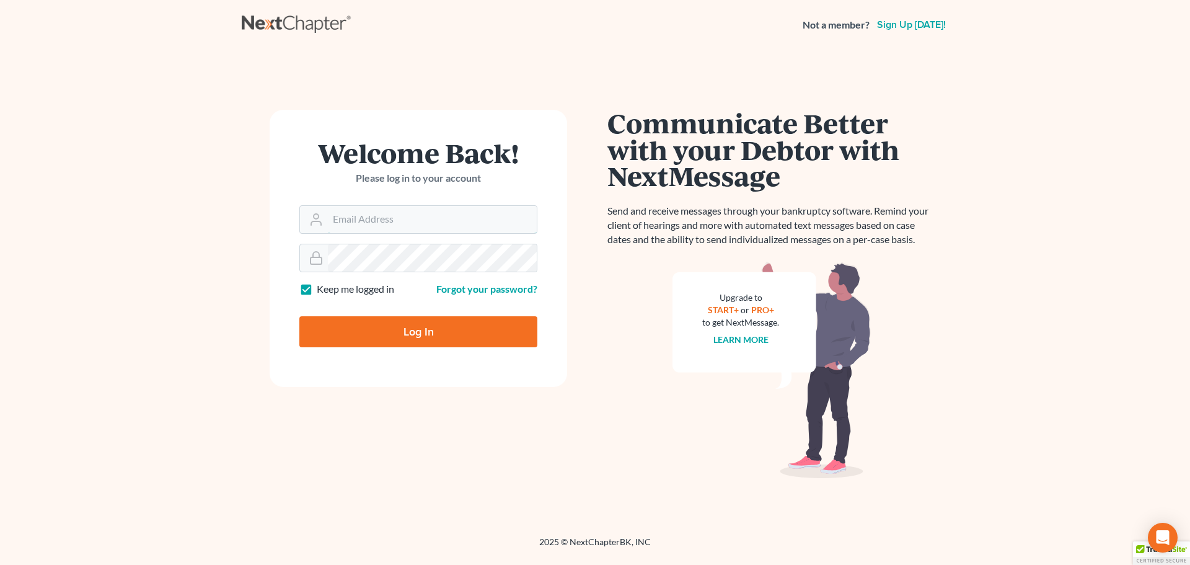
type input "[EMAIL_ADDRESS][DOMAIN_NAME]"
click at [408, 334] on input "Log In" at bounding box center [418, 331] width 238 height 31
type input "Thinking..."
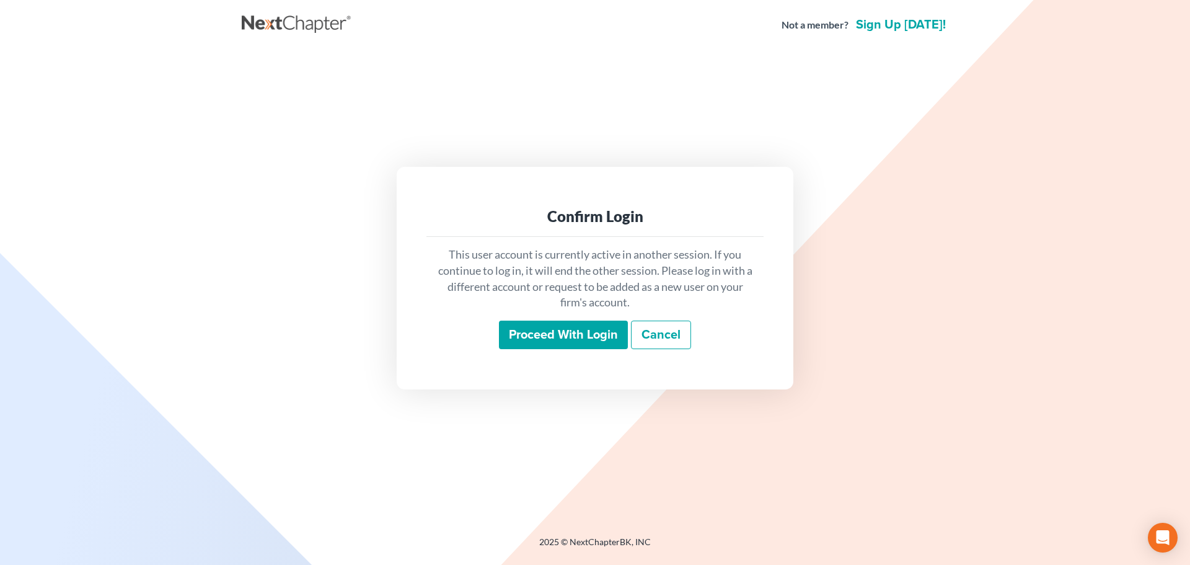
click at [547, 337] on input "Proceed with login" at bounding box center [563, 335] width 129 height 29
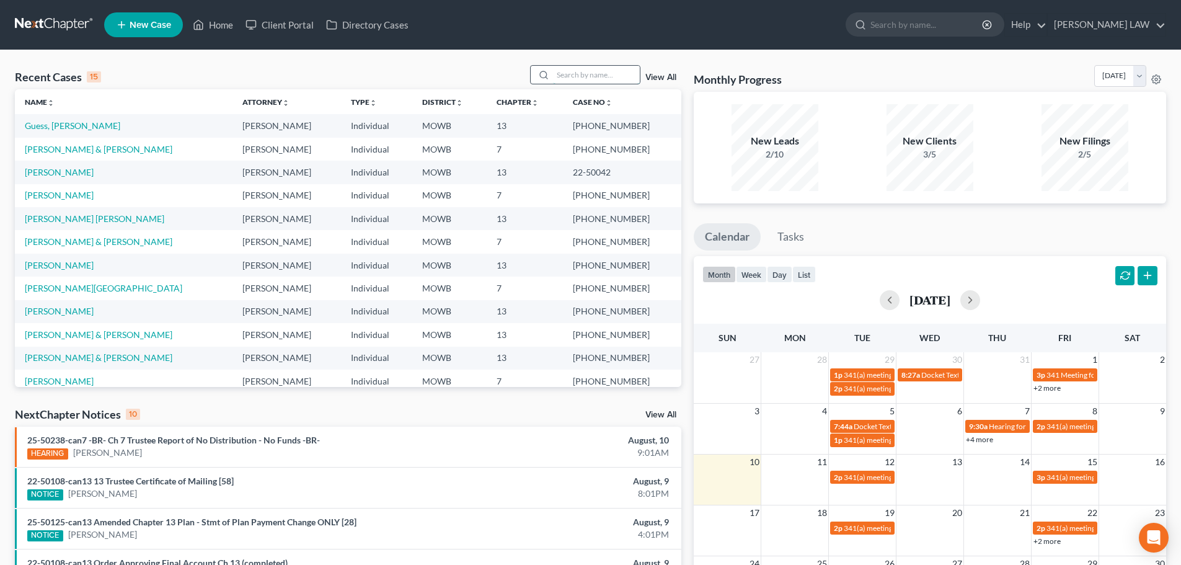
drag, startPoint x: 577, startPoint y: 71, endPoint x: 570, endPoint y: 73, distance: 7.3
click at [570, 73] on input "search" at bounding box center [596, 75] width 87 height 18
type input "cary"
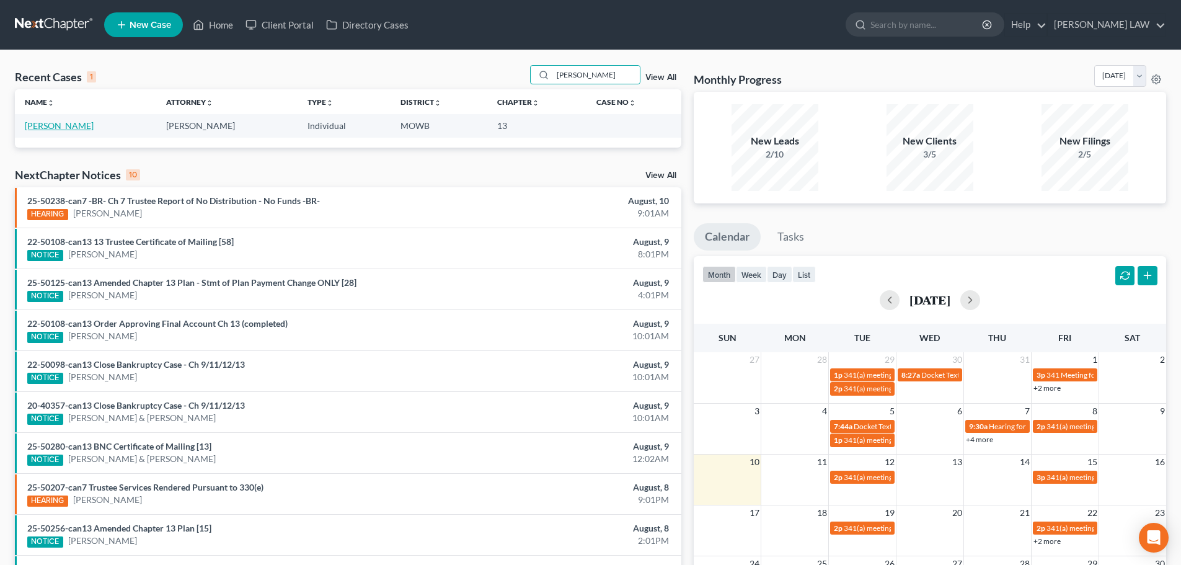
click at [49, 122] on link "[PERSON_NAME]" at bounding box center [59, 125] width 69 height 11
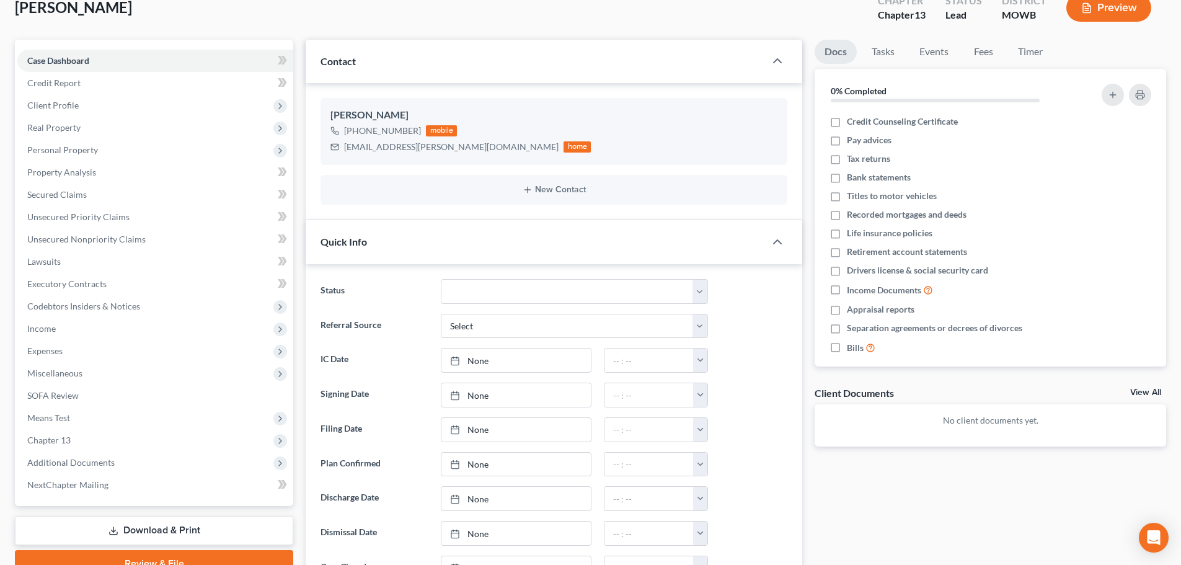
scroll to position [62, 0]
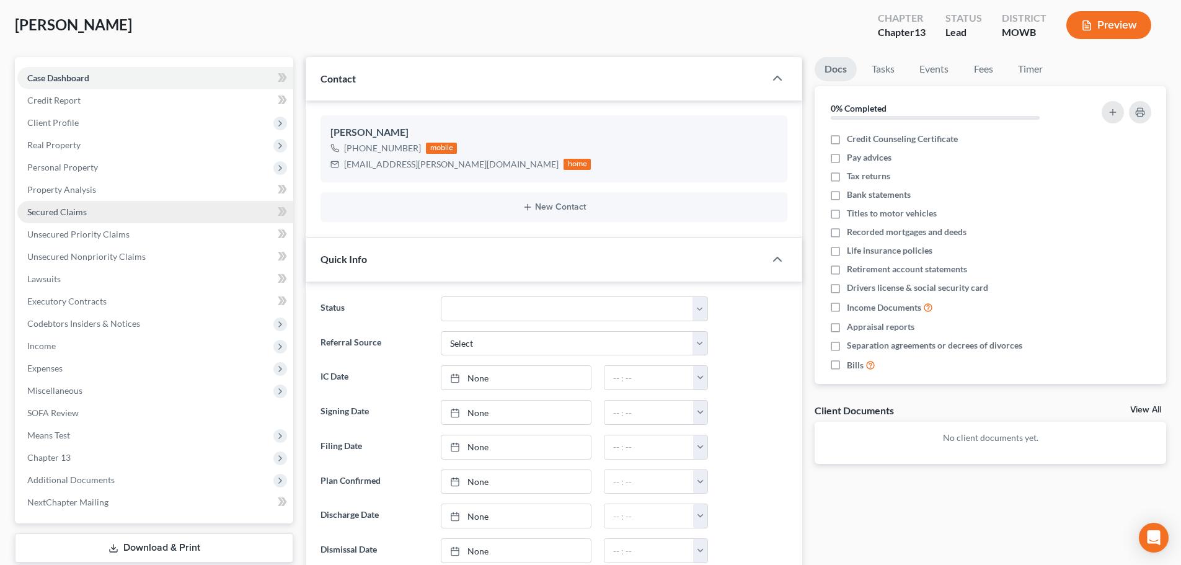
click at [69, 215] on span "Secured Claims" at bounding box center [57, 211] width 60 height 11
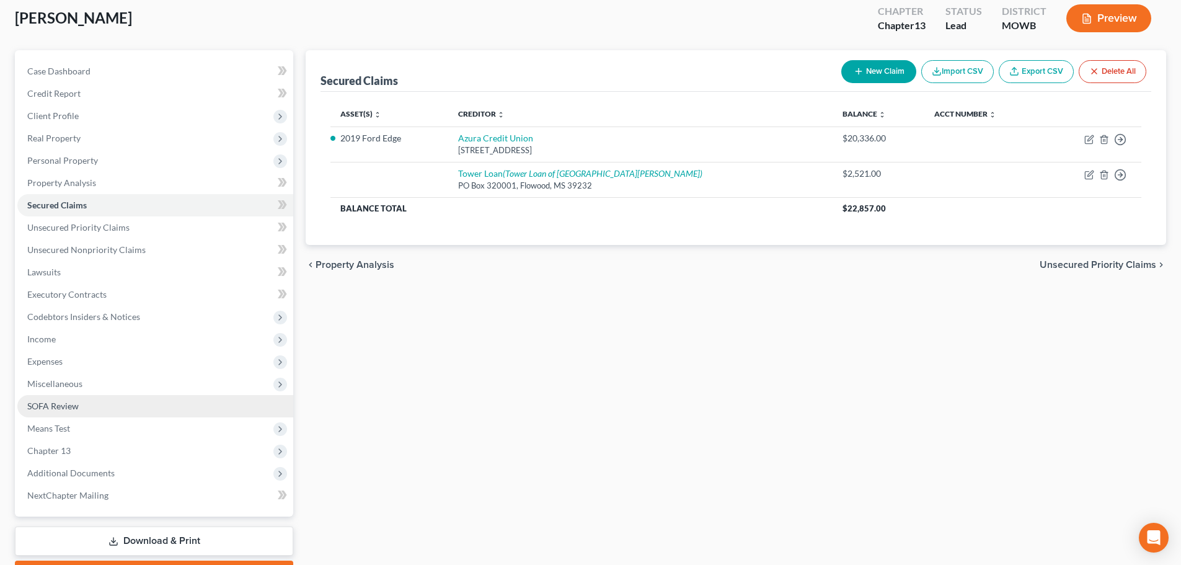
scroll to position [124, 0]
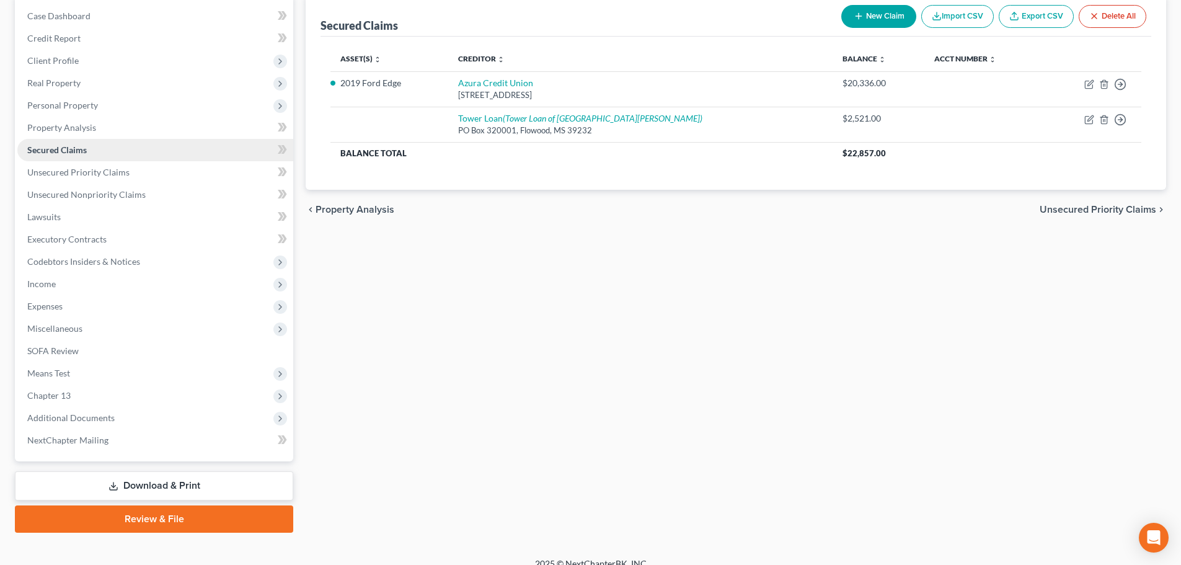
click at [53, 146] on span "Secured Claims" at bounding box center [57, 149] width 60 height 11
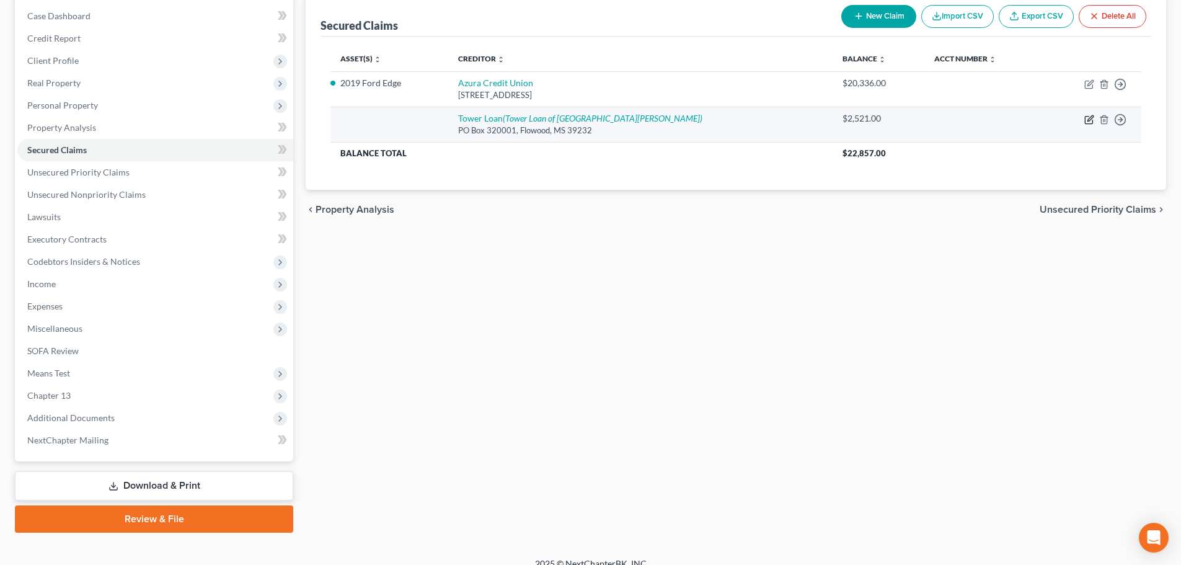
click at [1085, 115] on icon "button" at bounding box center [1089, 120] width 10 height 10
select select "25"
select select "0"
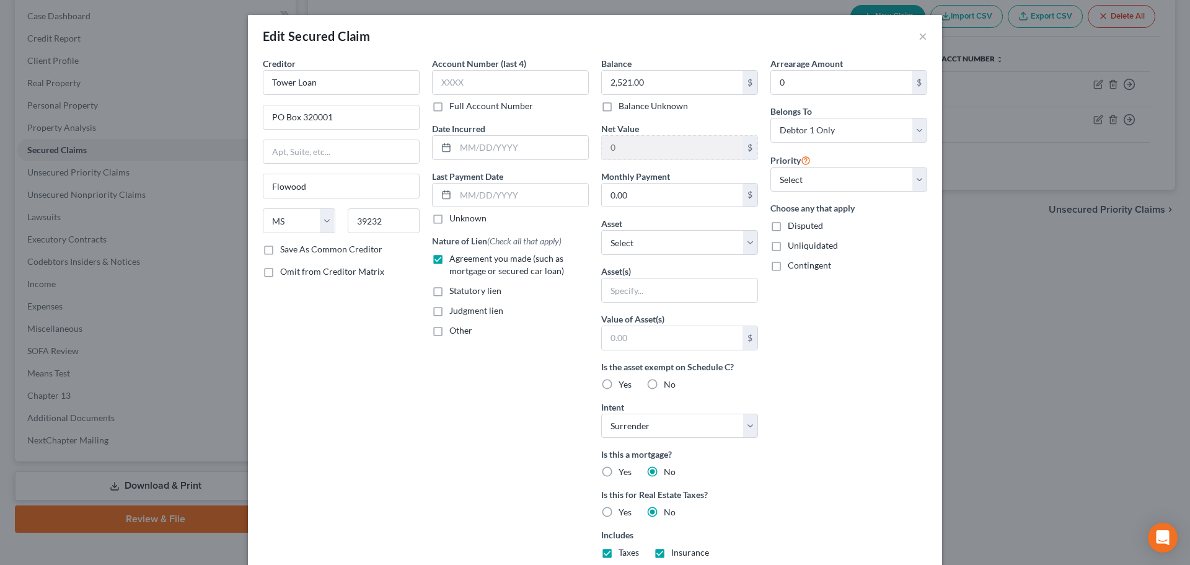
drag, startPoint x: 1086, startPoint y: 322, endPoint x: 1080, endPoint y: 327, distance: 7.1
click at [1086, 322] on div "Edit Secured Claim × Creditor * Tower Loan PO Box 320001 Flowood State AL AK AR…" at bounding box center [595, 282] width 1190 height 565
click at [919, 37] on button "×" at bounding box center [923, 36] width 9 height 15
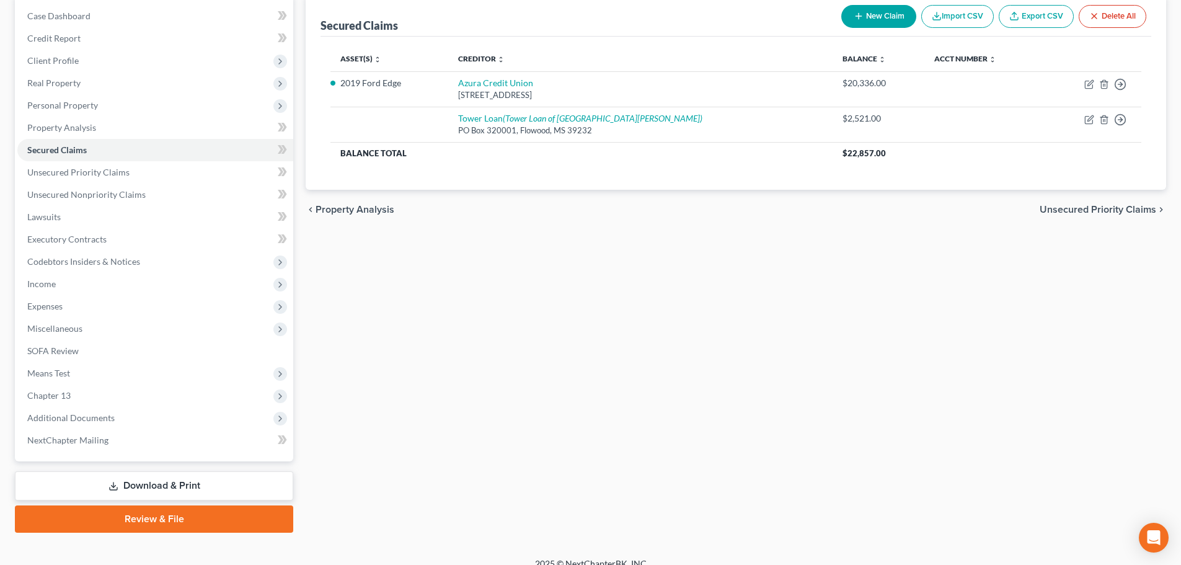
drag, startPoint x: 74, startPoint y: 103, endPoint x: 82, endPoint y: 131, distance: 29.0
click at [74, 104] on span "Personal Property" at bounding box center [62, 105] width 71 height 11
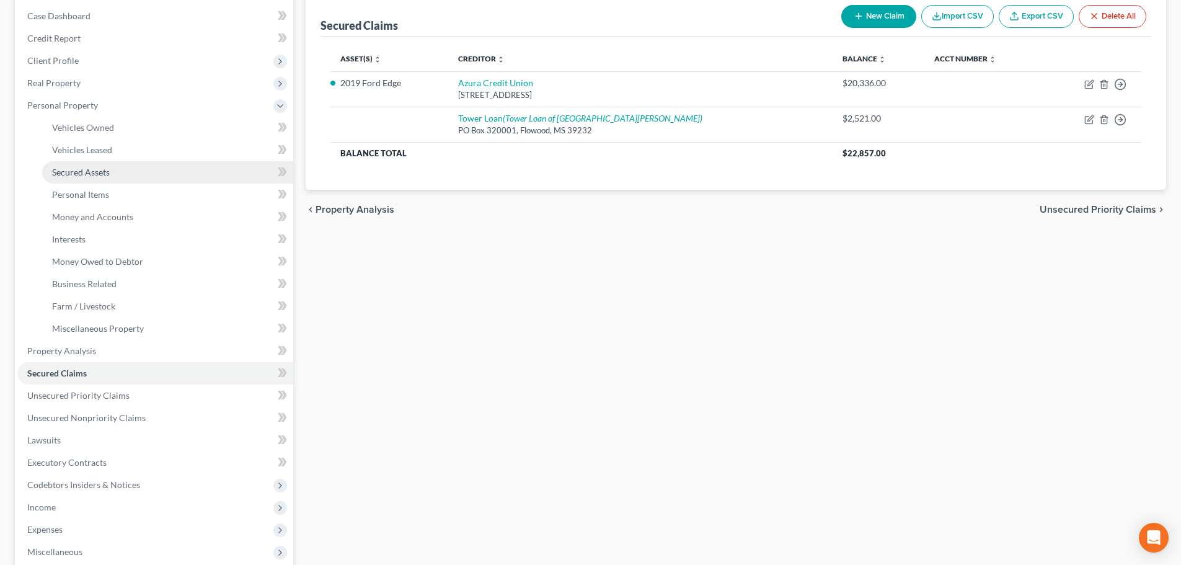
click at [79, 173] on span "Secured Assets" at bounding box center [81, 172] width 58 height 11
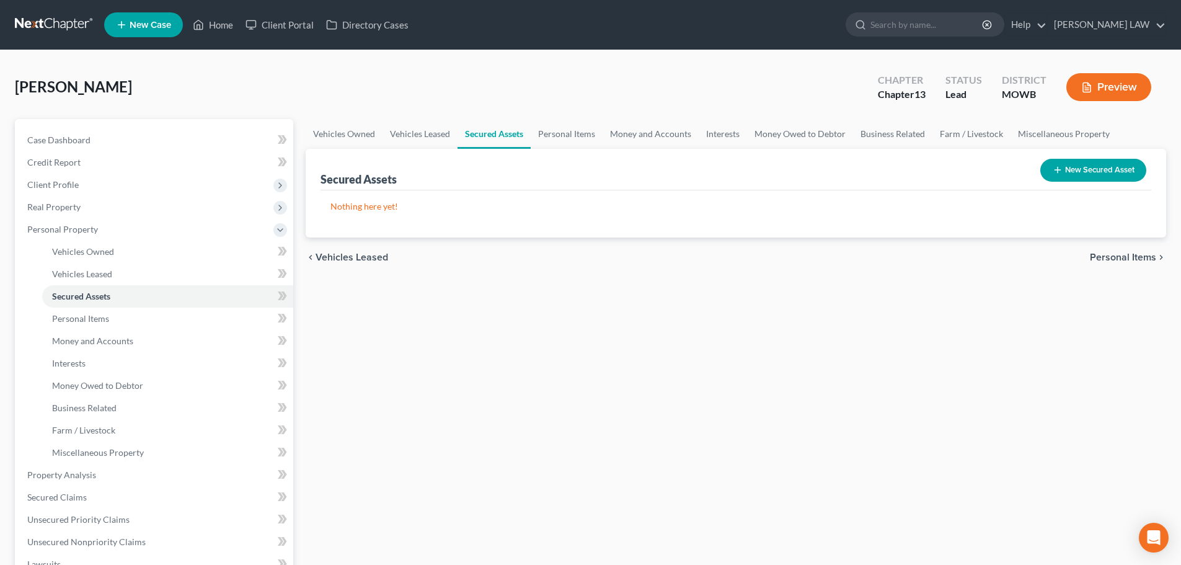
click at [1087, 172] on button "New Secured Asset" at bounding box center [1093, 170] width 106 height 23
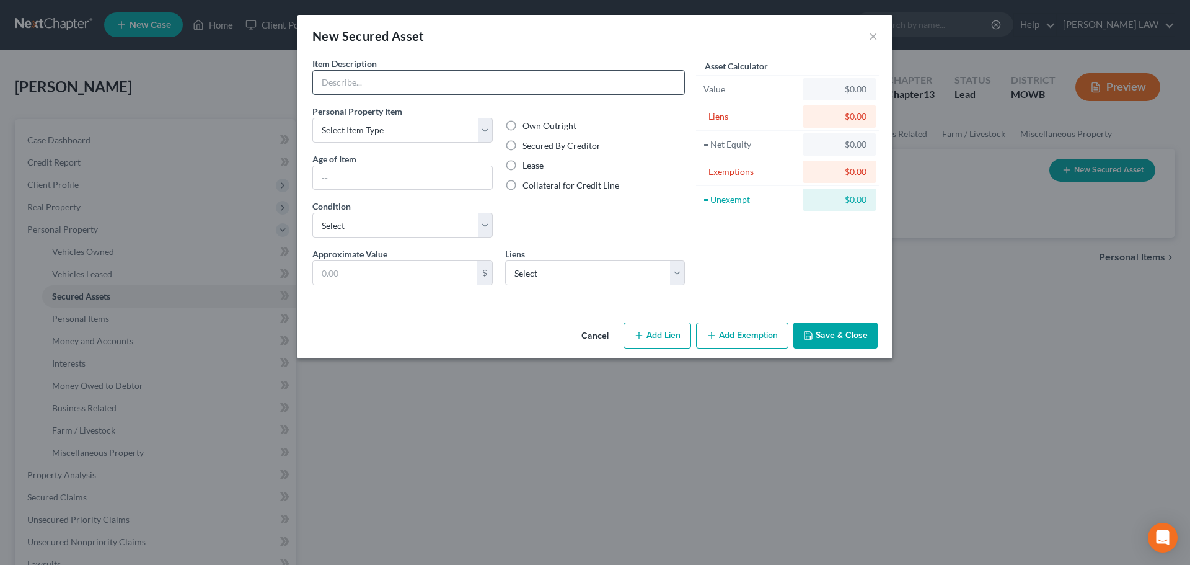
click at [355, 72] on input "text" at bounding box center [498, 83] width 371 height 24
type input "2 TVs"
click at [371, 140] on select "Select Item Type Clothing Collectibles Of Value Electronics Firearms Household …" at bounding box center [402, 130] width 180 height 25
select select "electronics"
click at [312, 118] on select "Select Item Type Clothing Collectibles Of Value Electronics Firearms Household …" at bounding box center [402, 130] width 180 height 25
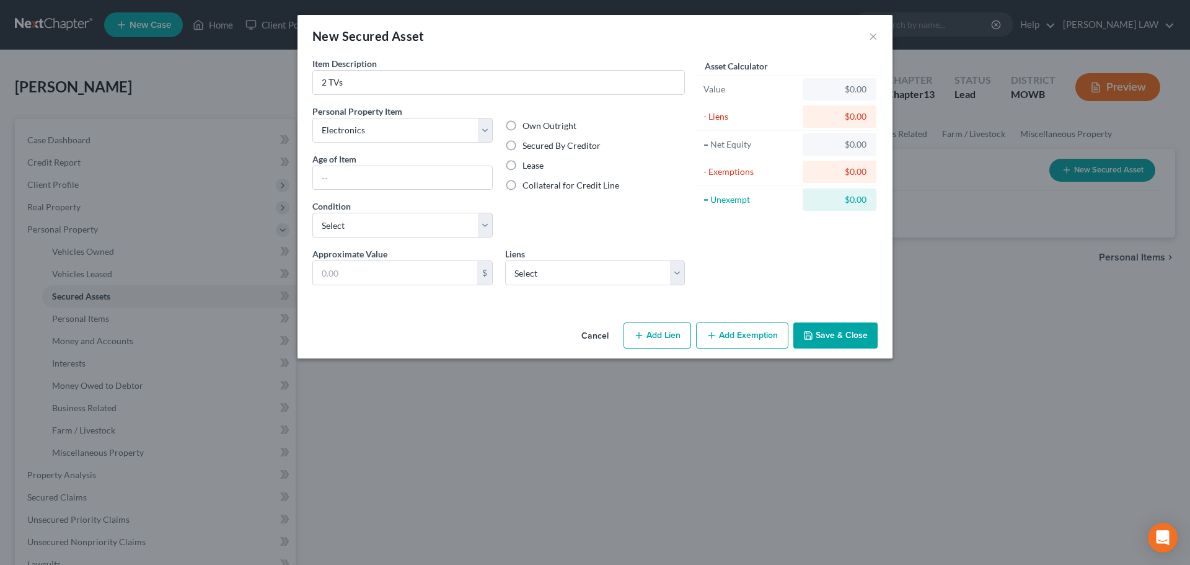
click at [523, 141] on label "Secured By Creditor" at bounding box center [562, 146] width 78 height 12
click at [528, 141] on input "Secured By Creditor" at bounding box center [532, 144] width 8 height 8
radio input "true"
click at [421, 228] on select "Select Excellent Very Good Good Fair Poor" at bounding box center [402, 225] width 180 height 25
select select "2"
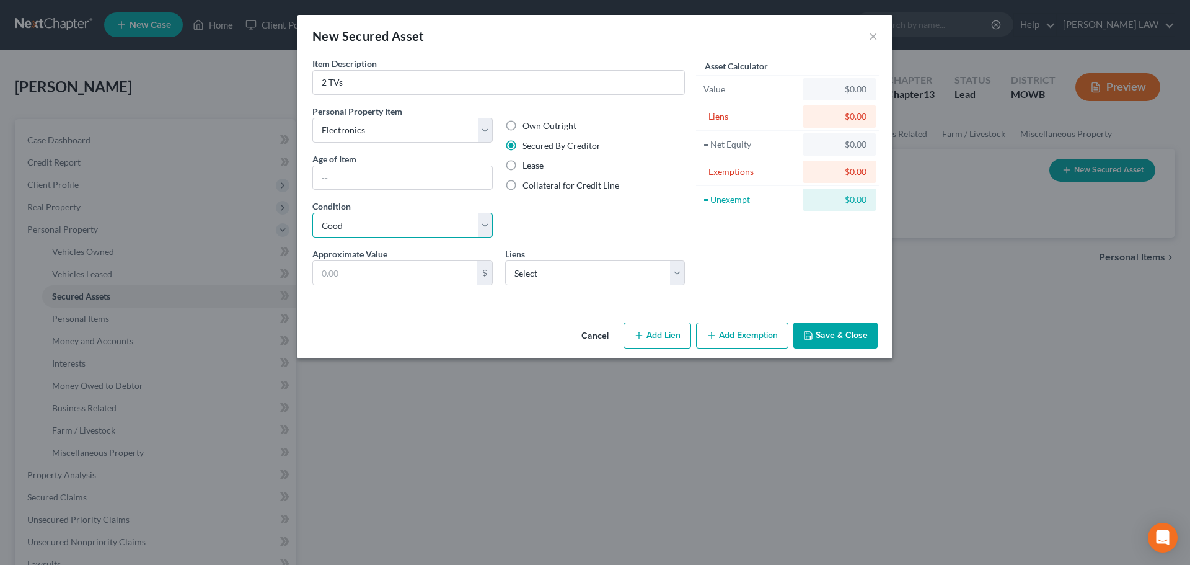
click at [312, 213] on select "Select Excellent Very Good Good Fair Poor" at bounding box center [402, 225] width 180 height 25
drag, startPoint x: 549, startPoint y: 278, endPoint x: 554, endPoint y: 288, distance: 11.1
click at [554, 288] on div "Approximate Value * $ Liens Select Tower Loan - $2,521.00" at bounding box center [498, 271] width 385 height 48
select select "25"
select select "0"
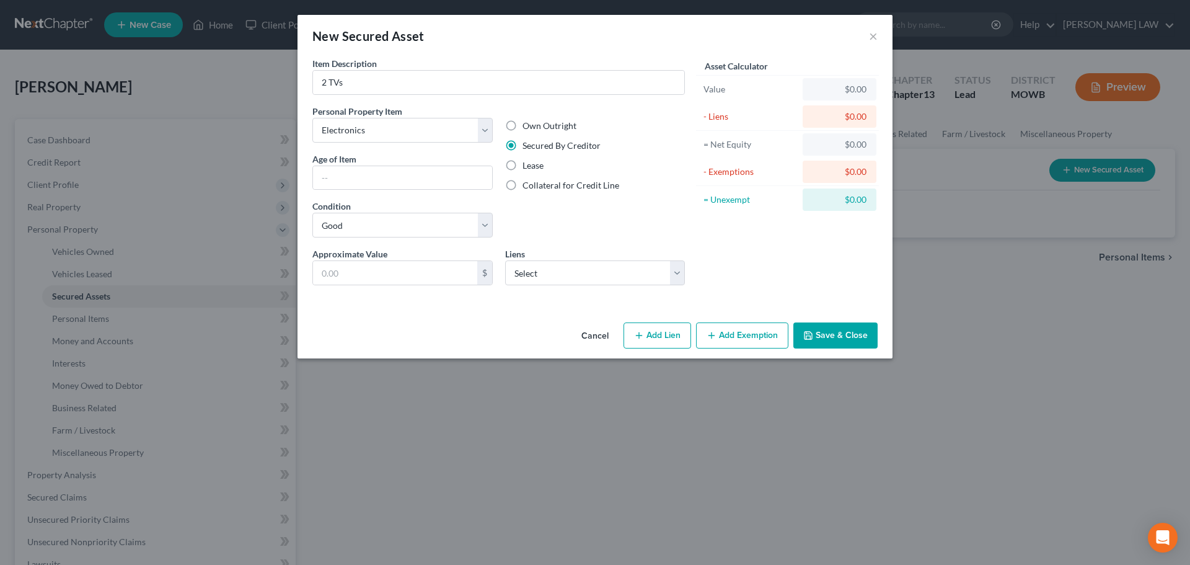
select select "0"
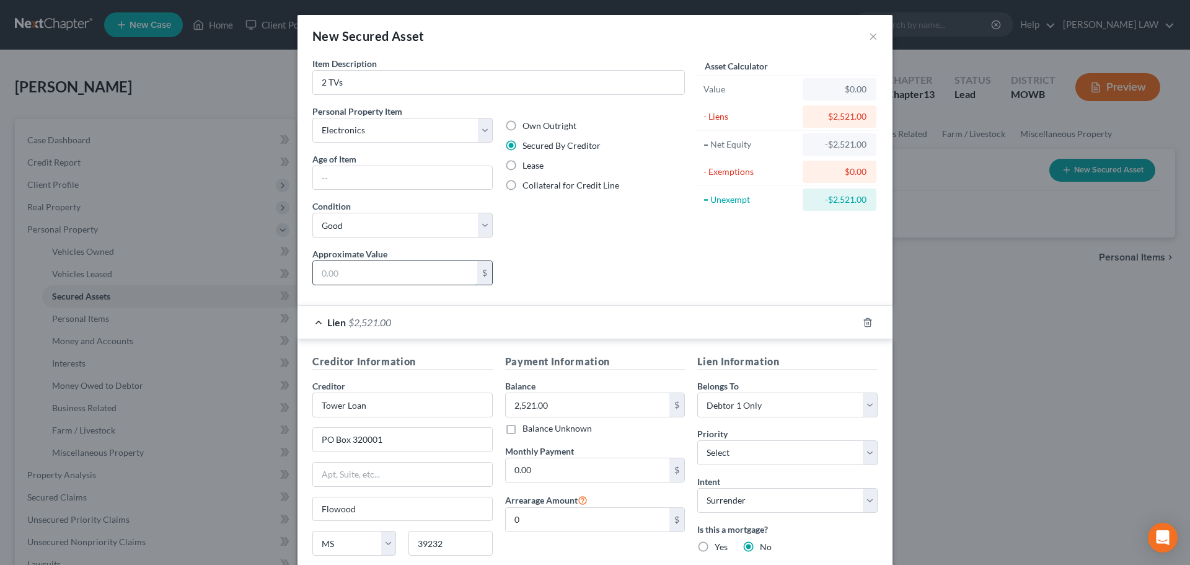
click at [374, 271] on input "text" at bounding box center [395, 273] width 164 height 24
type input "0"
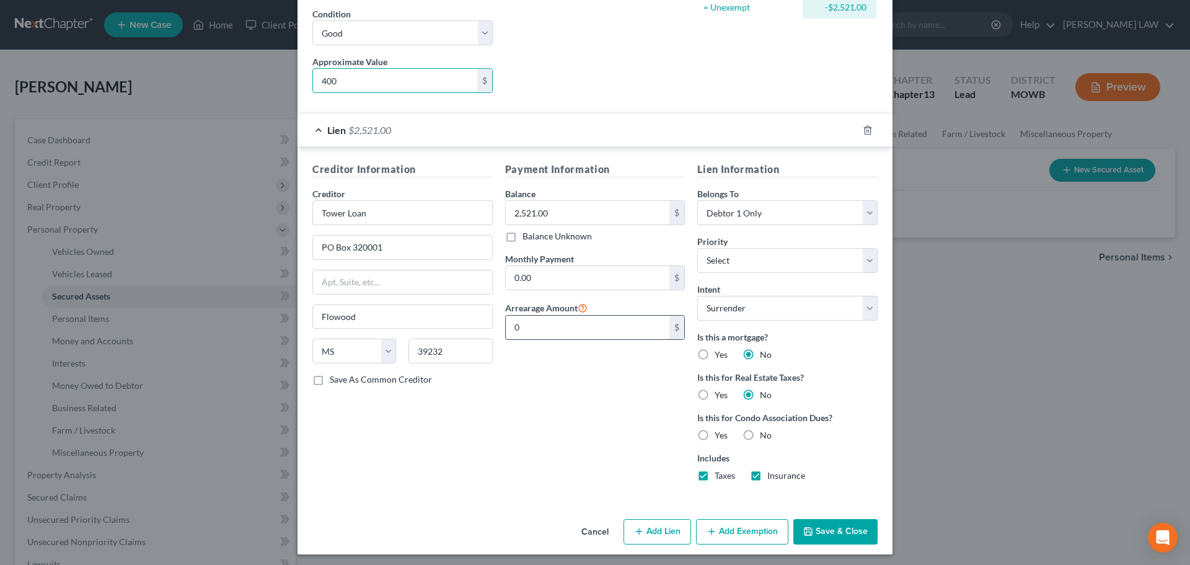
scroll to position [197, 0]
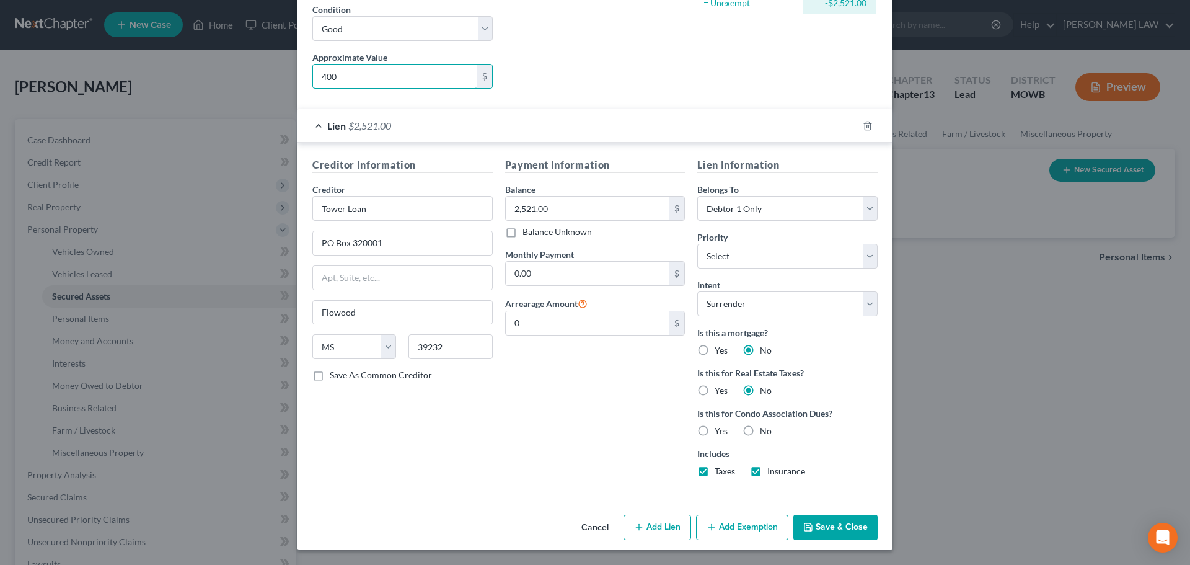
type input "400"
click at [825, 541] on div "Cancel Add Lien Add Lease Add Exemption Save & Close" at bounding box center [595, 530] width 595 height 41
click at [825, 528] on button "Save & Close" at bounding box center [836, 528] width 84 height 26
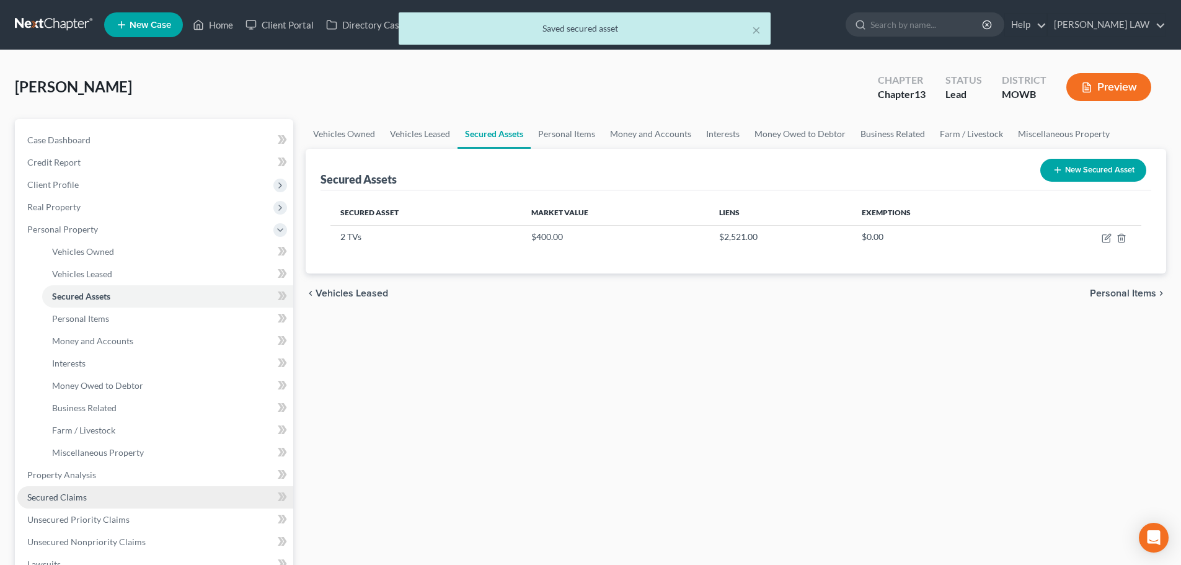
click at [90, 494] on link "Secured Claims" at bounding box center [155, 497] width 276 height 22
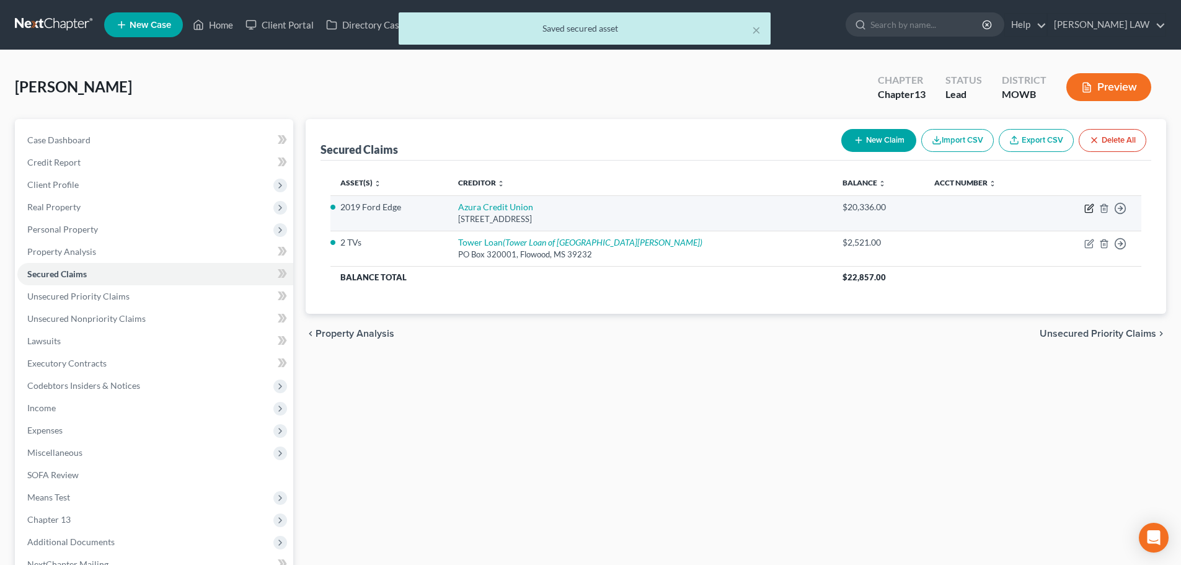
click at [1086, 209] on icon "button" at bounding box center [1089, 208] width 10 height 10
select select "17"
select select "3"
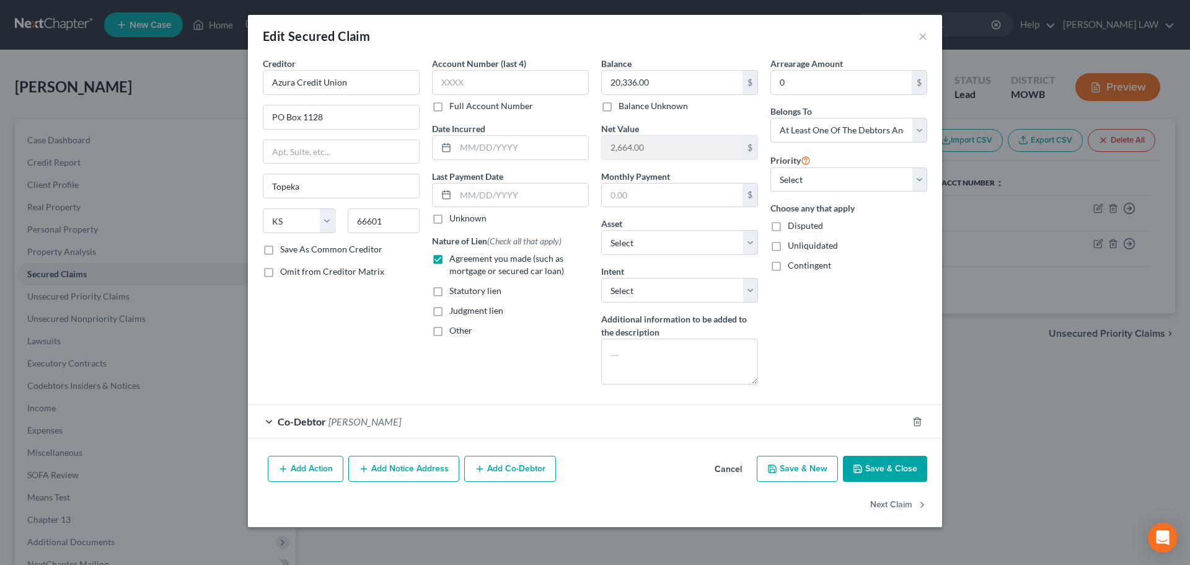
drag, startPoint x: 401, startPoint y: 420, endPoint x: 396, endPoint y: 428, distance: 10.3
click at [396, 428] on div "Co-Debtor Dwayne Rashaan Overton" at bounding box center [578, 421] width 660 height 33
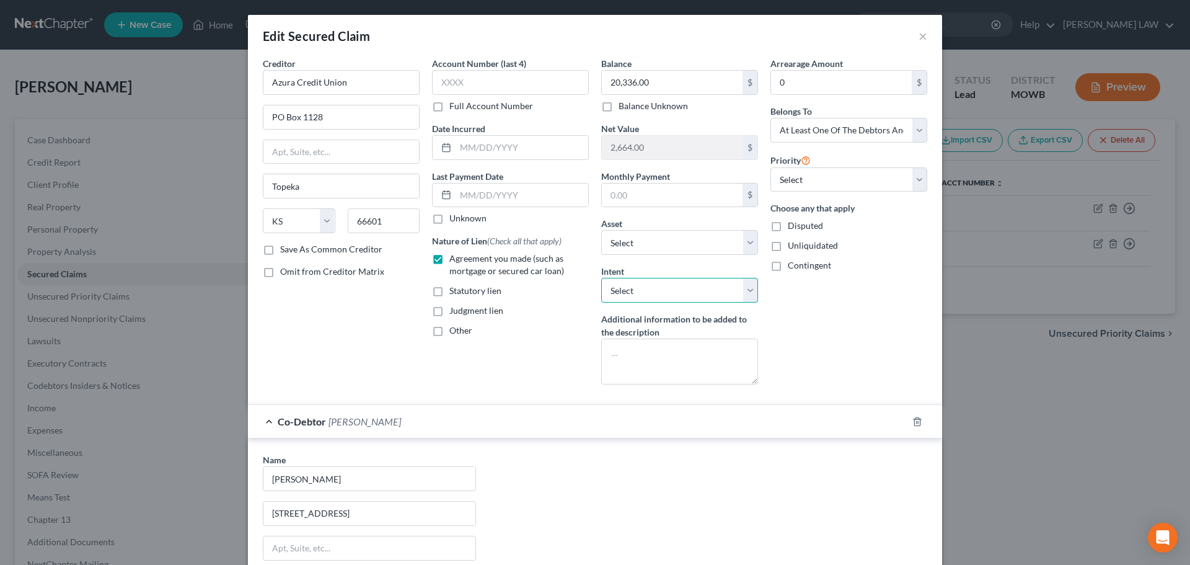
click at [665, 296] on select "Select Surrender Redeem Reaffirm Avoid Other" at bounding box center [679, 290] width 157 height 25
click at [649, 296] on select "Select Surrender Redeem Reaffirm Avoid Other" at bounding box center [679, 290] width 157 height 25
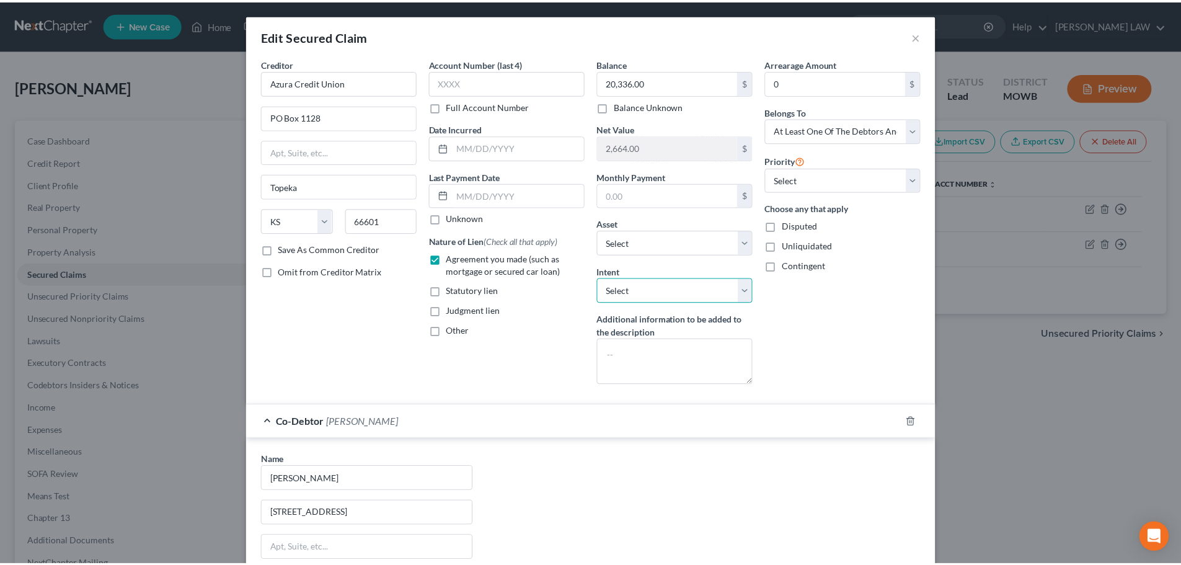
scroll to position [233, 0]
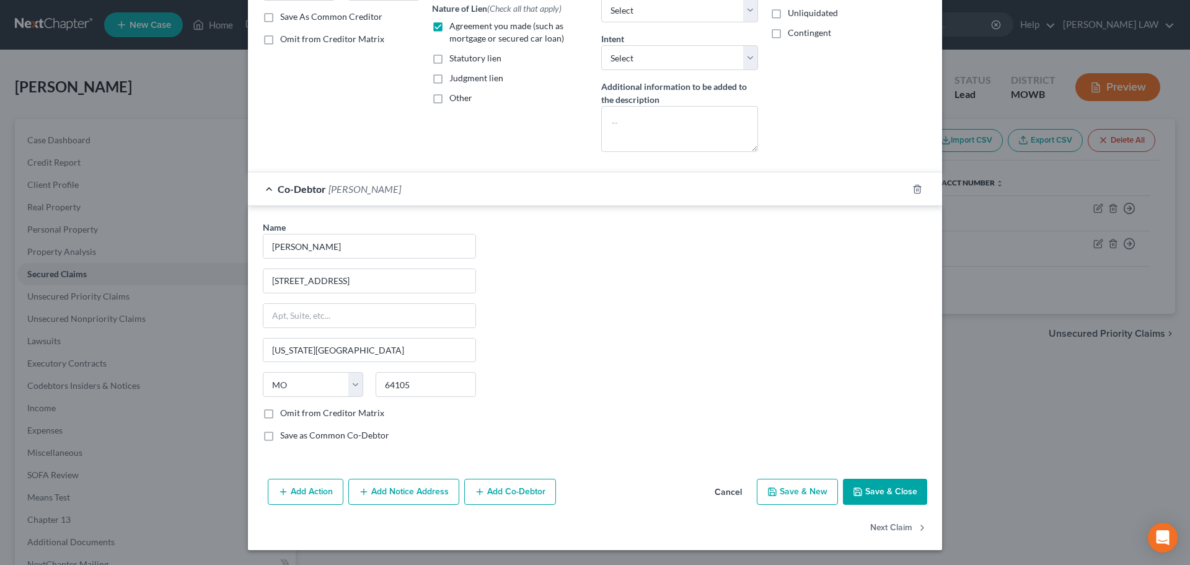
click at [892, 495] on button "Save & Close" at bounding box center [885, 492] width 84 height 26
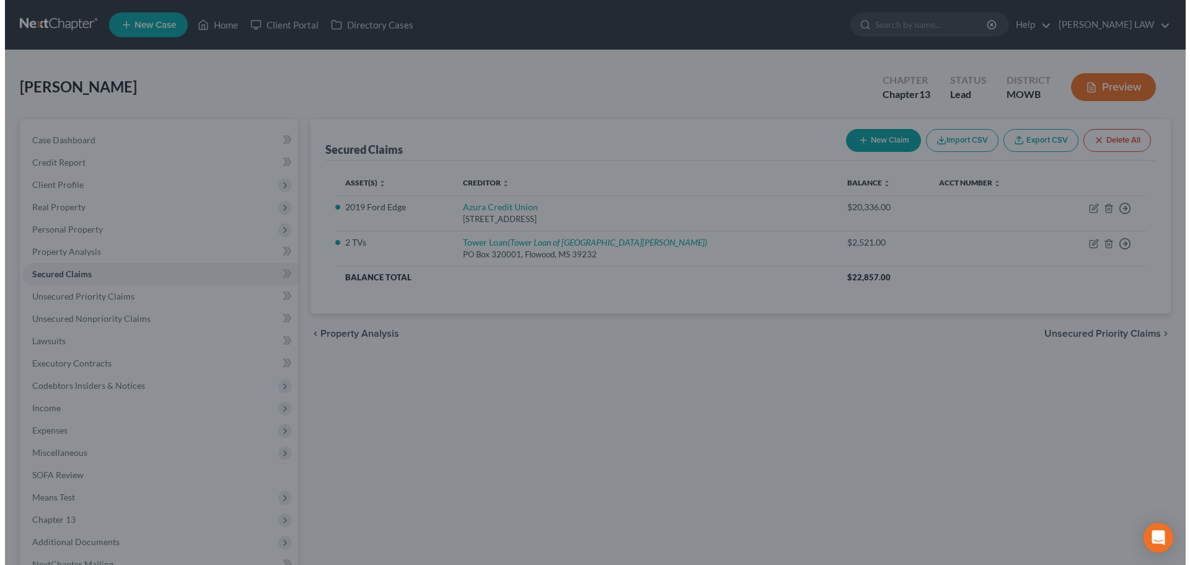
scroll to position [0, 0]
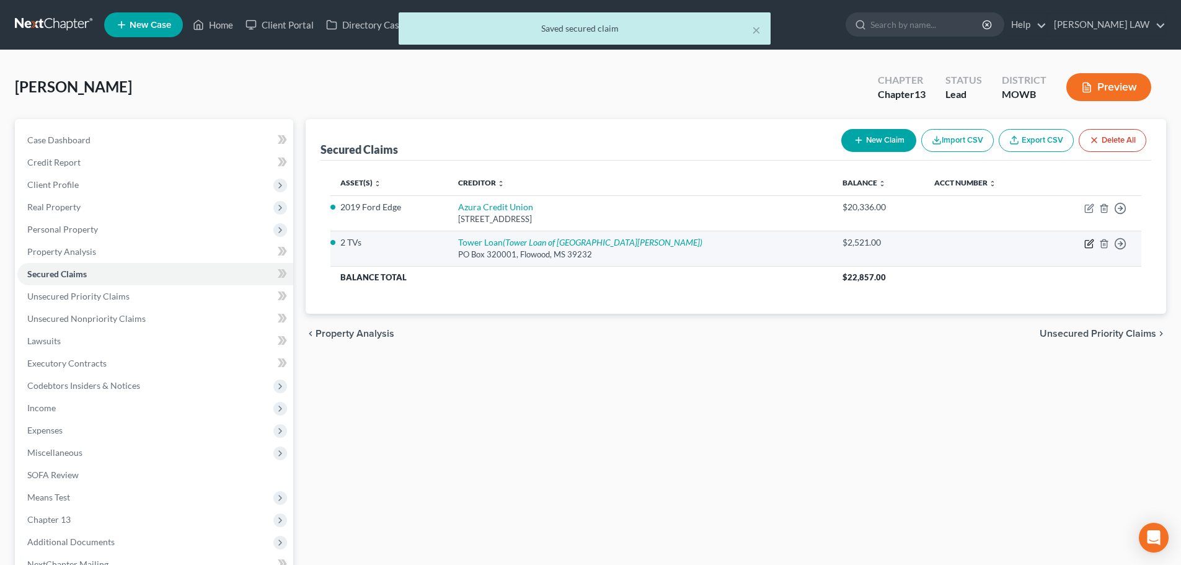
click at [1094, 242] on icon "button" at bounding box center [1089, 244] width 10 height 10
select select "25"
select select "0"
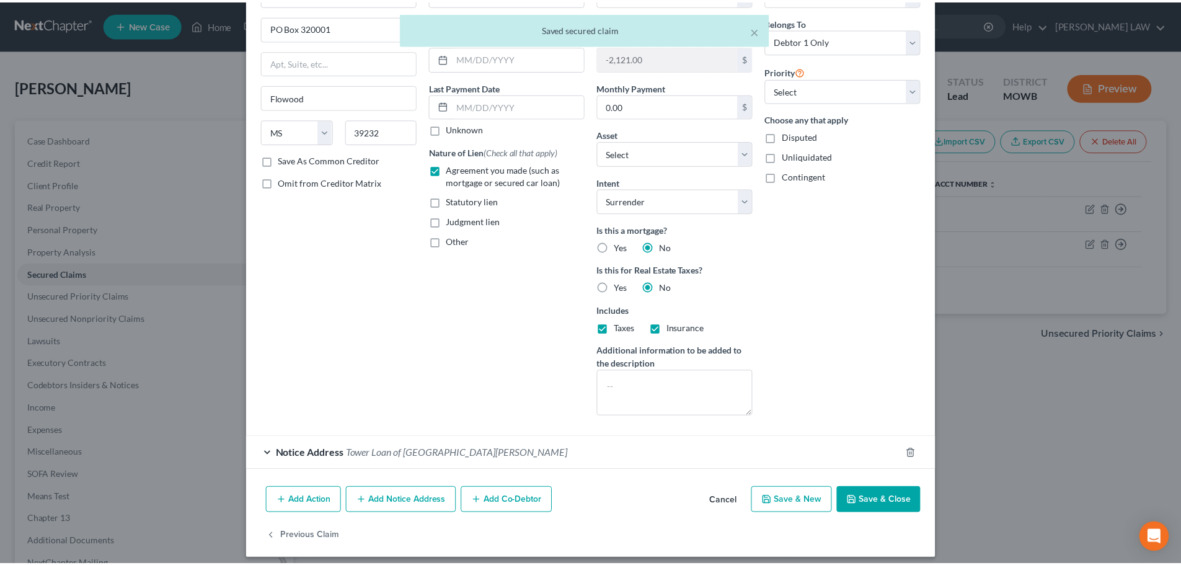
scroll to position [98, 0]
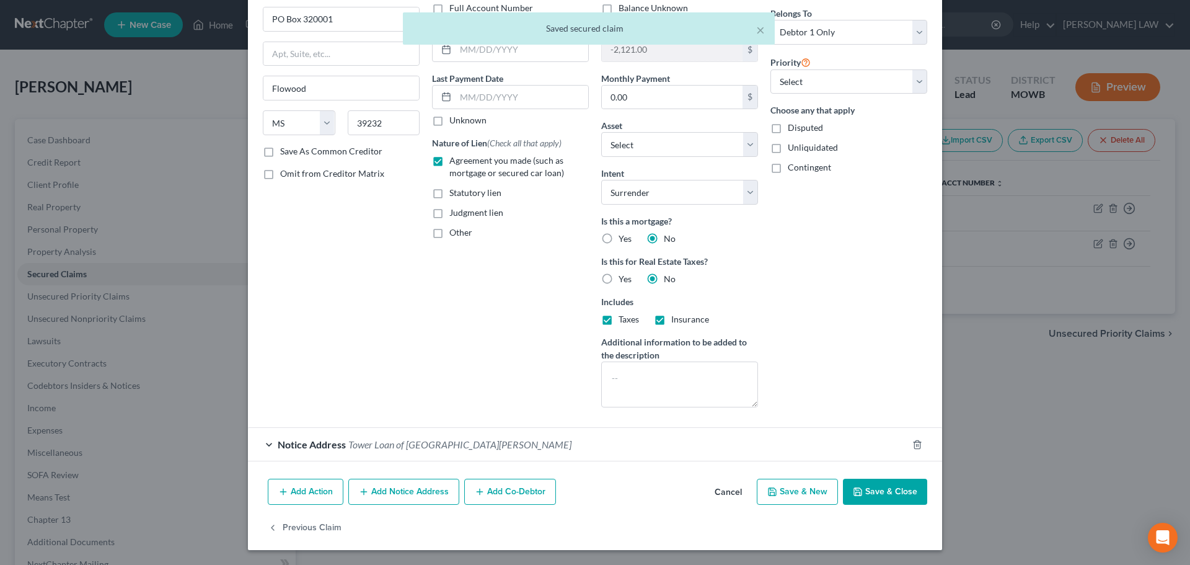
click at [883, 485] on button "Save & Close" at bounding box center [885, 492] width 84 height 26
select select "11"
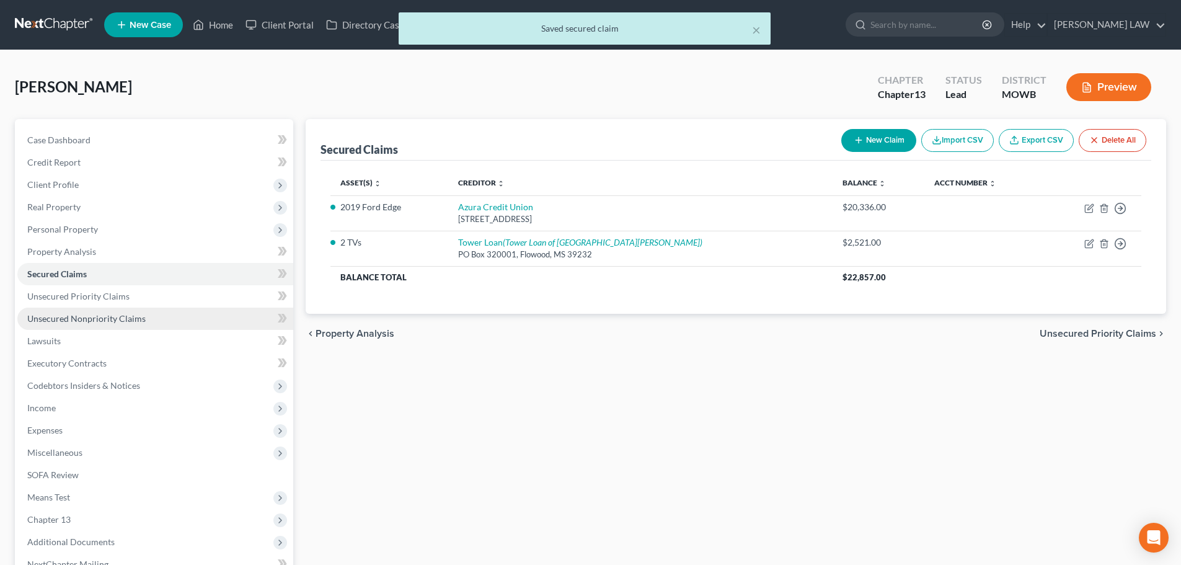
click at [58, 322] on span "Unsecured Nonpriority Claims" at bounding box center [86, 318] width 118 height 11
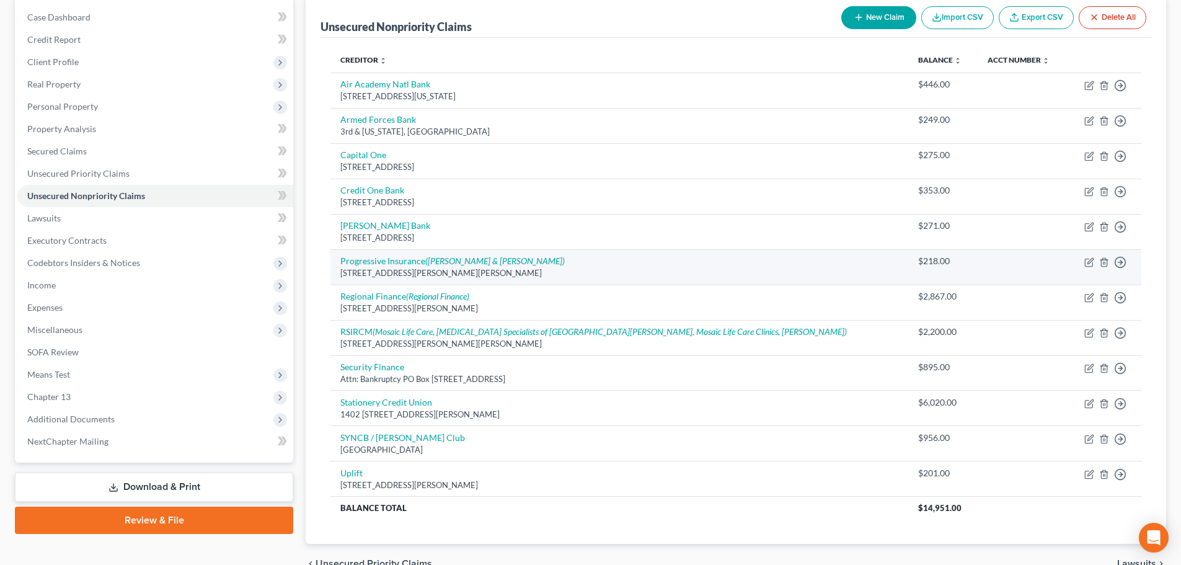
scroll to position [124, 0]
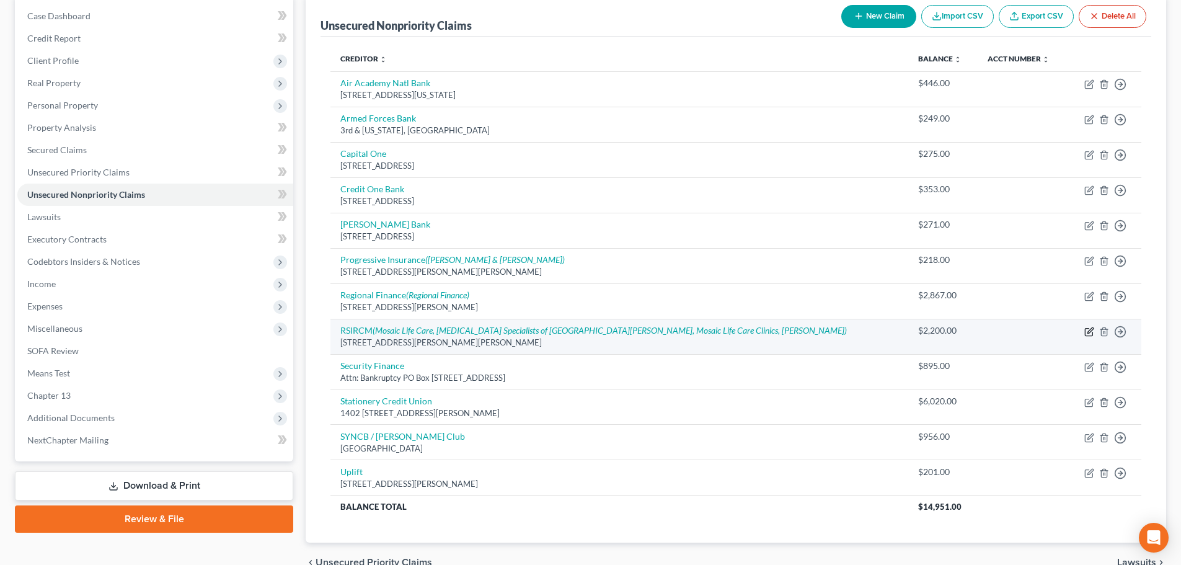
click at [1087, 328] on icon "button" at bounding box center [1089, 332] width 10 height 10
select select "26"
select select "1"
select select "0"
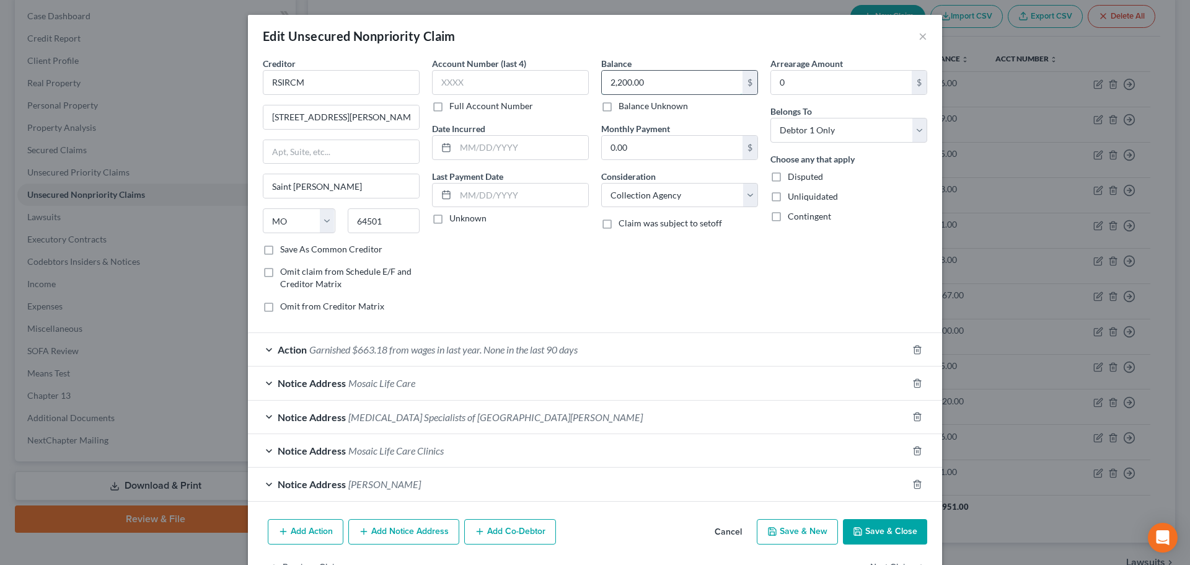
click at [608, 86] on input "2,200.00" at bounding box center [672, 83] width 141 height 24
click at [611, 84] on input "2,200.00" at bounding box center [672, 83] width 141 height 24
click at [606, 84] on input "2,200.00" at bounding box center [672, 83] width 141 height 24
type input "13,200.00"
click at [867, 537] on button "Save & Close" at bounding box center [885, 532] width 84 height 26
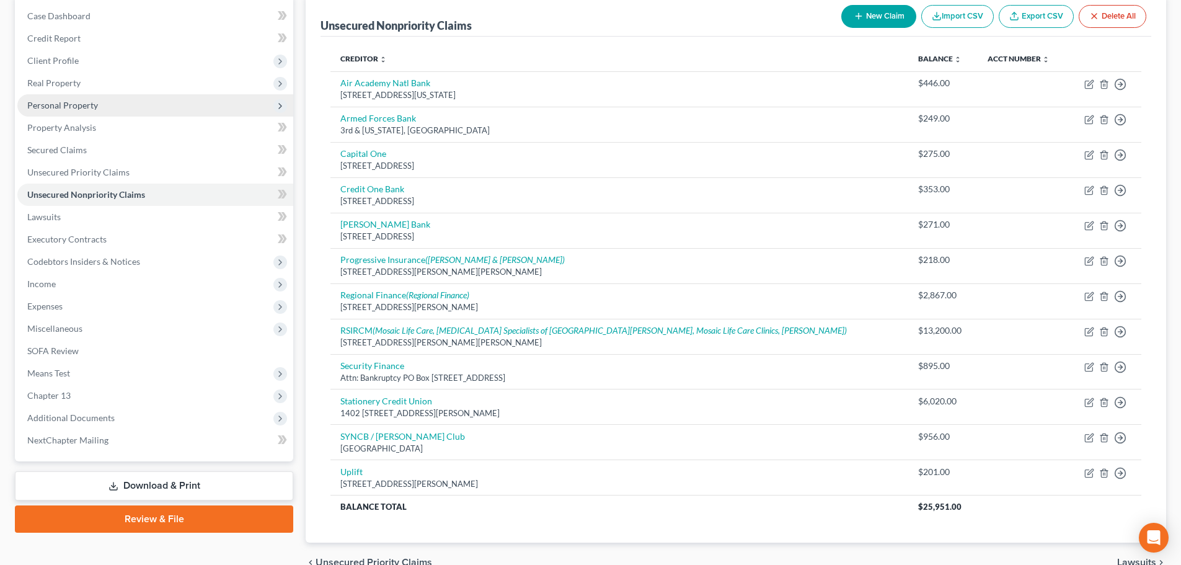
click at [84, 110] on span "Personal Property" at bounding box center [155, 105] width 276 height 22
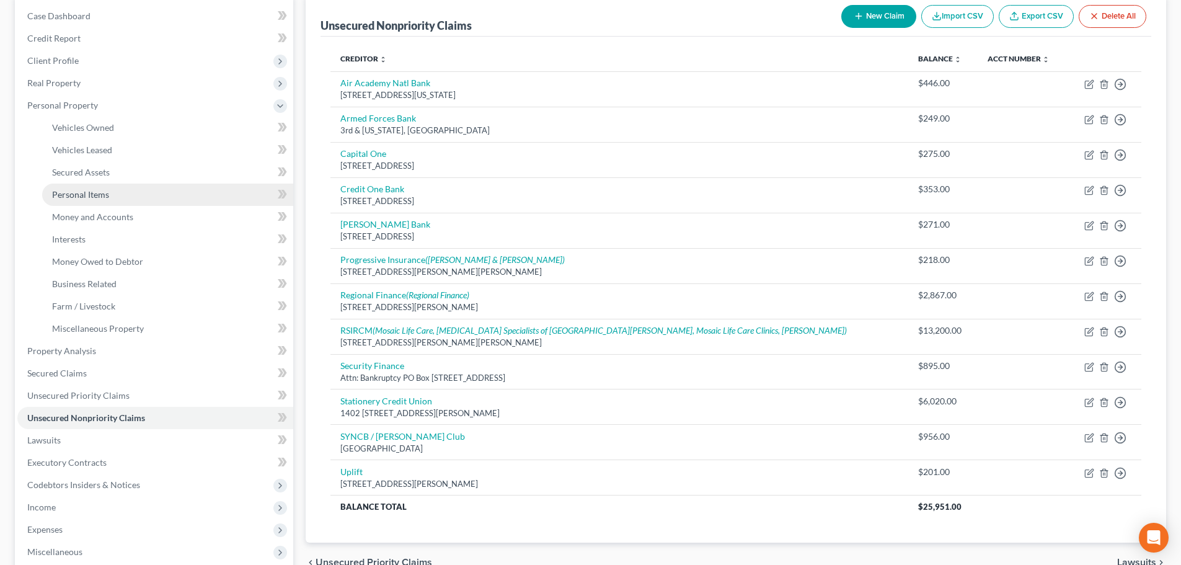
click at [79, 198] on span "Personal Items" at bounding box center [80, 194] width 57 height 11
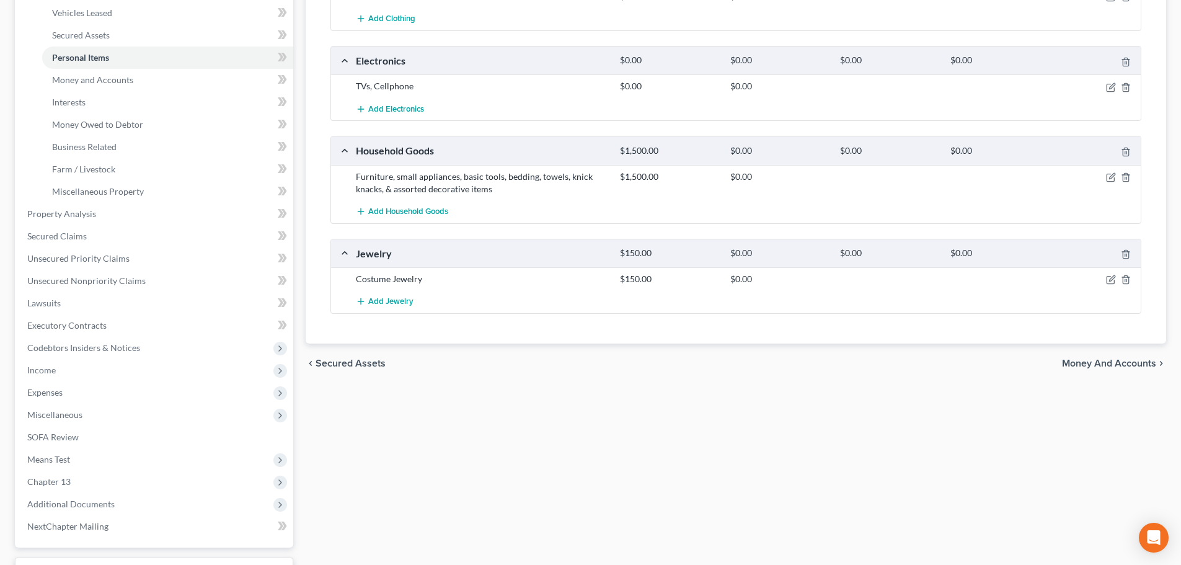
scroll to position [186, 0]
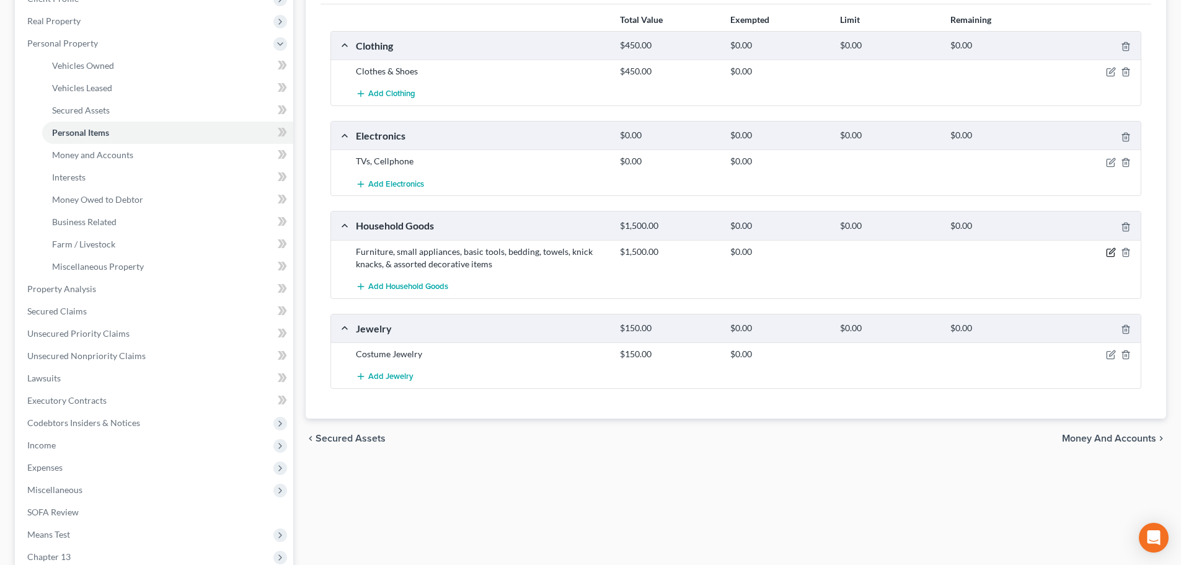
click at [1112, 253] on icon "button" at bounding box center [1111, 252] width 10 height 10
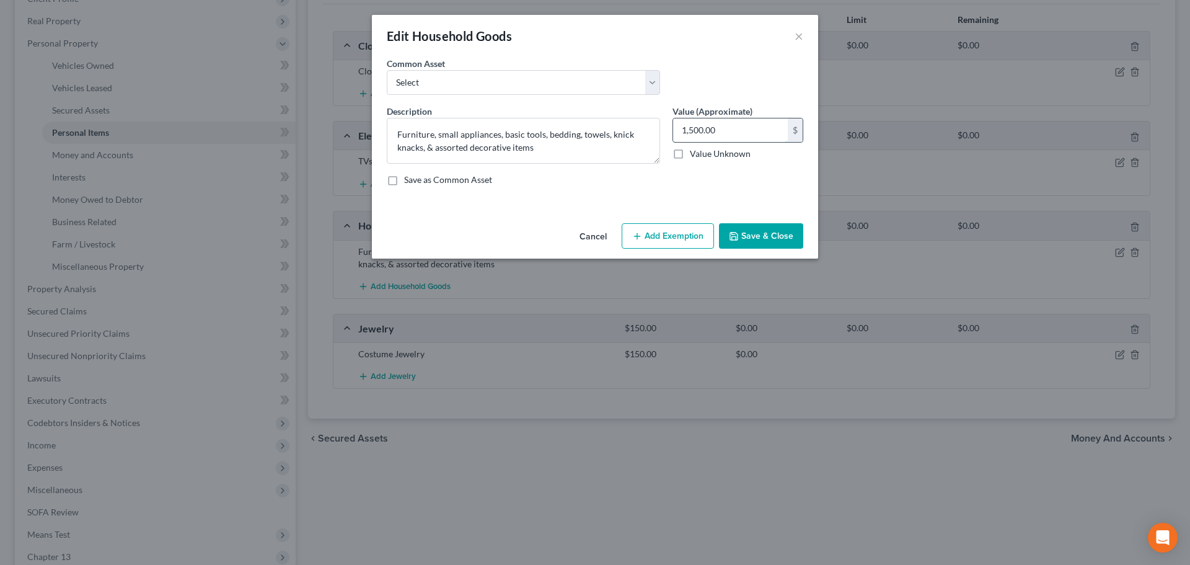
click at [740, 125] on input "1,500.00" at bounding box center [730, 130] width 115 height 24
type input "2,200"
click at [758, 242] on button "Save & Close" at bounding box center [761, 236] width 84 height 26
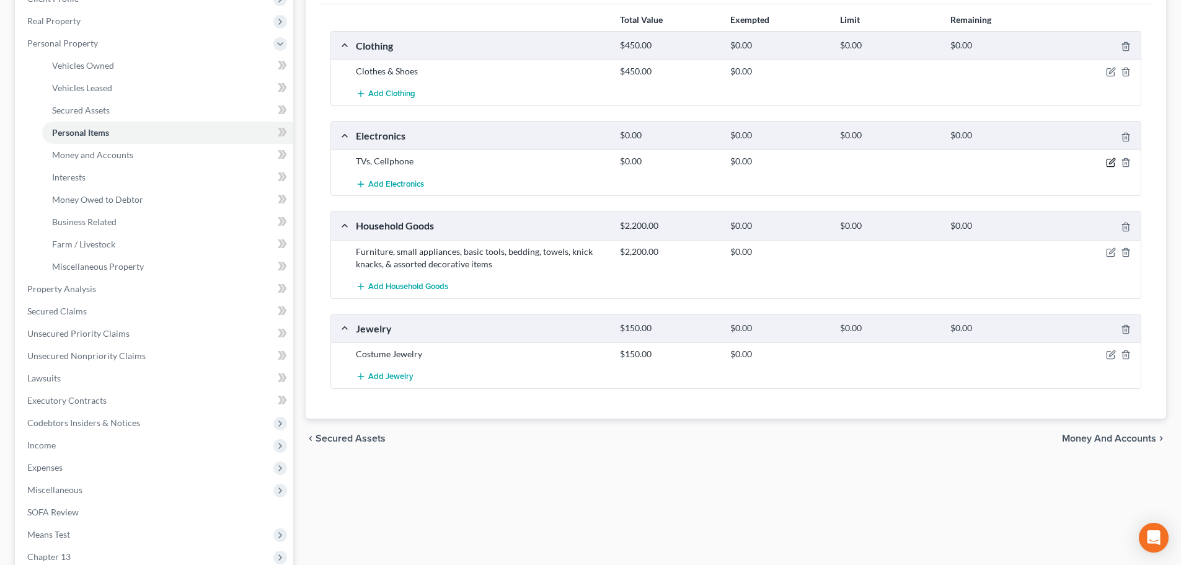
click at [1110, 160] on icon "button" at bounding box center [1111, 162] width 10 height 10
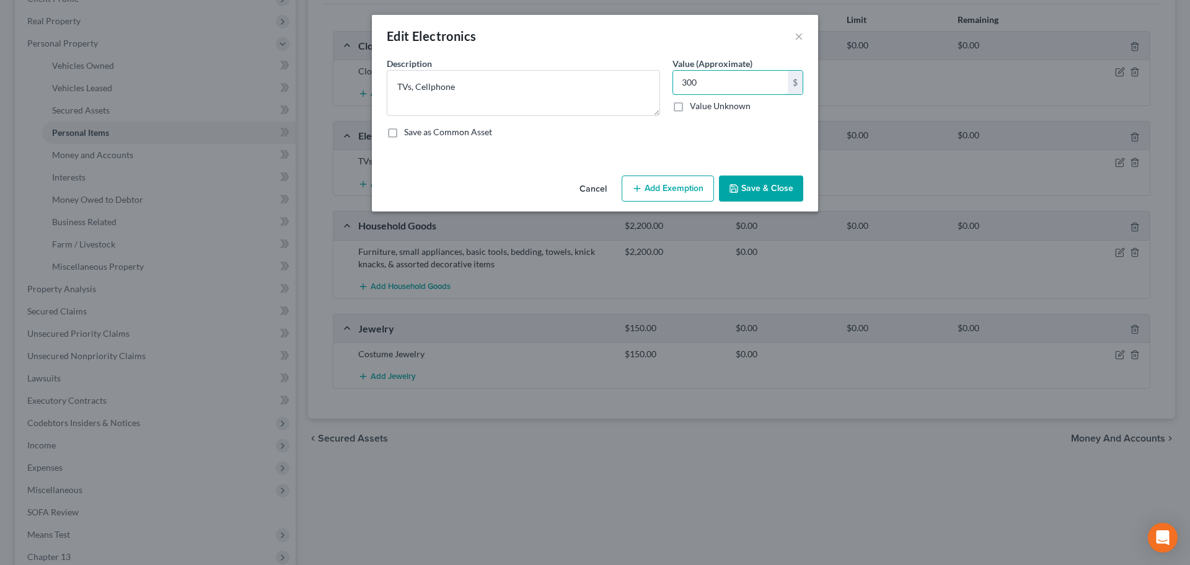
type input "300"
click at [781, 197] on button "Save & Close" at bounding box center [761, 188] width 84 height 26
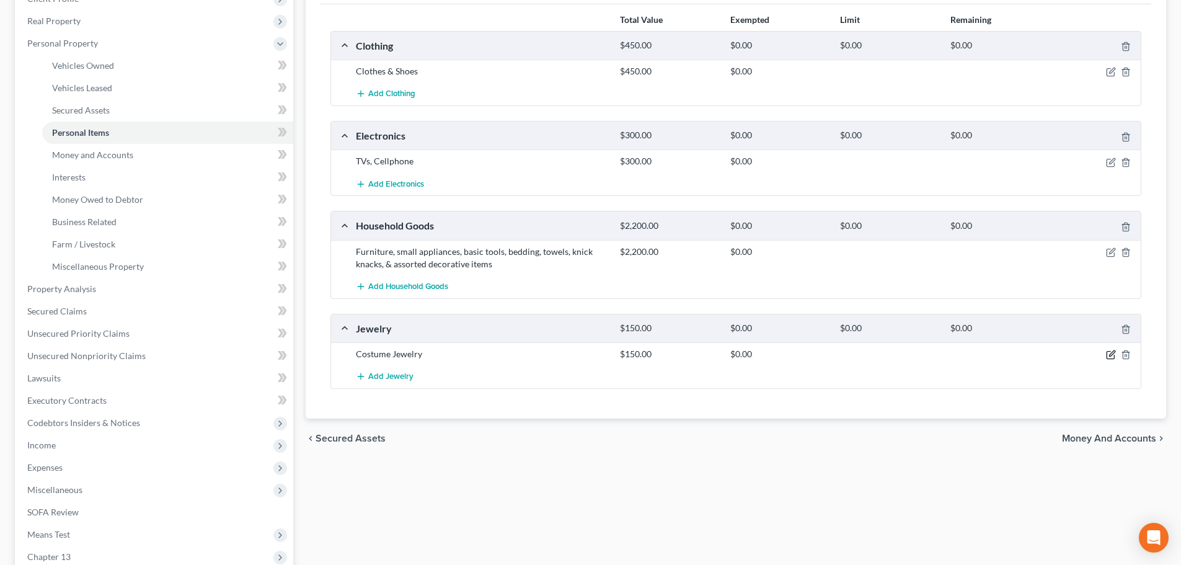
click at [1110, 354] on icon "button" at bounding box center [1112, 354] width 6 height 6
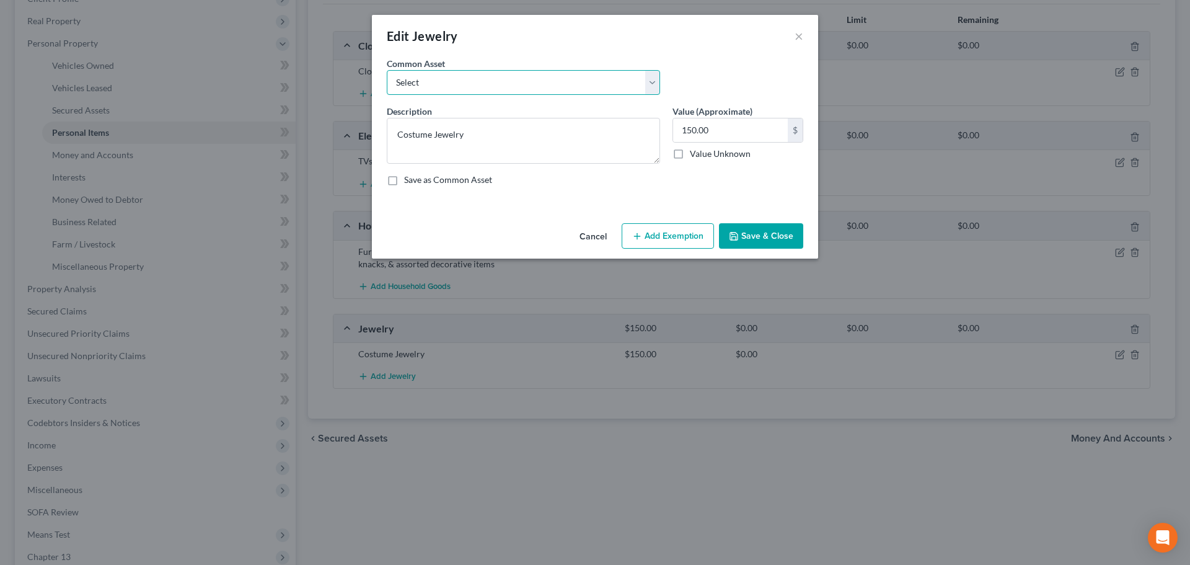
click at [511, 75] on select "Select Costume Jewelry Wedding Ring" at bounding box center [523, 82] width 273 height 25
select select "0"
click at [387, 70] on select "Select Costume Jewelry Wedding Ring" at bounding box center [523, 82] width 273 height 25
click at [671, 244] on button "Add Exemption" at bounding box center [668, 236] width 92 height 26
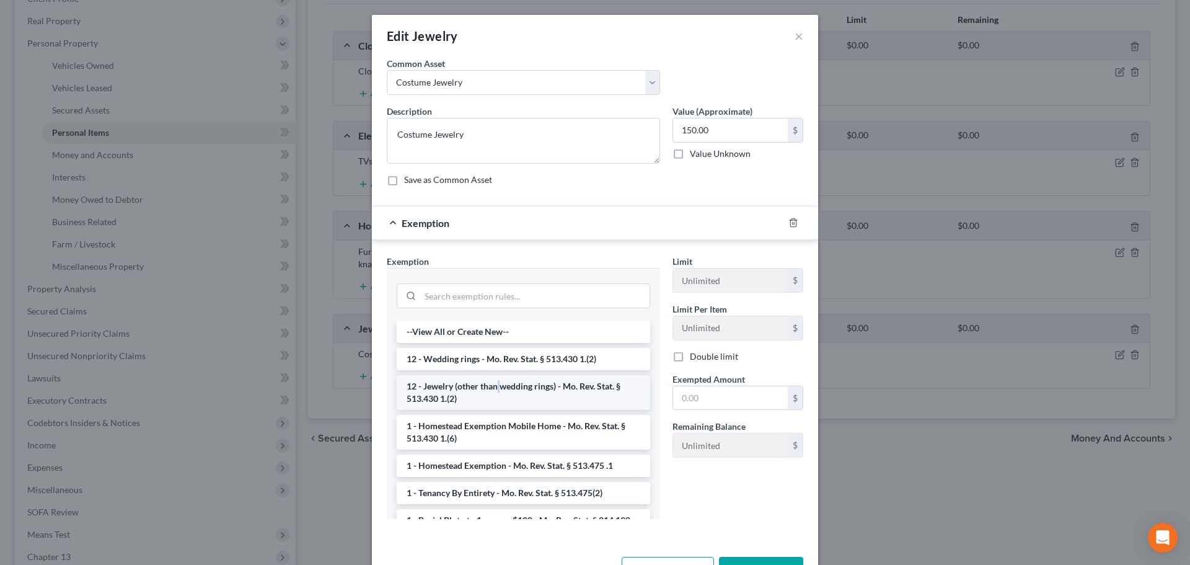
click at [494, 385] on li "12 - Jewelry (other than wedding rings) - Mo. Rev. Stat. § 513.430 1.(2)" at bounding box center [524, 392] width 254 height 35
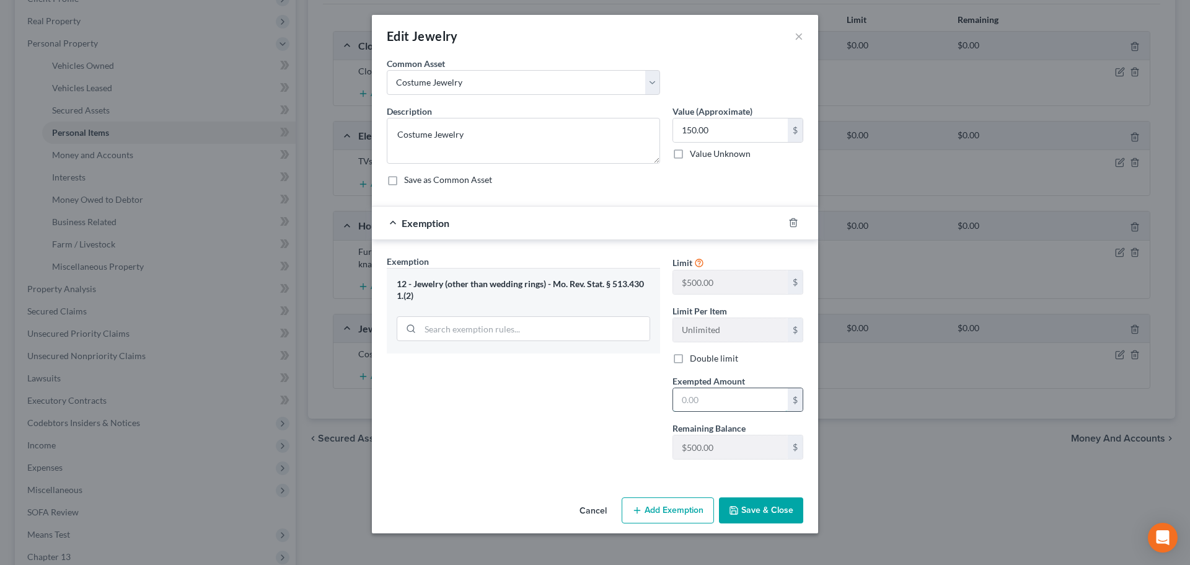
click at [681, 401] on input "text" at bounding box center [730, 400] width 115 height 24
type input "150"
drag, startPoint x: 761, startPoint y: 511, endPoint x: 766, endPoint y: 515, distance: 7.1
click at [766, 513] on button "Save & Close" at bounding box center [761, 510] width 84 height 26
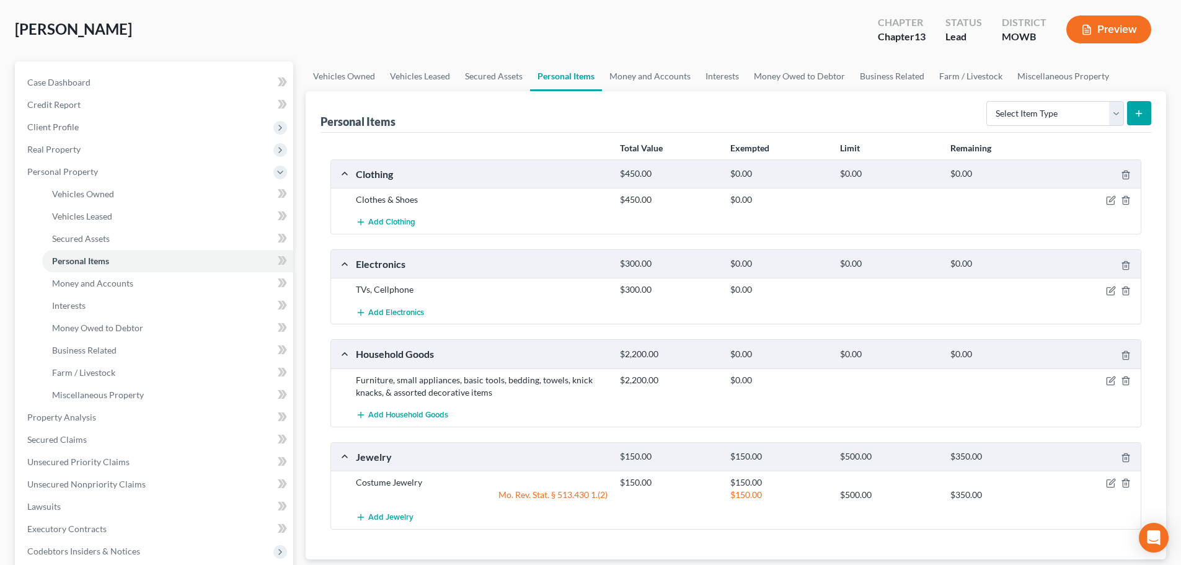
scroll to position [0, 0]
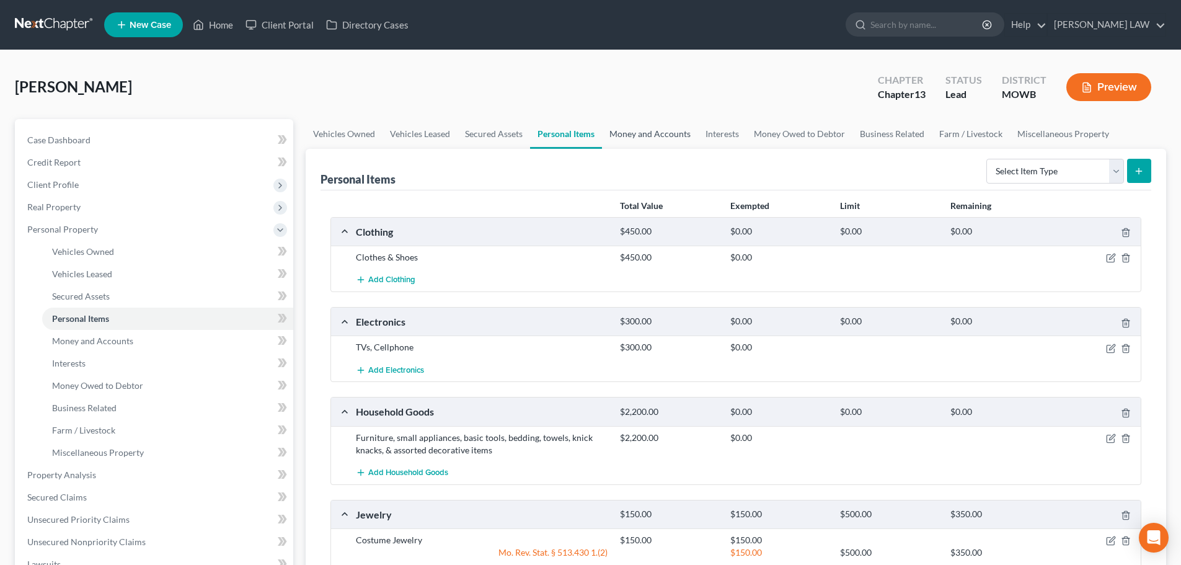
click at [640, 134] on link "Money and Accounts" at bounding box center [650, 134] width 96 height 30
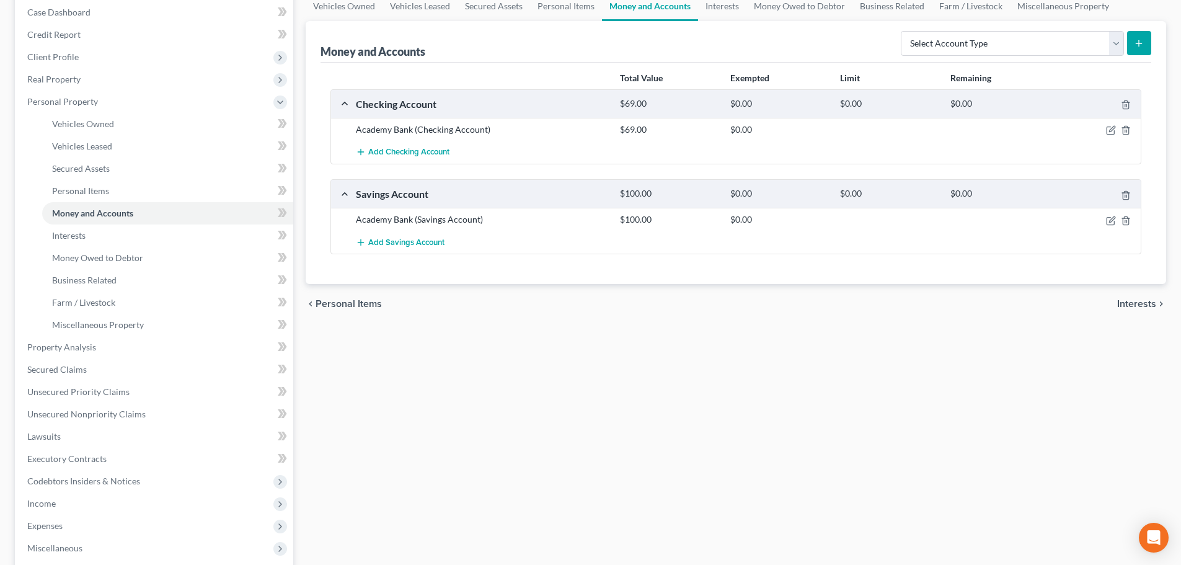
scroll to position [124, 0]
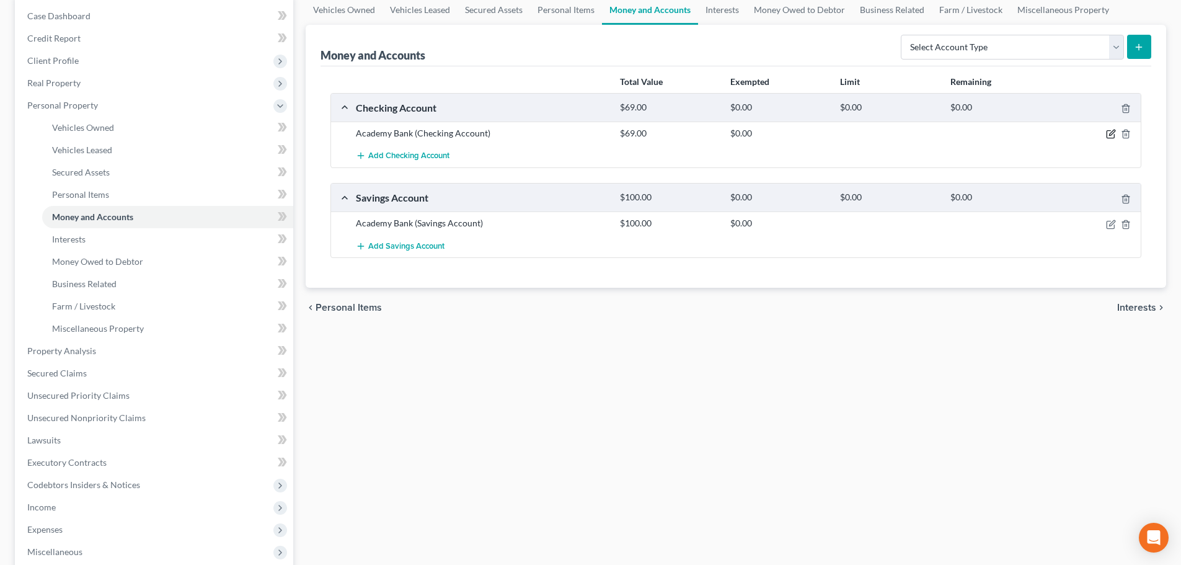
click at [1109, 133] on icon "button" at bounding box center [1111, 134] width 10 height 10
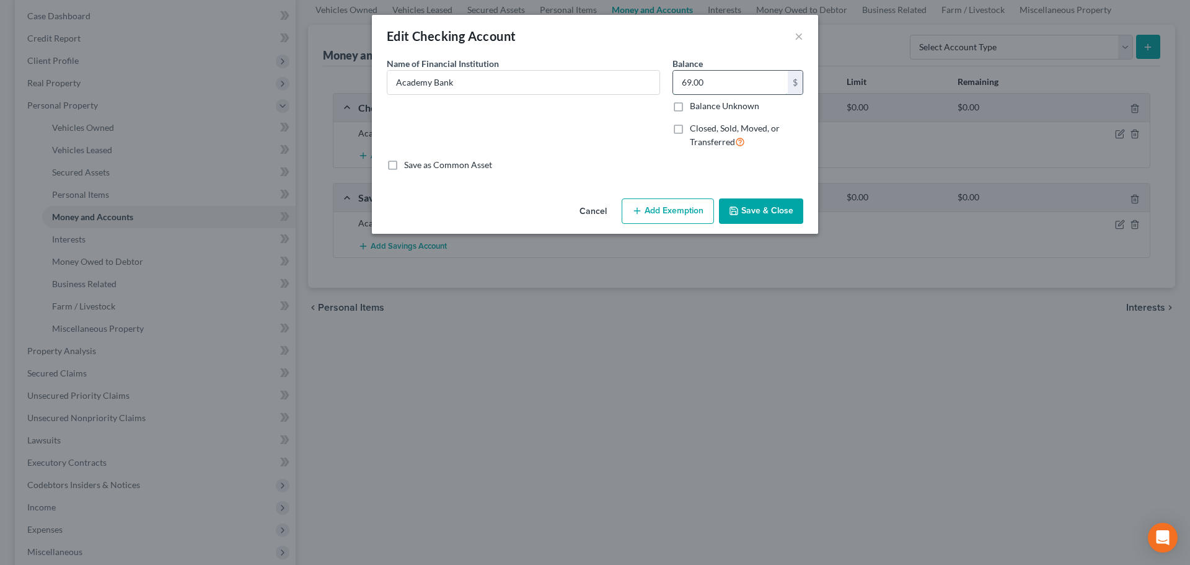
click at [717, 78] on input "69.00" at bounding box center [730, 83] width 115 height 24
type input "800"
click at [688, 223] on button "Add Exemption" at bounding box center [668, 211] width 92 height 26
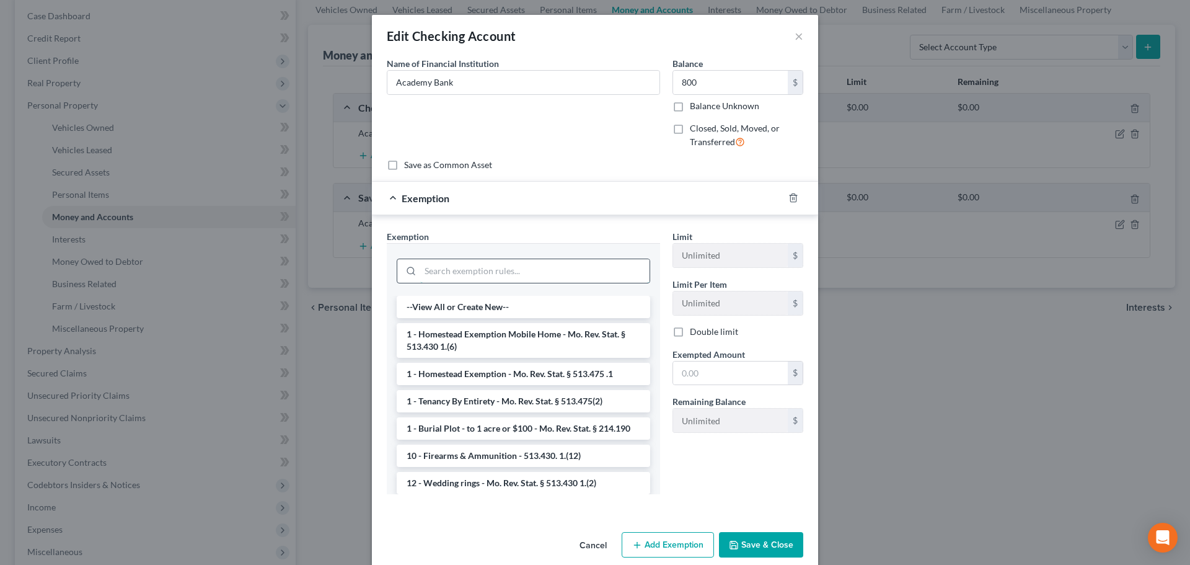
click at [446, 271] on input "search" at bounding box center [534, 271] width 229 height 24
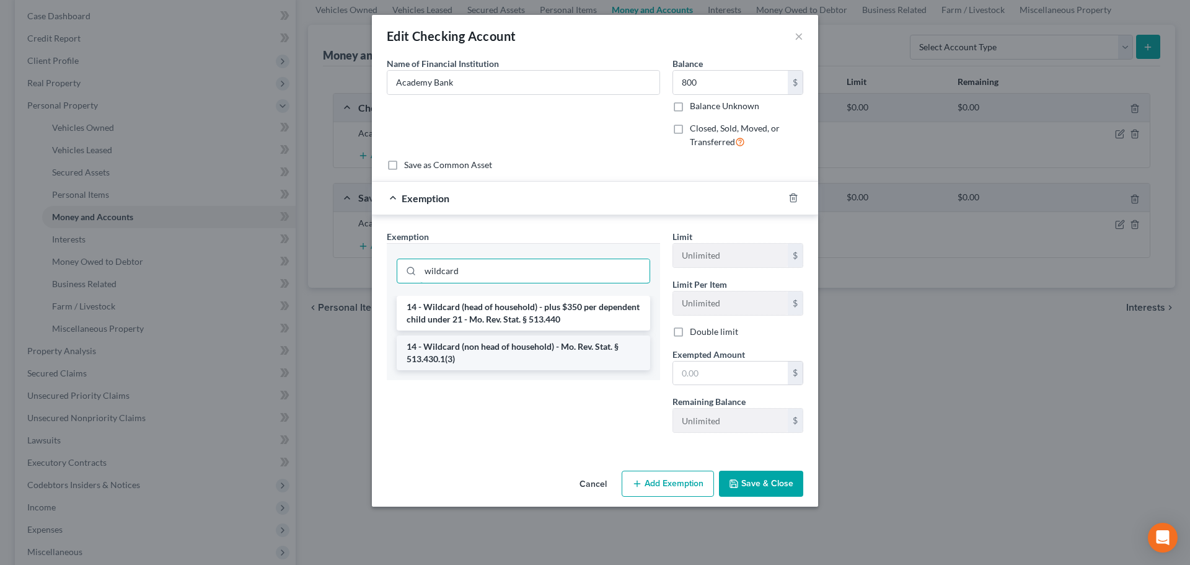
type input "wildcard"
click at [517, 345] on li "14 - Wildcard (non head of household) - Mo. Rev. Stat. § 513.430.1(3)" at bounding box center [524, 352] width 254 height 35
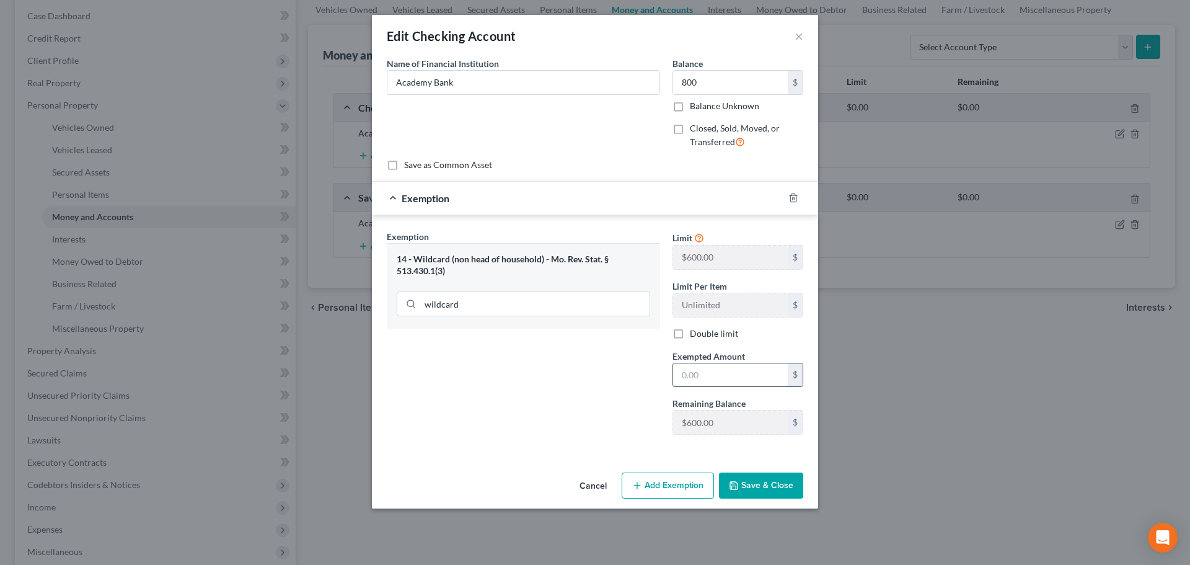
click at [748, 375] on input "text" at bounding box center [730, 375] width 115 height 24
type input "600"
drag, startPoint x: 747, startPoint y: 481, endPoint x: 738, endPoint y: 487, distance: 11.5
click at [738, 487] on button "Save & Close" at bounding box center [761, 485] width 84 height 26
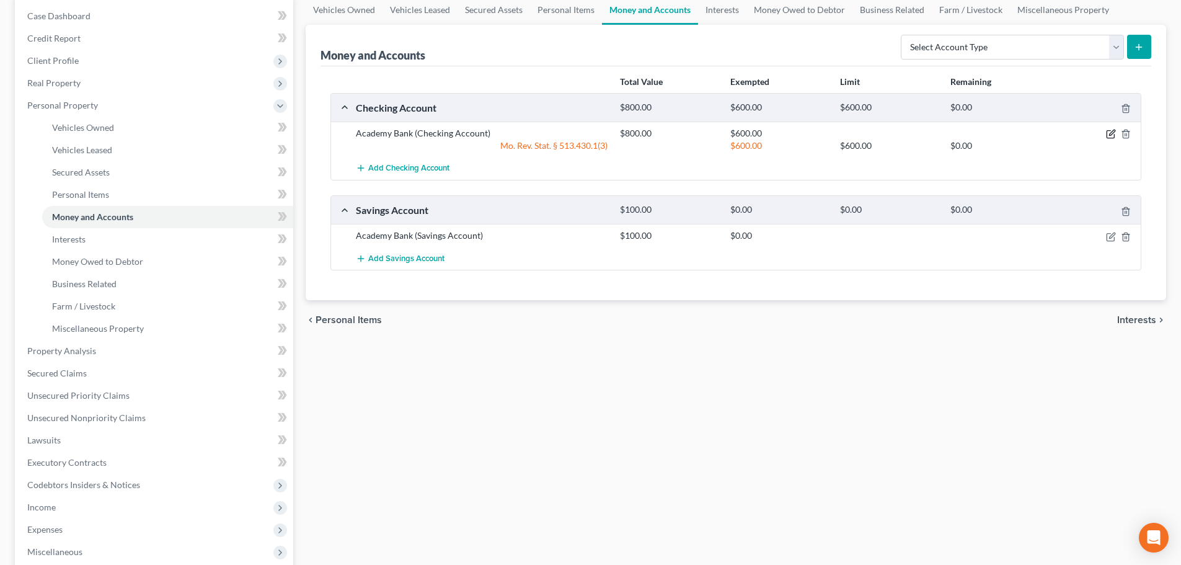
click at [1110, 136] on icon "button" at bounding box center [1111, 134] width 10 height 10
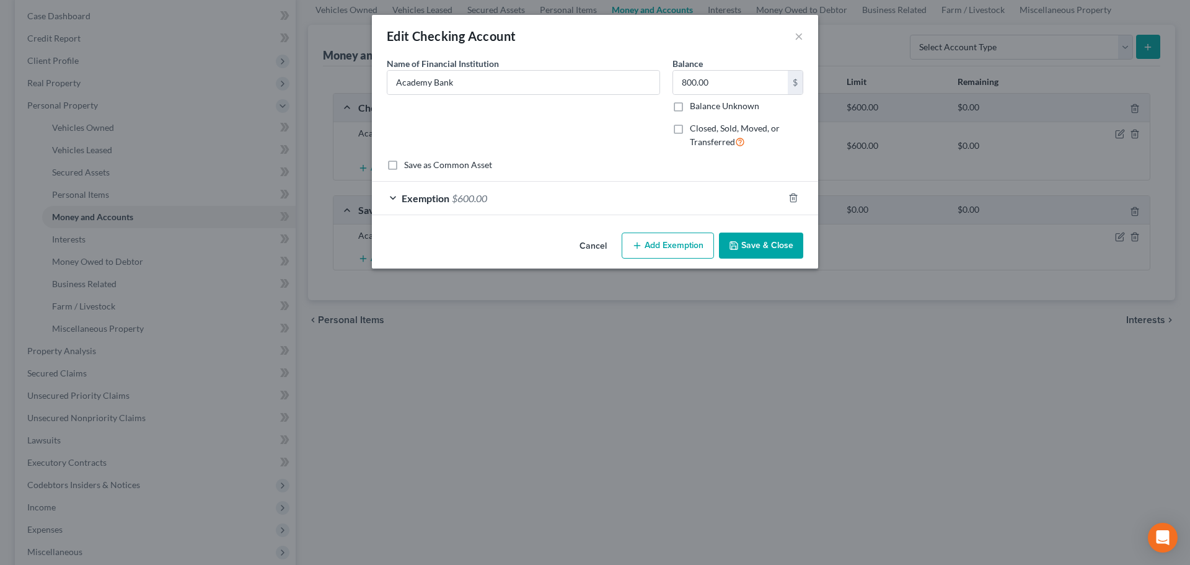
click at [679, 239] on button "Add Exemption" at bounding box center [668, 246] width 92 height 26
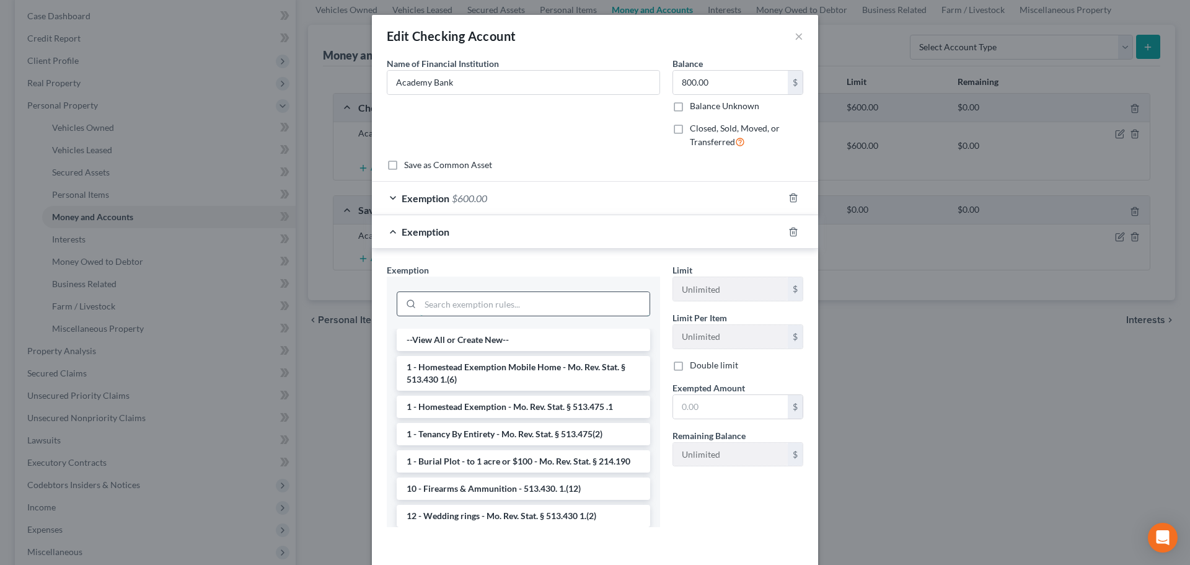
click at [474, 307] on input "search" at bounding box center [534, 304] width 229 height 24
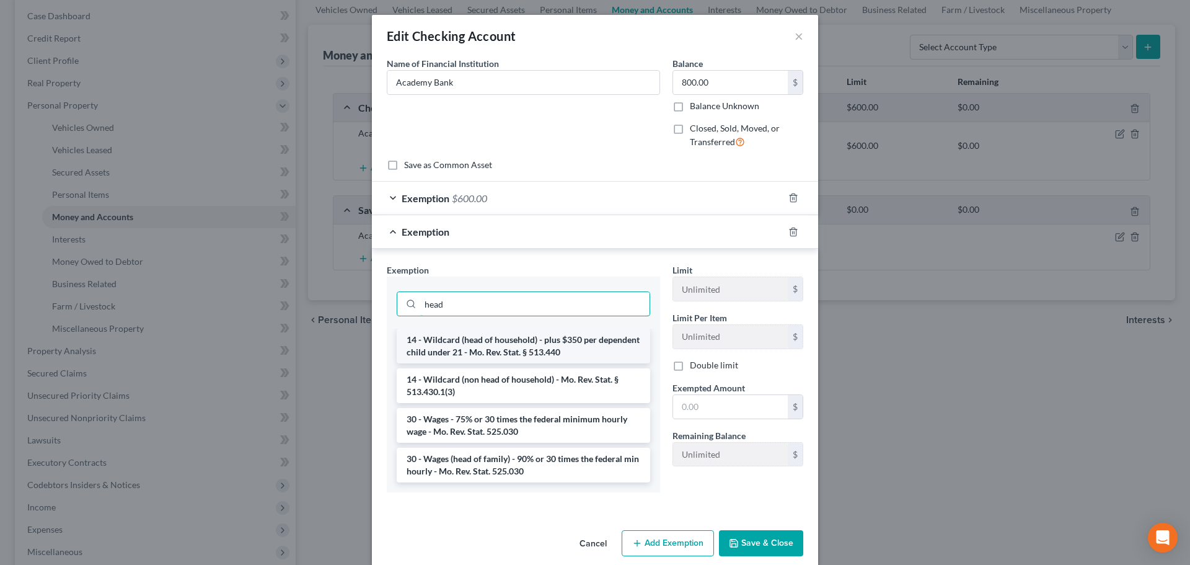
type input "head"
click at [486, 332] on li "14 - Wildcard (head of household) - plus $350 per dependent child under 21 - Mo…" at bounding box center [524, 346] width 254 height 35
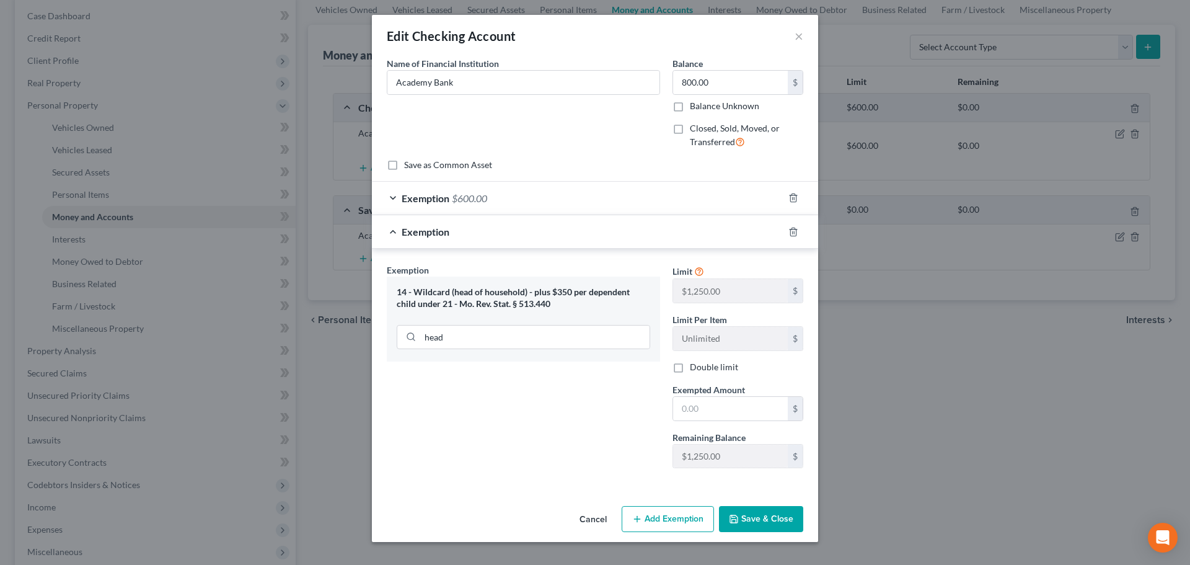
click at [742, 423] on div "Limit $1,250.00 $ Limit Per Item Unlimited $ Double limit Exempted Amount * $ R…" at bounding box center [738, 371] width 143 height 215
click at [740, 416] on input "text" at bounding box center [730, 409] width 115 height 24
type input "200"
click at [753, 516] on button "Save & Close" at bounding box center [761, 519] width 84 height 26
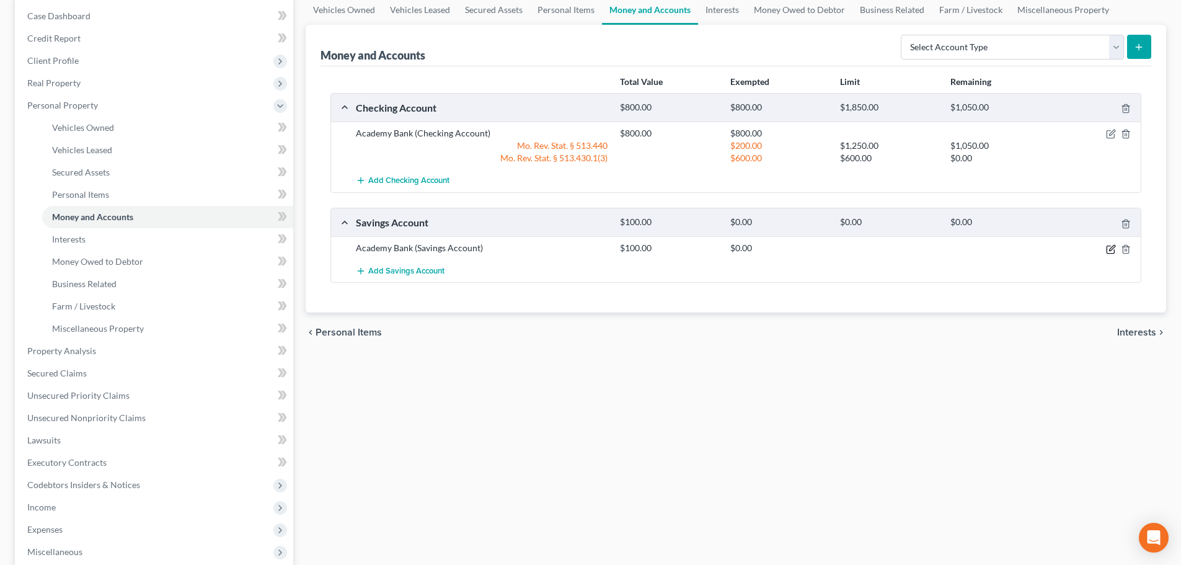
click at [1114, 251] on icon "button" at bounding box center [1111, 249] width 10 height 10
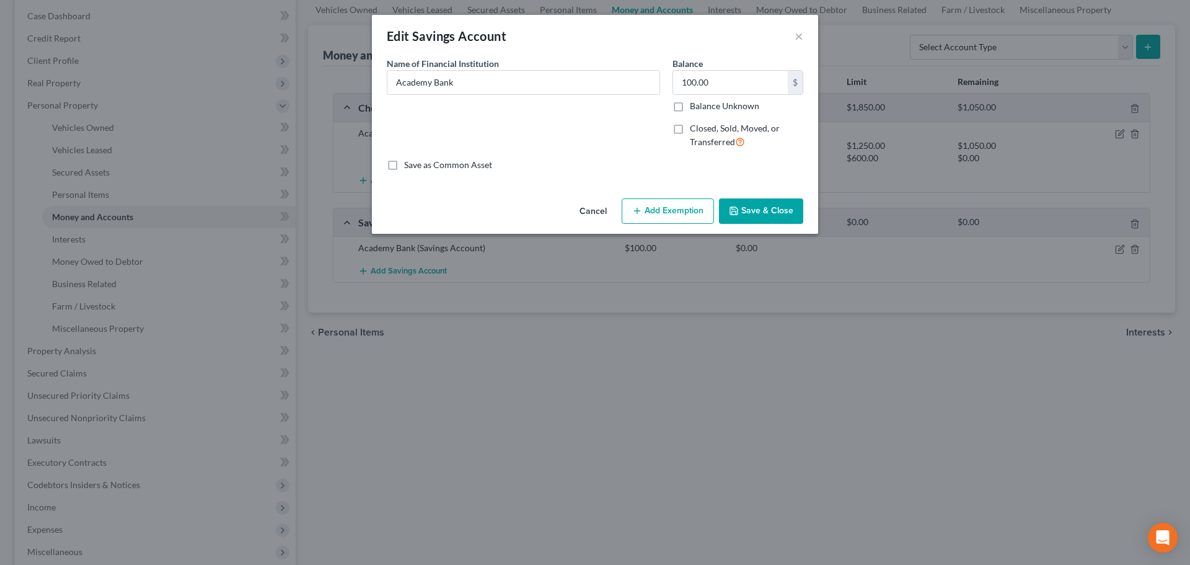
drag, startPoint x: 651, startPoint y: 213, endPoint x: 661, endPoint y: 218, distance: 11.1
click at [661, 218] on button "Add Exemption" at bounding box center [668, 211] width 92 height 26
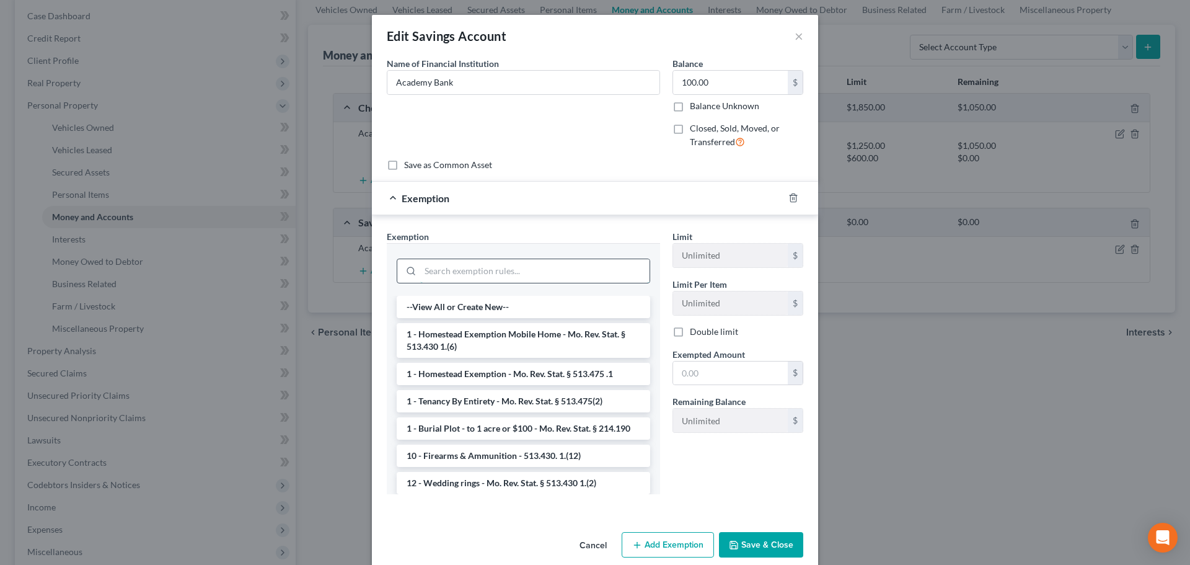
drag, startPoint x: 444, startPoint y: 268, endPoint x: 452, endPoint y: 260, distance: 11.0
click at [446, 265] on input "search" at bounding box center [534, 271] width 229 height 24
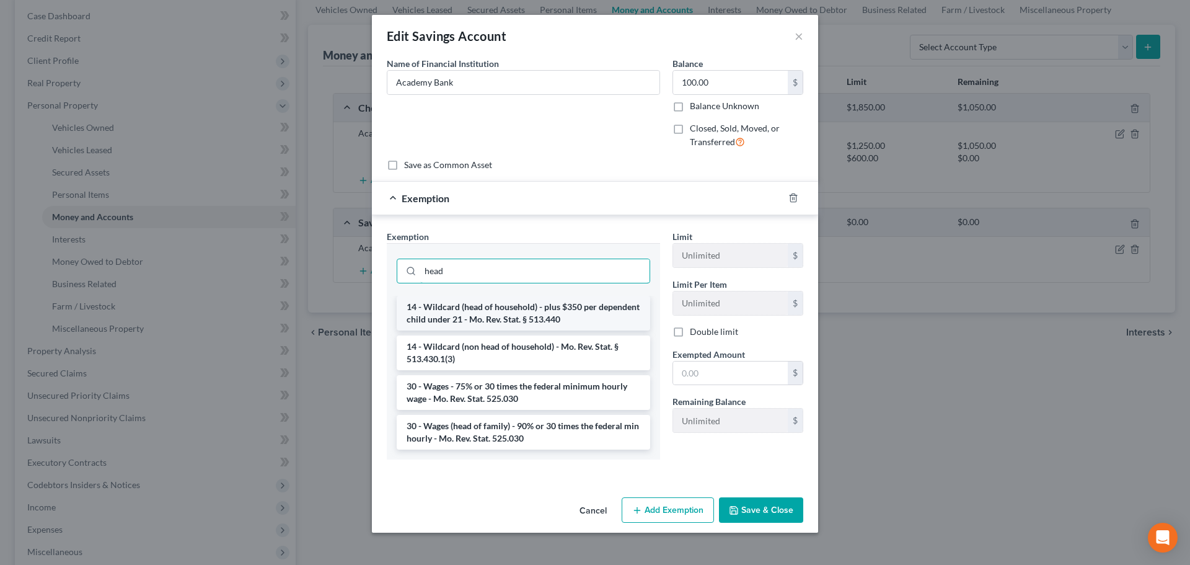
type input "head"
click at [500, 319] on li "14 - Wildcard (head of household) - plus $350 per dependent child under 21 - Mo…" at bounding box center [524, 313] width 254 height 35
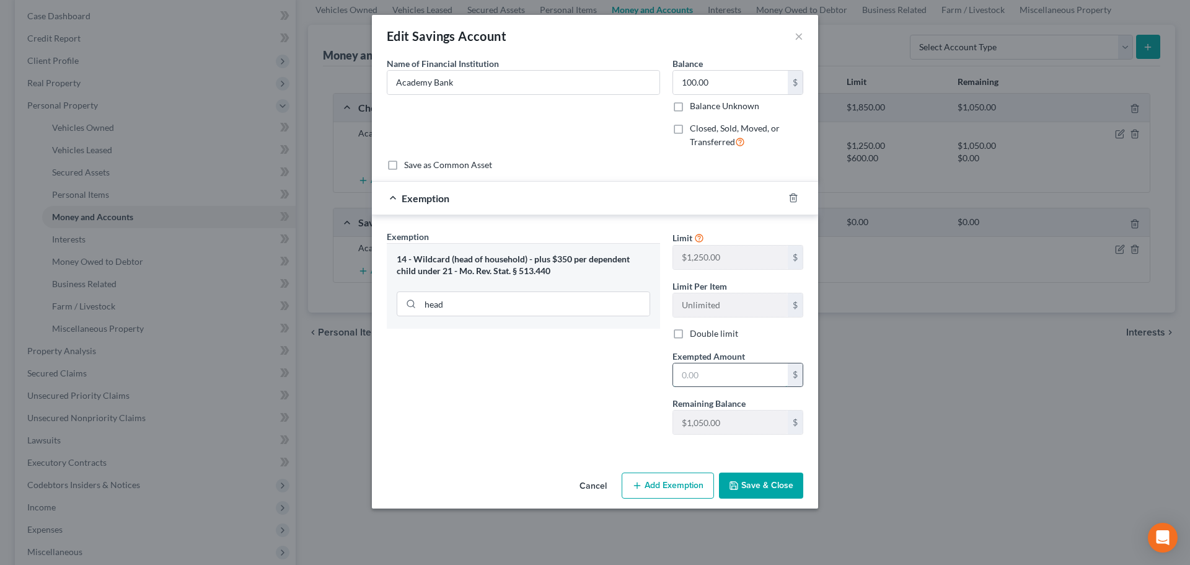
click at [709, 378] on input "text" at bounding box center [730, 375] width 115 height 24
type input "100"
drag, startPoint x: 565, startPoint y: 370, endPoint x: 619, endPoint y: 417, distance: 72.1
click at [572, 370] on div "Exemption Set must be selected for CA. Exemption * 14 - Wildcard (head of house…" at bounding box center [524, 337] width 286 height 215
click at [760, 478] on button "Save & Close" at bounding box center [761, 485] width 84 height 26
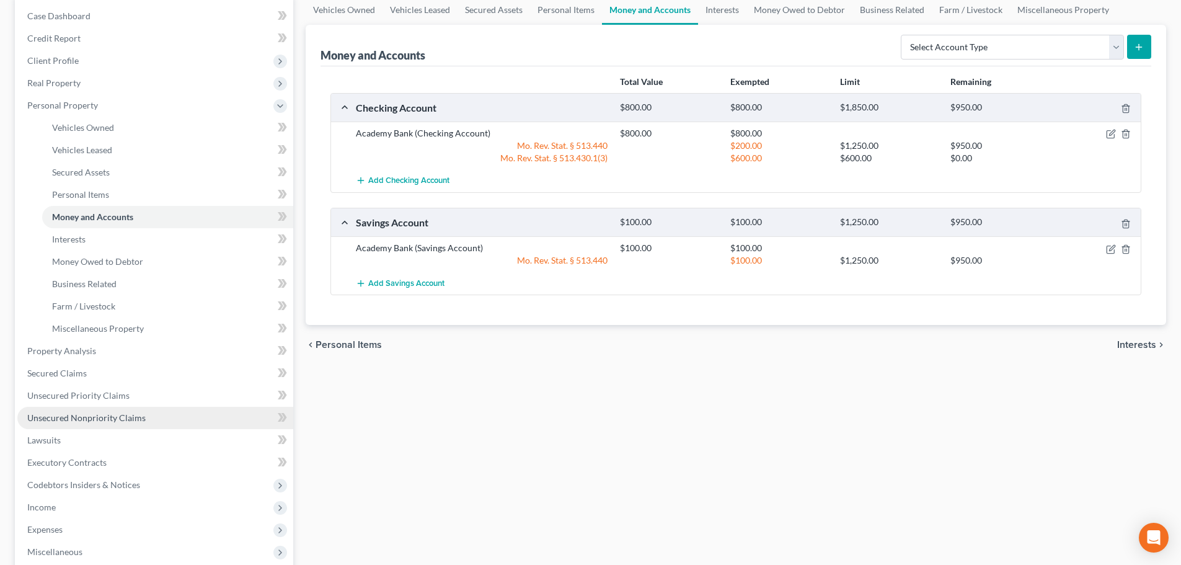
click at [113, 414] on span "Unsecured Nonpriority Claims" at bounding box center [86, 417] width 118 height 11
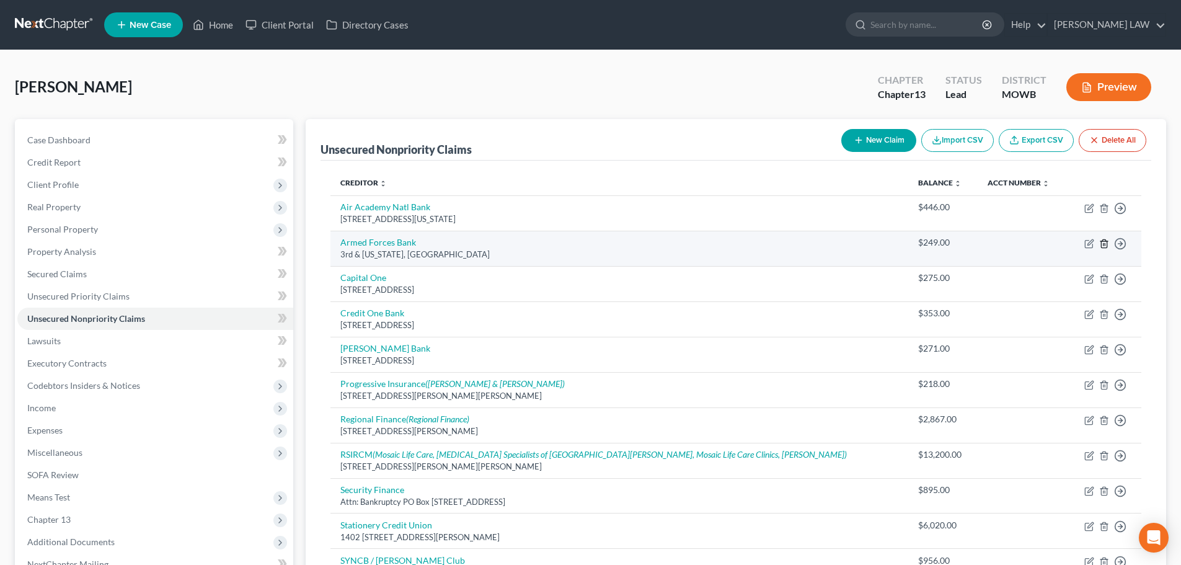
click at [1104, 244] on icon "button" at bounding box center [1104, 244] width 10 height 10
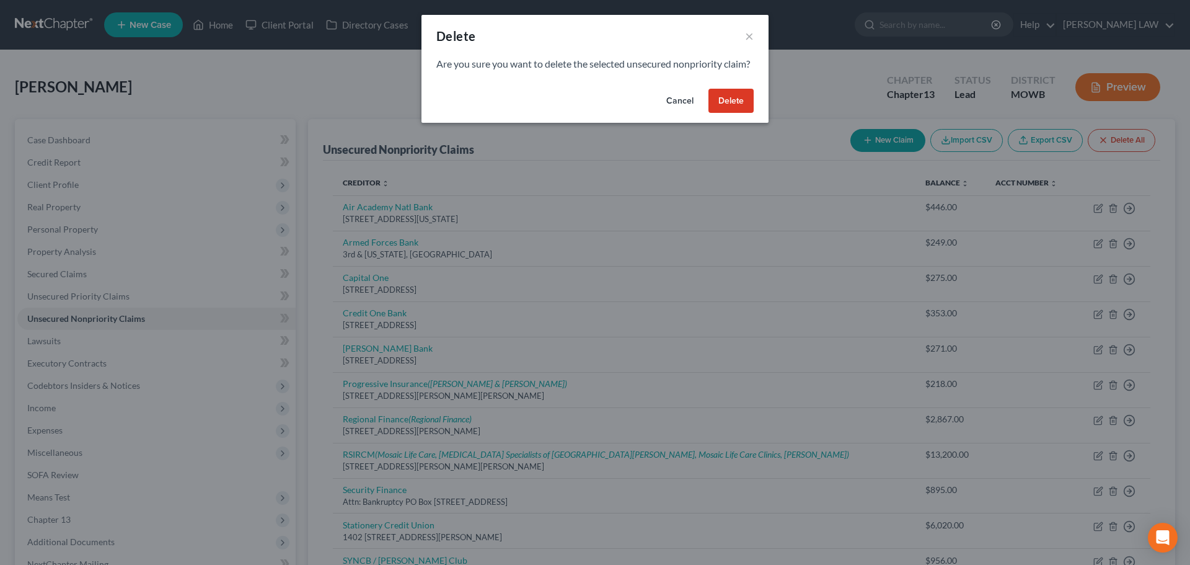
click at [734, 113] on button "Delete" at bounding box center [731, 101] width 45 height 25
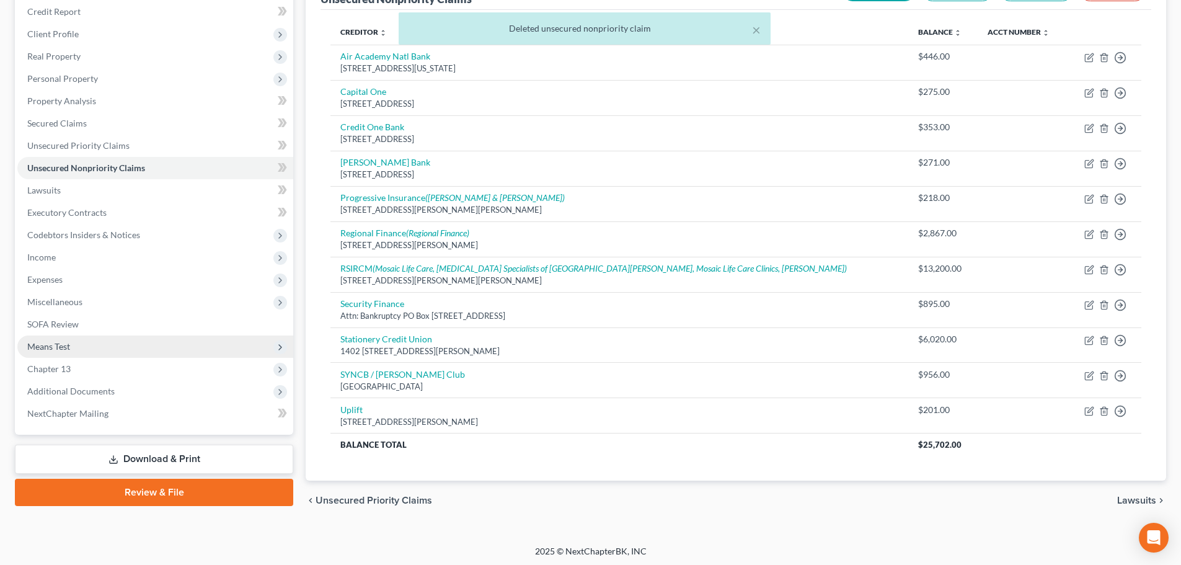
scroll to position [153, 0]
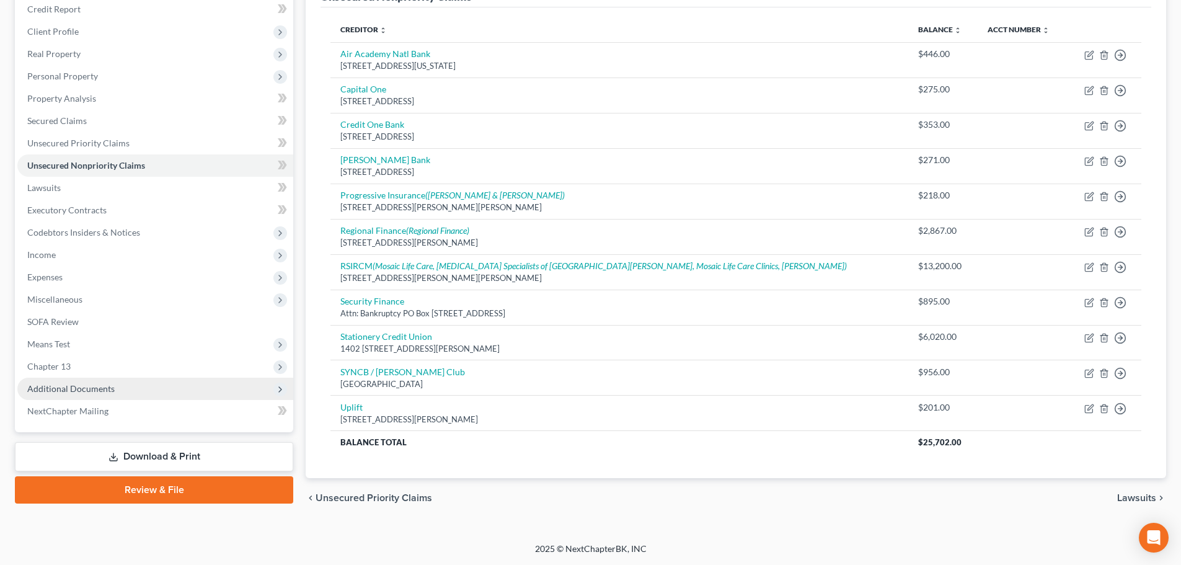
click at [71, 391] on span "Additional Documents" at bounding box center [70, 388] width 87 height 11
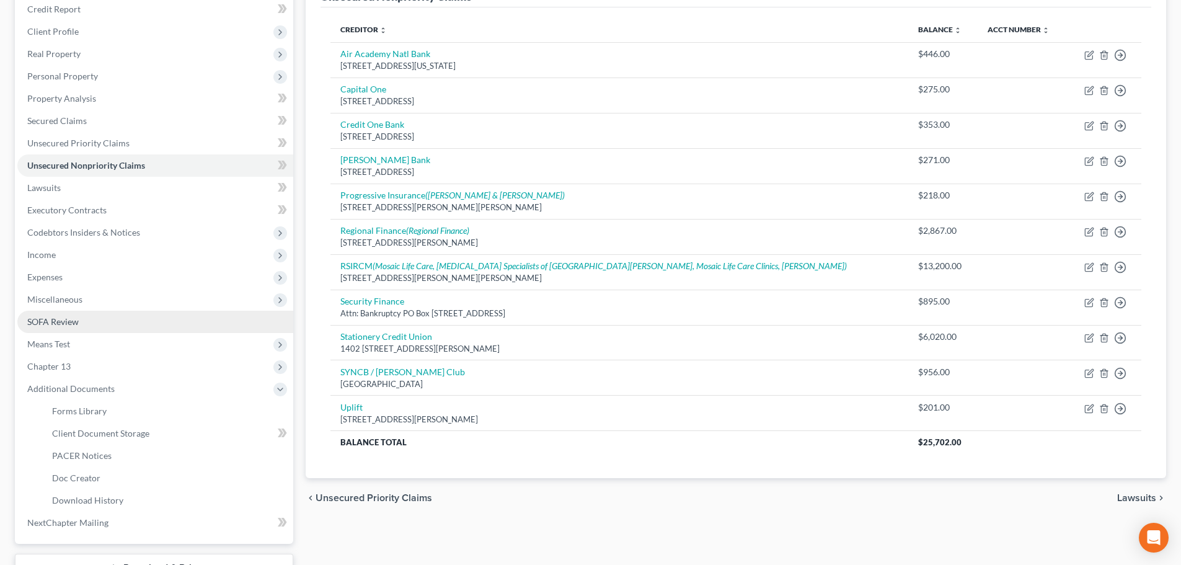
click at [71, 327] on link "SOFA Review" at bounding box center [155, 322] width 276 height 22
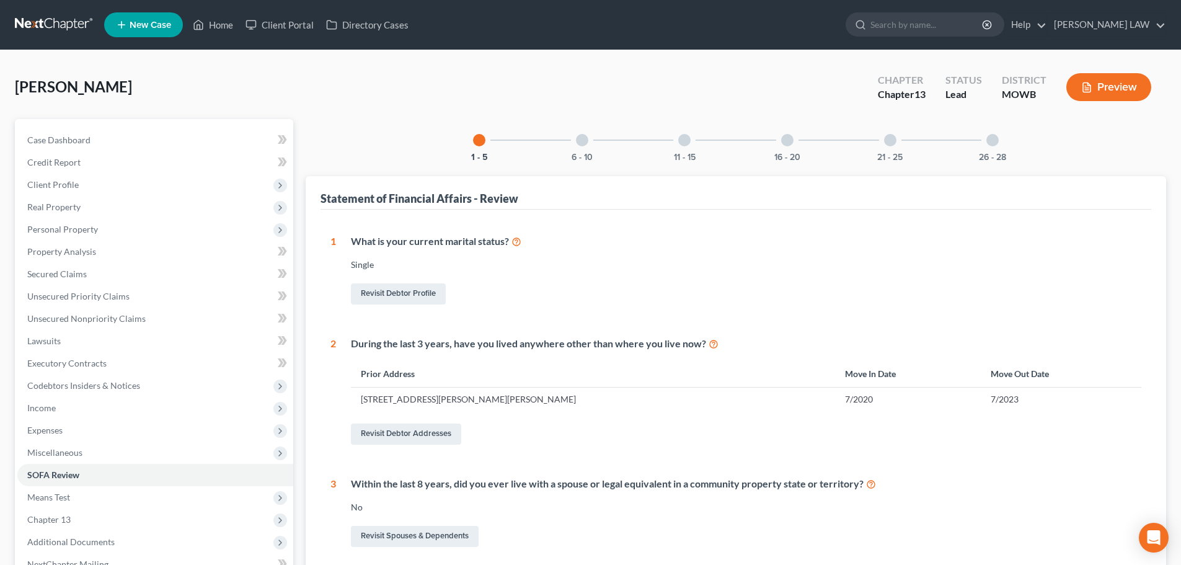
drag, startPoint x: 787, startPoint y: 148, endPoint x: 770, endPoint y: 151, distance: 17.1
click at [776, 151] on div "16 - 20" at bounding box center [787, 140] width 42 height 42
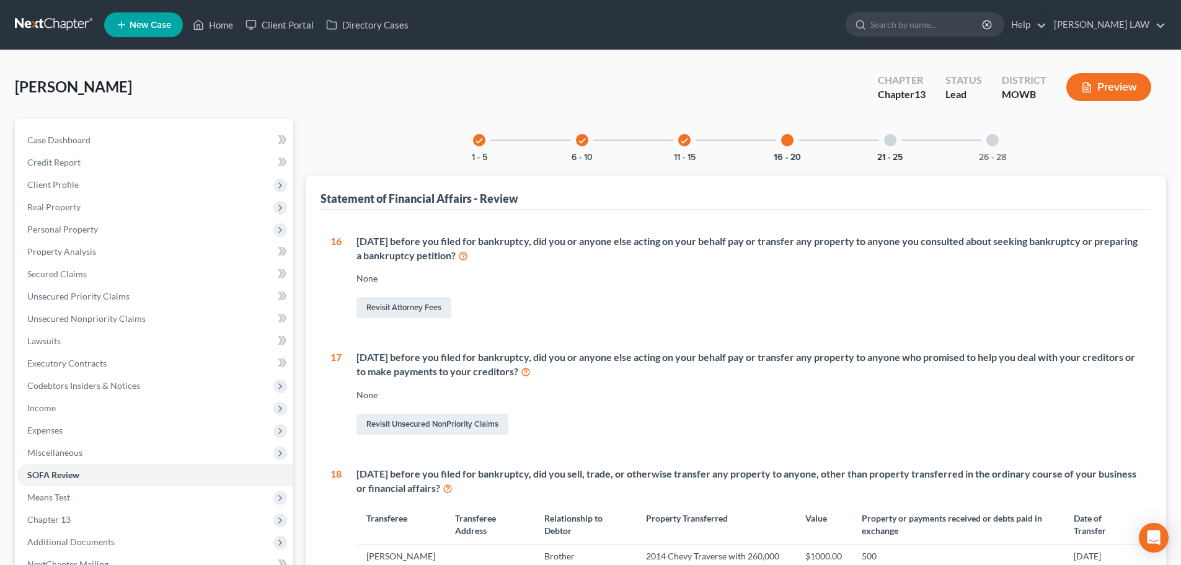
drag, startPoint x: 903, startPoint y: 154, endPoint x: 895, endPoint y: 156, distance: 8.3
click at [902, 154] on div "21 - 25" at bounding box center [890, 140] width 42 height 42
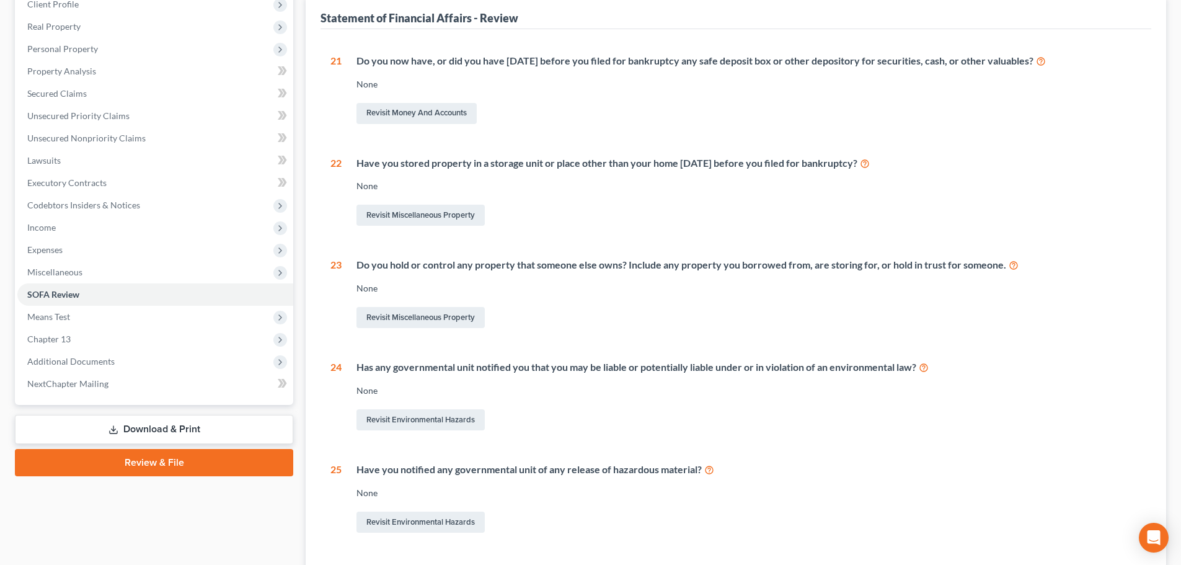
scroll to position [186, 0]
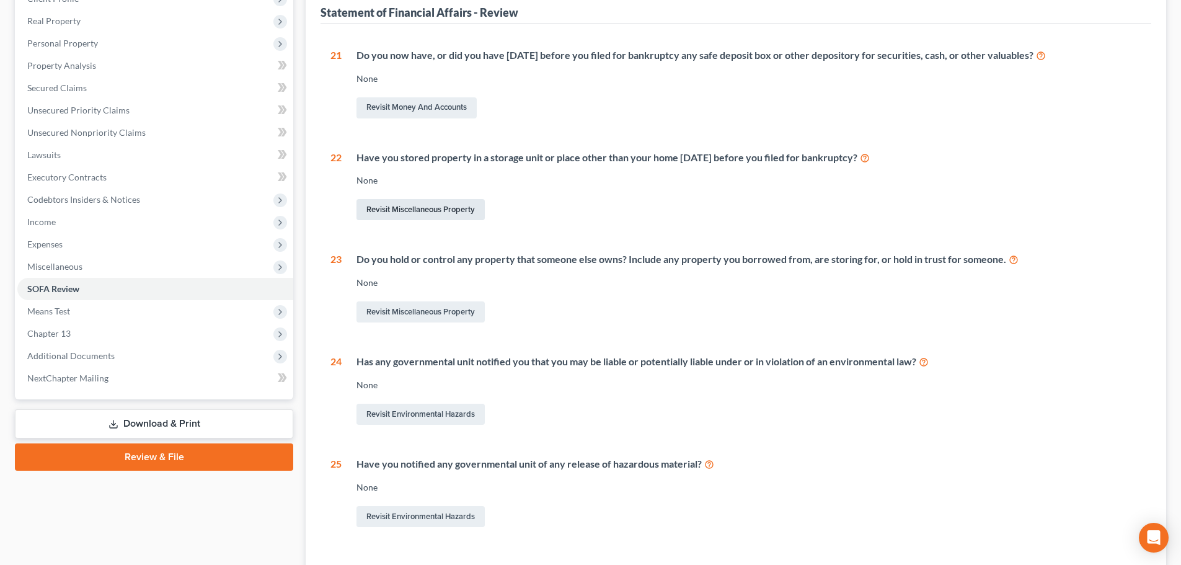
click at [432, 212] on link "Revisit Miscellaneous Property" at bounding box center [421, 209] width 128 height 21
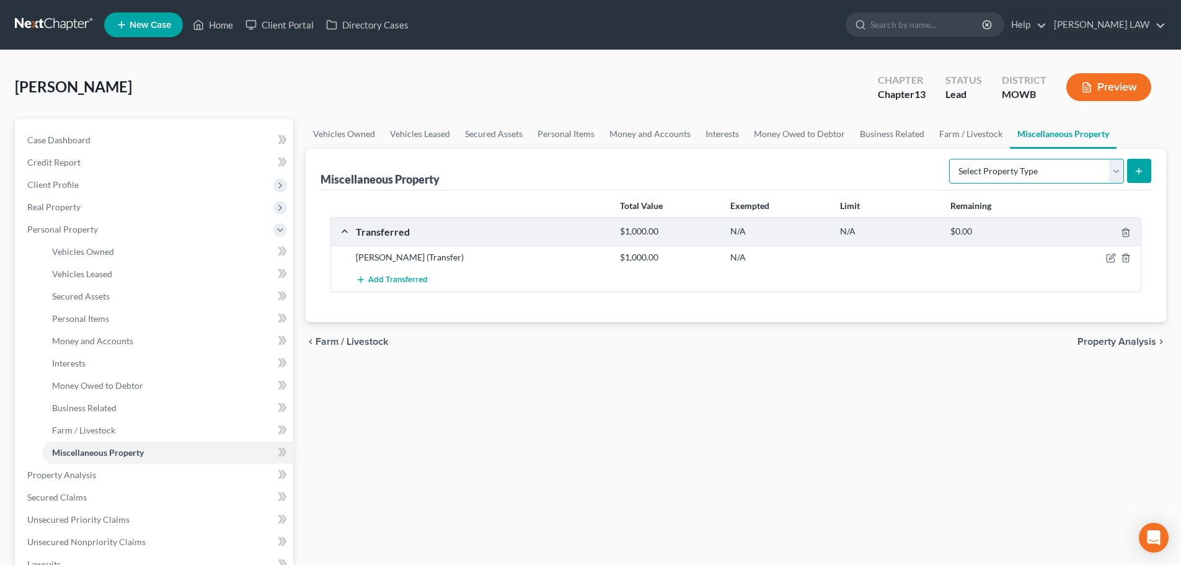
click at [1112, 178] on select "Select Property Type Assigned for Creditor Benefit Within 1 Year Holding for An…" at bounding box center [1036, 171] width 175 height 25
select select "stored_within_1_year"
click at [949, 159] on select "Select Property Type Assigned for Creditor Benefit Within 1 Year Holding for An…" at bounding box center [1036, 171] width 175 height 25
click at [1146, 169] on button "submit" at bounding box center [1139, 171] width 24 height 24
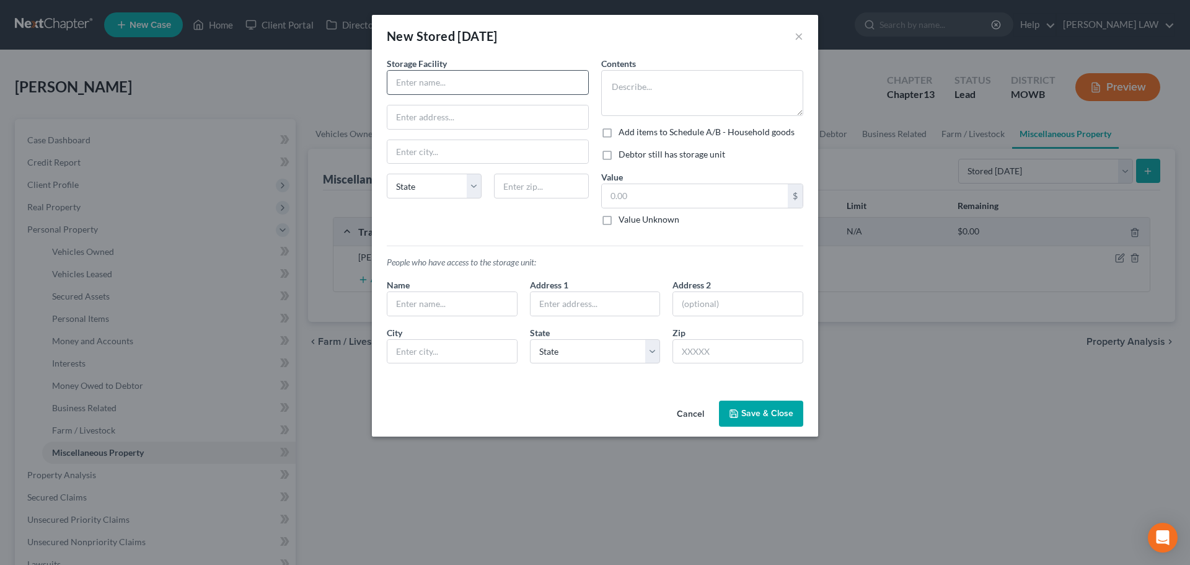
click at [467, 73] on div "Storage Facility" at bounding box center [488, 76] width 202 height 38
click at [465, 77] on input "text" at bounding box center [488, 83] width 201 height 24
drag, startPoint x: 605, startPoint y: 135, endPoint x: 612, endPoint y: 130, distance: 8.4
click at [619, 135] on label "Add items to Schedule A/B - Household goods" at bounding box center [707, 132] width 176 height 12
click at [624, 134] on input "Add items to Schedule A/B - Household goods" at bounding box center [628, 130] width 8 height 8
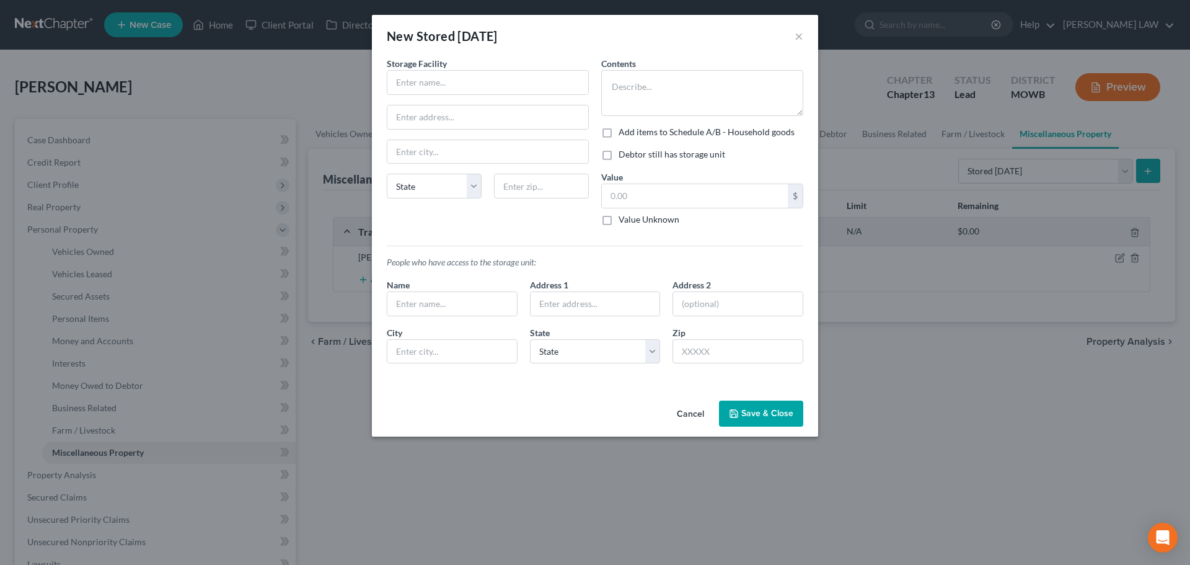
checkbox input "true"
click at [633, 99] on textarea at bounding box center [702, 93] width 202 height 46
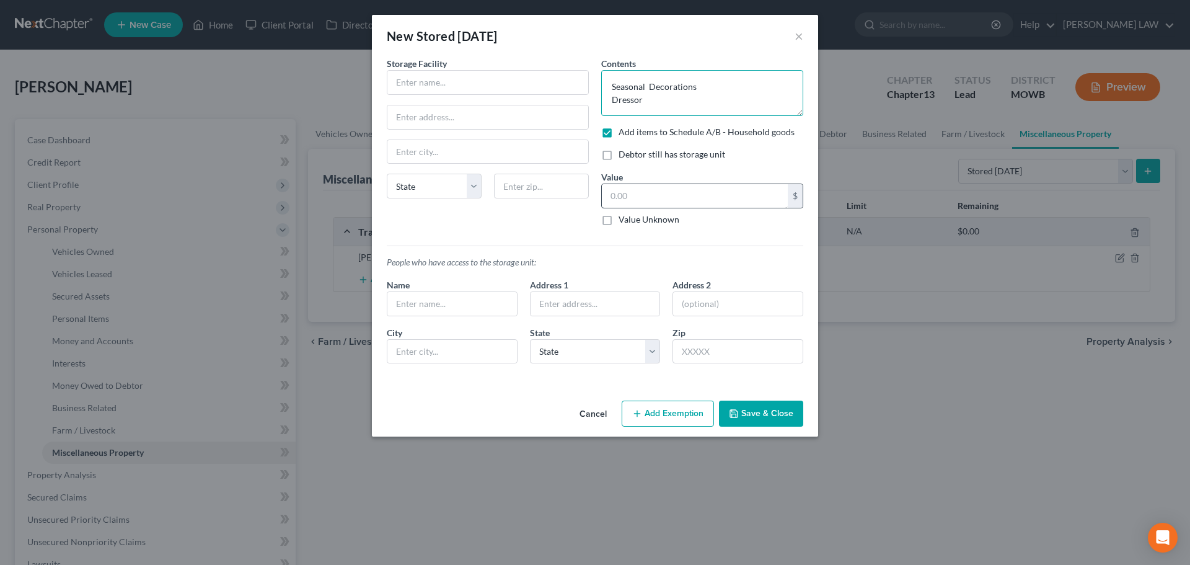
type textarea "Seasonal Decorations Dressor"
drag, startPoint x: 666, startPoint y: 193, endPoint x: 660, endPoint y: 200, distance: 9.3
click at [661, 200] on input "text" at bounding box center [695, 196] width 186 height 24
type input "600"
click at [619, 152] on label "Debtor still has storage unit" at bounding box center [672, 154] width 107 height 12
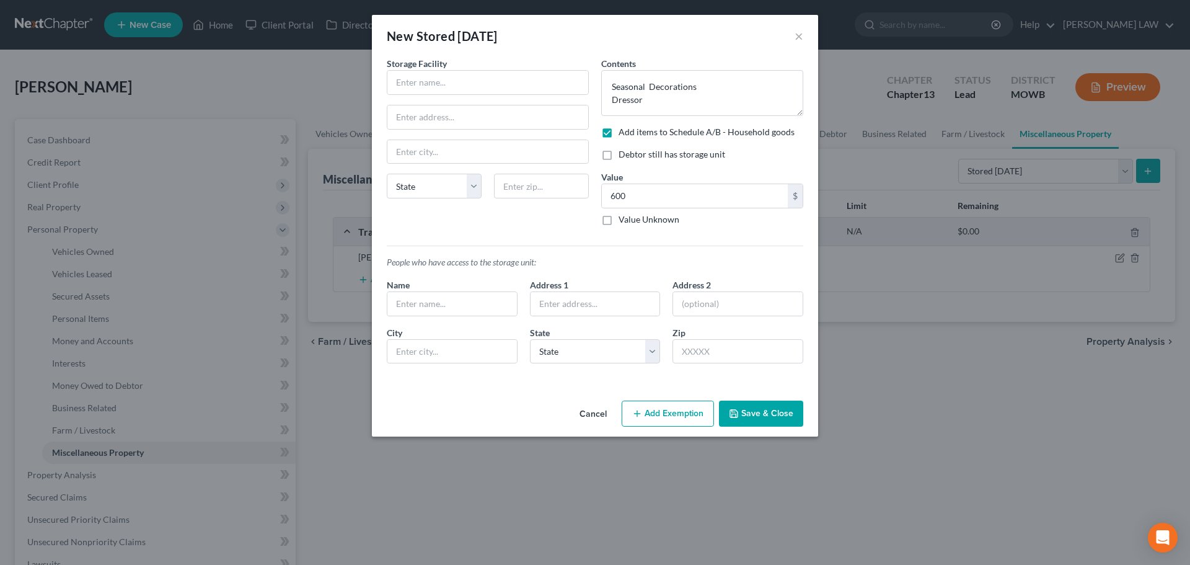
click at [624, 152] on input "Debtor still has storage unit" at bounding box center [628, 152] width 8 height 8
checkbox input "true"
drag, startPoint x: 436, startPoint y: 100, endPoint x: 434, endPoint y: 92, distance: 9.0
click at [436, 100] on div "Storage Facility State AL AK AR AZ CA CO CT DE DC FL GA GU HI ID IL IN IA KS KY…" at bounding box center [488, 146] width 215 height 179
click at [434, 66] on label "Storage Facility" at bounding box center [417, 63] width 60 height 13
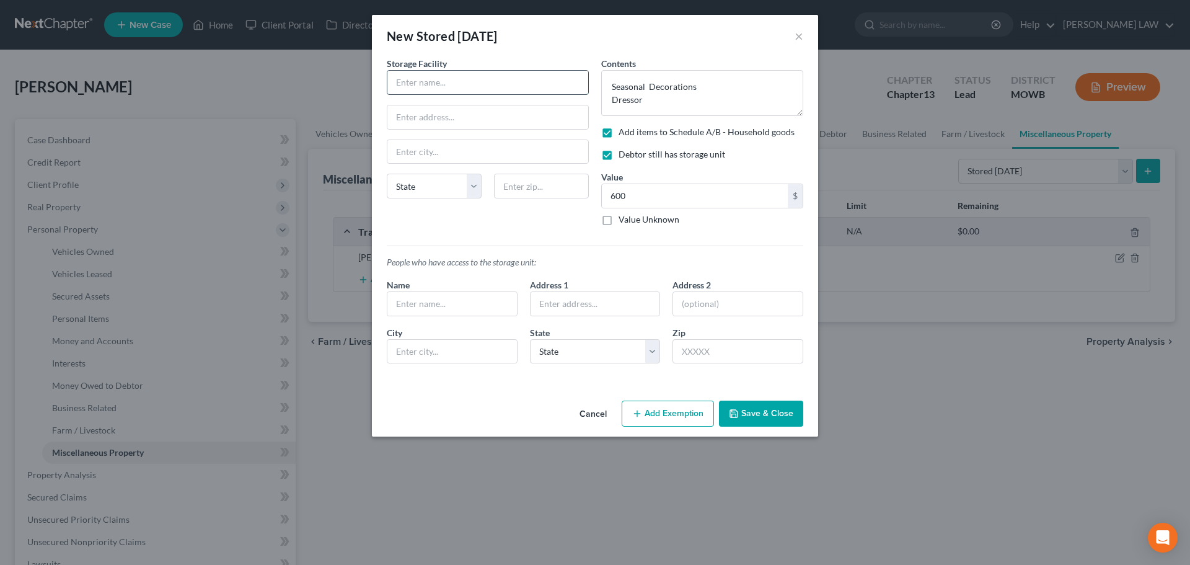
click at [434, 79] on input "text" at bounding box center [488, 83] width 201 height 24
type input "Belt Highway Self STorage"
type input "[STREET_ADDRESS]"
click at [556, 197] on input "text" at bounding box center [541, 186] width 95 height 25
type input "64503"
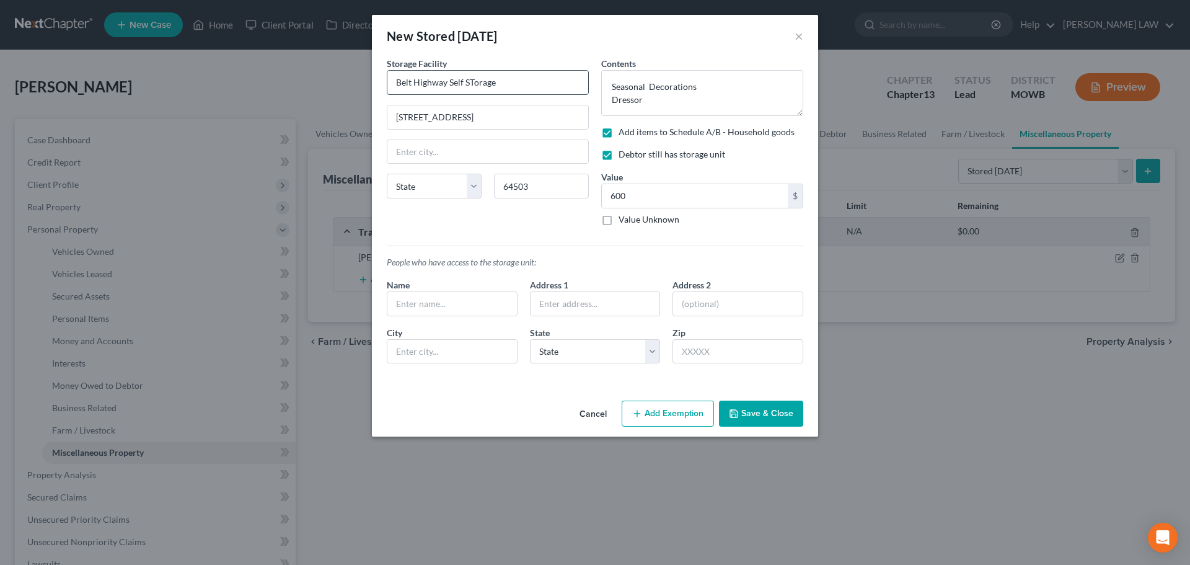
type input "Saint [PERSON_NAME]"
select select "26"
click at [472, 86] on input "Belt Highway Self STorage" at bounding box center [488, 83] width 201 height 24
type input "Belt Highway Self Storage"
click at [657, 415] on button "Add Exemption" at bounding box center [668, 414] width 92 height 26
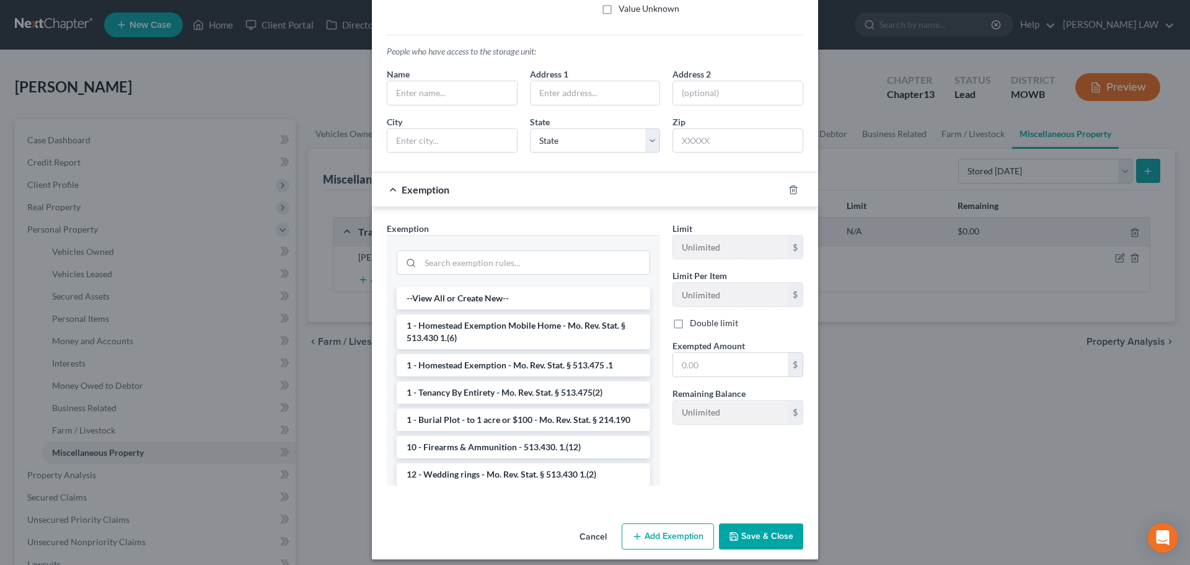
scroll to position [220, 0]
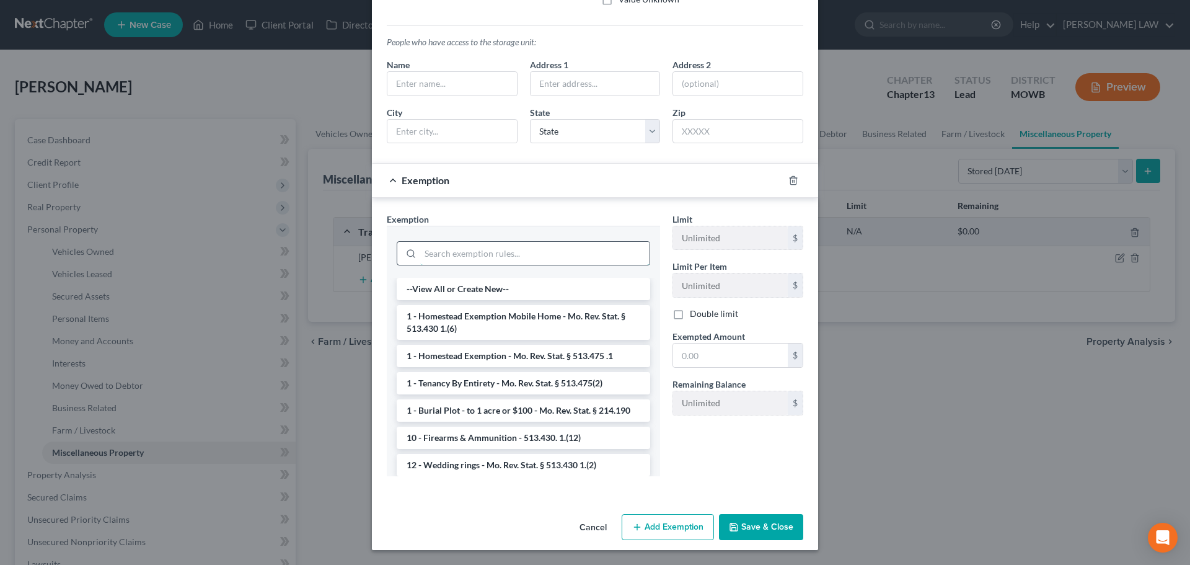
click at [479, 262] on input "search" at bounding box center [534, 254] width 229 height 24
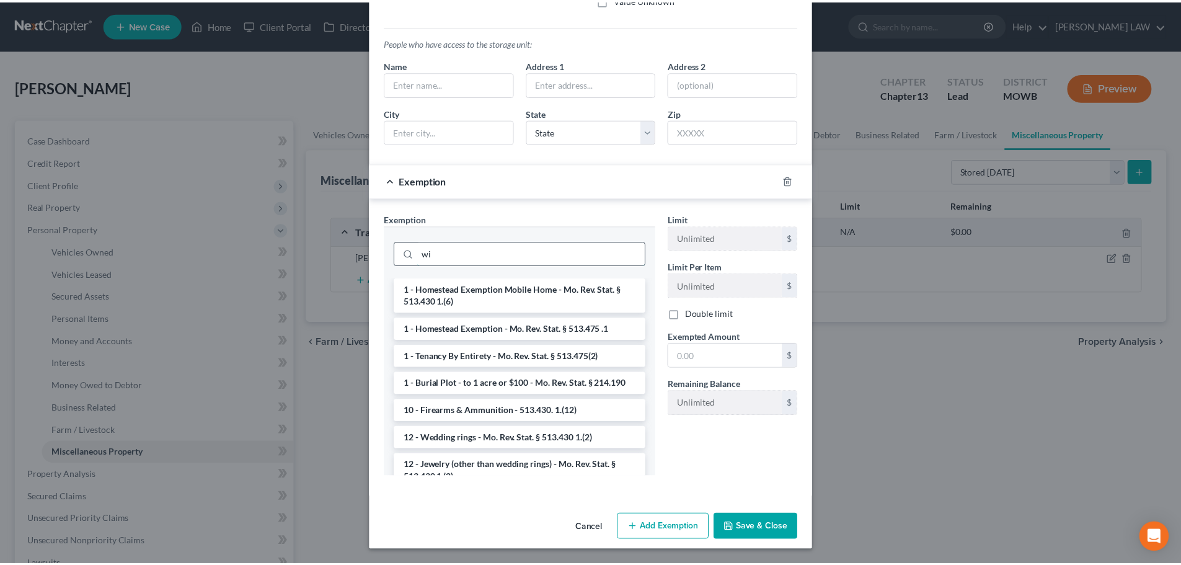
scroll to position [159, 0]
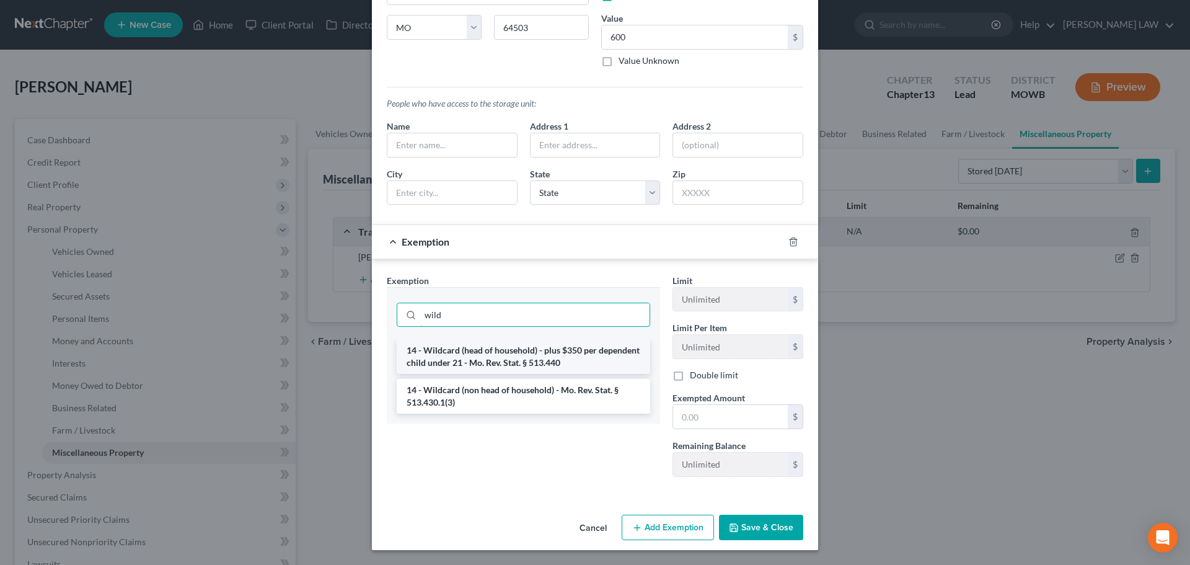
type input "wild"
click at [508, 353] on li "14 - Wildcard (head of household) - plus $350 per dependent child under 21 - Mo…" at bounding box center [524, 356] width 254 height 35
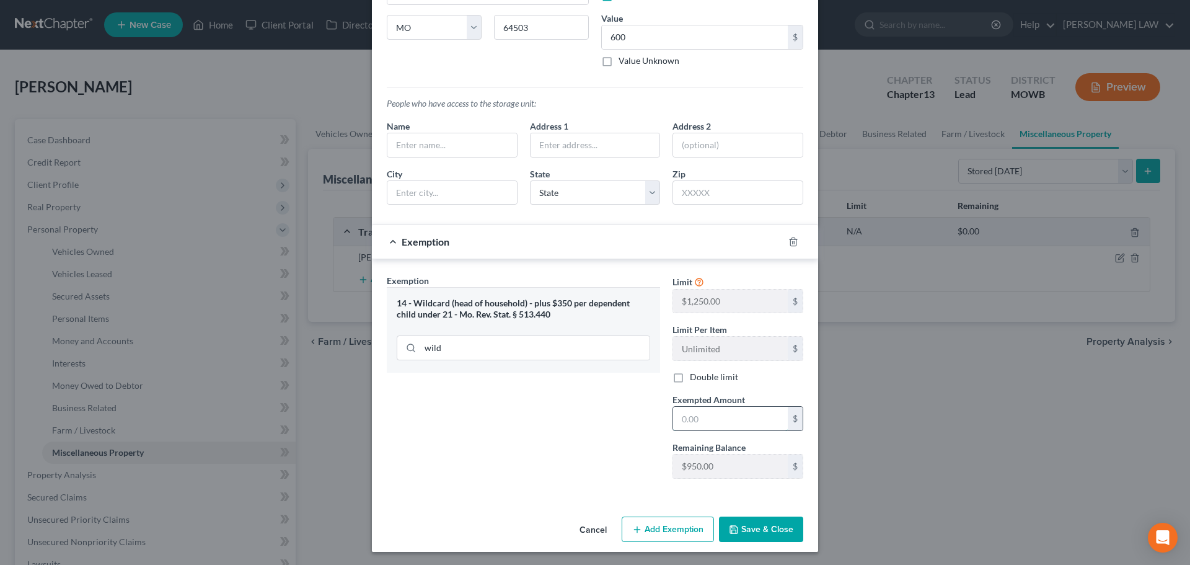
click at [702, 427] on input "text" at bounding box center [730, 419] width 115 height 24
type input "600"
click at [476, 378] on div "Exemption Set must be selected for CA. Exemption * 14 - Wildcard (head of house…" at bounding box center [524, 381] width 286 height 215
click at [729, 528] on icon "button" at bounding box center [734, 530] width 10 height 10
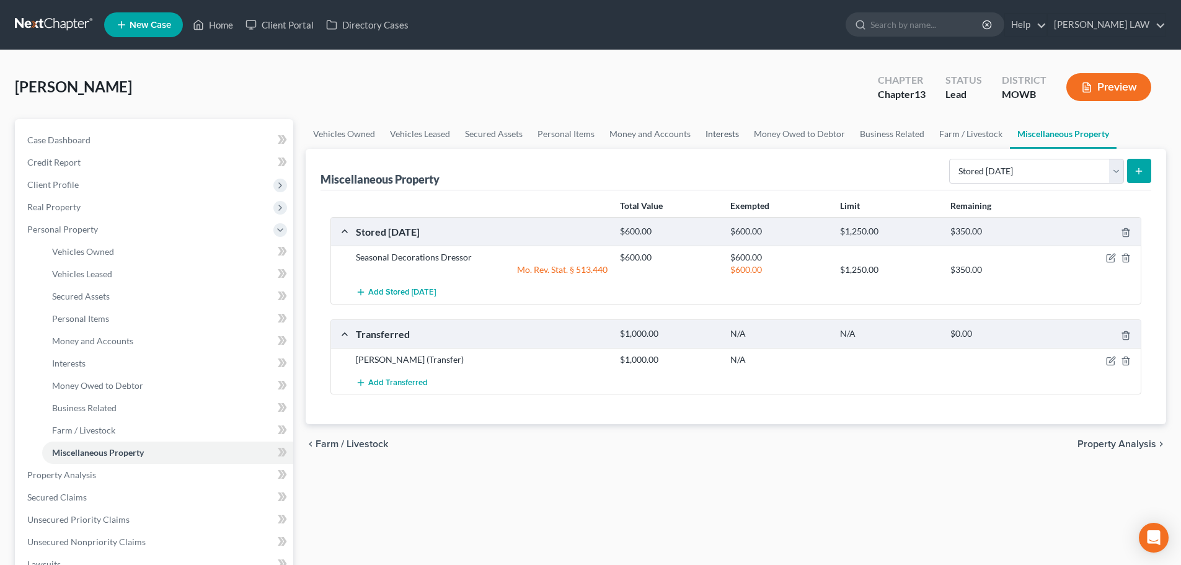
click at [710, 138] on link "Interests" at bounding box center [722, 134] width 48 height 30
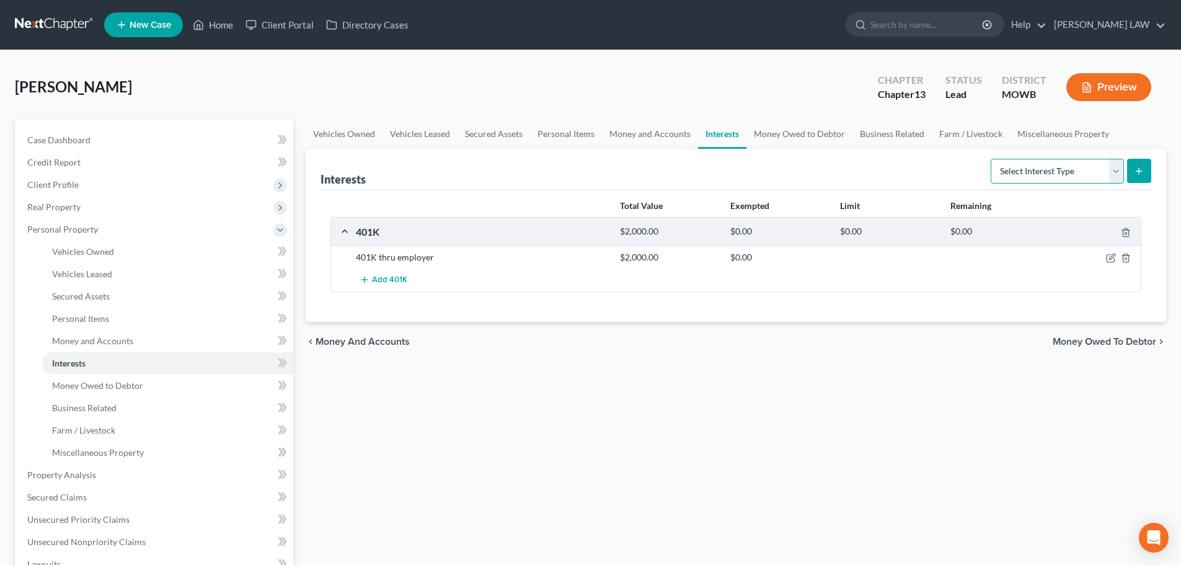
click at [1040, 177] on select "Select Interest Type 401K Annuity Bond Education IRA Government Bond Government…" at bounding box center [1057, 171] width 133 height 25
click at [631, 140] on link "Money and Accounts" at bounding box center [650, 134] width 96 height 30
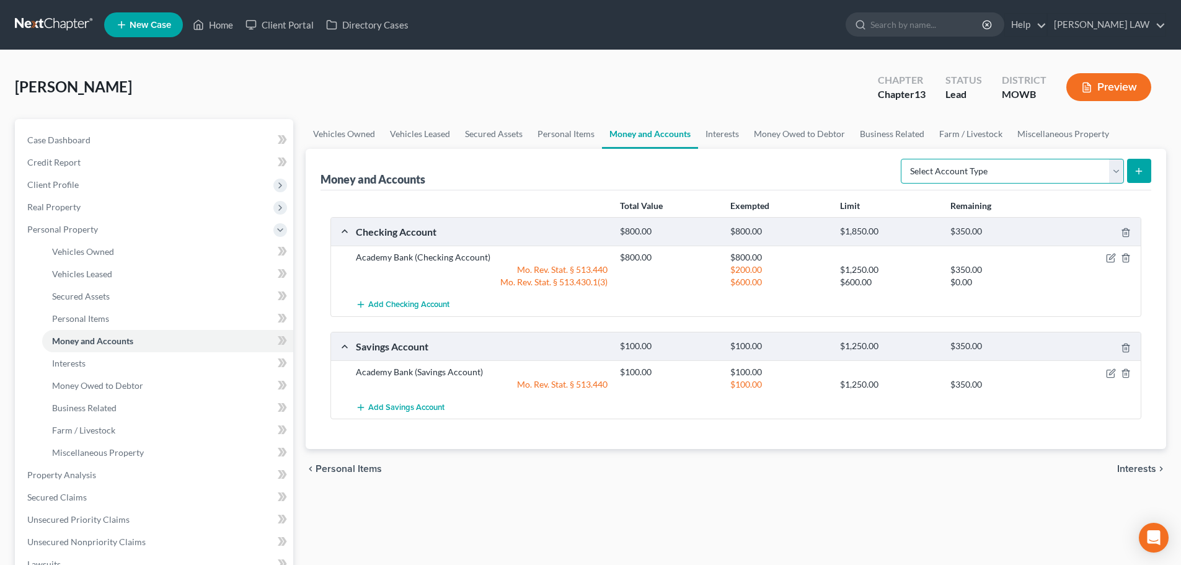
click at [1007, 172] on select "Select Account Type Brokerage Cash on Hand Certificates of Deposit Checking Acc…" at bounding box center [1012, 171] width 223 height 25
select select "security_deposits"
click at [903, 159] on select "Select Account Type Brokerage Cash on Hand Certificates of Deposit Checking Acc…" at bounding box center [1012, 171] width 223 height 25
click at [1145, 176] on button "submit" at bounding box center [1139, 171] width 24 height 24
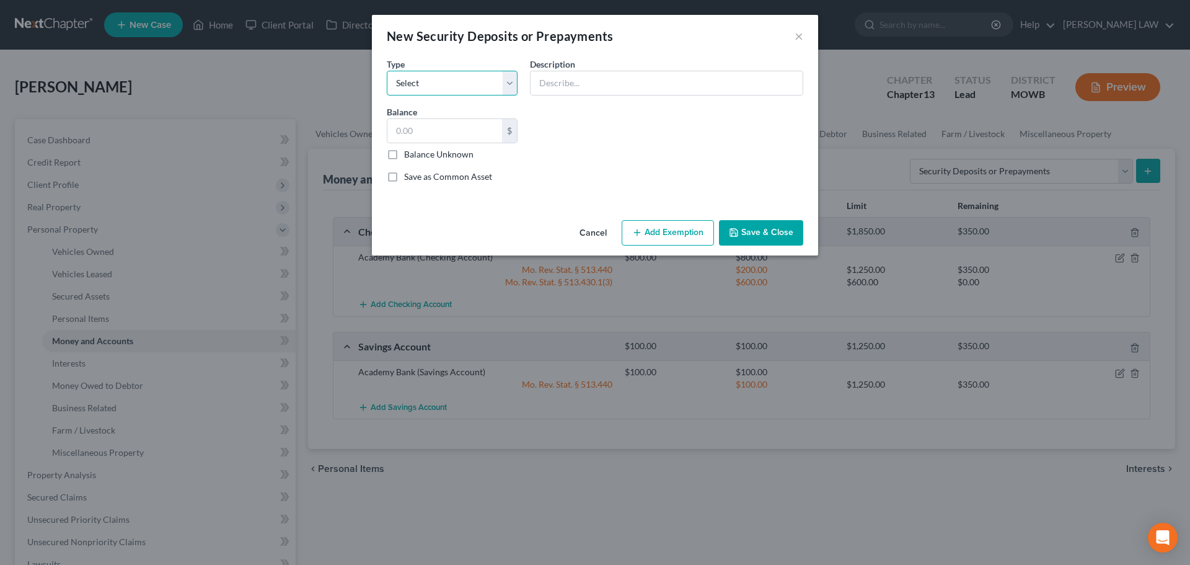
drag, startPoint x: 420, startPoint y: 78, endPoint x: 420, endPoint y: 91, distance: 13.0
click at [420, 86] on select "Select Electric Gas Heating Oil Security Deposit On Rental Unit Prepaid Rent Te…" at bounding box center [452, 83] width 131 height 25
select select "3"
click at [387, 71] on select "Select Electric Gas Heating Oil Security Deposit On Rental Unit Prepaid Rent Te…" at bounding box center [452, 83] width 131 height 25
click at [546, 77] on input "text" at bounding box center [667, 83] width 272 height 24
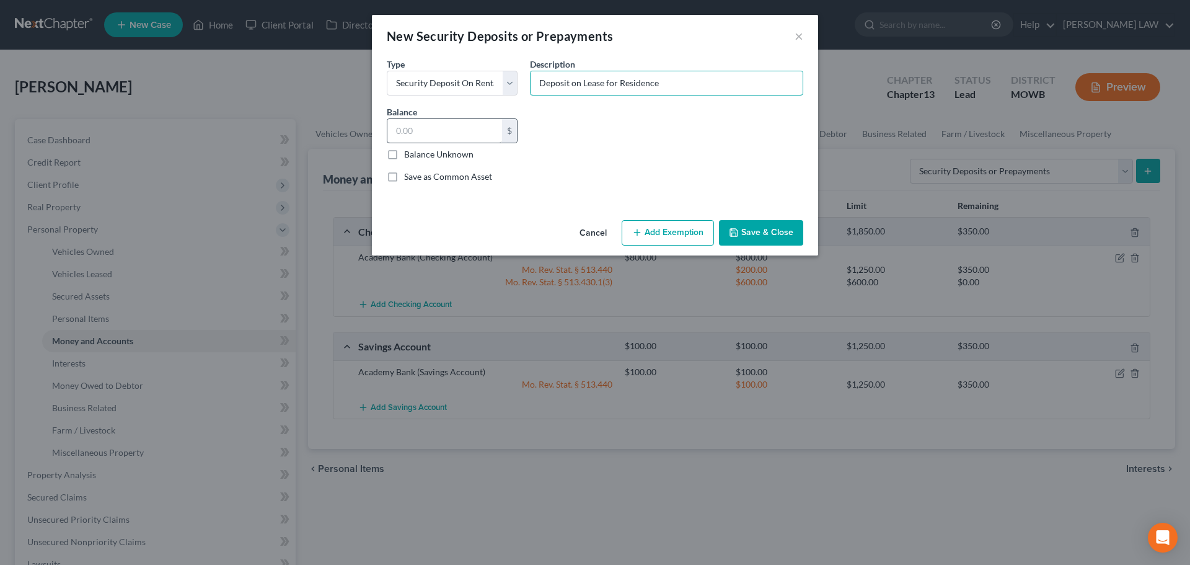
type input "Deposit on Lease for Residence"
click at [453, 134] on input "text" at bounding box center [445, 131] width 115 height 24
type input "250"
click at [658, 244] on button "Add Exemption" at bounding box center [668, 233] width 92 height 26
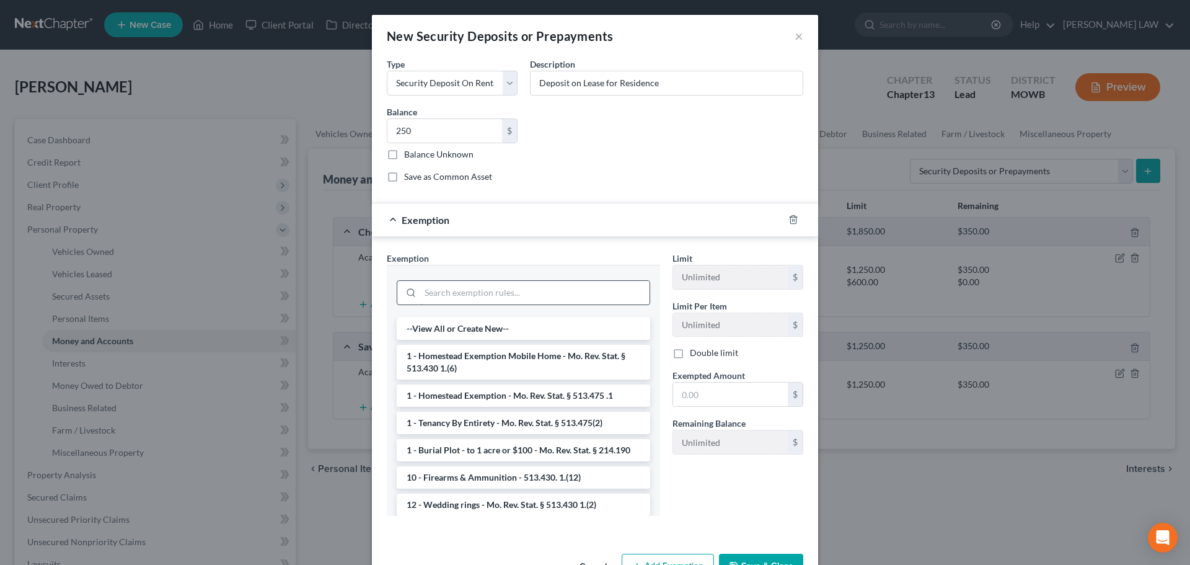
click at [450, 292] on input "search" at bounding box center [534, 293] width 229 height 24
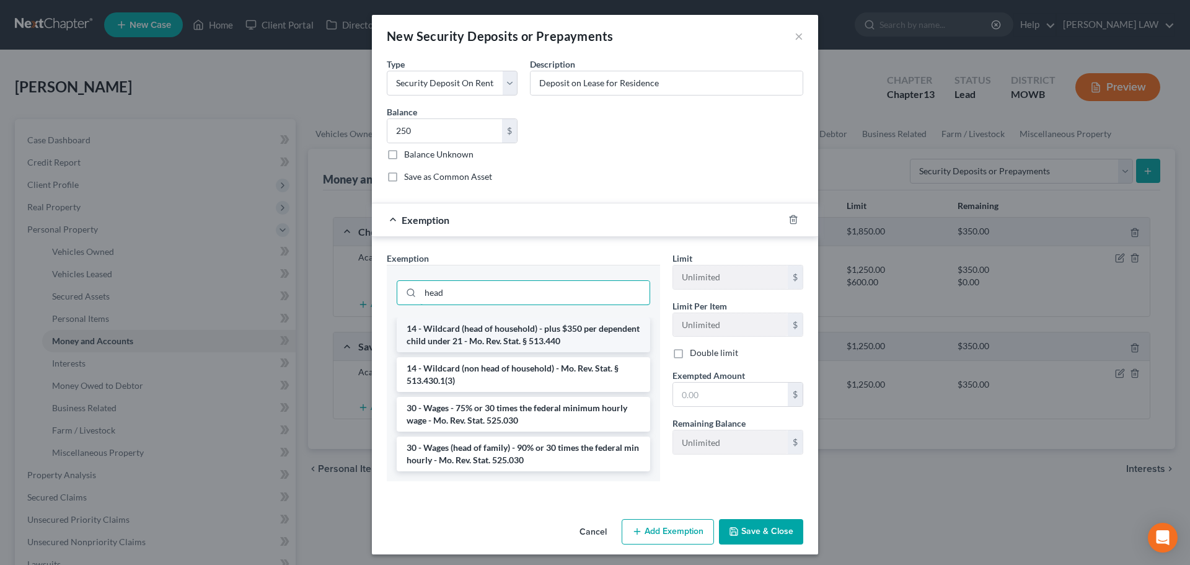
type input "head"
click at [566, 338] on li "14 - Wildcard (head of household) - plus $350 per dependent child under 21 - Mo…" at bounding box center [524, 334] width 254 height 35
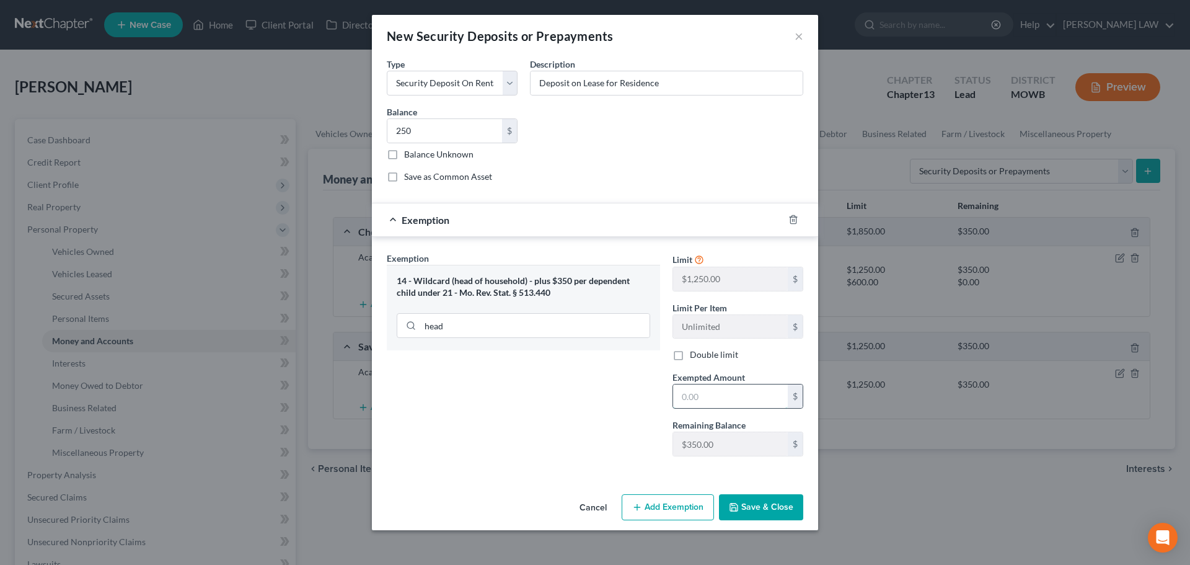
click at [746, 405] on input "text" at bounding box center [730, 396] width 115 height 24
type input "250"
click at [613, 447] on div "Exemption Set must be selected for CA. Exemption * 14 - Wildcard (head of house…" at bounding box center [524, 359] width 286 height 215
click at [756, 511] on button "Save & Close" at bounding box center [761, 507] width 84 height 26
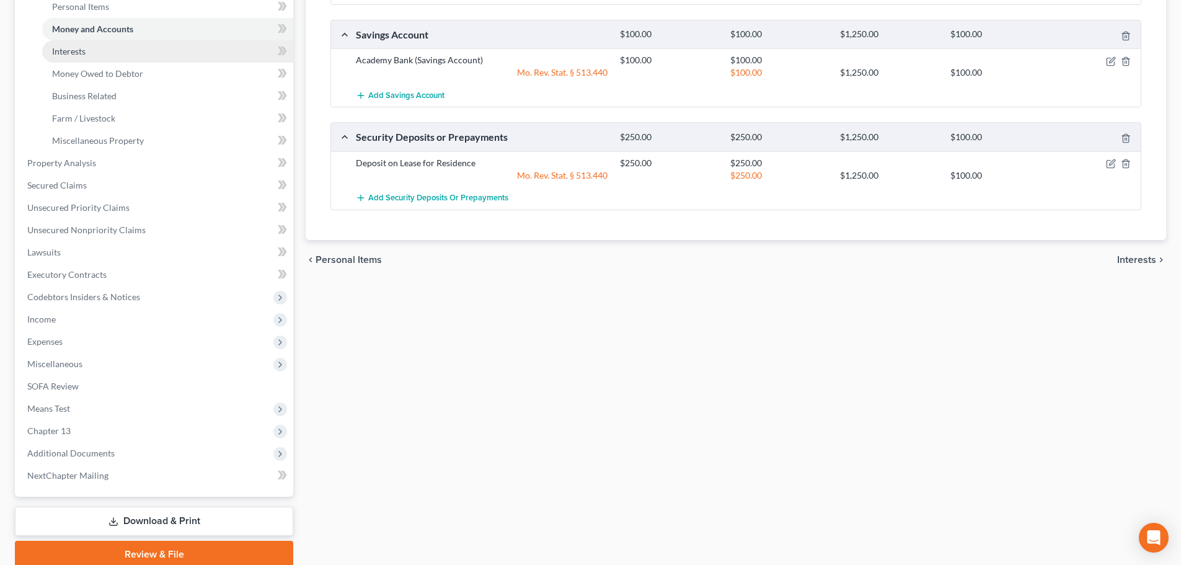
scroll to position [362, 0]
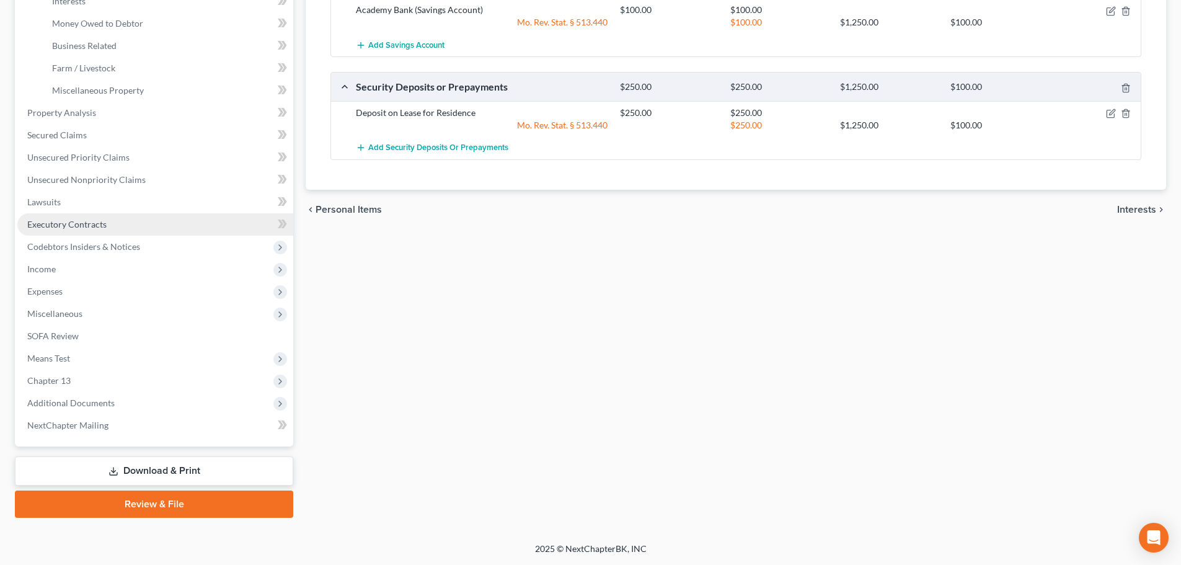
click at [82, 220] on span "Executory Contracts" at bounding box center [66, 224] width 79 height 11
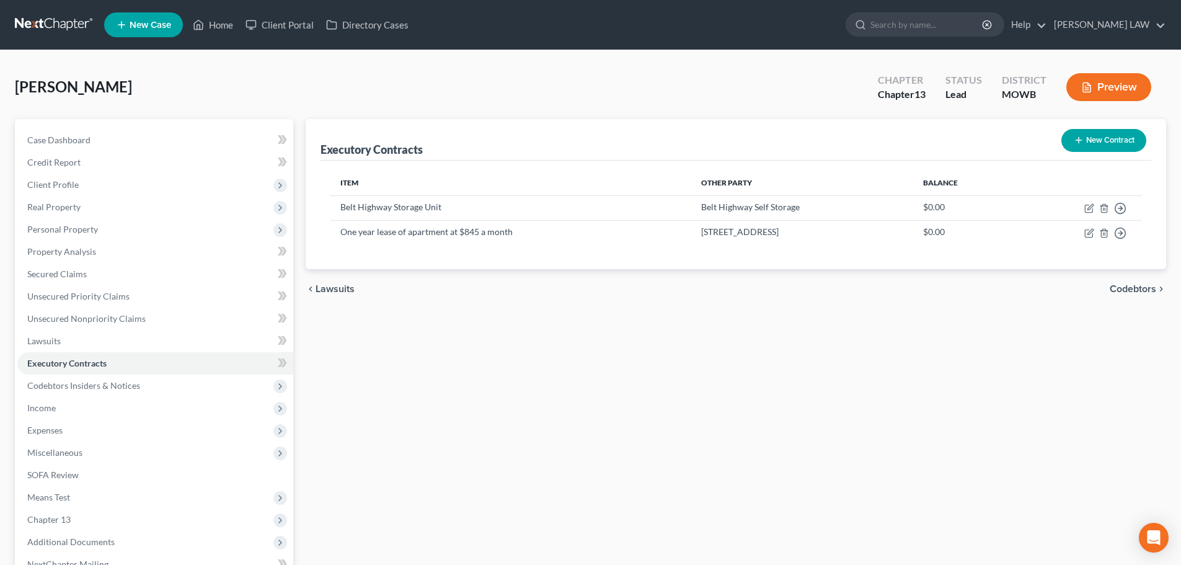
click at [1076, 144] on icon "button" at bounding box center [1079, 140] width 10 height 10
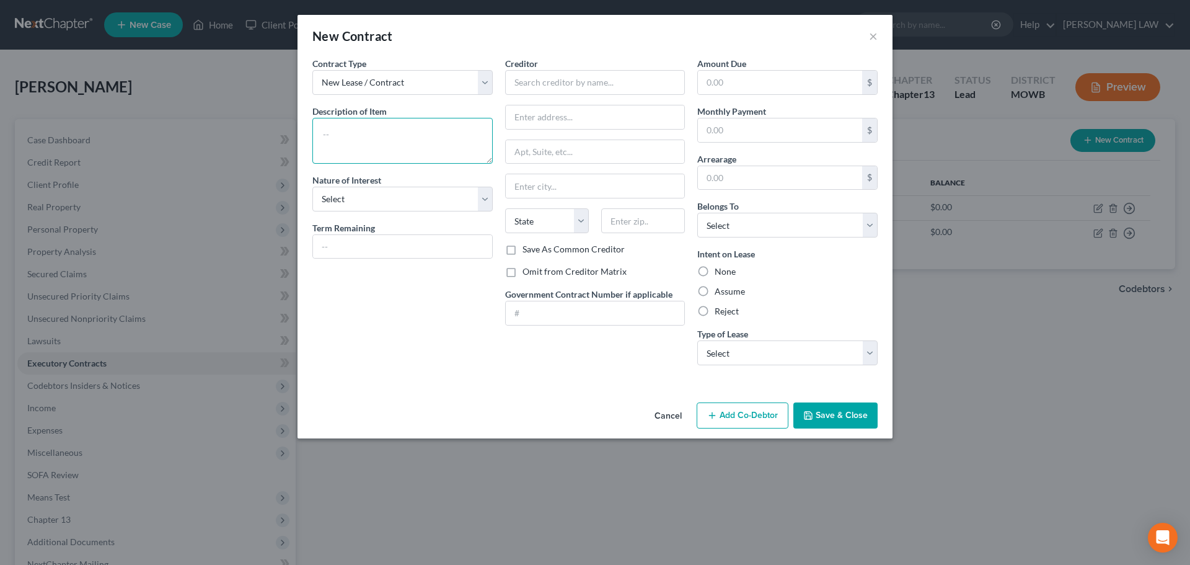
click at [335, 141] on textarea at bounding box center [402, 141] width 180 height 46
type textarea "A"
type textarea "Lease of Family room furniture."
click at [337, 239] on input "text" at bounding box center [402, 247] width 179 height 24
type input "3 weeks"
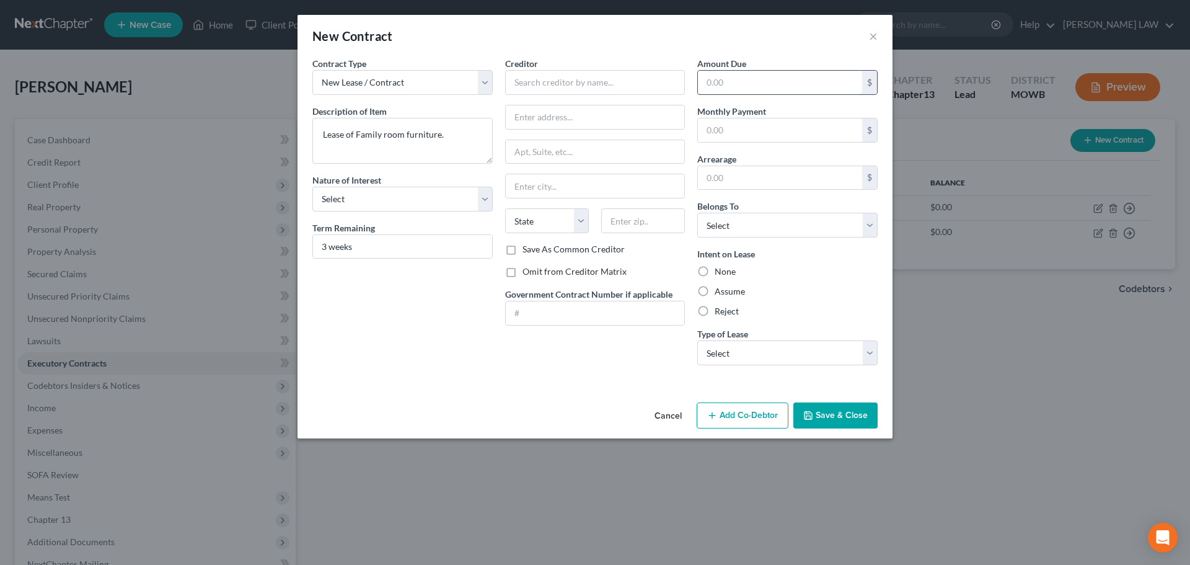
click at [730, 78] on input "text" at bounding box center [780, 83] width 164 height 24
click at [745, 213] on select "Select Debtor 1 Only Debtor 2 Only Debtor 1 And Debtor 2 Only At Least One Of T…" at bounding box center [788, 225] width 180 height 25
select select "0"
click at [698, 213] on select "Select Debtor 1 Only Debtor 2 Only Debtor 1 And Debtor 2 Only At Least One Of T…" at bounding box center [788, 225] width 180 height 25
click at [715, 290] on label "Assume" at bounding box center [730, 291] width 30 height 12
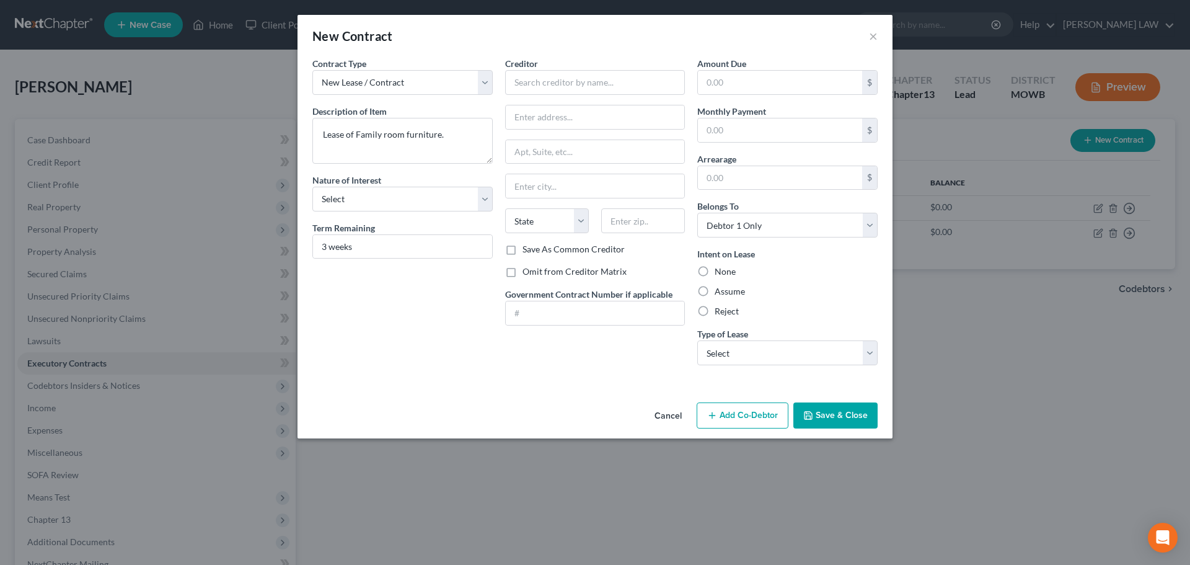
click at [720, 290] on input "Assume" at bounding box center [724, 289] width 8 height 8
radio input "true"
click at [733, 353] on select "Select Real Estate Car Other" at bounding box center [788, 352] width 180 height 25
select select "2"
click at [698, 340] on select "Select Real Estate Car Other" at bounding box center [788, 352] width 180 height 25
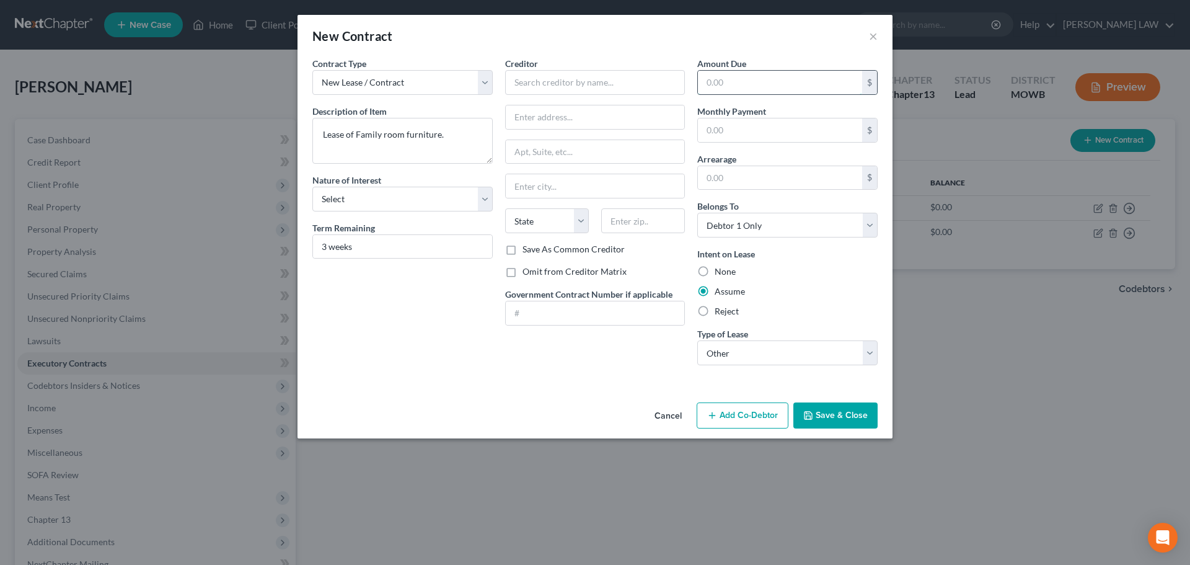
click at [728, 81] on input "text" at bounding box center [780, 83] width 164 height 24
type input "183"
click at [557, 74] on input "text" at bounding box center [595, 82] width 180 height 25
click at [533, 87] on input "Aarons" at bounding box center [595, 82] width 180 height 25
click at [536, 82] on input "Aarons" at bounding box center [595, 82] width 180 height 25
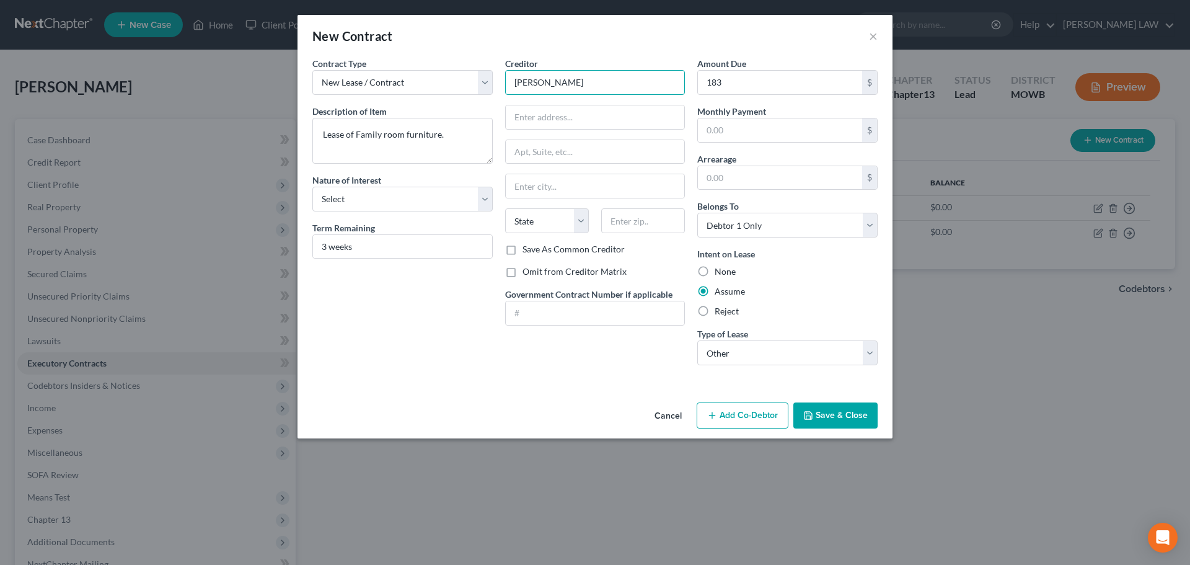
click at [588, 79] on input "Aarons" at bounding box center [595, 82] width 180 height 25
type input "Aaron's Rents"
type input "1902 S Belt Hwy"
type input "64507"
type input "Saint [PERSON_NAME]"
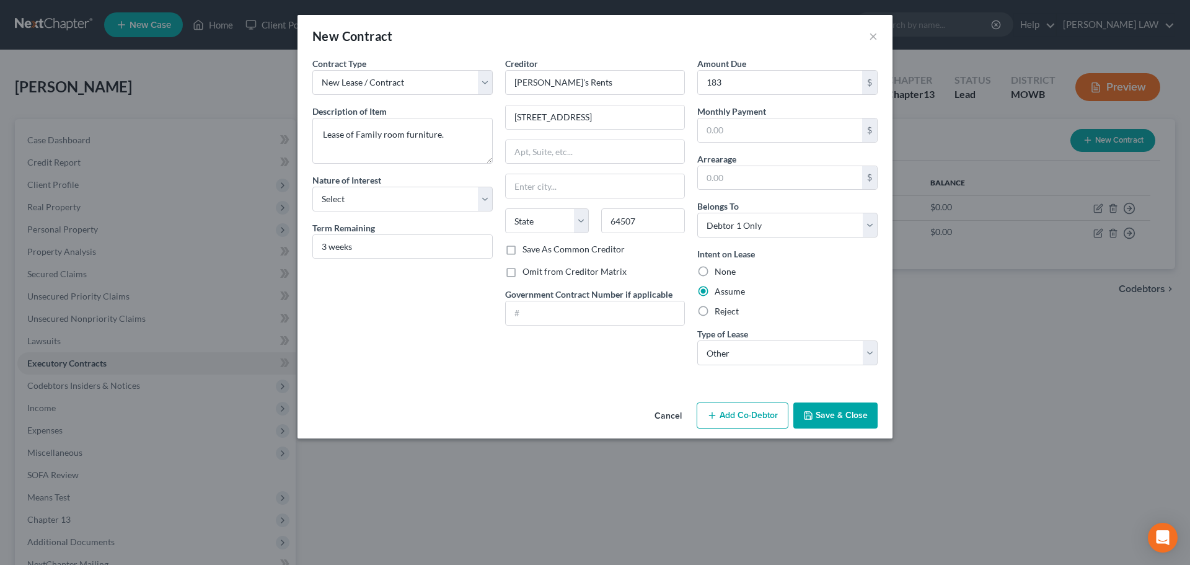
select select "26"
click at [830, 414] on button "Save & Close" at bounding box center [836, 415] width 84 height 26
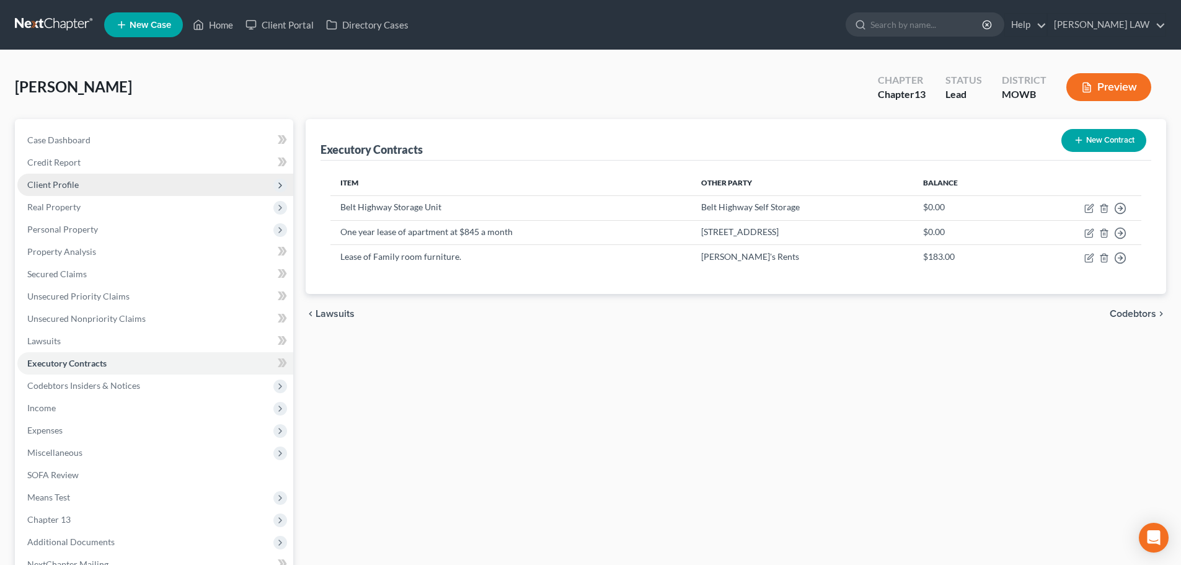
click at [66, 179] on span "Client Profile" at bounding box center [52, 184] width 51 height 11
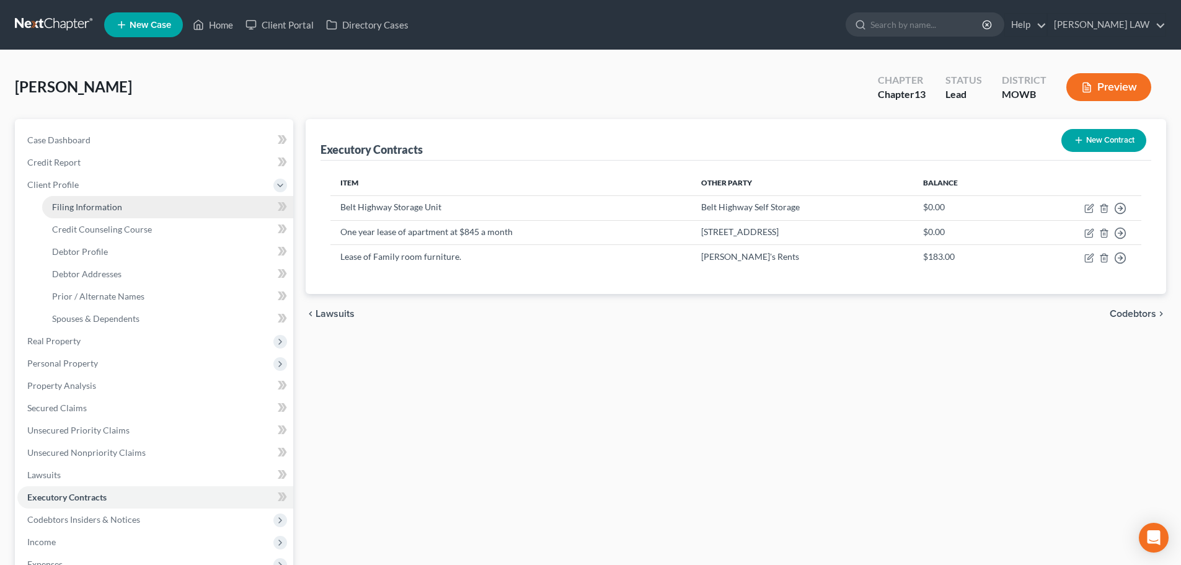
click at [105, 211] on span "Filing Information" at bounding box center [87, 207] width 70 height 11
select select "1"
select select "0"
select select "3"
select select "0"
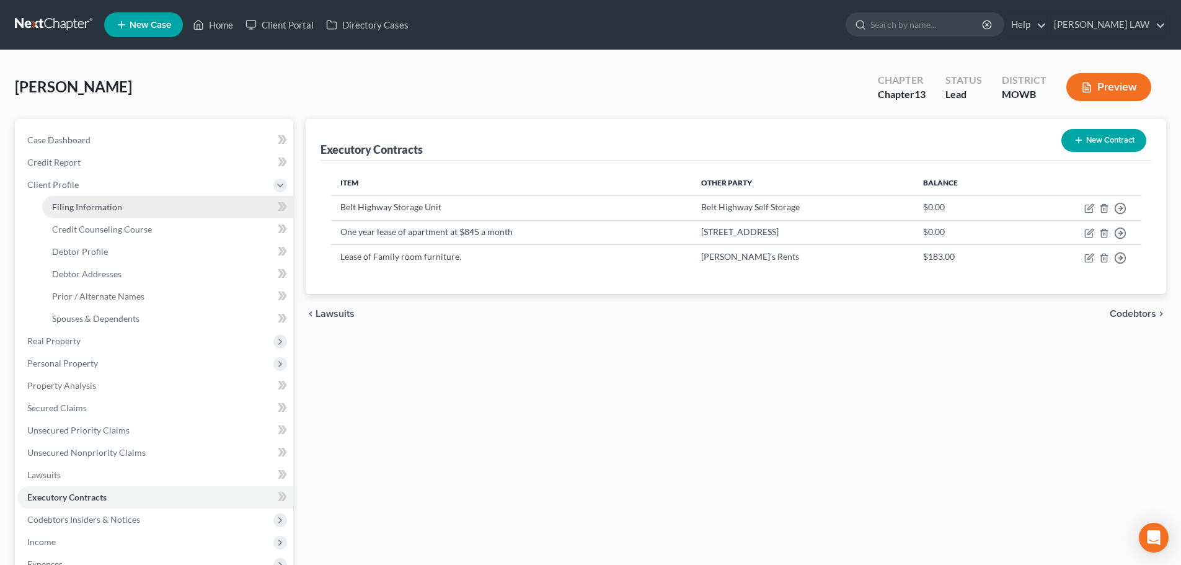
select select "26"
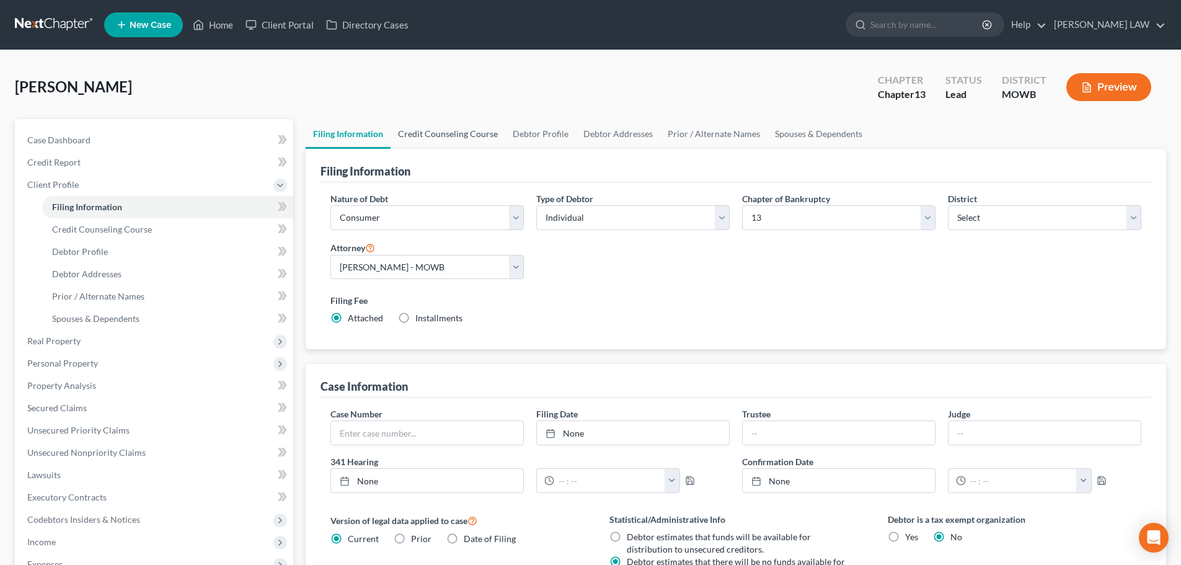
click at [428, 139] on link "Credit Counseling Course" at bounding box center [448, 134] width 115 height 30
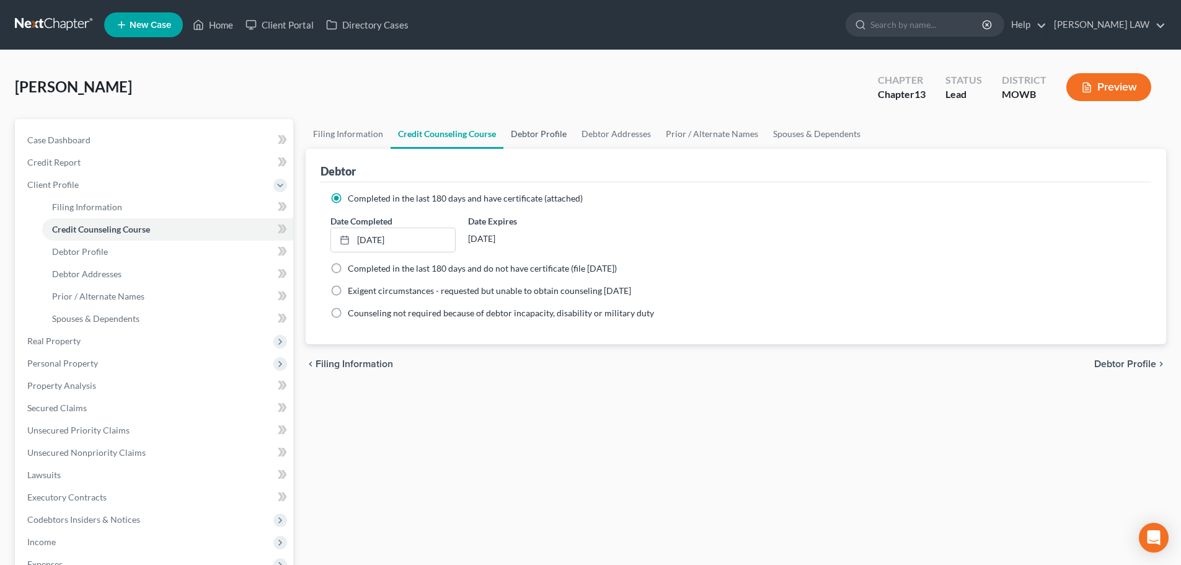
click at [547, 126] on link "Debtor Profile" at bounding box center [538, 134] width 71 height 30
select select "0"
select select "2"
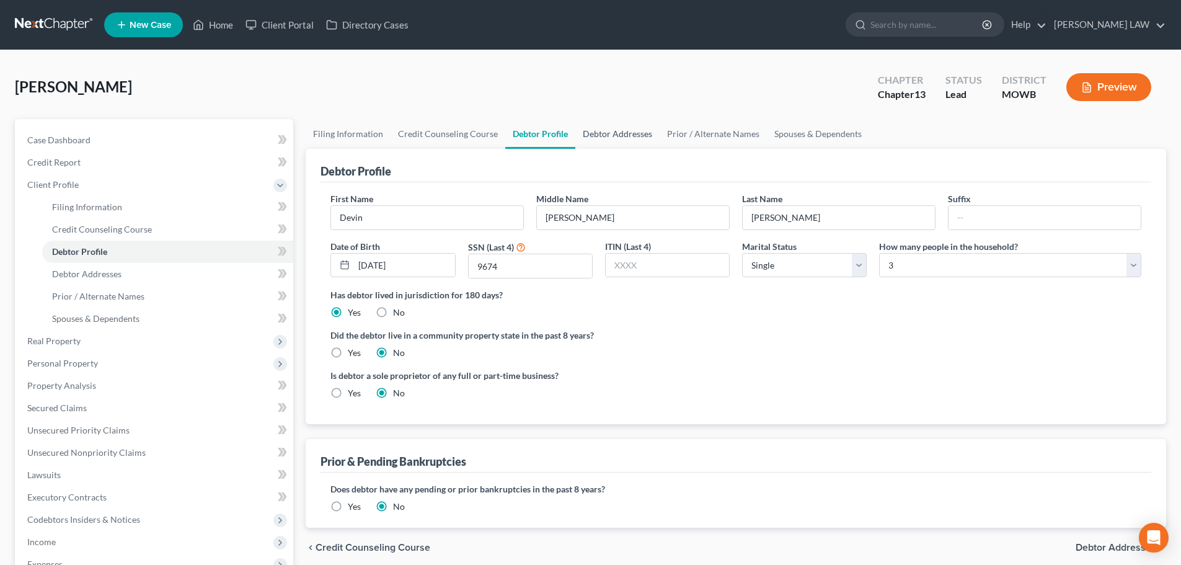
click at [592, 119] on link "Debtor Addresses" at bounding box center [617, 134] width 84 height 30
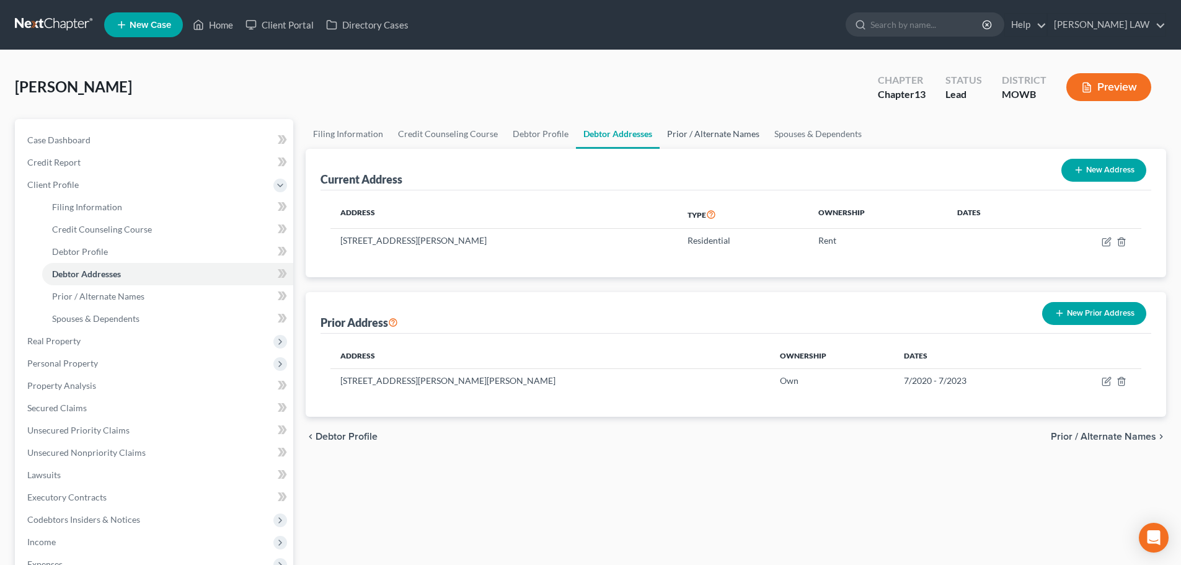
click at [719, 137] on link "Prior / Alternate Names" at bounding box center [713, 134] width 107 height 30
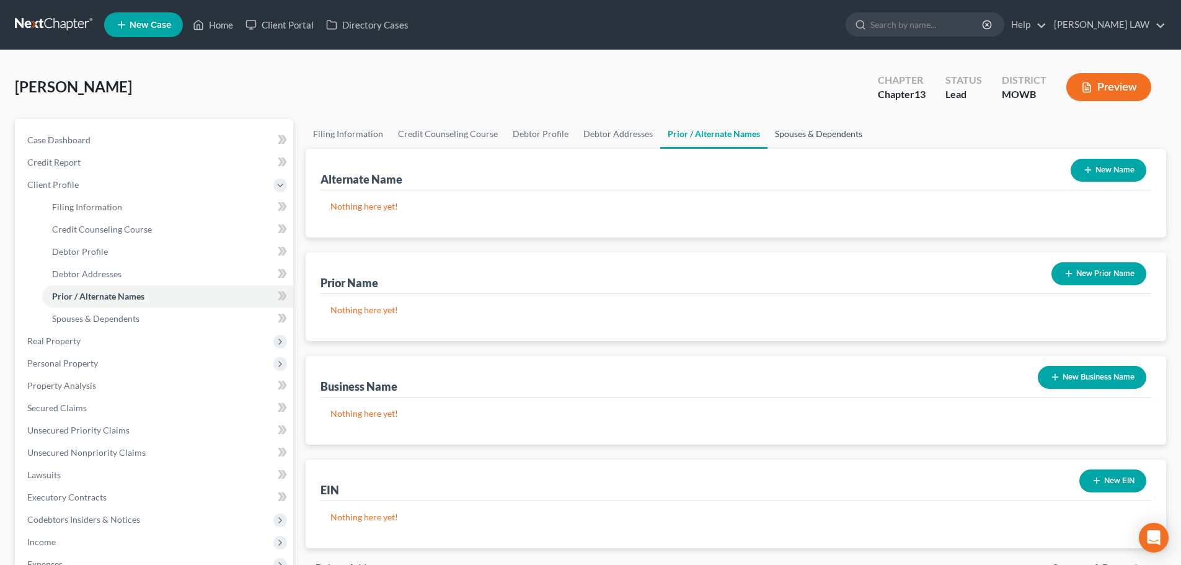
click at [782, 136] on link "Spouses & Dependents" at bounding box center [819, 134] width 102 height 30
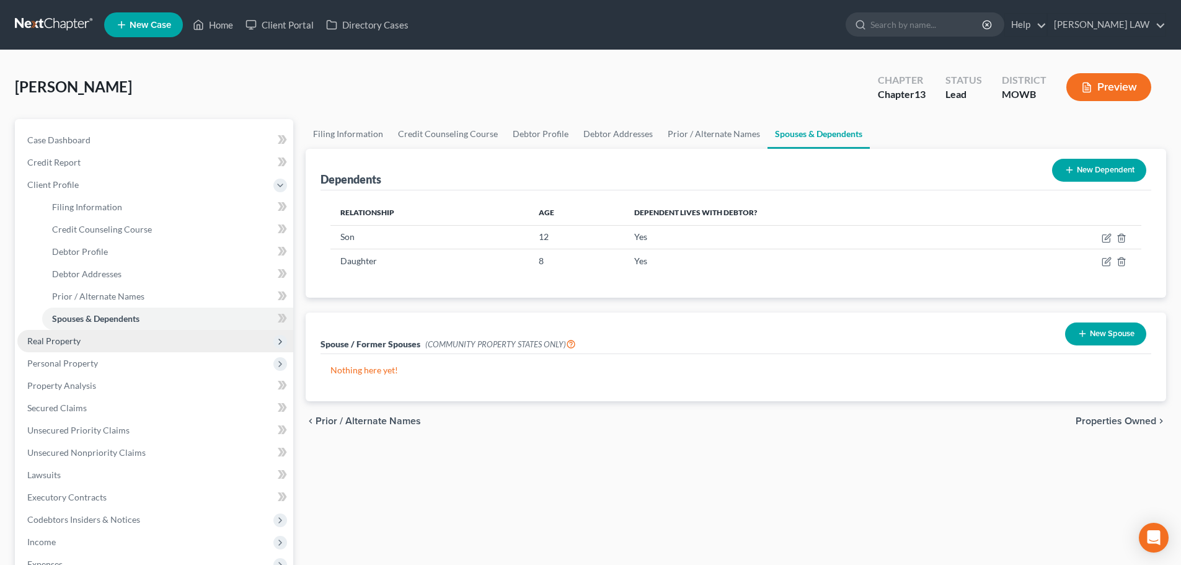
click at [84, 342] on span "Real Property" at bounding box center [155, 341] width 276 height 22
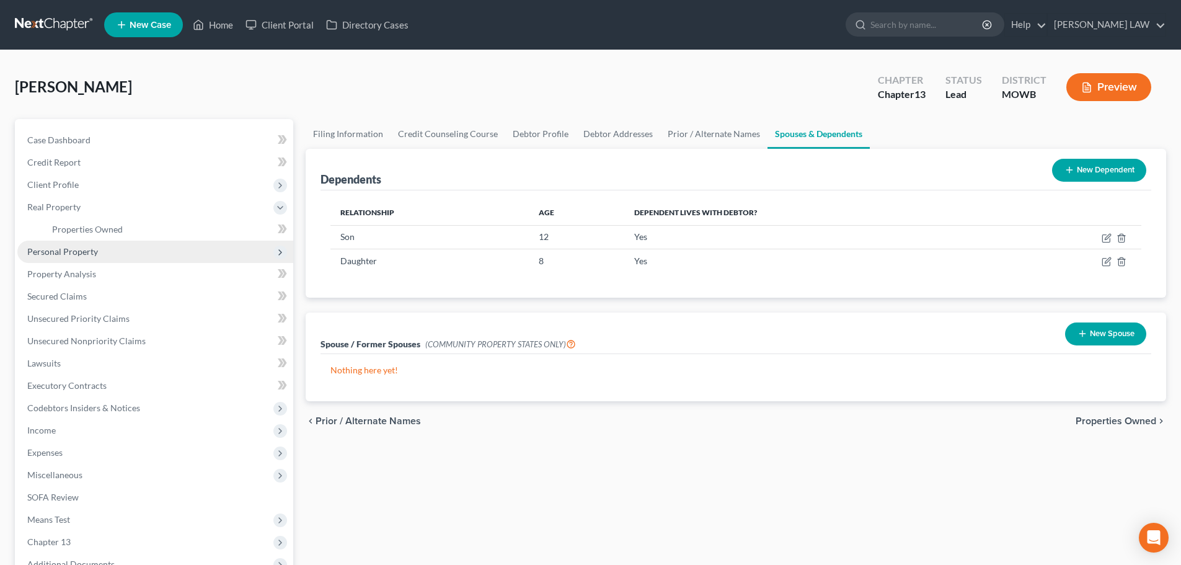
click at [66, 245] on span "Personal Property" at bounding box center [155, 252] width 276 height 22
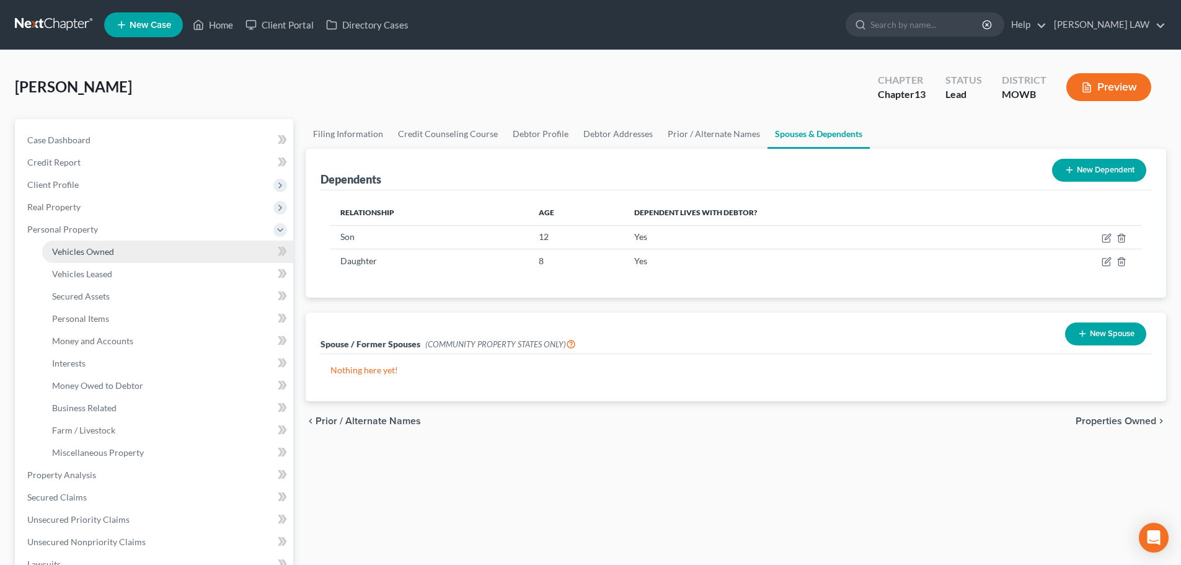
click at [75, 258] on link "Vehicles Owned" at bounding box center [167, 252] width 251 height 22
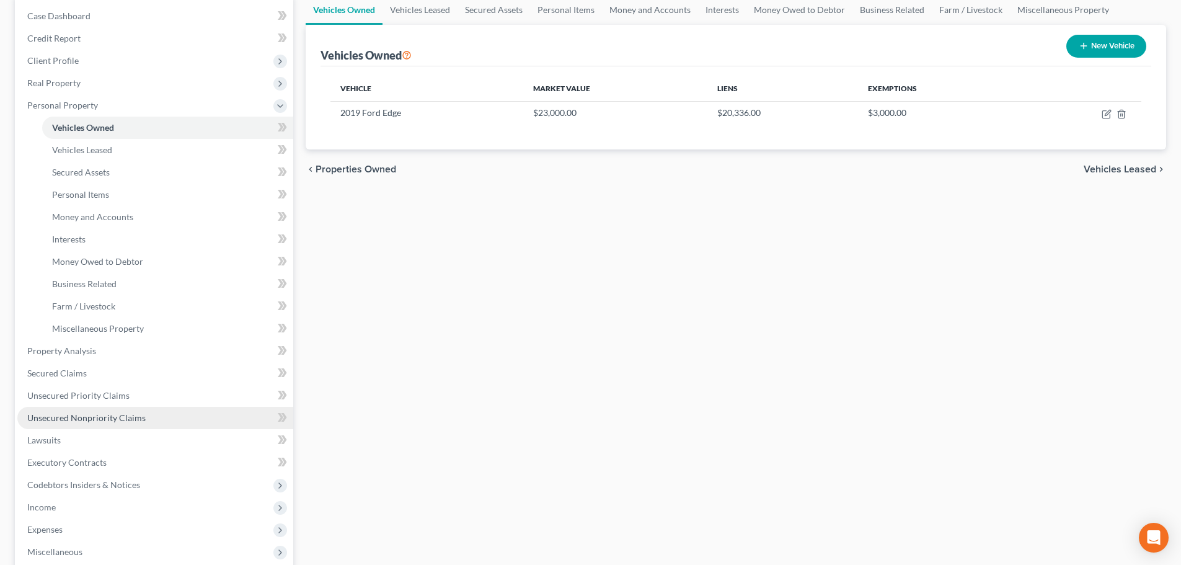
click at [80, 419] on span "Unsecured Nonpriority Claims" at bounding box center [86, 417] width 118 height 11
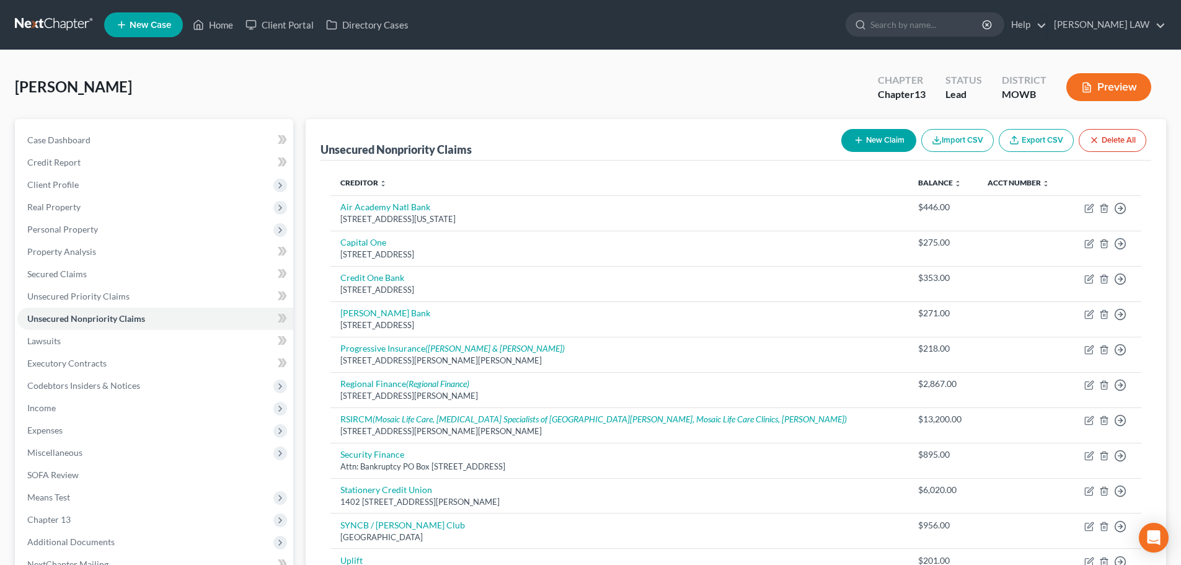
click at [860, 147] on button "New Claim" at bounding box center [878, 140] width 75 height 23
select select "0"
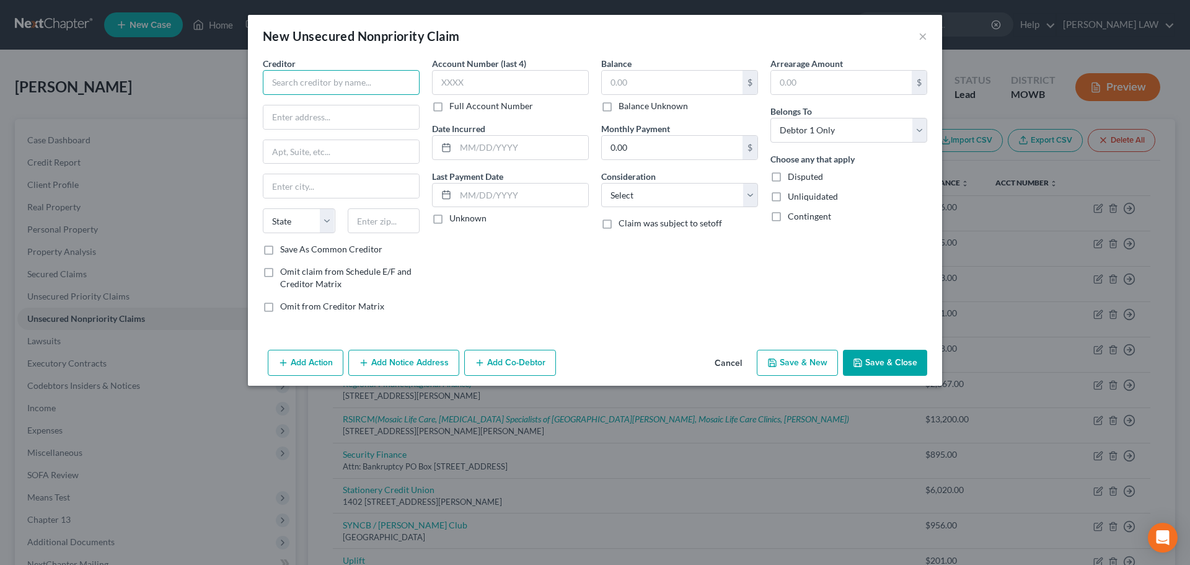
click at [291, 73] on input "text" at bounding box center [341, 82] width 157 height 25
click at [313, 81] on input "Westgate" at bounding box center [341, 82] width 157 height 25
type input "Westgate Resorts"
type input "7450 Sandlake Commons Blvd"
type input "4"
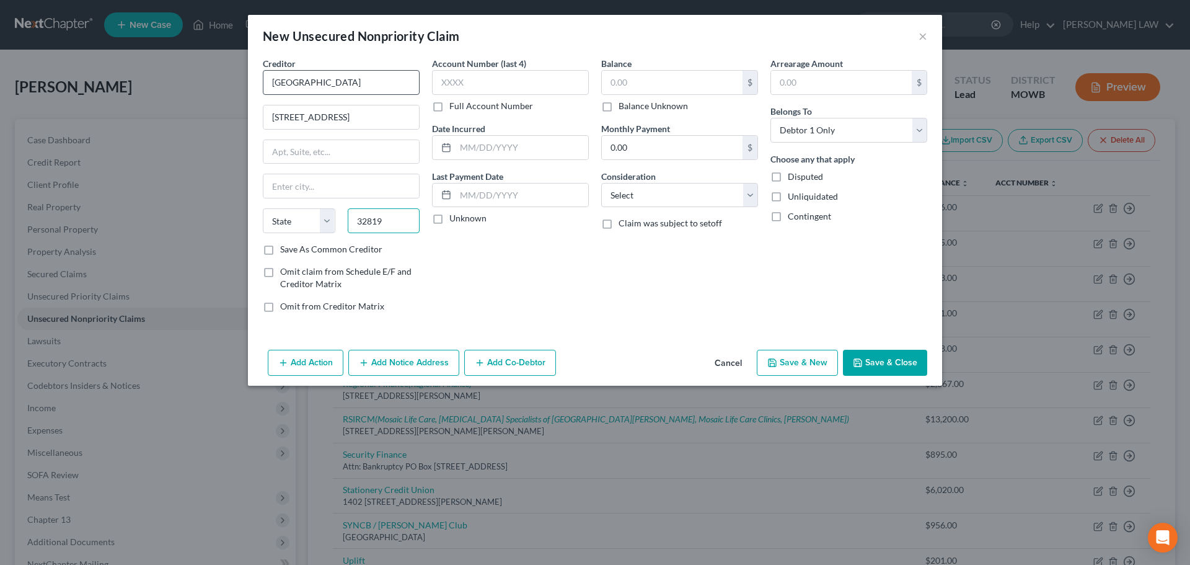
type input "32819"
type input "Orlando"
select select "9"
click at [627, 82] on input "text" at bounding box center [672, 83] width 141 height 24
type input "5,400"
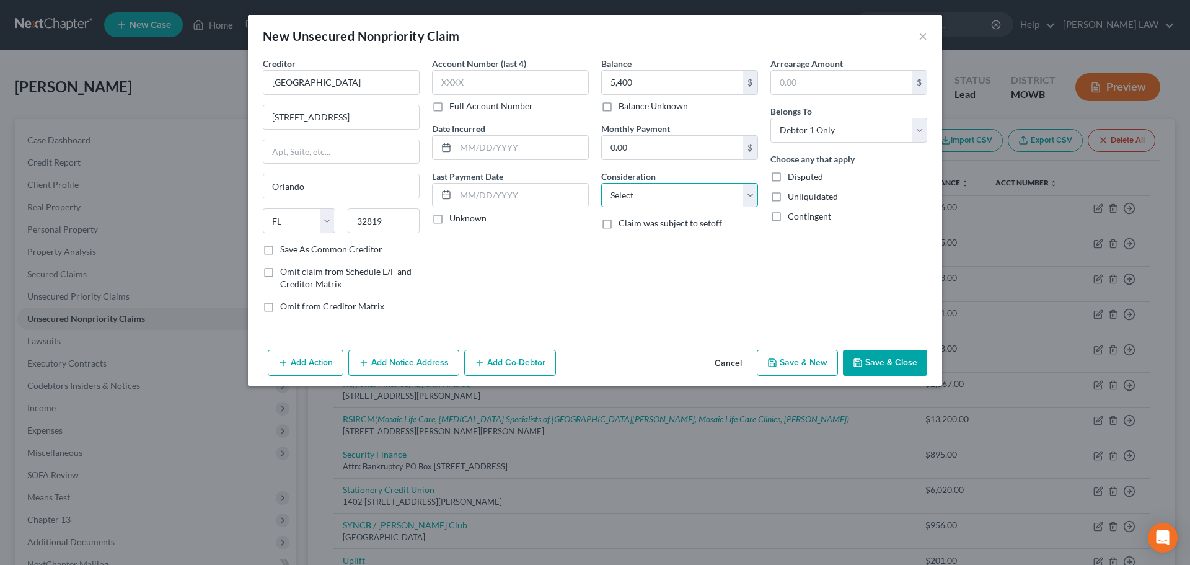
click at [667, 200] on select "Select Cable / Satellite Services Collection Agency Credit Card Debt Debt Couns…" at bounding box center [679, 195] width 157 height 25
select select "4"
click at [601, 183] on select "Select Cable / Satellite Services Collection Agency Credit Card Debt Debt Couns…" at bounding box center [679, 195] width 157 height 25
click at [798, 365] on button "Save & New" at bounding box center [797, 363] width 81 height 26
select select "0"
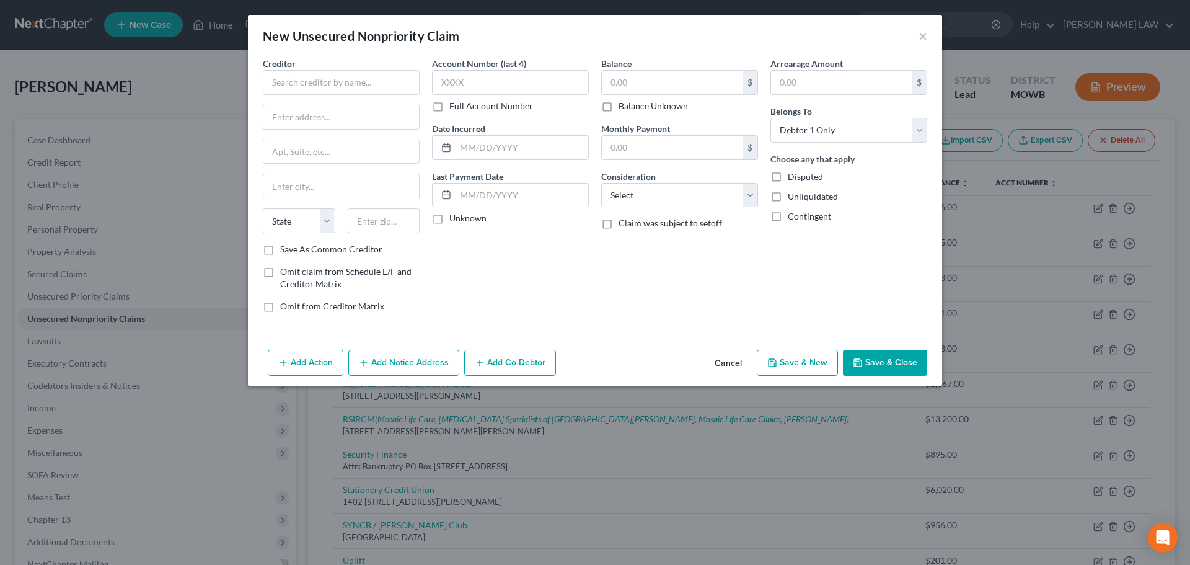
type input "5,400.00"
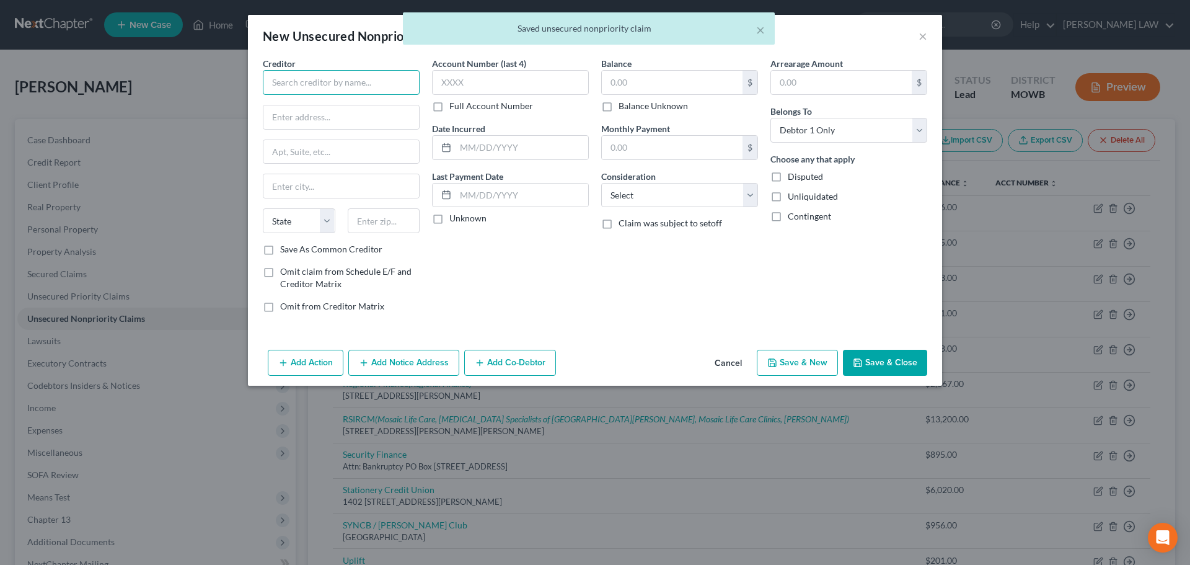
click at [296, 71] on input "text" at bounding box center [341, 82] width 157 height 25
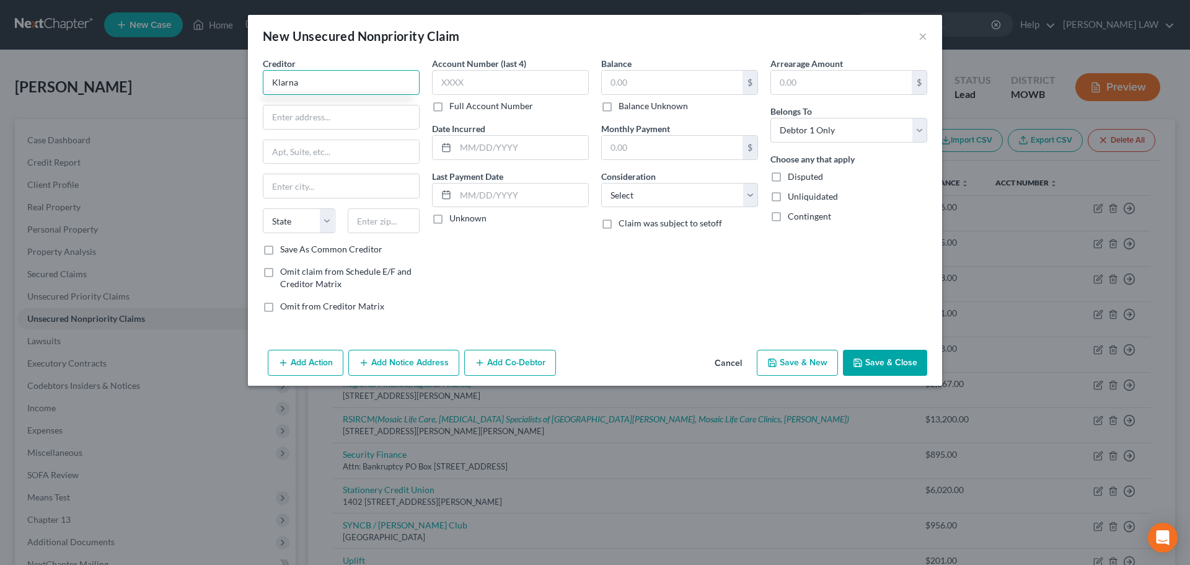
type input "Klarna"
click at [295, 128] on input "text" at bounding box center [342, 117] width 156 height 24
type input "800 N High St, STe 400"
type input "43215"
type input "Columbus"
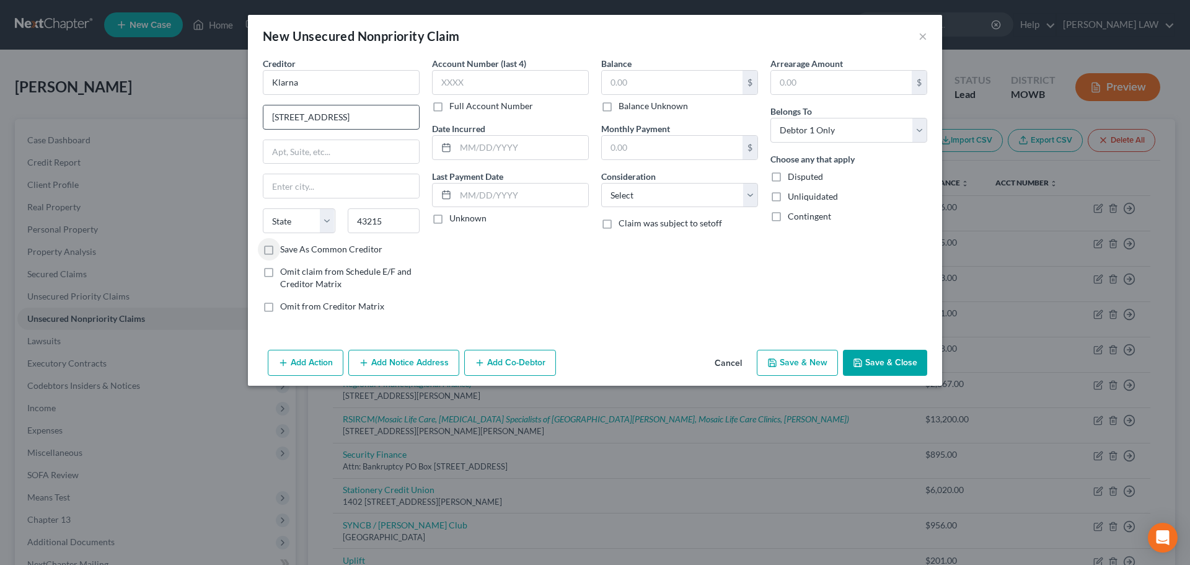
select select "36"
drag, startPoint x: 276, startPoint y: 241, endPoint x: 258, endPoint y: 256, distance: 23.3
click at [280, 243] on label "Save As Common Creditor" at bounding box center [331, 249] width 102 height 12
click at [285, 243] on input "Save As Common Creditor" at bounding box center [289, 247] width 8 height 8
click at [903, 360] on button "Save & Close" at bounding box center [885, 363] width 84 height 26
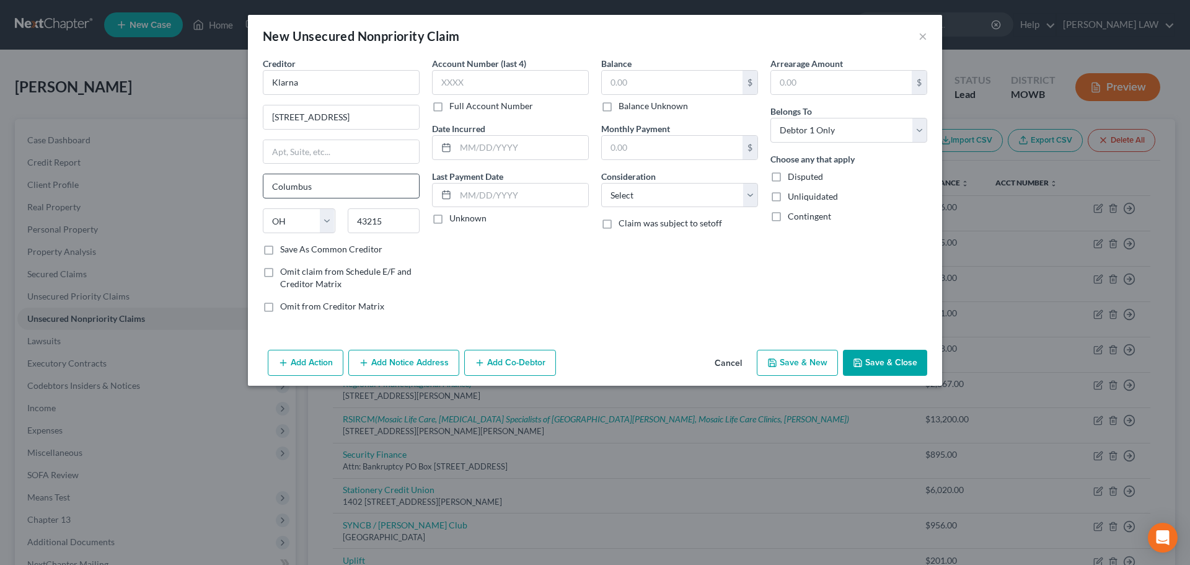
checkbox input "false"
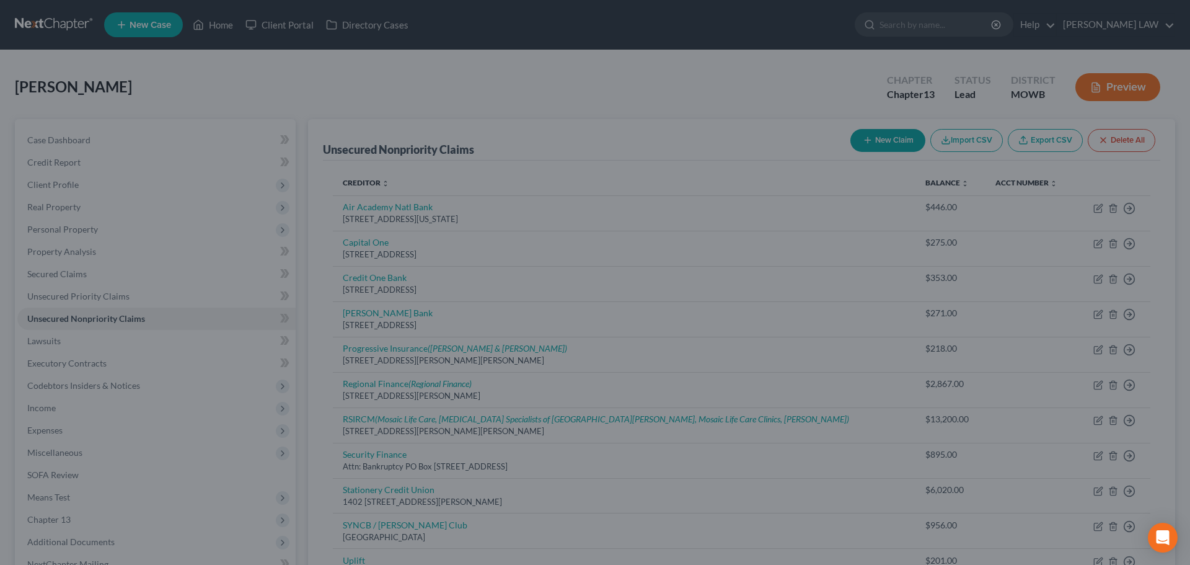
type input "0.00"
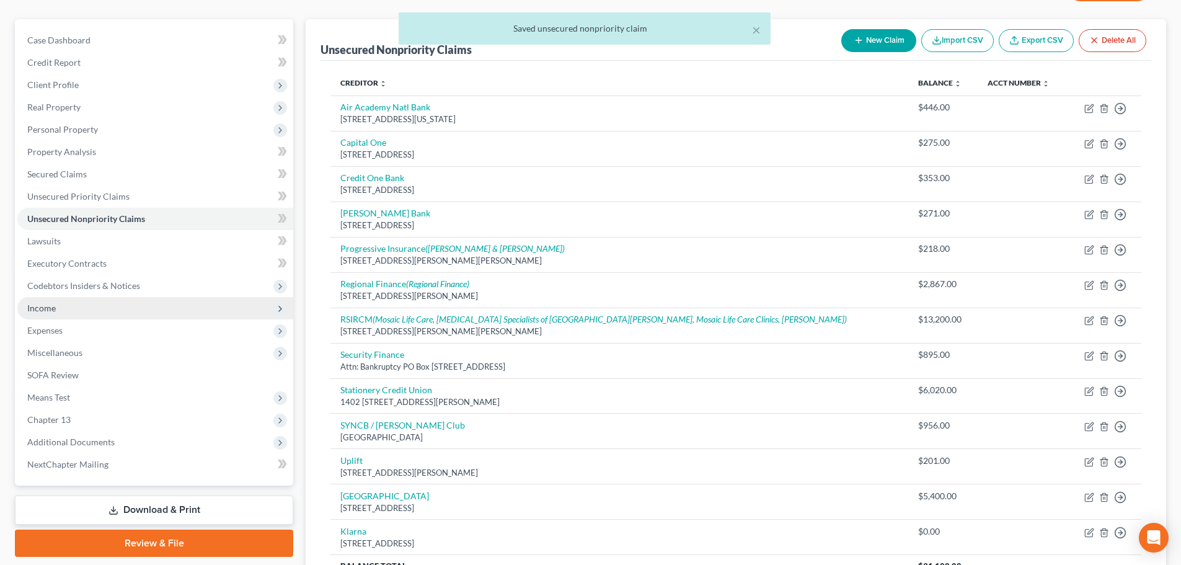
scroll to position [224, 0]
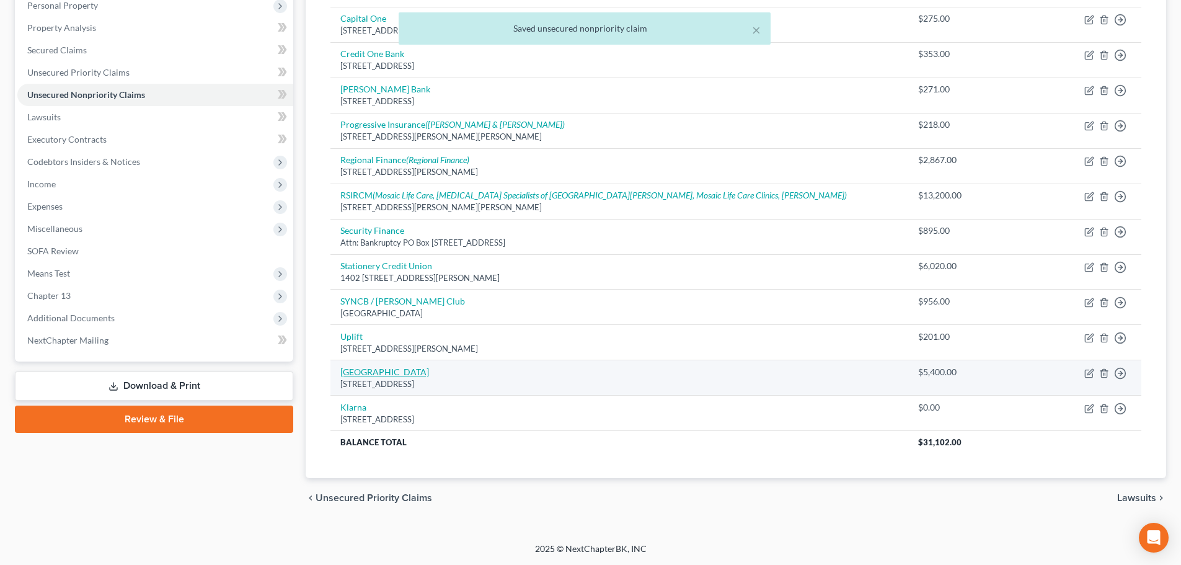
click at [379, 371] on link "Westgate Resorts" at bounding box center [384, 371] width 89 height 11
select select "9"
select select "4"
select select "0"
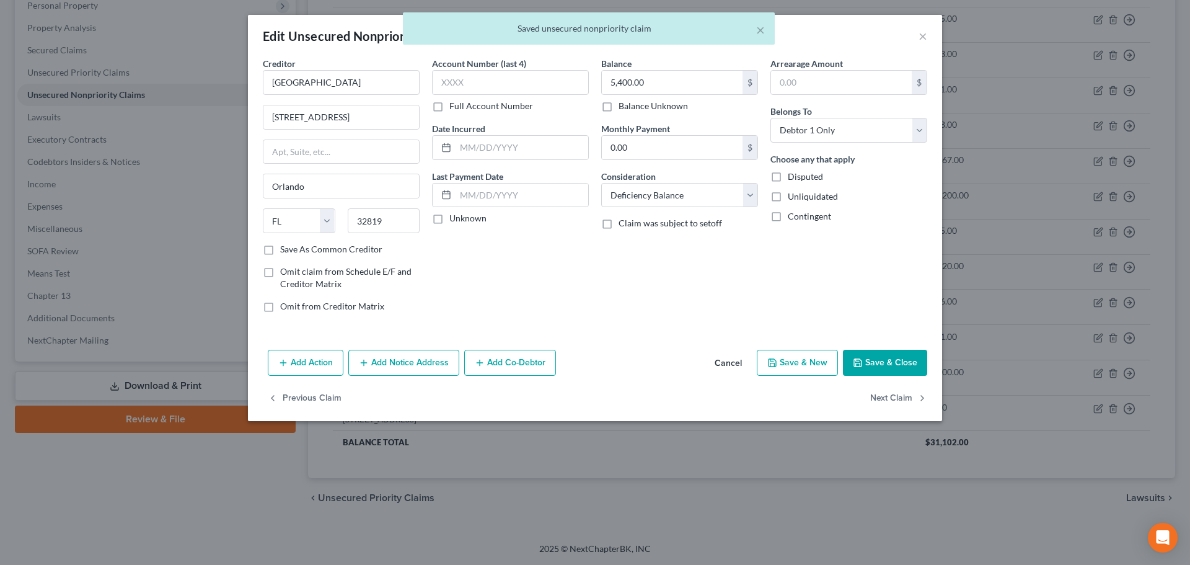
click at [280, 252] on label "Save As Common Creditor" at bounding box center [331, 249] width 102 height 12
click at [285, 251] on input "Save As Common Creditor" at bounding box center [289, 247] width 8 height 8
drag, startPoint x: 879, startPoint y: 364, endPoint x: 869, endPoint y: 378, distance: 17.4
click at [870, 377] on div "Add Action Add Notice Address Add Co-Debtor Cancel Save & New Save & Close" at bounding box center [595, 365] width 694 height 41
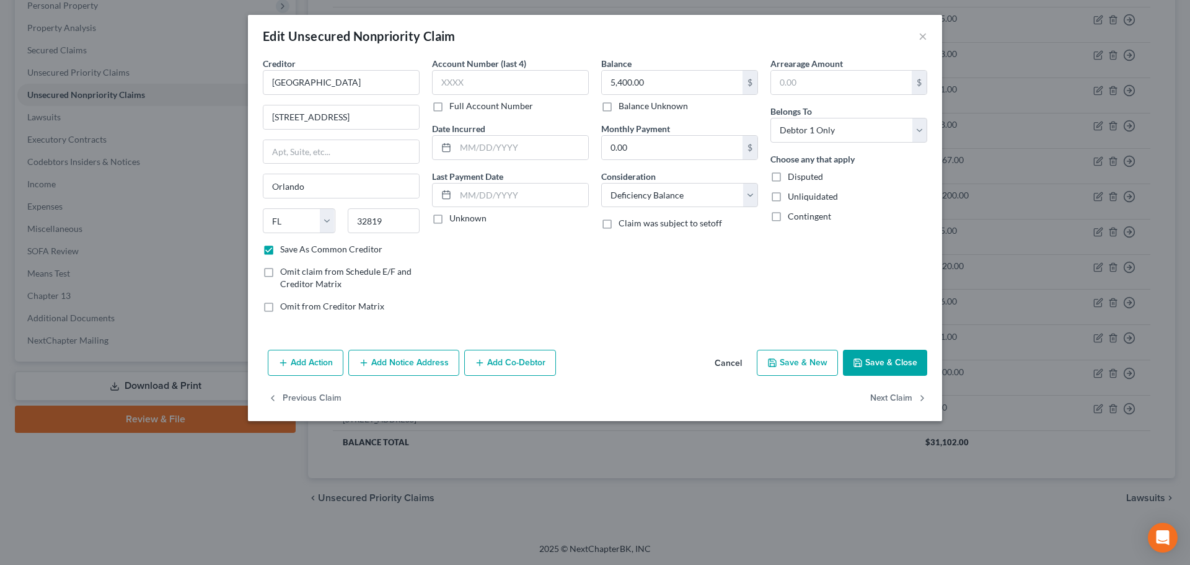
click at [876, 358] on button "Save & Close" at bounding box center [885, 363] width 84 height 26
checkbox input "false"
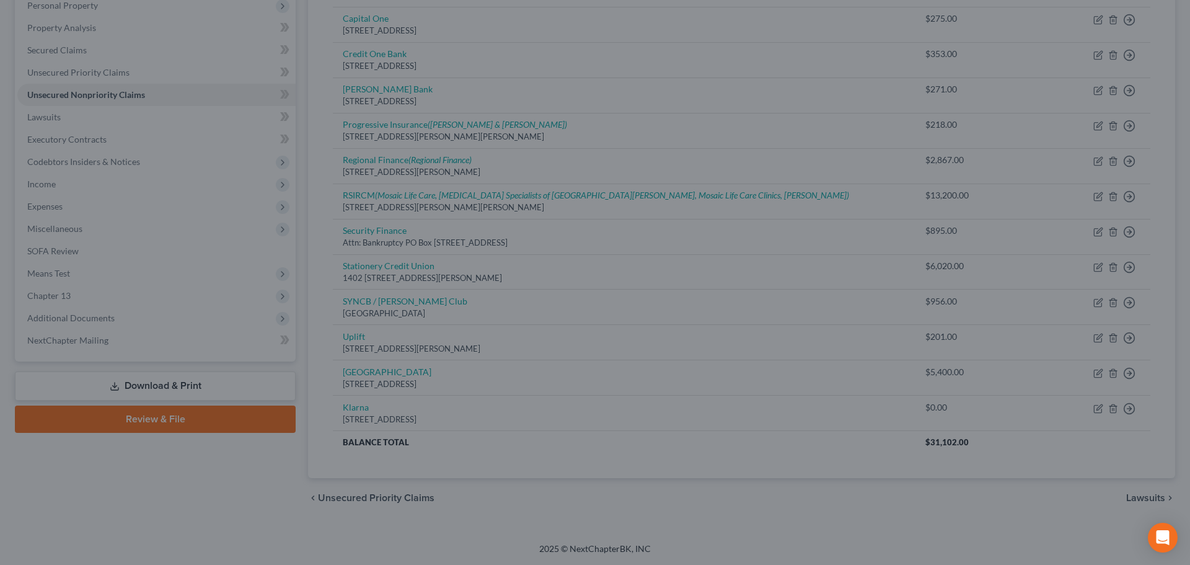
type input "0"
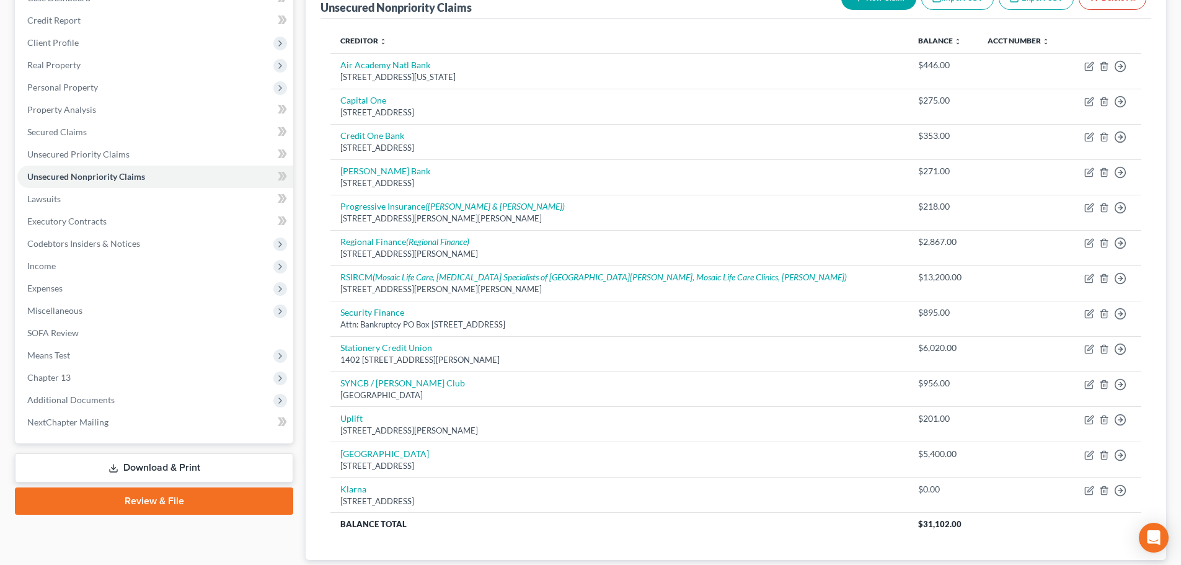
scroll to position [0, 0]
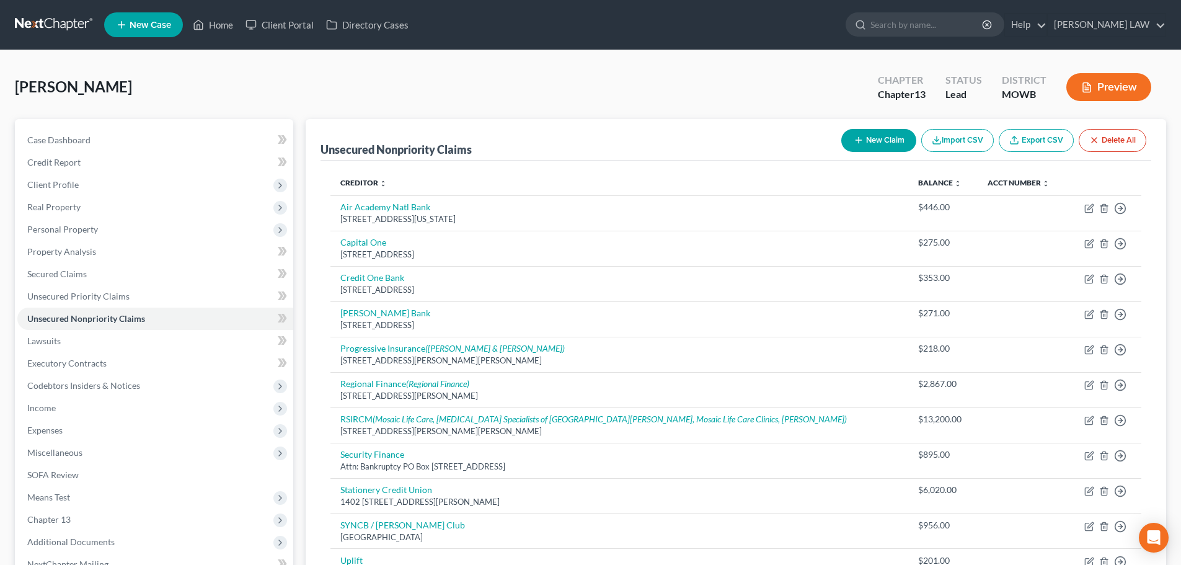
click at [161, 23] on span "New Case" at bounding box center [151, 24] width 42 height 9
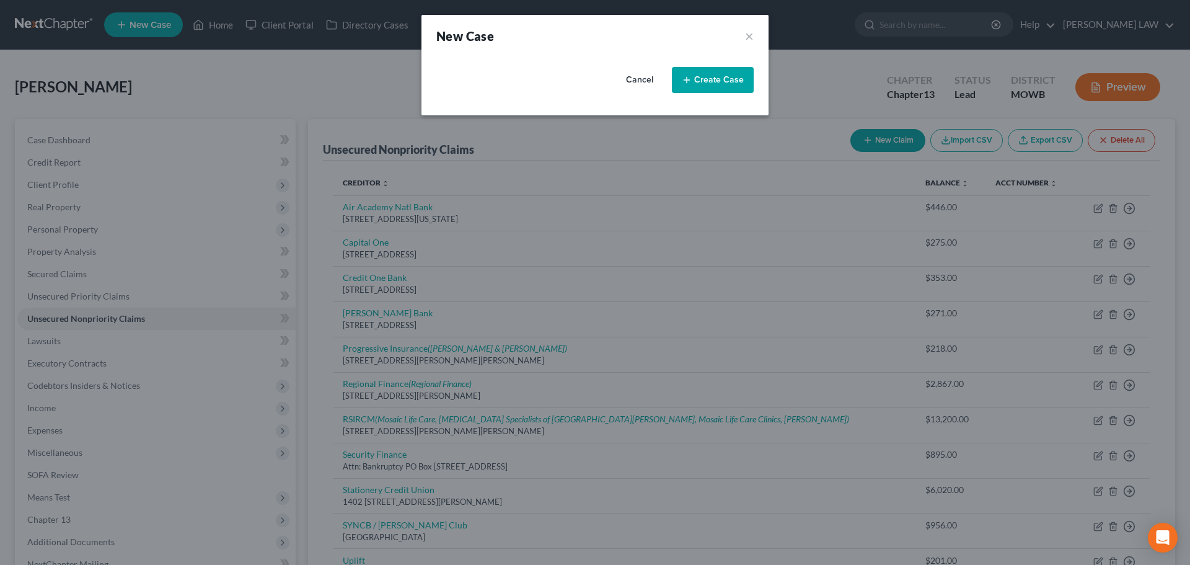
select select "46"
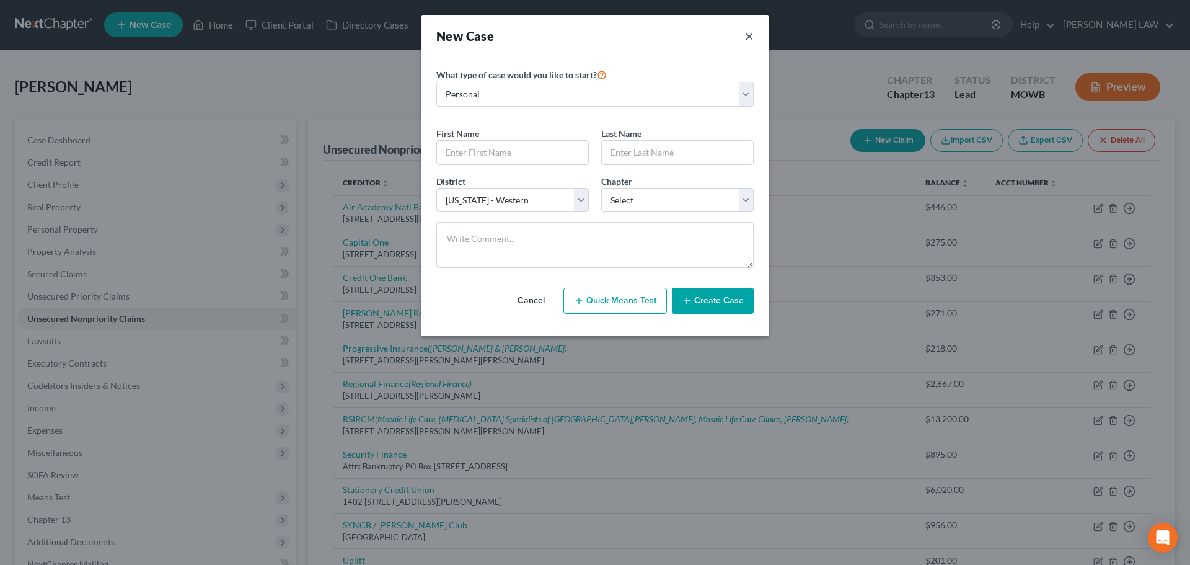
click at [749, 38] on button "×" at bounding box center [749, 35] width 9 height 17
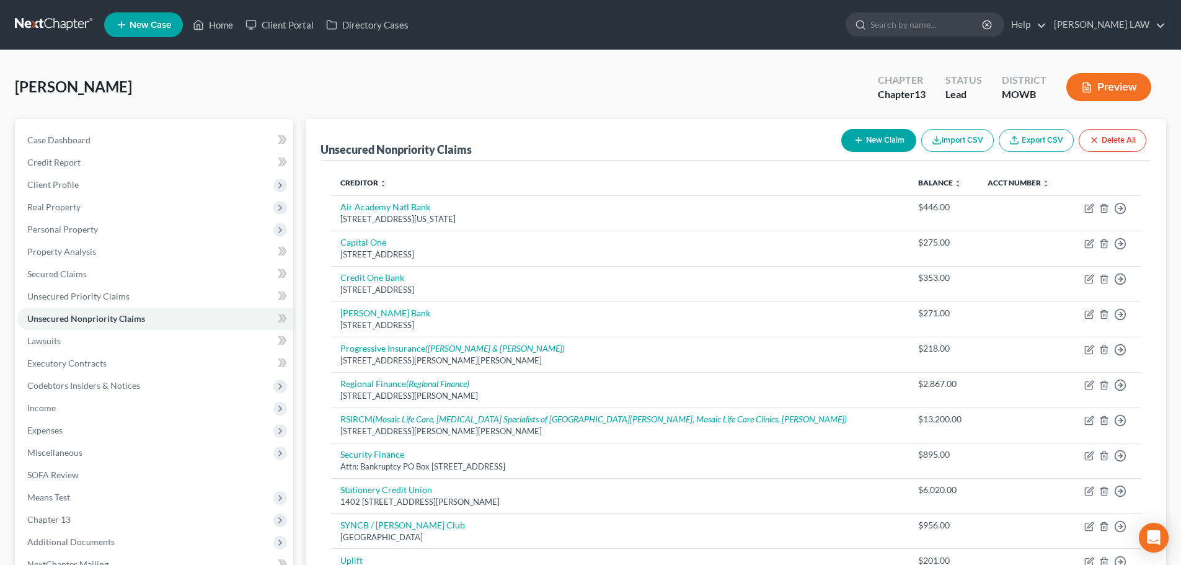
click at [856, 144] on icon "button" at bounding box center [859, 140] width 10 height 10
select select "0"
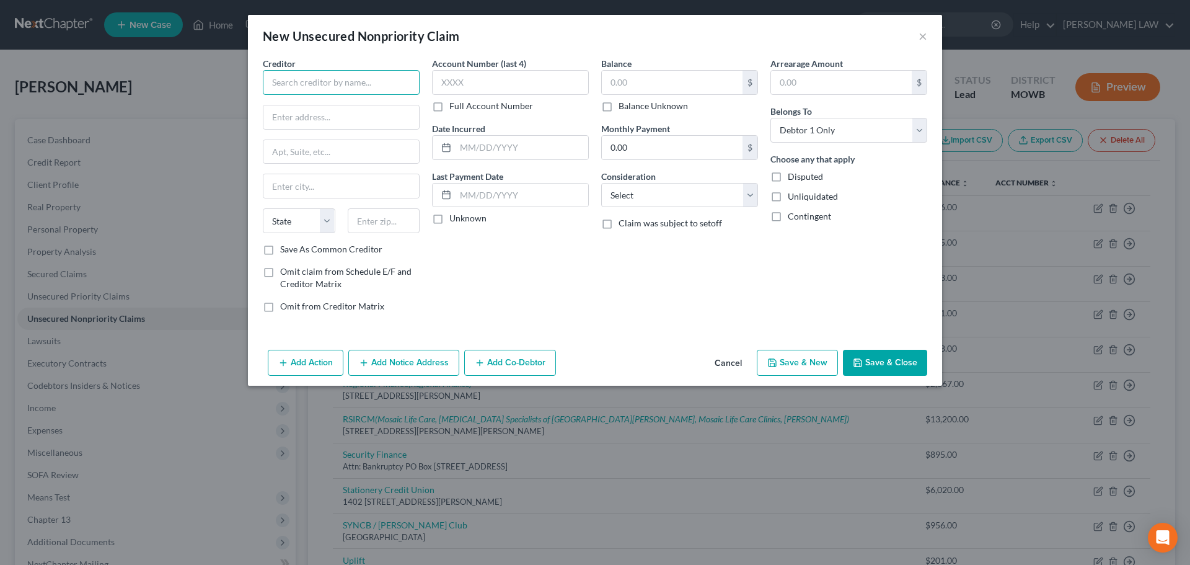
click at [308, 80] on input "text" at bounding box center [341, 82] width 157 height 25
click at [324, 116] on div "1405 N Belt Highway, Ste B, Saint Joseph, MO 64506" at bounding box center [337, 115] width 129 height 11
type input "Missouri Title Loans"
type input "1405 N Belt Highway, Ste B"
type input "Saint [PERSON_NAME]"
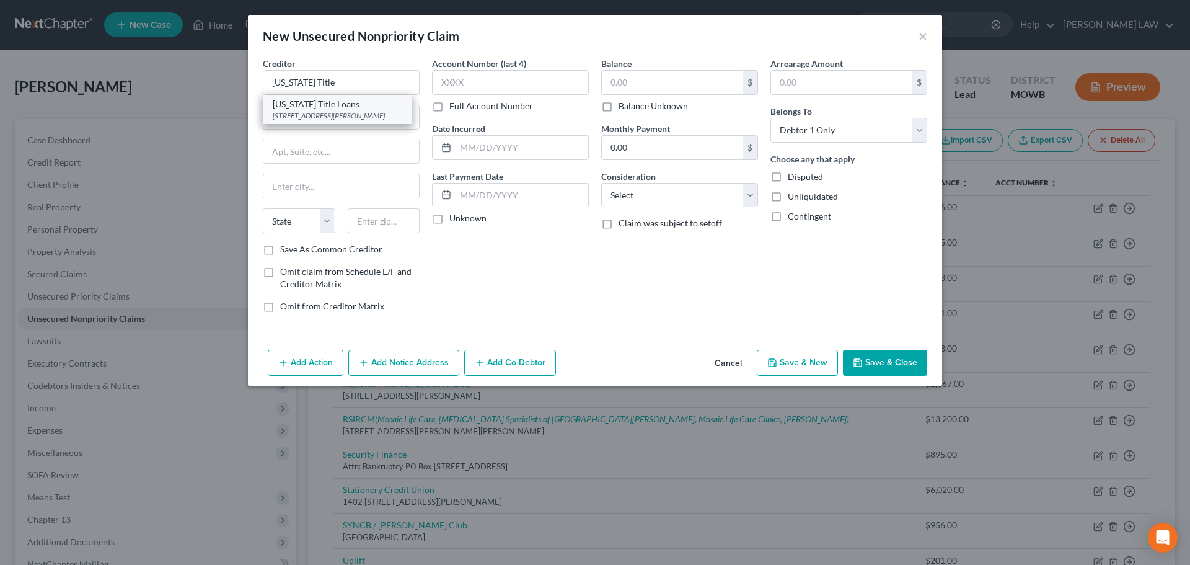
select select "26"
type input "64506"
click at [668, 86] on input "text" at bounding box center [672, 83] width 141 height 24
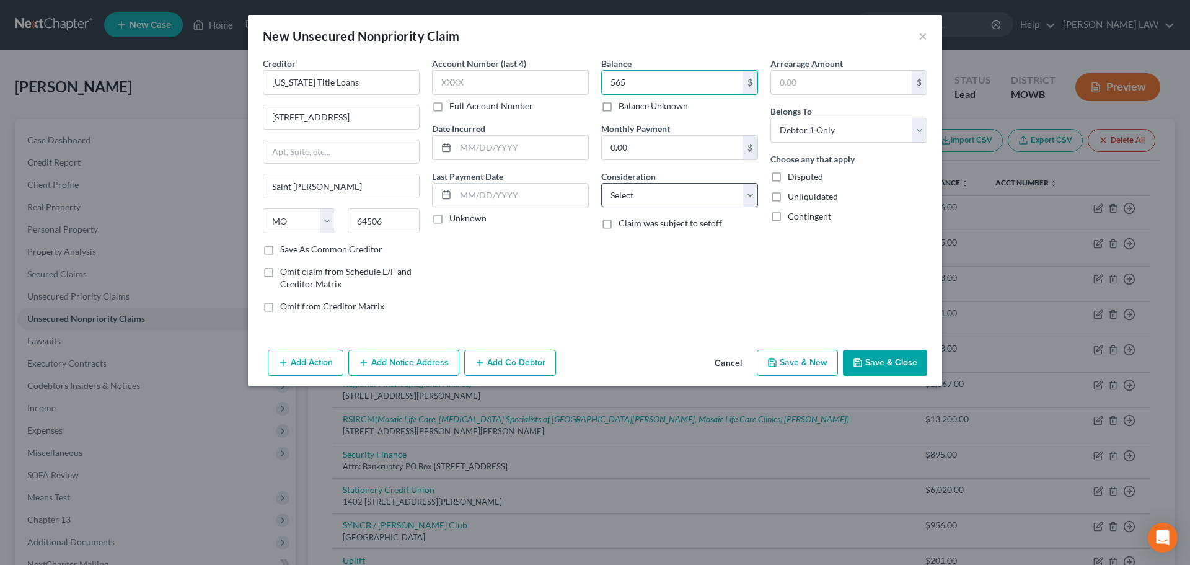
type input "565"
click at [650, 195] on select "Select Cable / Satellite Services Collection Agency Credit Card Debt Debt Couns…" at bounding box center [679, 195] width 157 height 25
click at [854, 286] on div "Arrearage Amount $ Belongs To * Select Debtor 1 Only Debtor 2 Only Debtor 1 And…" at bounding box center [848, 189] width 169 height 265
click at [675, 197] on select "Select Cable / Satellite Services Collection Agency Credit Card Debt Debt Couns…" at bounding box center [679, 195] width 157 height 25
select select "10"
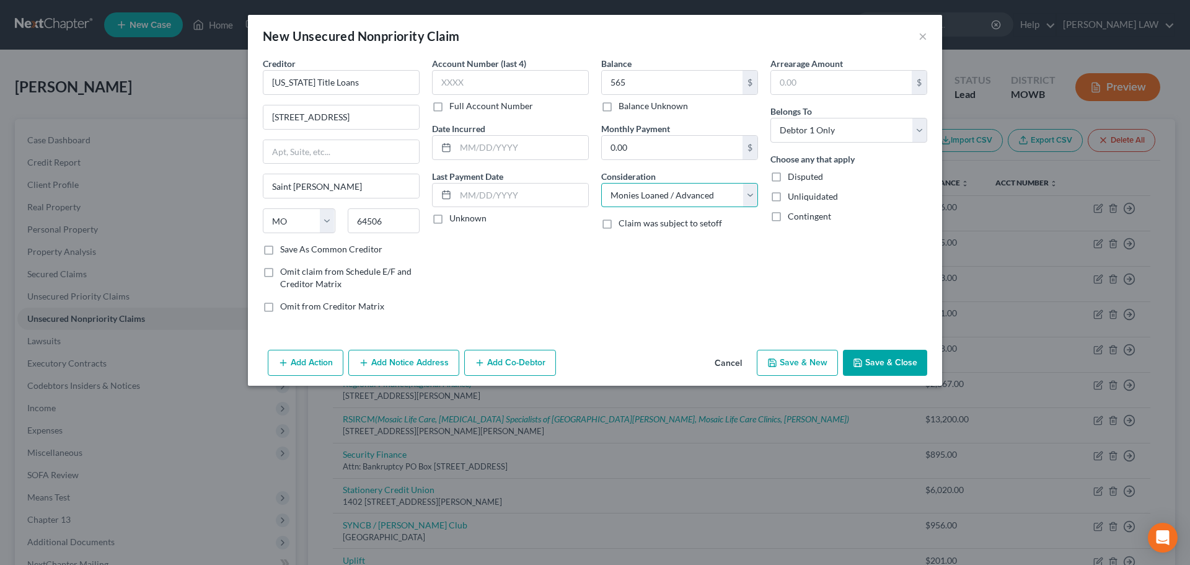
click at [601, 183] on select "Select Cable / Satellite Services Collection Agency Credit Card Debt Debt Couns…" at bounding box center [679, 195] width 157 height 25
click at [881, 355] on button "Save & Close" at bounding box center [885, 363] width 84 height 26
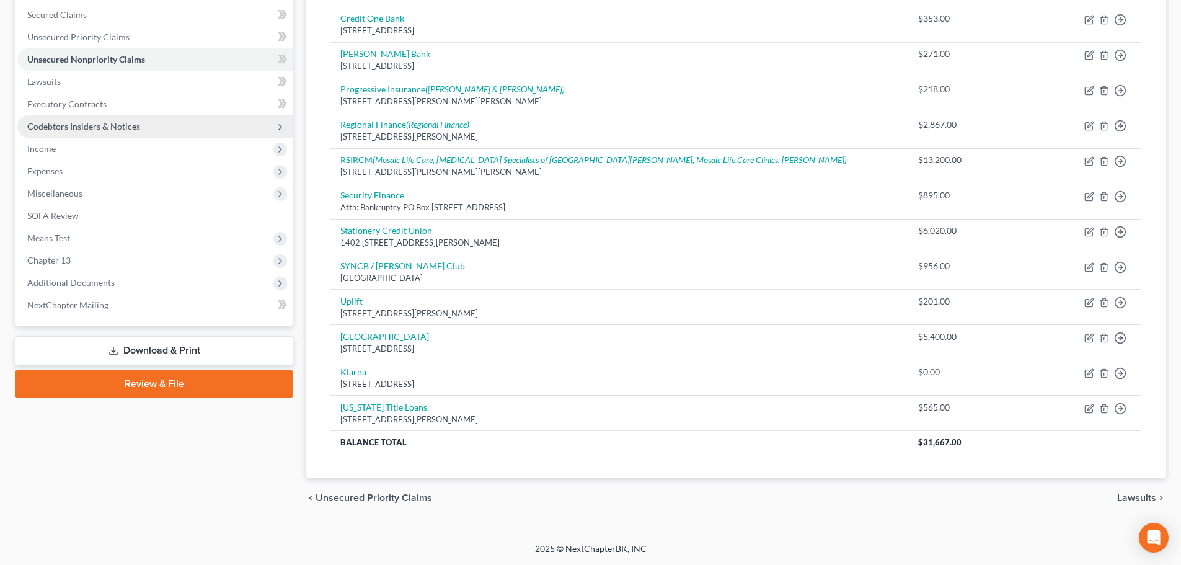
scroll to position [73, 0]
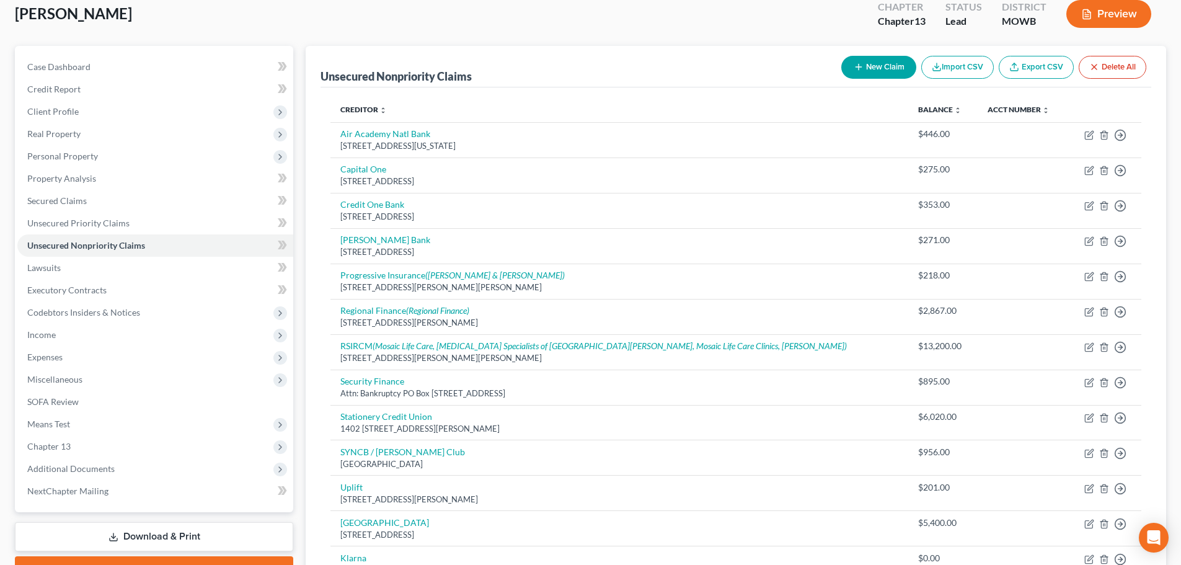
drag, startPoint x: 876, startPoint y: 74, endPoint x: 873, endPoint y: 84, distance: 9.8
click at [877, 80] on div "New Claim Import CSV Export CSV Delete All" at bounding box center [993, 67] width 315 height 33
click at [847, 61] on button "New Claim" at bounding box center [878, 67] width 75 height 23
select select "0"
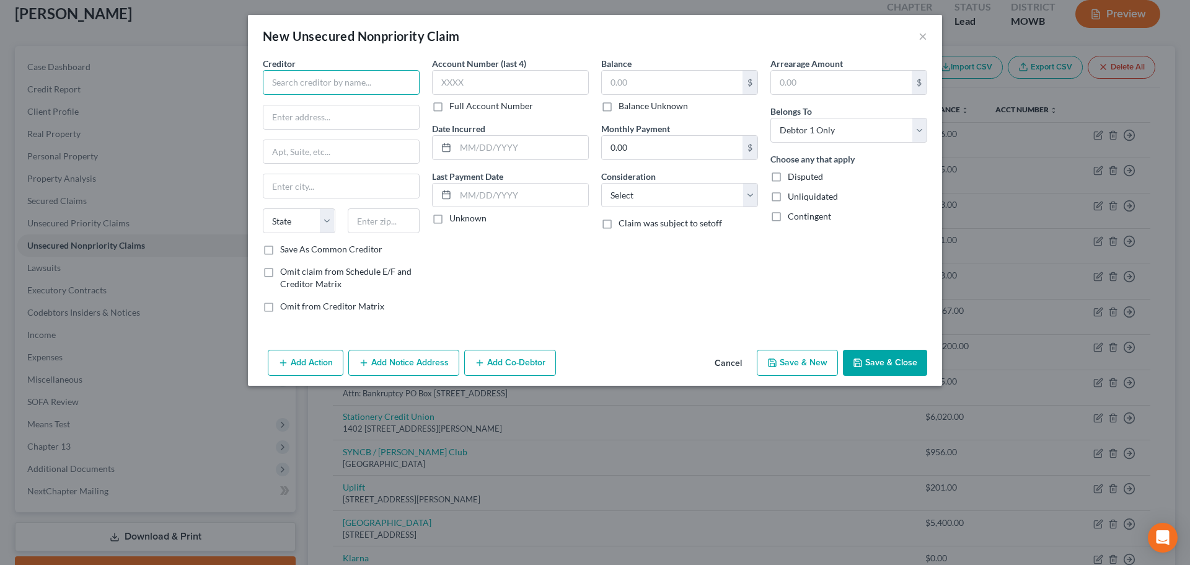
click at [273, 88] on input "text" at bounding box center [341, 82] width 157 height 25
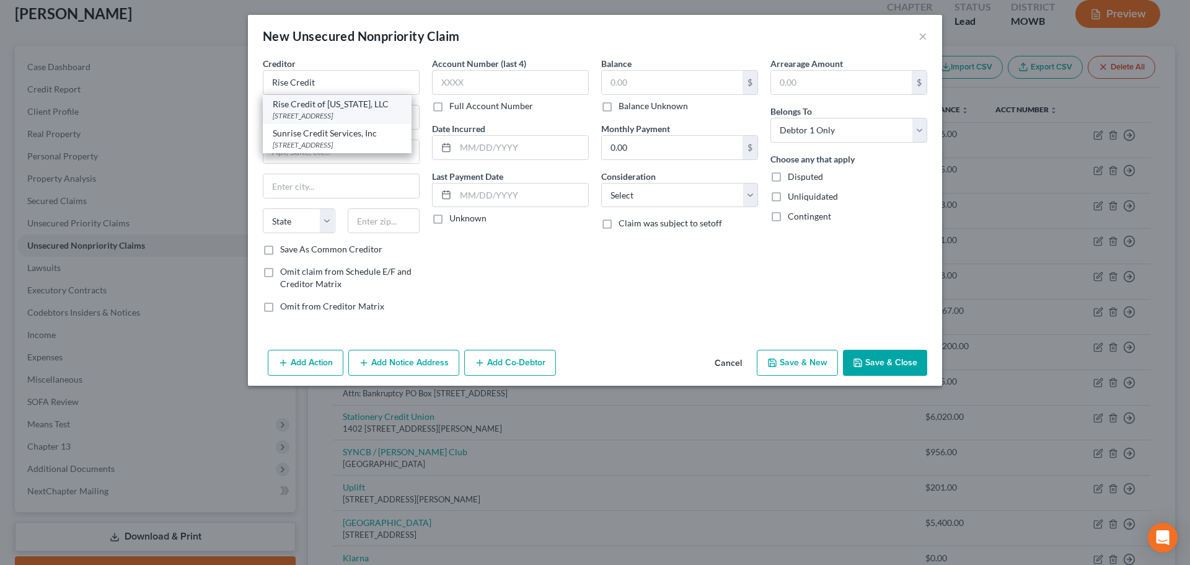
click at [369, 121] on div "4150 International Plaza, Suite 300, Fort Worth, TX 76109" at bounding box center [337, 115] width 129 height 11
type input "Rise Credit of Missouri, LLC"
type input "4150 International Plaza, Suite 300"
type input "Fort Worth"
select select "45"
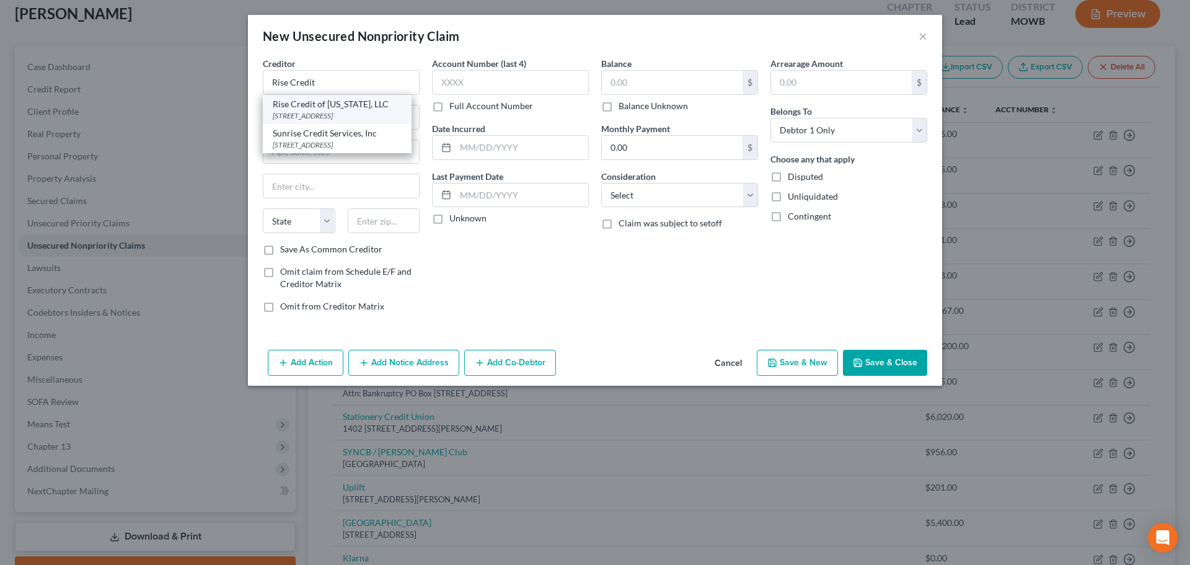
type input "76109"
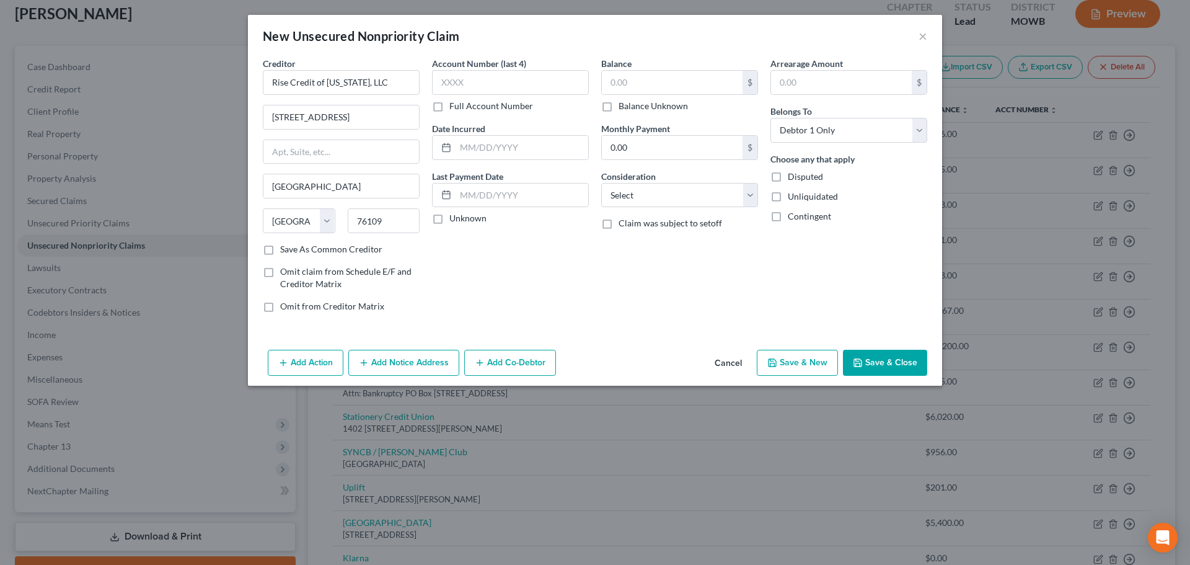
drag, startPoint x: 872, startPoint y: 359, endPoint x: 864, endPoint y: 363, distance: 8.9
click at [870, 360] on button "Save & Close" at bounding box center [885, 363] width 84 height 26
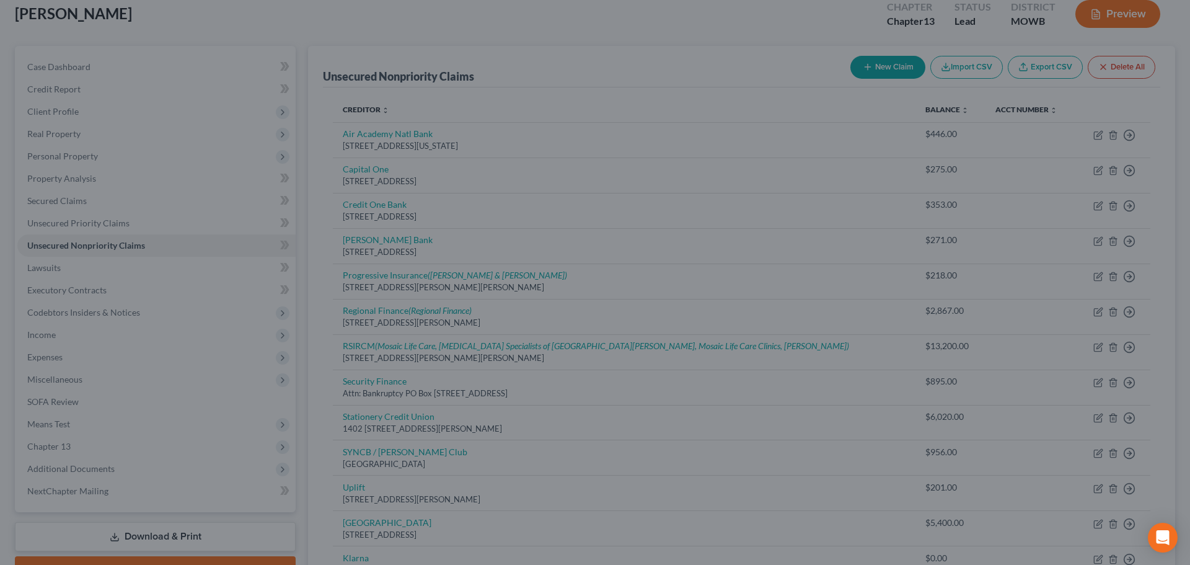
type input "0.00"
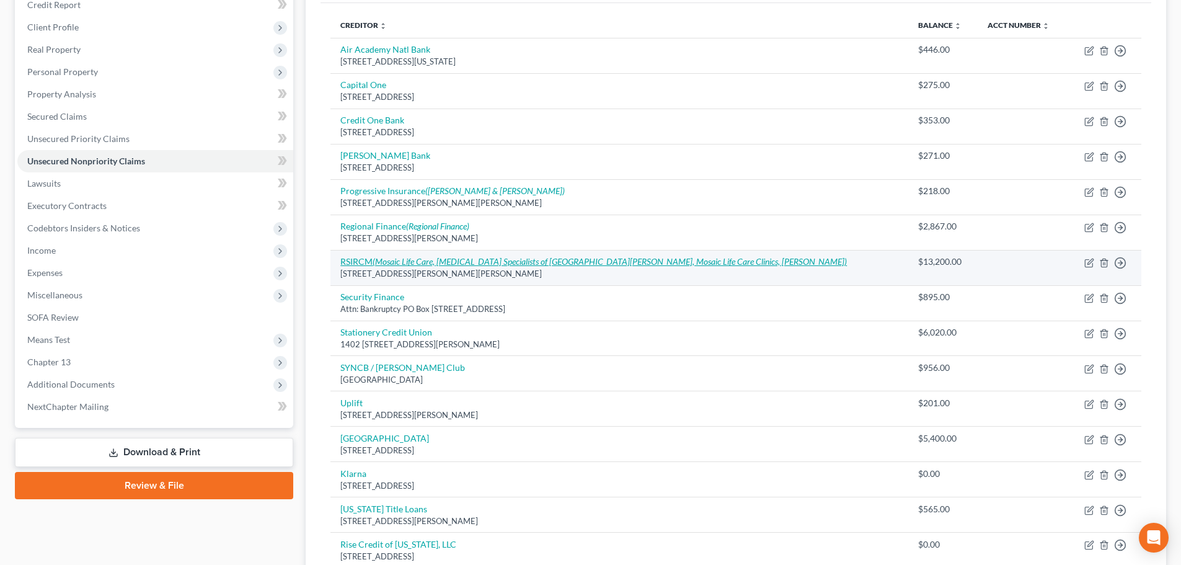
scroll to position [109, 0]
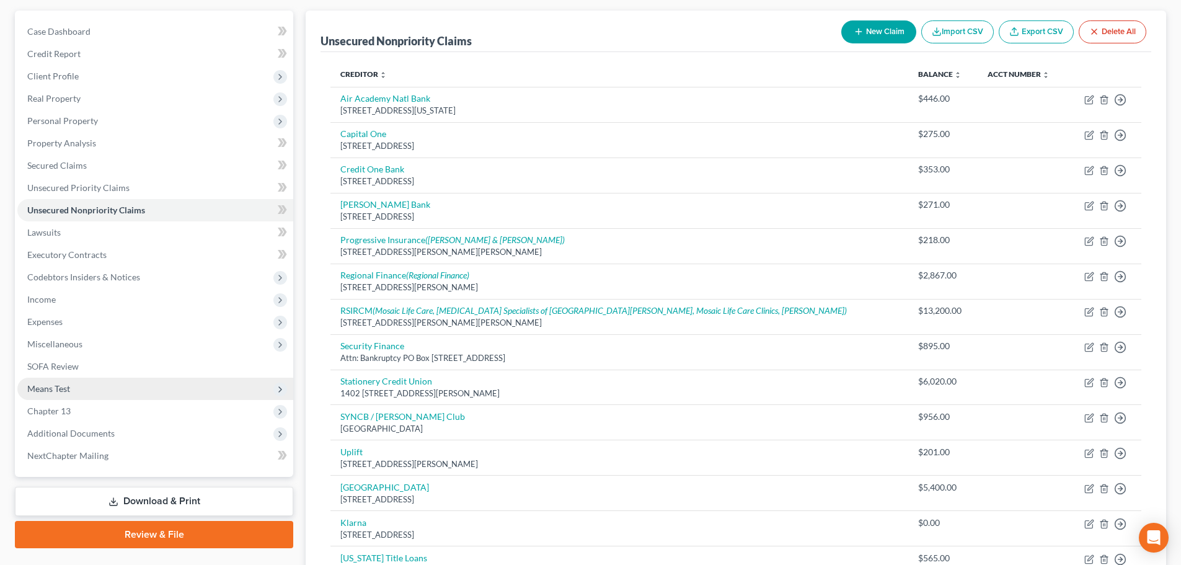
click at [64, 389] on span "Means Test" at bounding box center [48, 388] width 43 height 11
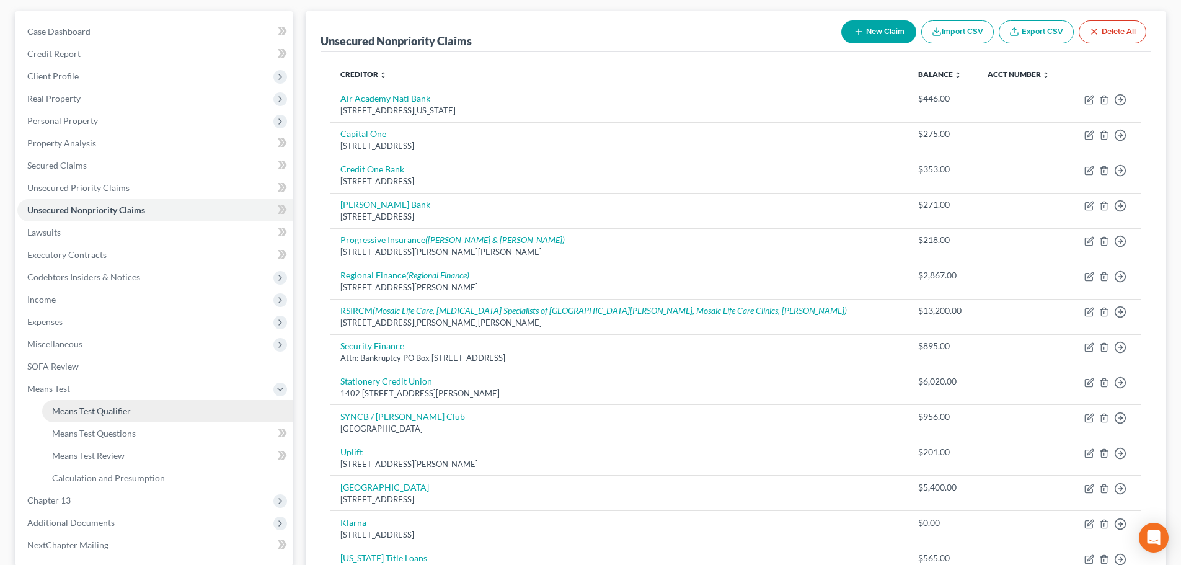
click at [91, 413] on span "Means Test Qualifier" at bounding box center [91, 410] width 79 height 11
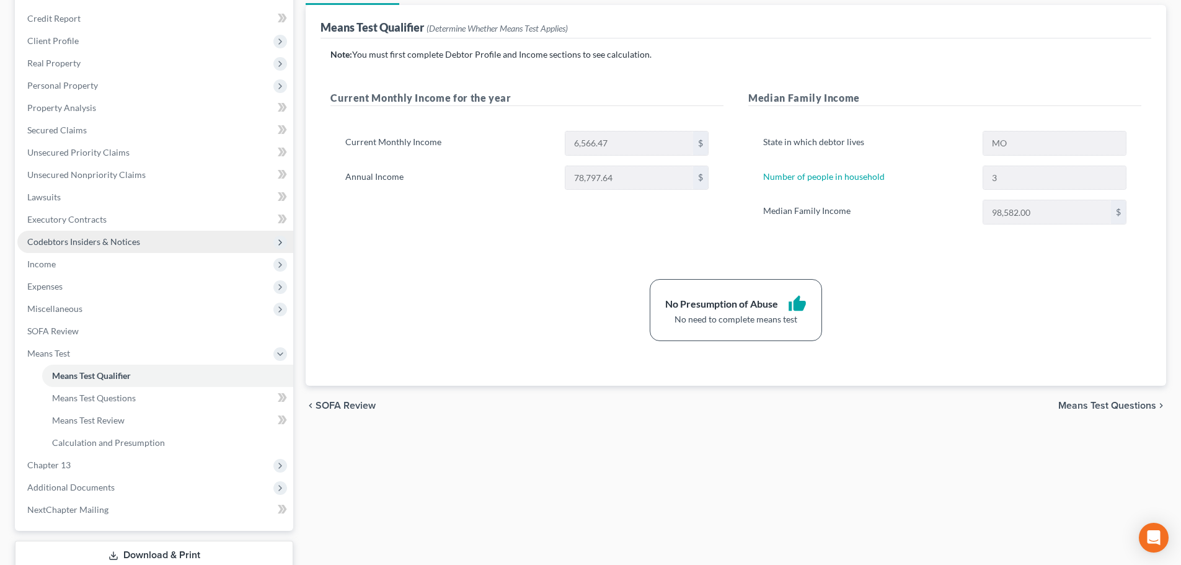
scroll to position [228, 0]
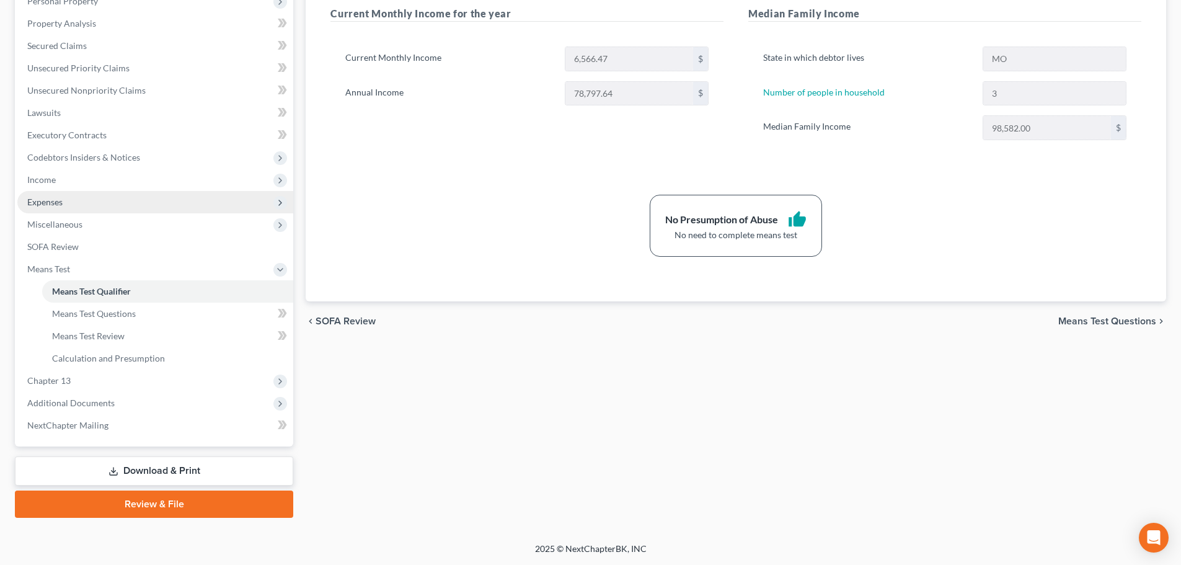
click at [37, 206] on span "Expenses" at bounding box center [44, 202] width 35 height 11
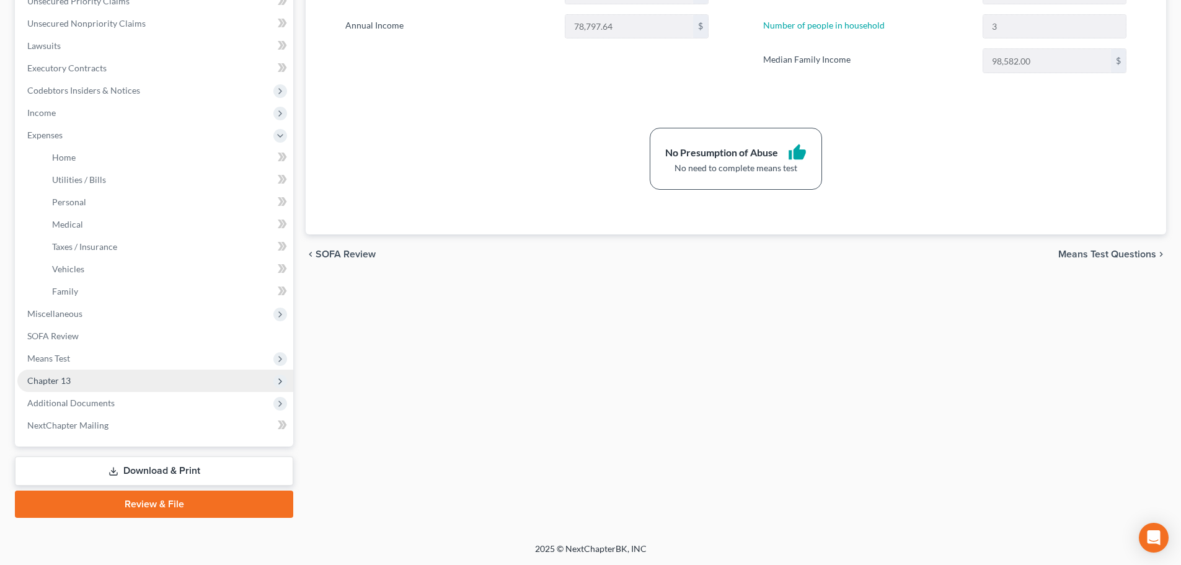
click at [63, 389] on span "Chapter 13" at bounding box center [155, 381] width 276 height 22
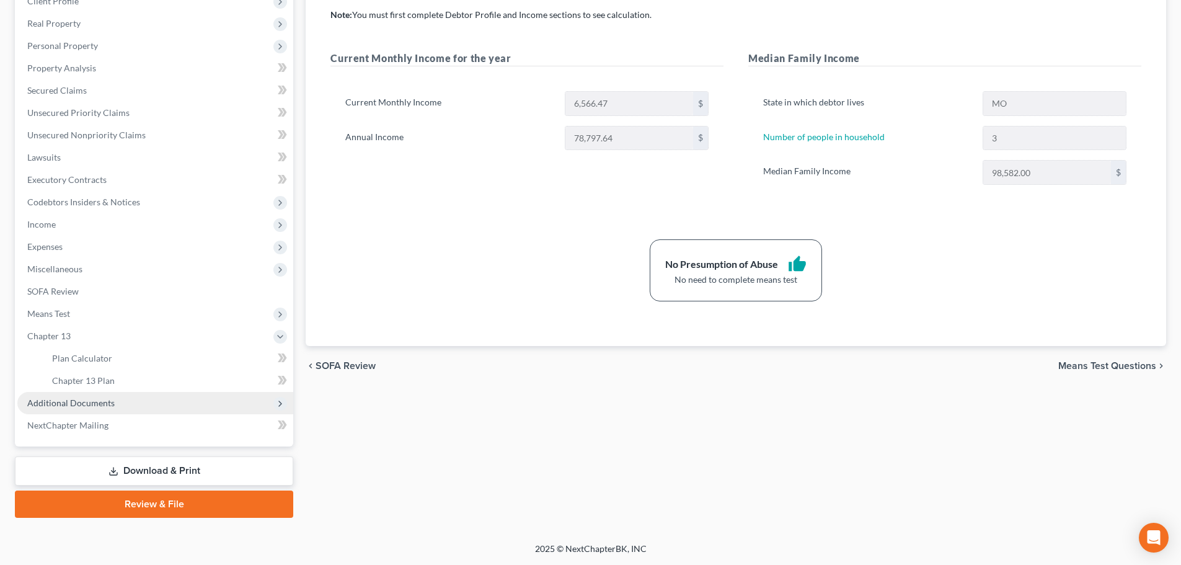
scroll to position [184, 0]
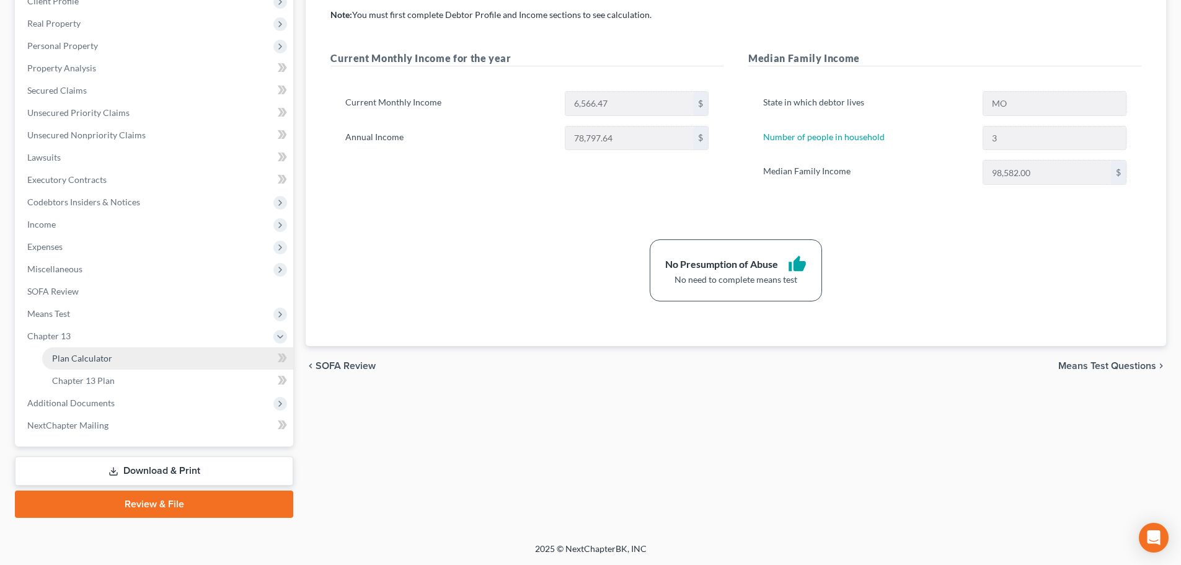
click at [91, 362] on span "Plan Calculator" at bounding box center [82, 358] width 60 height 11
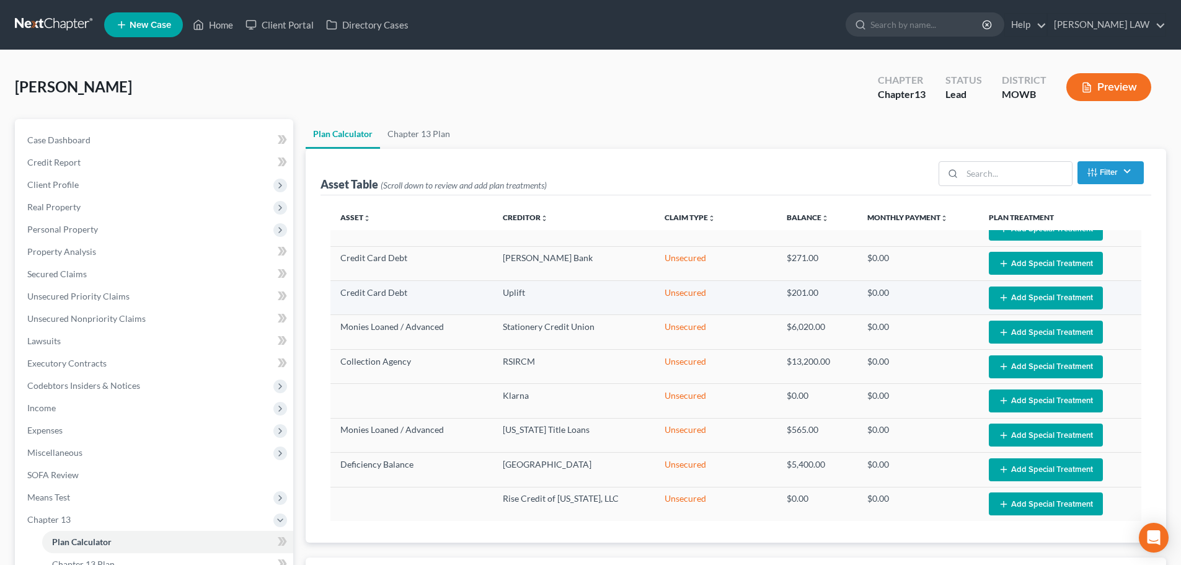
select select "56"
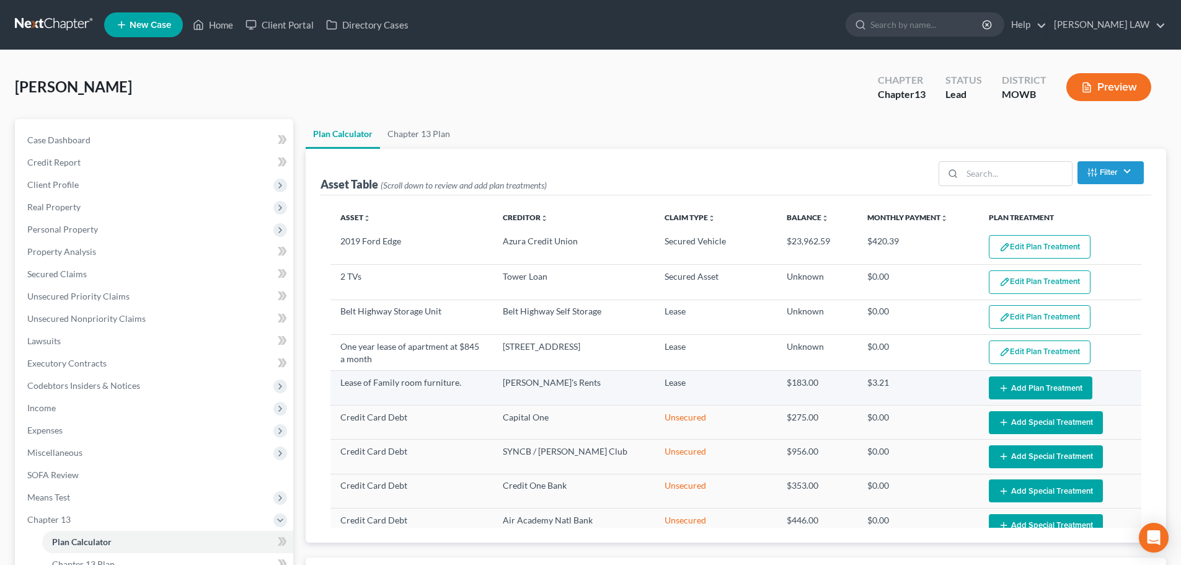
click at [1033, 388] on button "Add Plan Treatment" at bounding box center [1041, 387] width 104 height 23
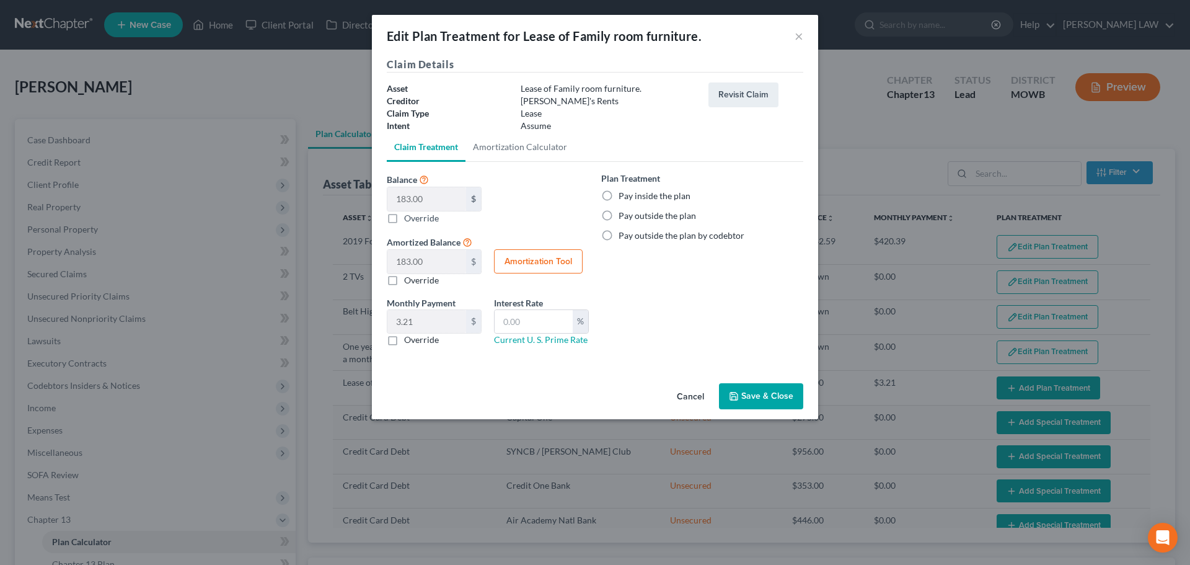
click at [619, 215] on label "Pay outside the plan" at bounding box center [658, 216] width 78 height 12
click at [624, 215] on input "Pay outside the plan" at bounding box center [628, 214] width 8 height 8
radio input "true"
click at [733, 401] on icon "button" at bounding box center [734, 396] width 10 height 10
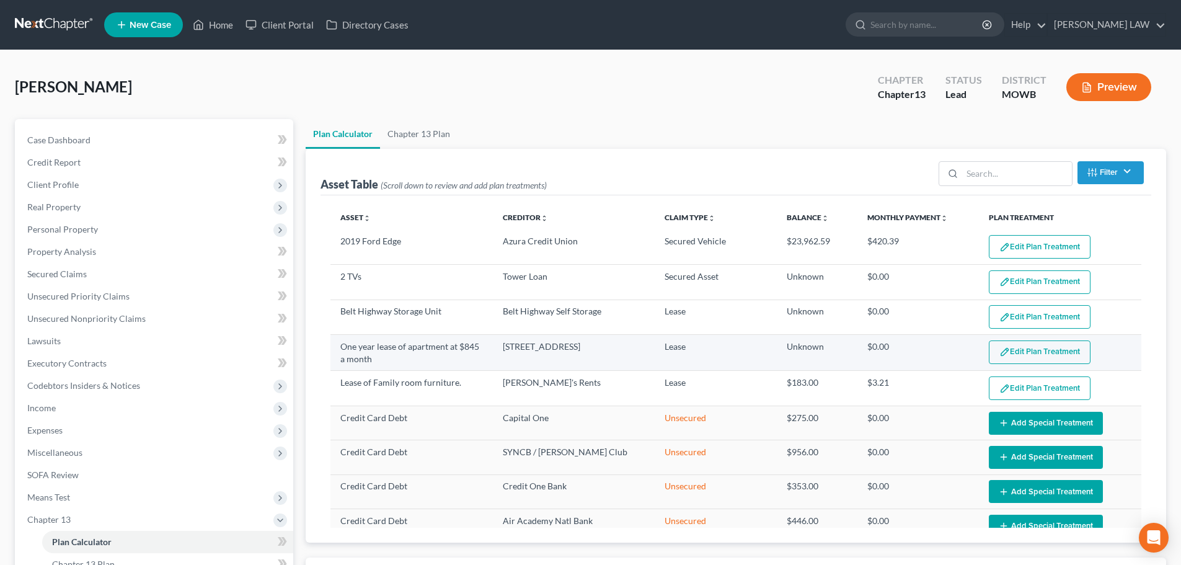
select select "56"
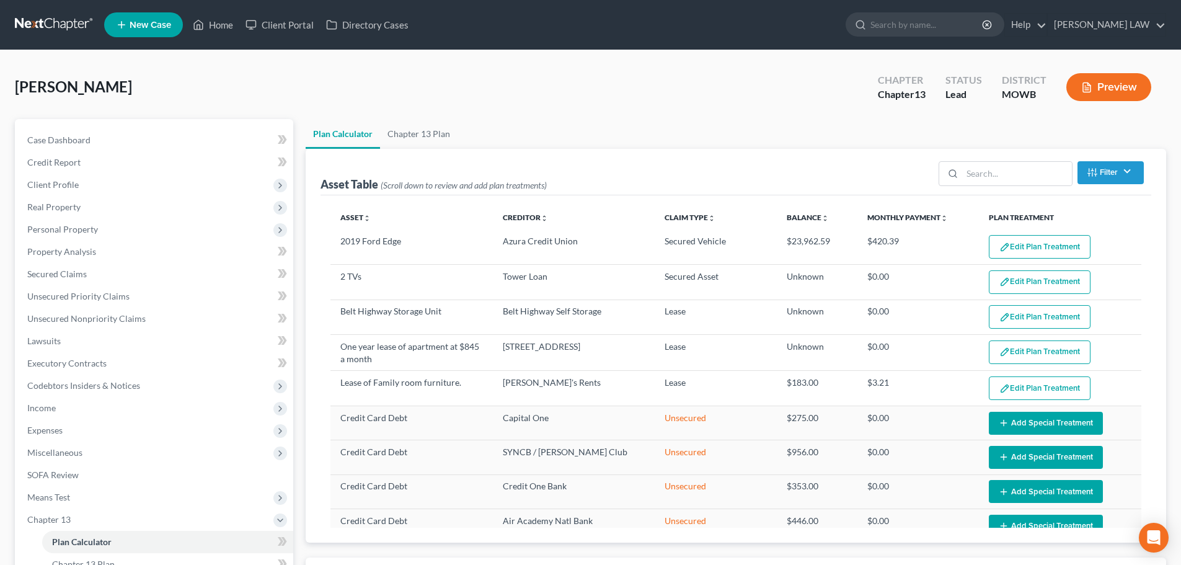
click at [1034, 354] on button "Edit Plan Treatment" at bounding box center [1040, 352] width 102 height 24
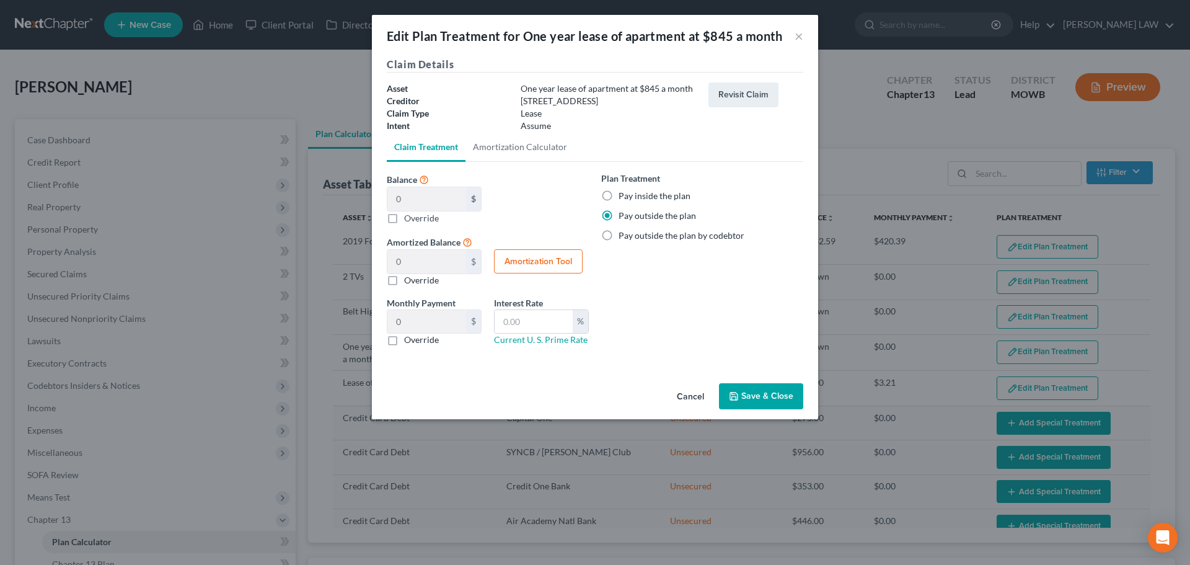
click at [751, 387] on button "Save & Close" at bounding box center [761, 396] width 84 height 26
select select "56"
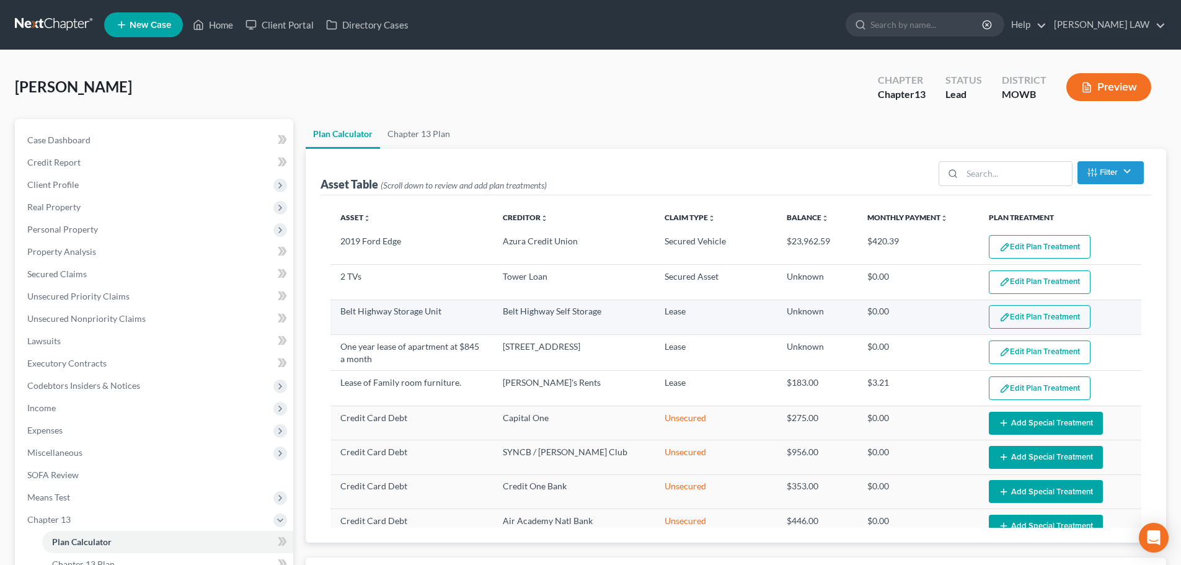
click at [1018, 311] on button "Edit Plan Treatment" at bounding box center [1040, 317] width 102 height 24
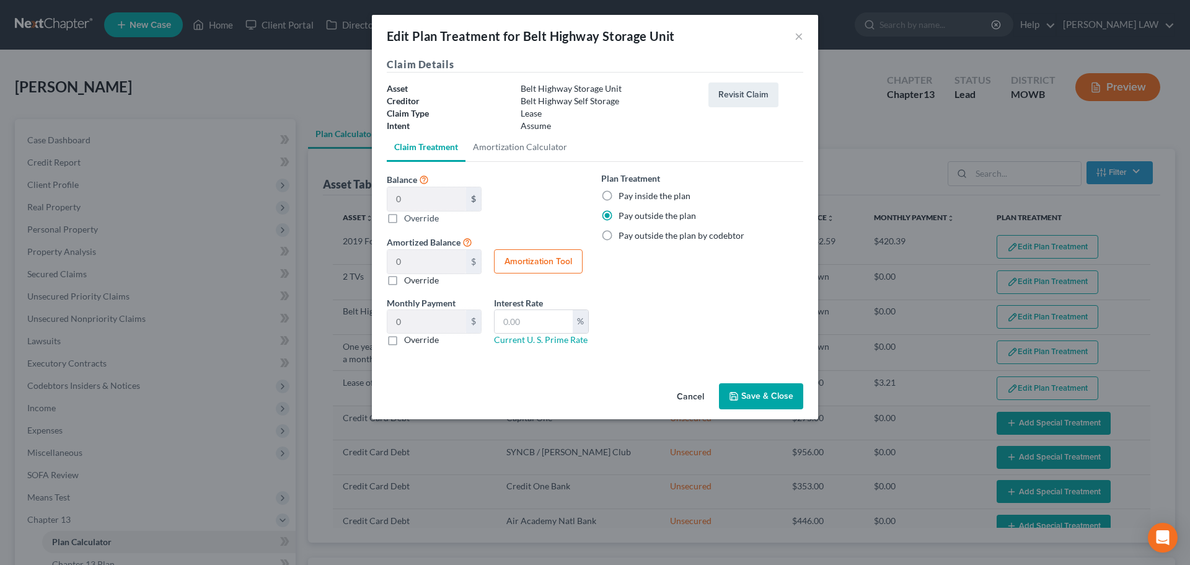
click at [749, 394] on button "Save & Close" at bounding box center [761, 396] width 84 height 26
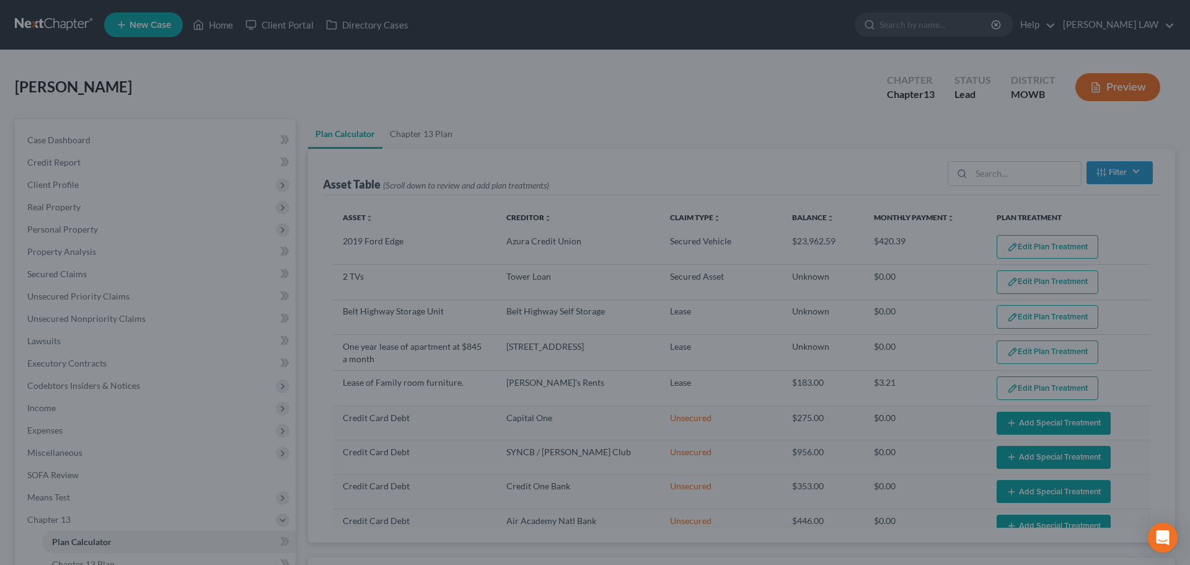
select select "56"
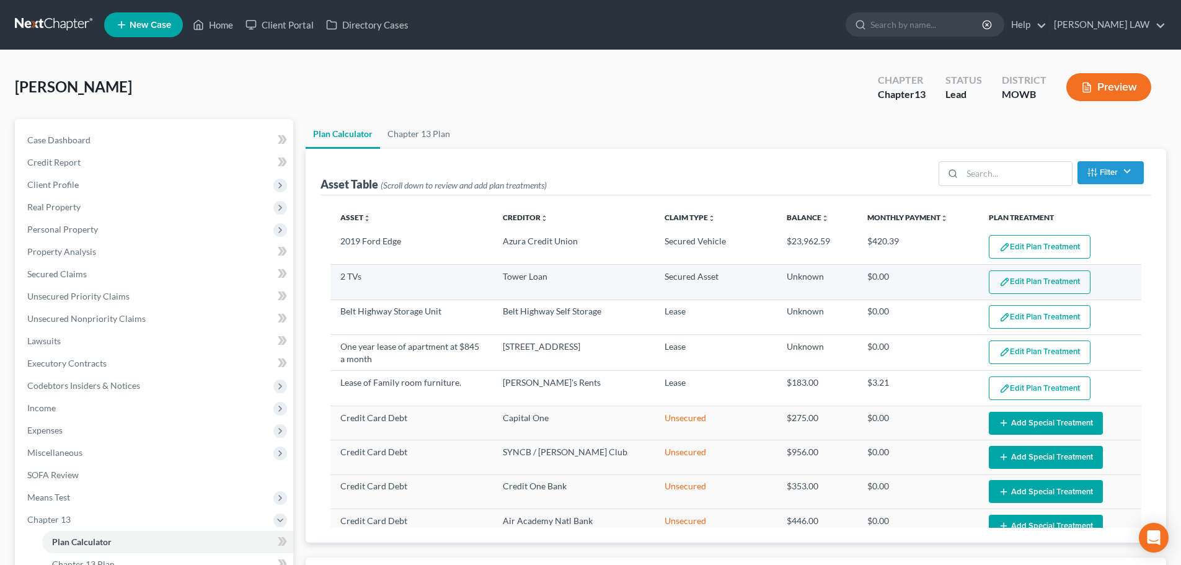
click at [1014, 284] on button "Edit Plan Treatment" at bounding box center [1040, 282] width 102 height 24
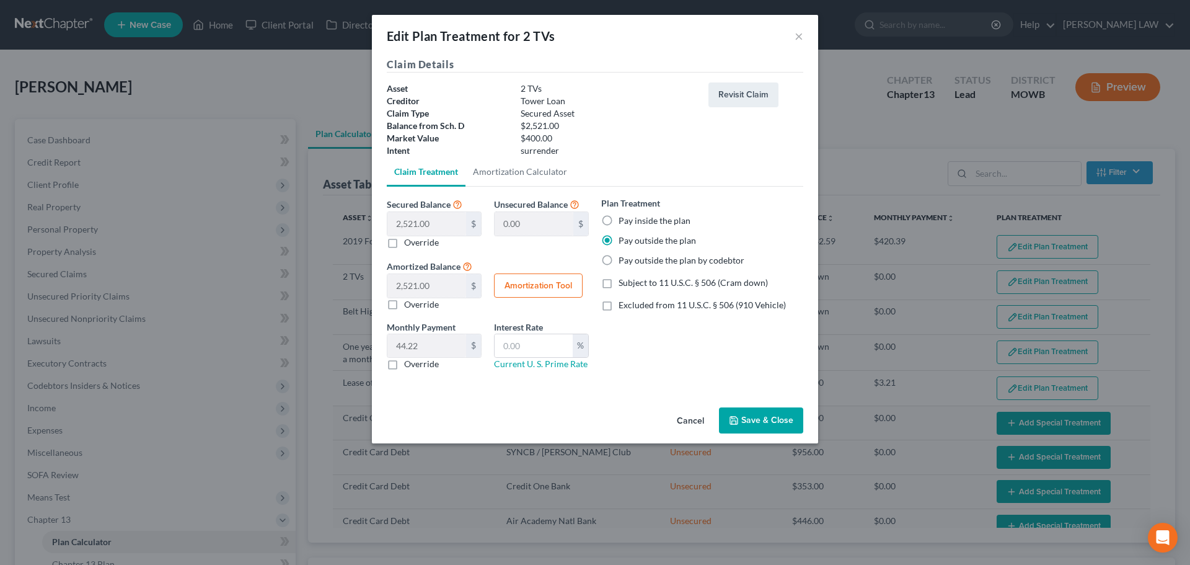
click at [767, 420] on button "Save & Close" at bounding box center [761, 420] width 84 height 26
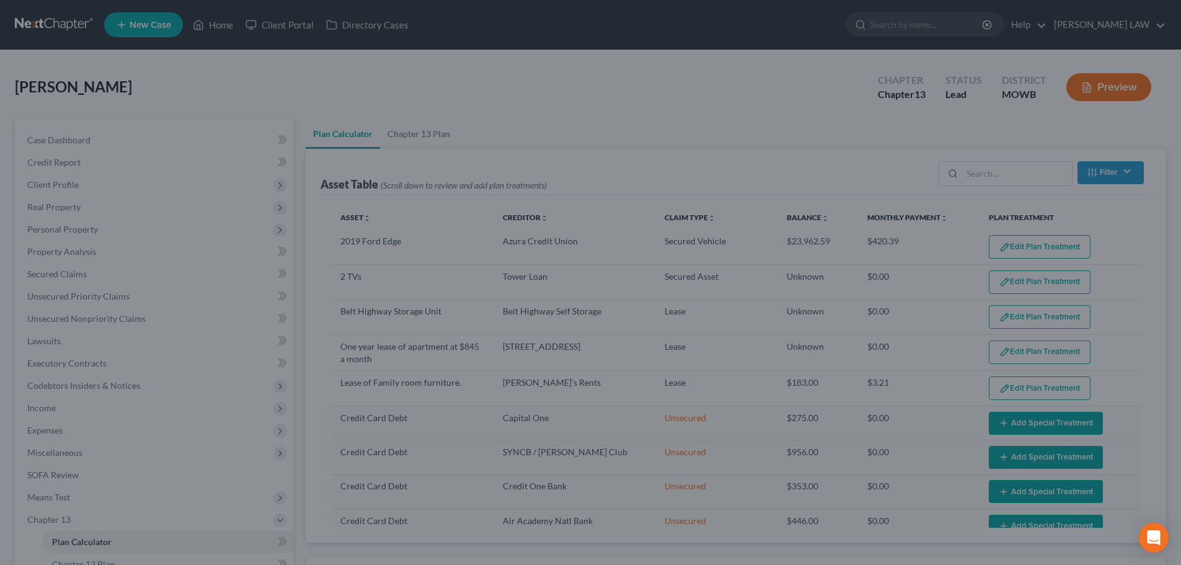
select select "56"
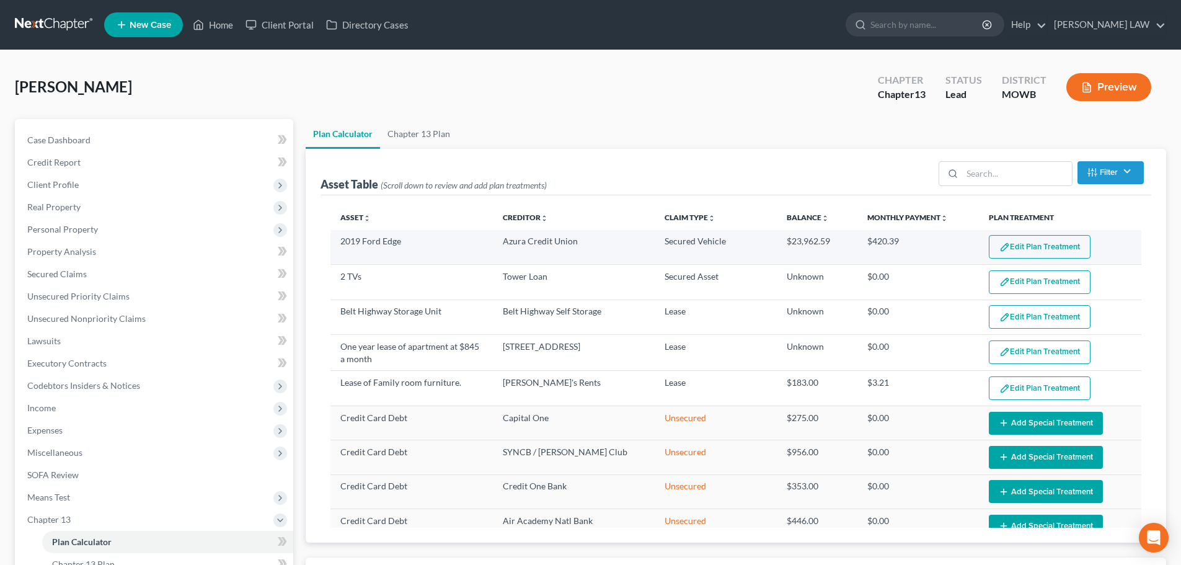
click at [1040, 252] on button "Edit Plan Treatment" at bounding box center [1040, 247] width 102 height 24
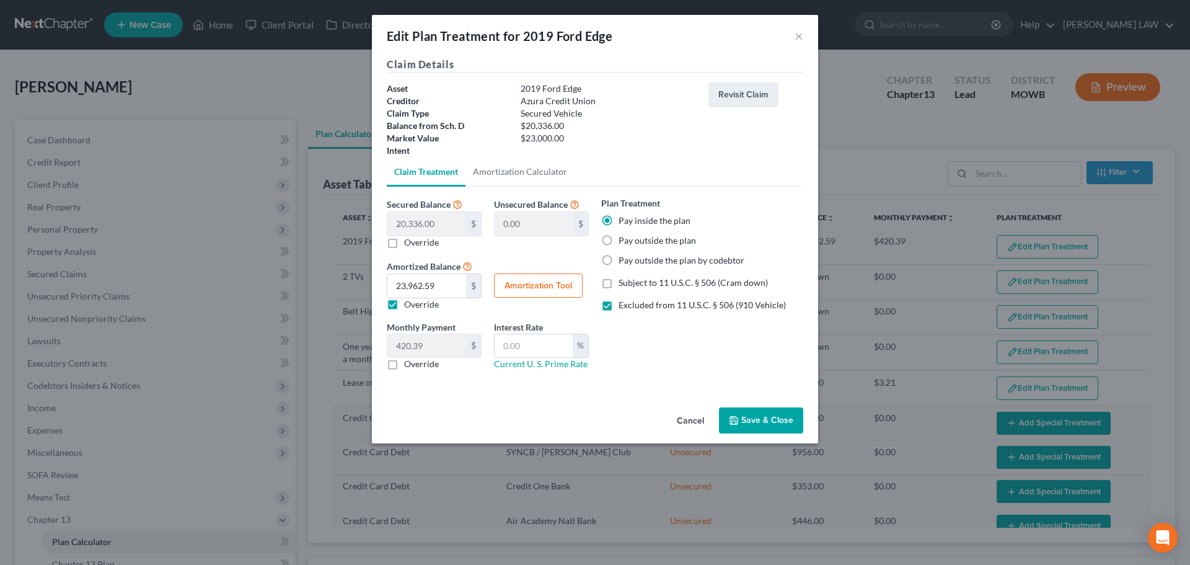
click at [771, 427] on button "Save & Close" at bounding box center [761, 420] width 84 height 26
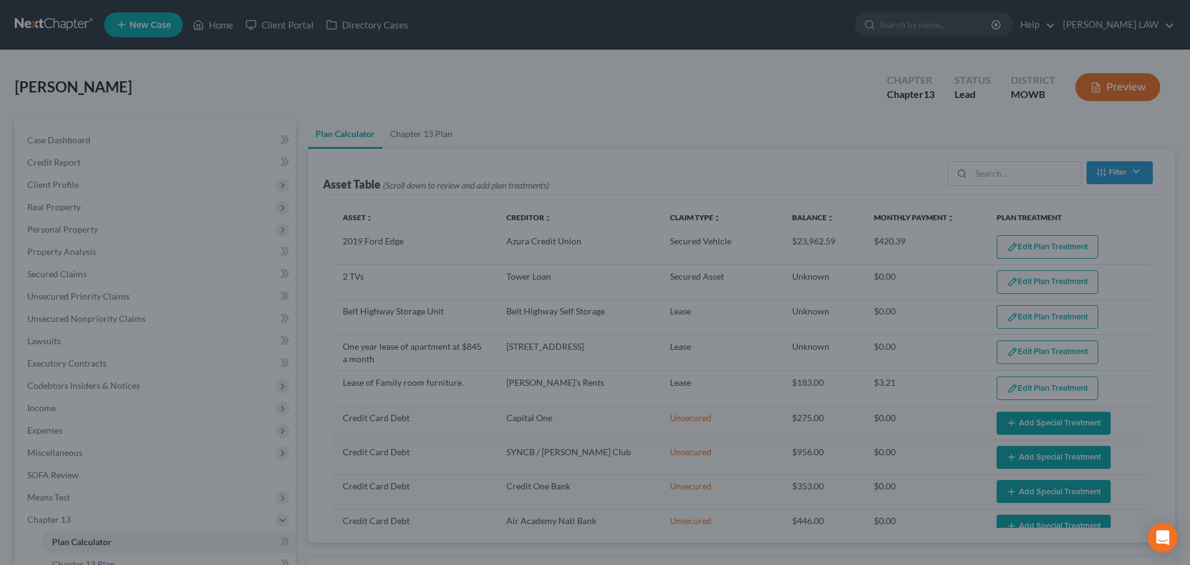
select select "56"
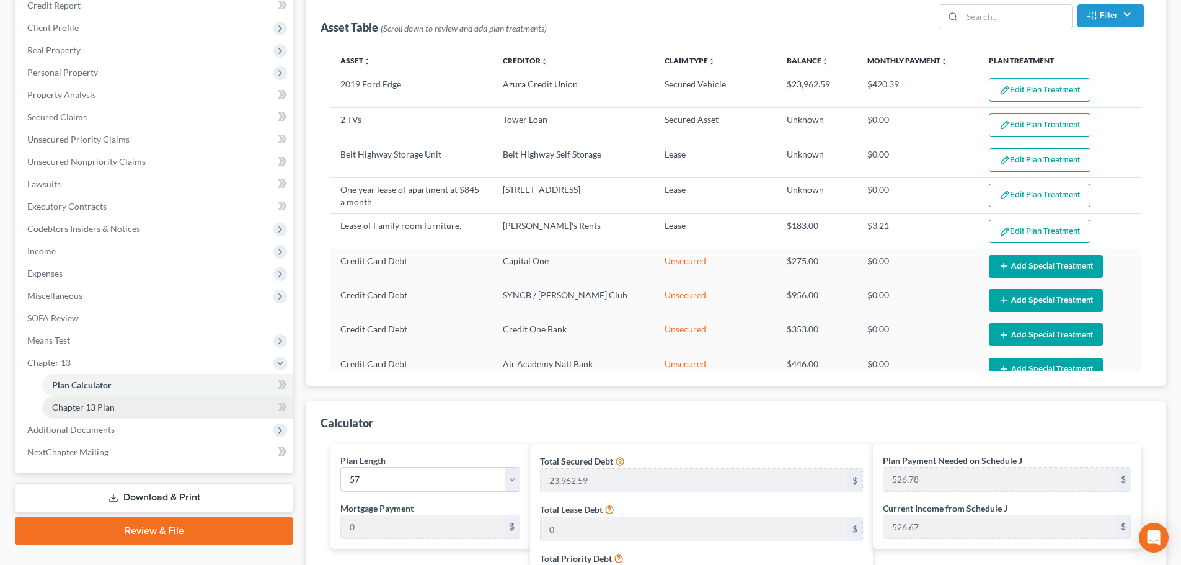
scroll to position [186, 0]
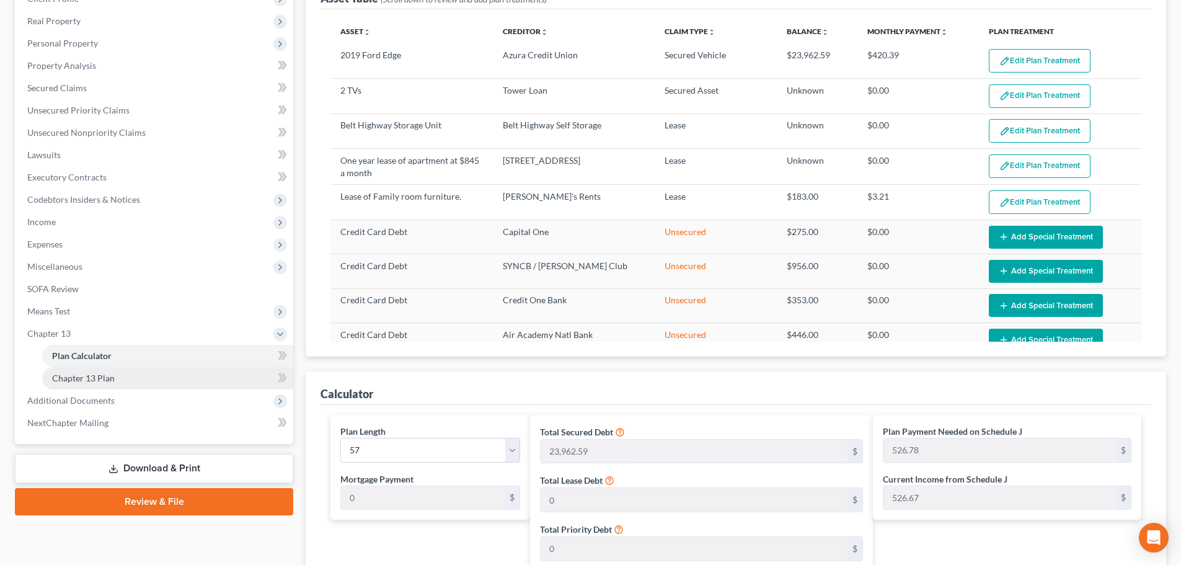
click at [96, 381] on span "Chapter 13 Plan" at bounding box center [83, 378] width 63 height 11
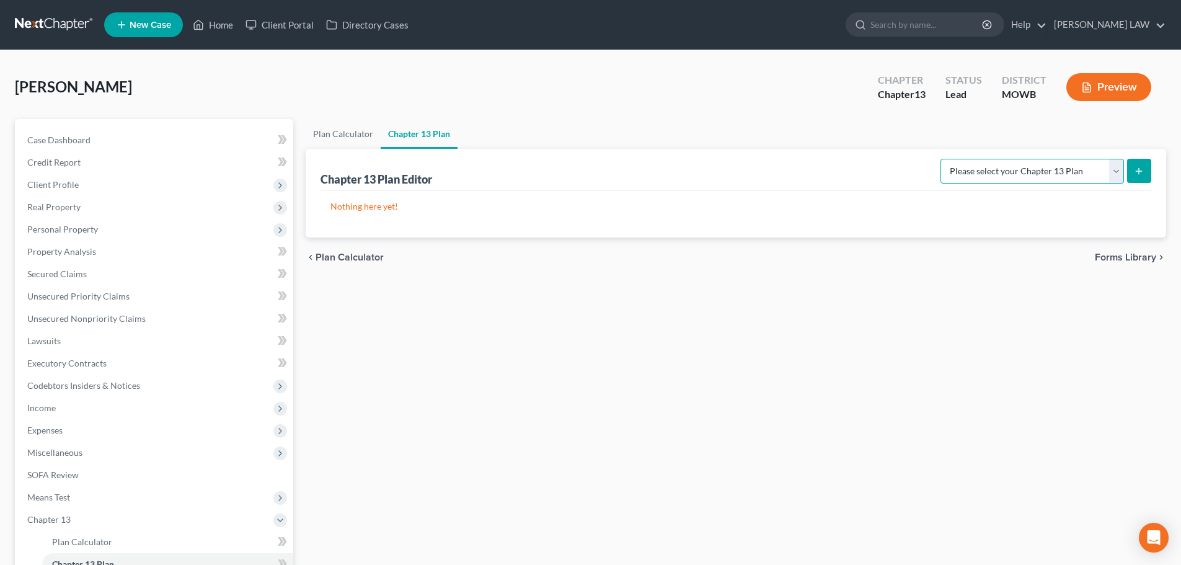
drag, startPoint x: 1119, startPoint y: 170, endPoint x: 1109, endPoint y: 178, distance: 13.3
click at [1114, 176] on select "Please select your Chapter 13 Plan Missouri - Western Effective 12/1/17 Nationa…" at bounding box center [1033, 171] width 184 height 25
select select "0"
click at [945, 159] on select "Please select your Chapter 13 Plan Missouri - Western Effective 12/1/17 Nationa…" at bounding box center [1033, 171] width 184 height 25
click at [1143, 173] on icon "submit" at bounding box center [1139, 171] width 10 height 10
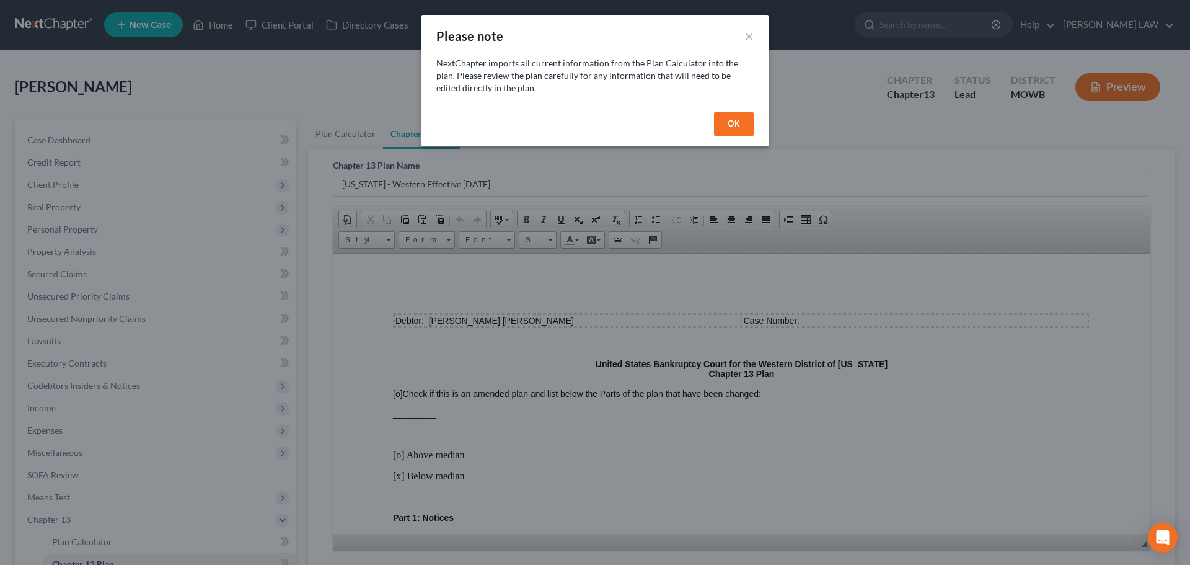
click at [738, 114] on button "OK" at bounding box center [734, 124] width 40 height 25
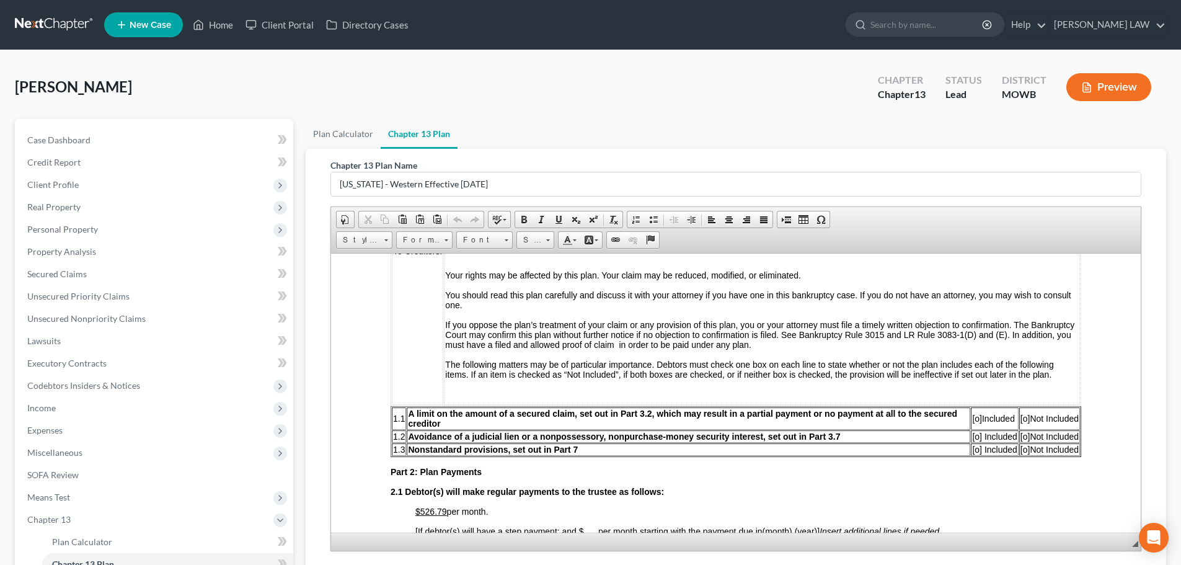
scroll to position [434, 0]
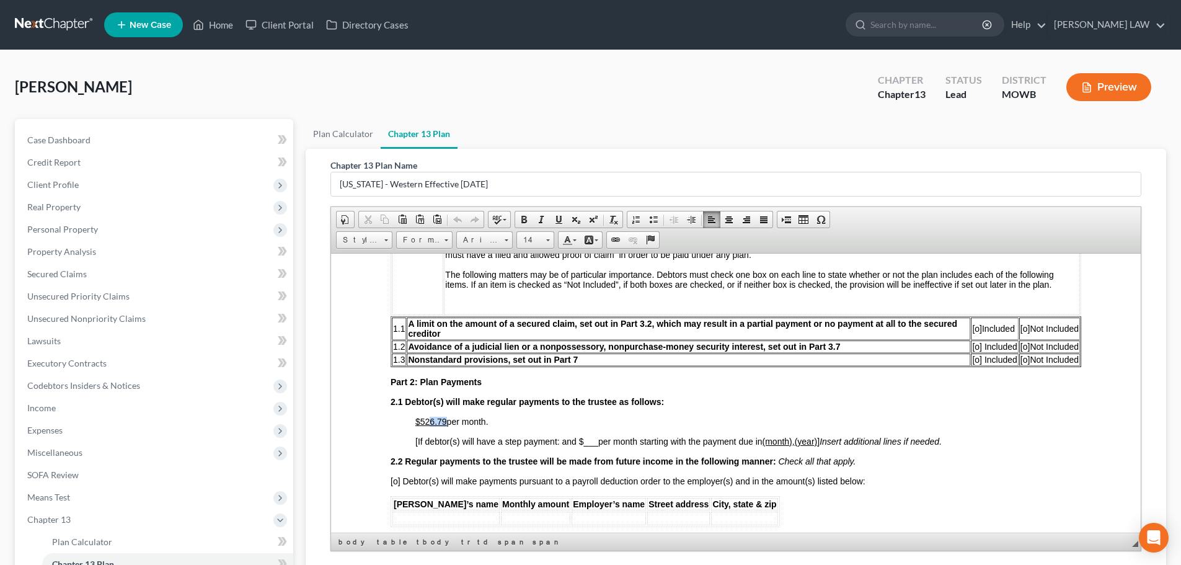
drag, startPoint x: 428, startPoint y: 422, endPoint x: 446, endPoint y: 414, distance: 20.5
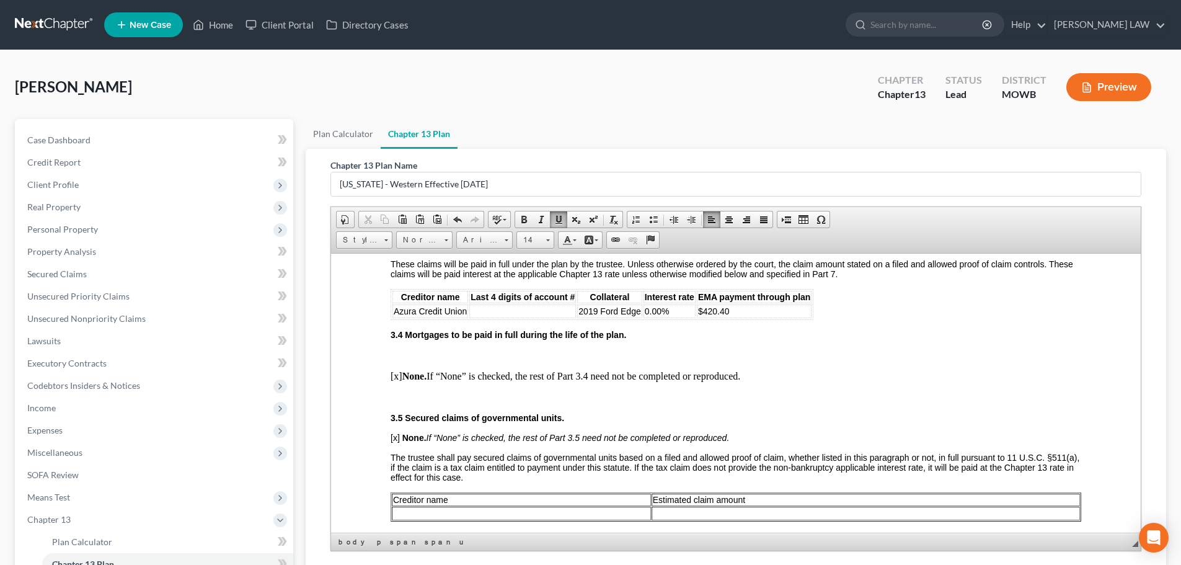
scroll to position [1116, 0]
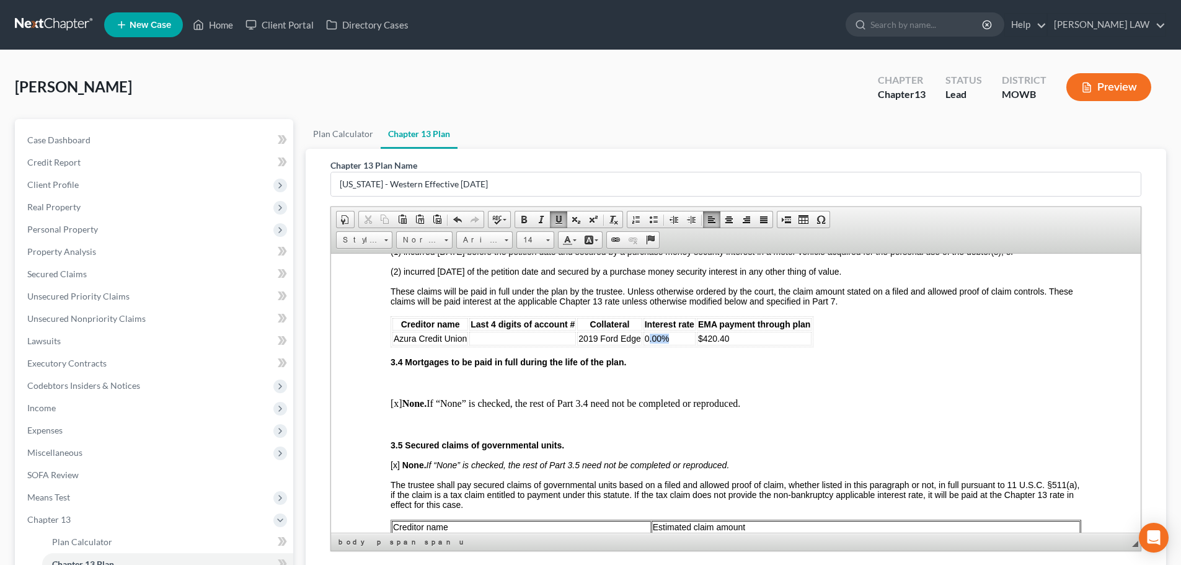
drag, startPoint x: 647, startPoint y: 335, endPoint x: 671, endPoint y: 335, distance: 24.8
click at [671, 335] on td "0.00%" at bounding box center [670, 338] width 52 height 14
drag, startPoint x: 717, startPoint y: 340, endPoint x: 746, endPoint y: 334, distance: 29.8
click at [746, 334] on td "$420.40" at bounding box center [768, 338] width 115 height 14
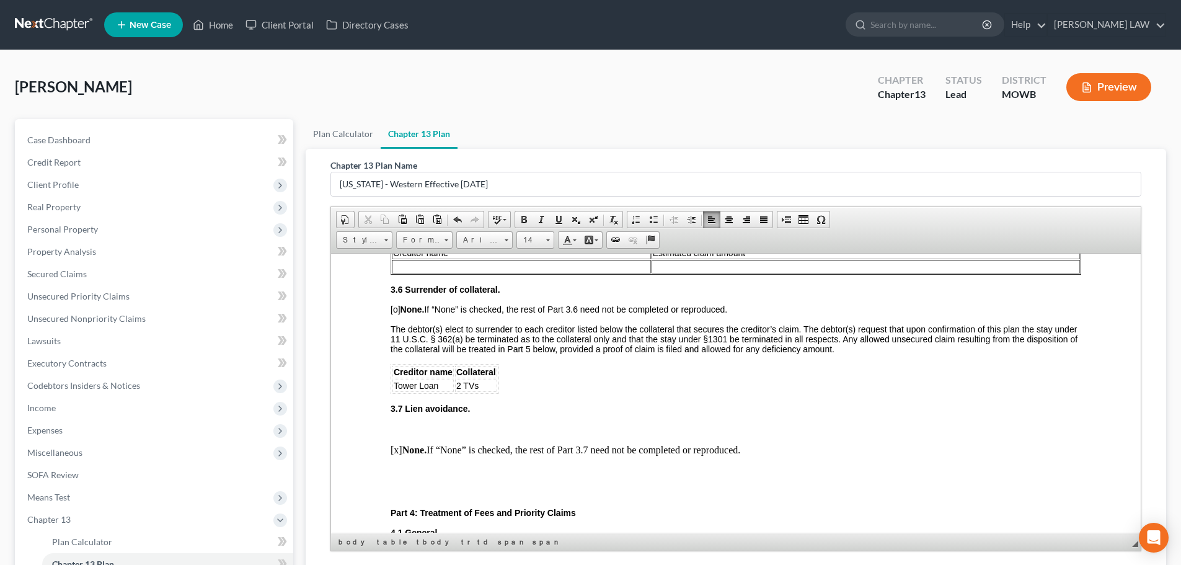
scroll to position [1612, 0]
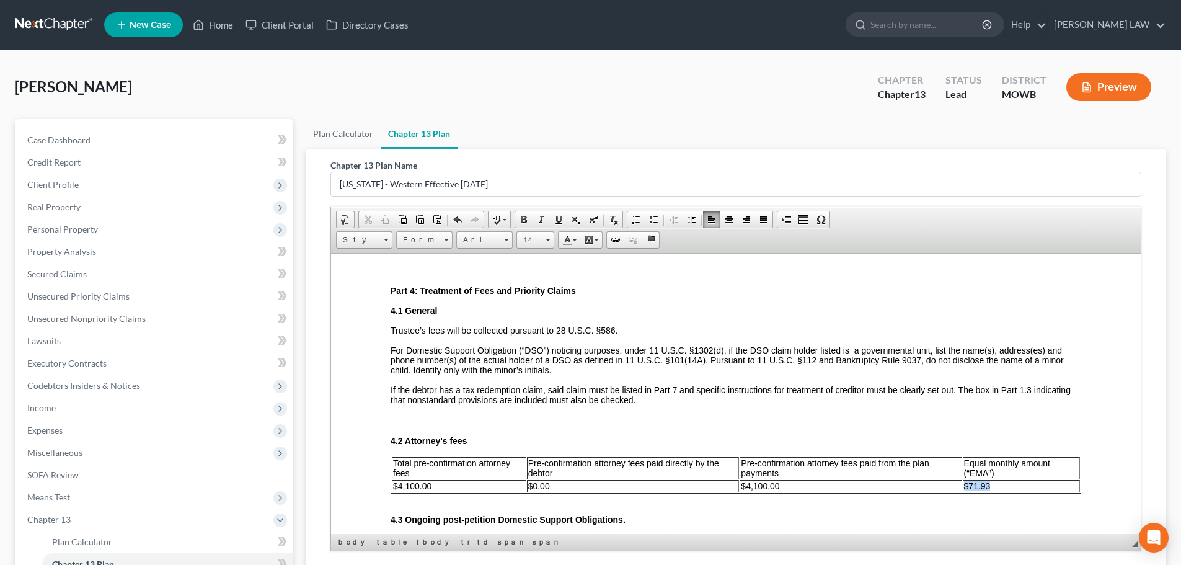
drag, startPoint x: 989, startPoint y: 486, endPoint x: 950, endPoint y: 484, distance: 39.1
click at [950, 484] on tr "$4,100.00 $0.00 $4,100.00 $71.93" at bounding box center [736, 485] width 688 height 12
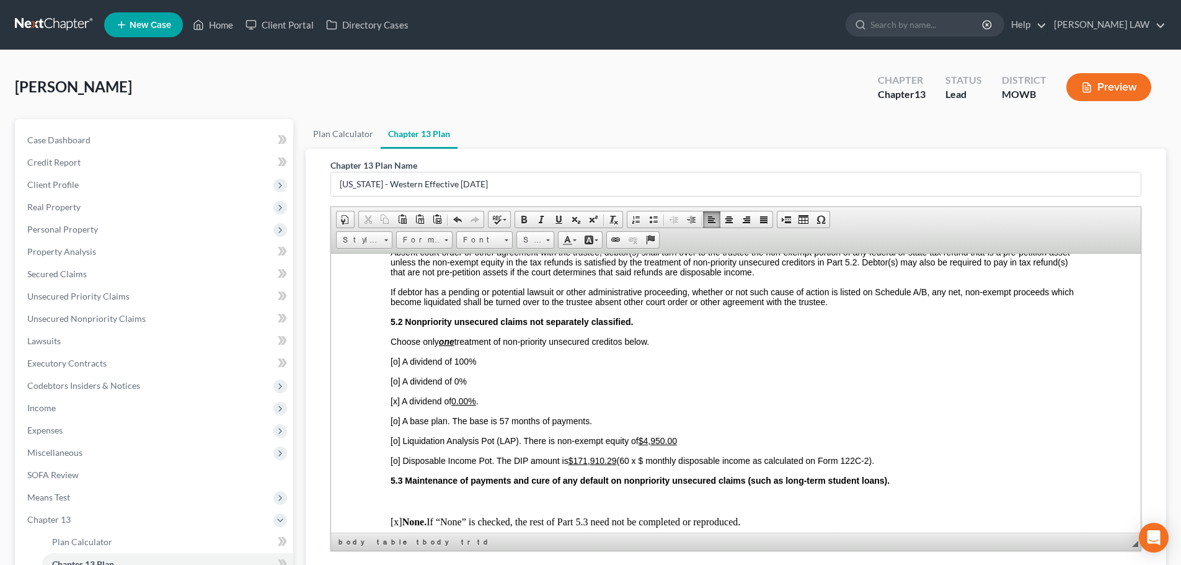
scroll to position [2232, 0]
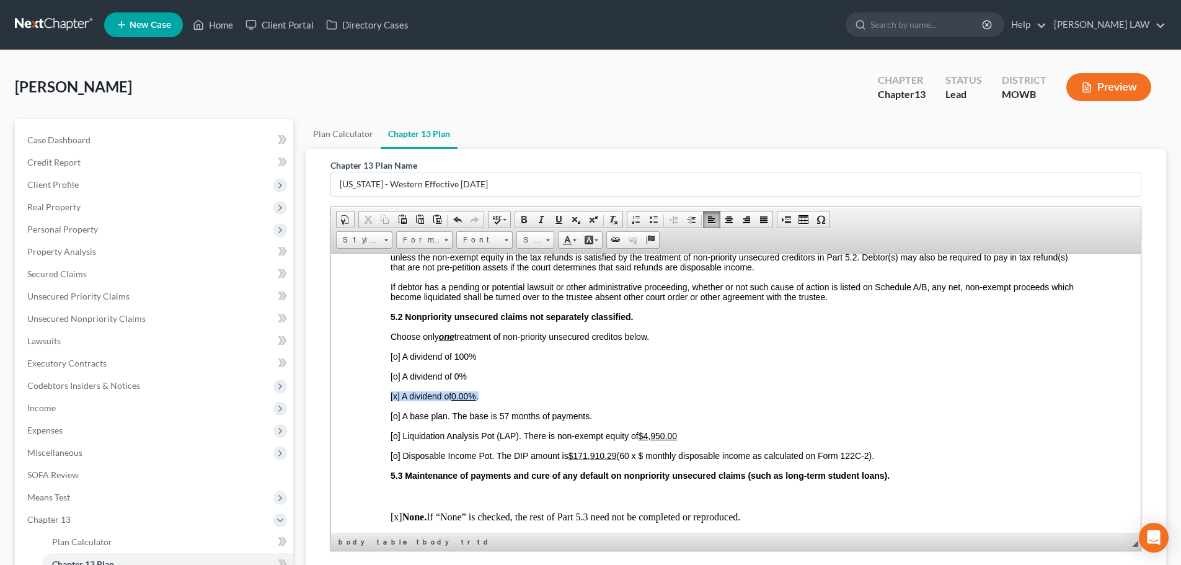
drag, startPoint x: 496, startPoint y: 394, endPoint x: 363, endPoint y: 392, distance: 133.3
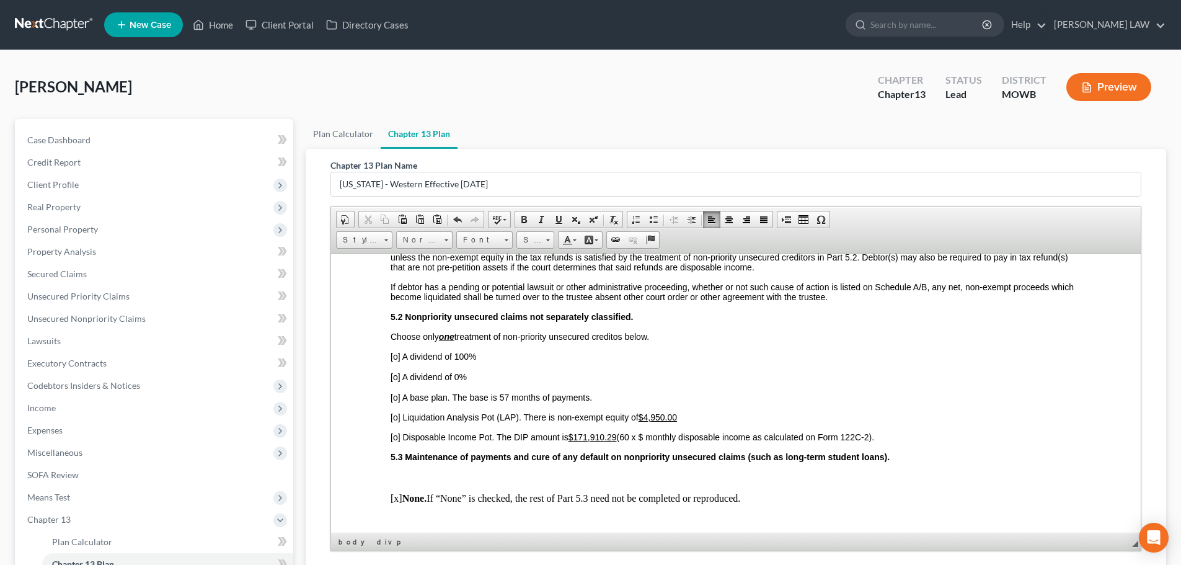
click at [396, 396] on span "[o] A base plan. The base is 57 months of payments." at bounding box center [492, 396] width 202 height 10
click at [395, 396] on span "[o] A base plan. The base is 57 months of payments." at bounding box center [492, 396] width 202 height 10
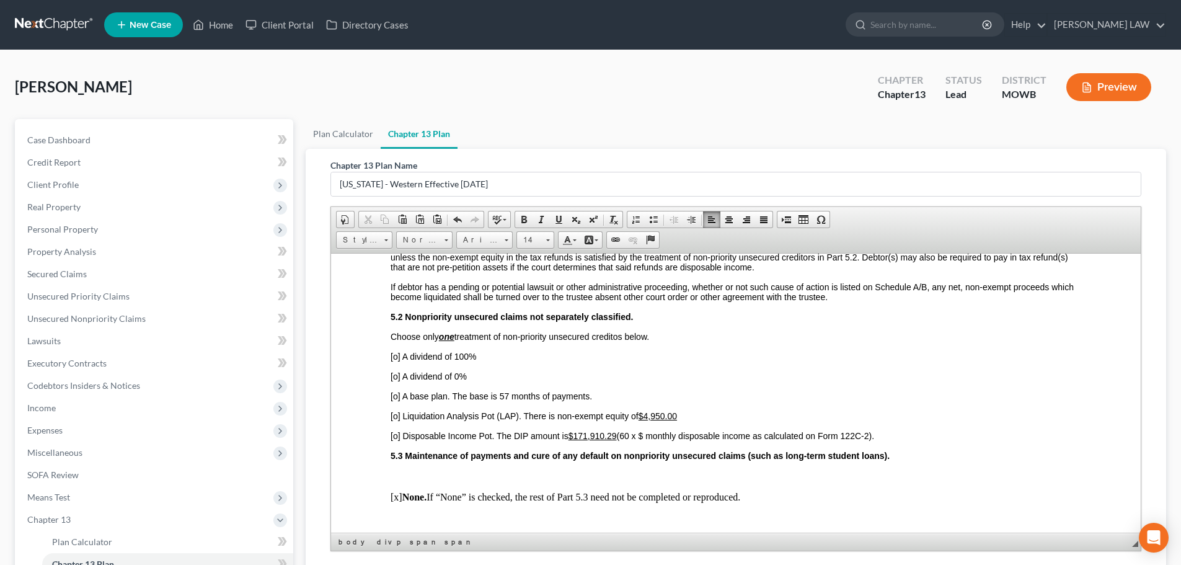
click at [401, 398] on span "[o] A base plan. The base is 57 months of payments." at bounding box center [492, 396] width 202 height 10
click at [398, 397] on span "[o] A base plan. The base is 57 months of payments." at bounding box center [492, 396] width 202 height 10
drag, startPoint x: 498, startPoint y: 400, endPoint x: 507, endPoint y: 394, distance: 11.2
click at [508, 394] on span "[x ] A base plan. The base is 57 months of payments." at bounding box center [491, 396] width 201 height 10
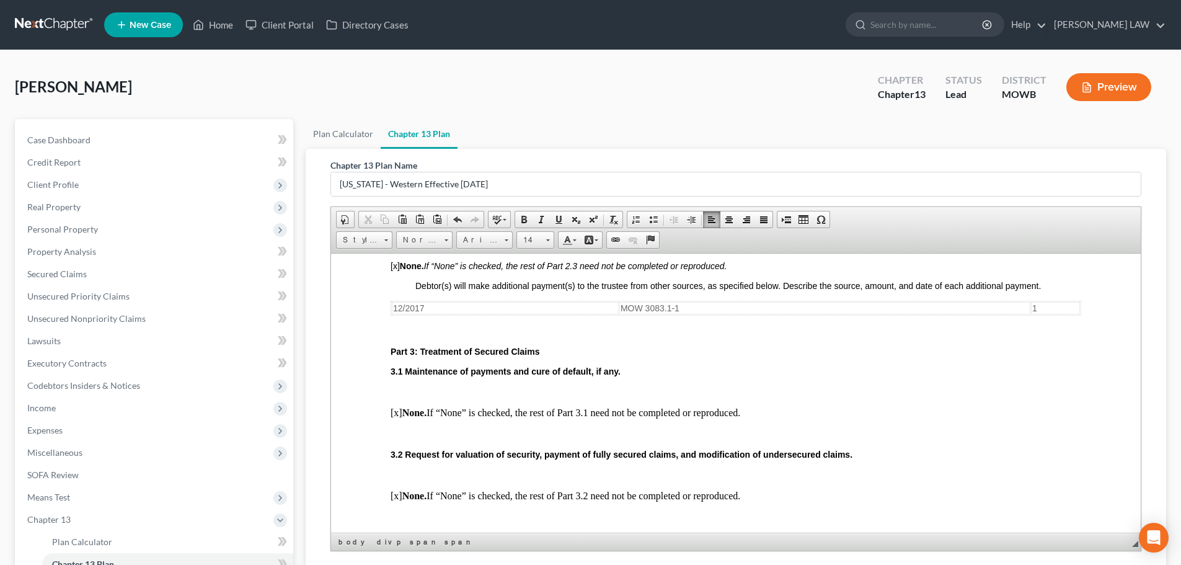
scroll to position [744, 0]
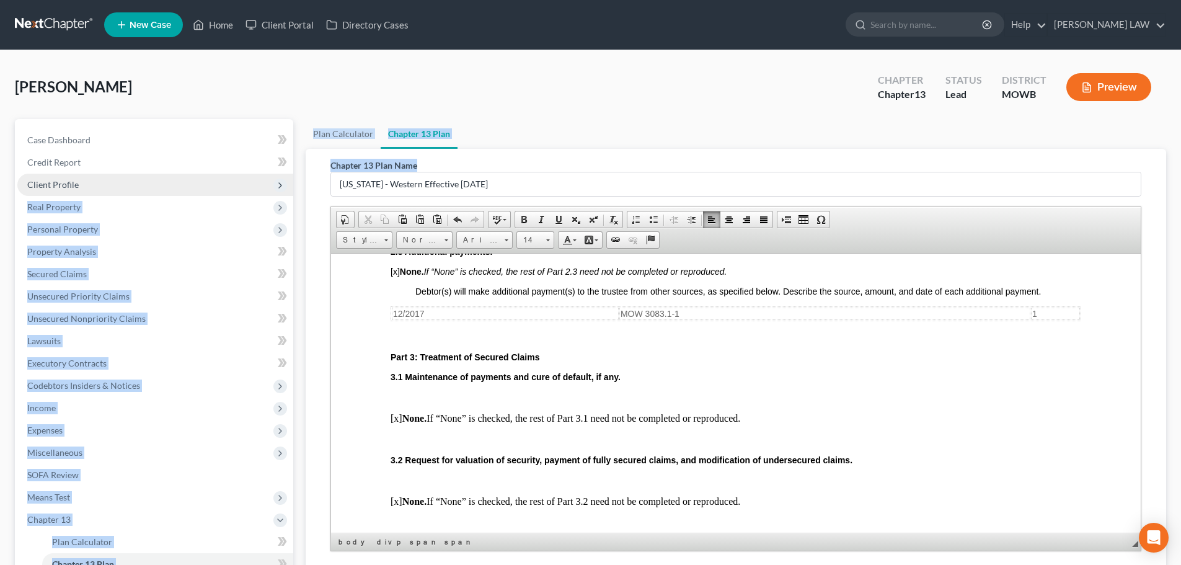
drag, startPoint x: 523, startPoint y: 171, endPoint x: 82, endPoint y: 186, distance: 441.1
click at [82, 186] on div "Petition Navigation Case Dashboard Payments Invoices Payments Payments Credit R…" at bounding box center [591, 410] width 1164 height 582
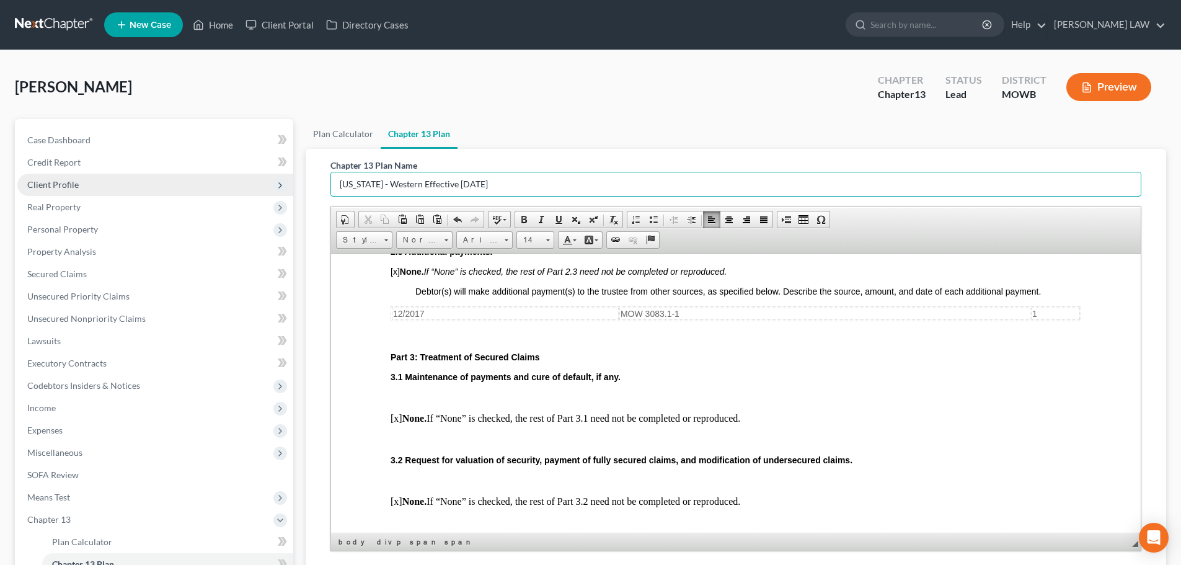
drag, startPoint x: 507, startPoint y: 180, endPoint x: 273, endPoint y: 194, distance: 234.8
click at [273, 194] on div "Petition Navigation Case Dashboard Payments Invoices Payments Payments Credit R…" at bounding box center [591, 410] width 1164 height 582
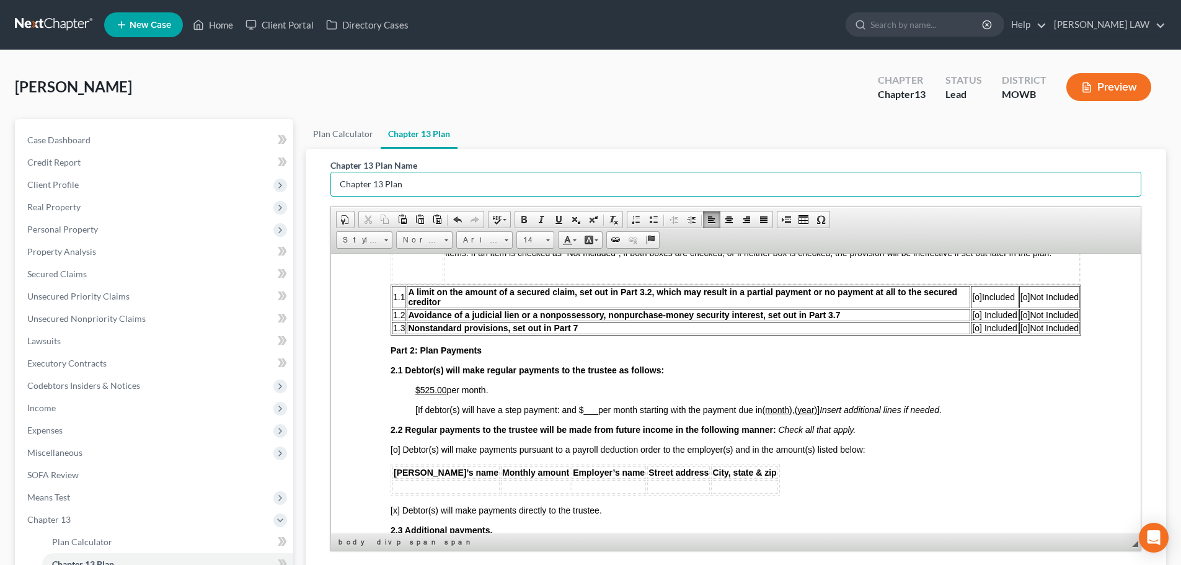
scroll to position [434, 0]
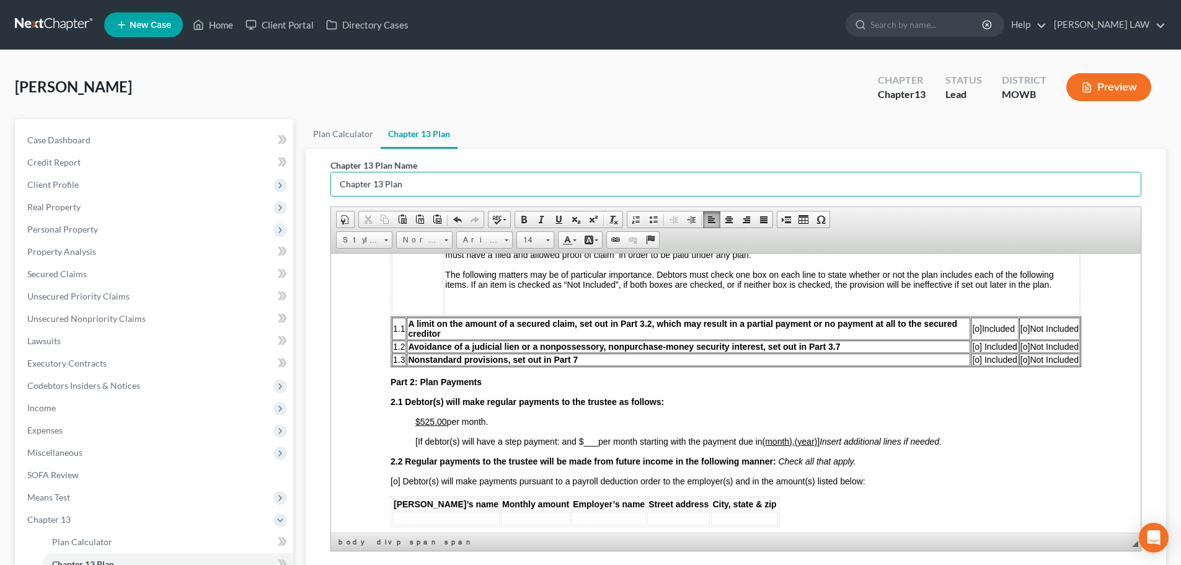
type input "Chapter 13 Plan"
click at [1021, 330] on span "[o]" at bounding box center [1026, 328] width 10 height 10
click at [1019, 351] on td "[o] Not Included" at bounding box center [1049, 346] width 61 height 12
click at [1021, 359] on span "[o]" at bounding box center [1026, 359] width 10 height 10
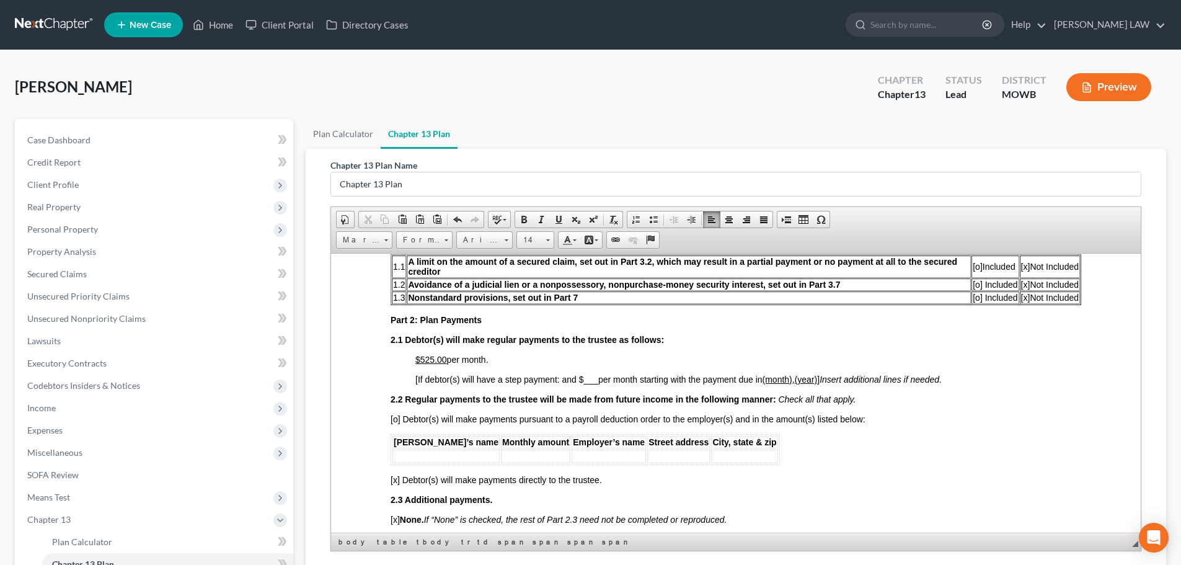
scroll to position [184, 0]
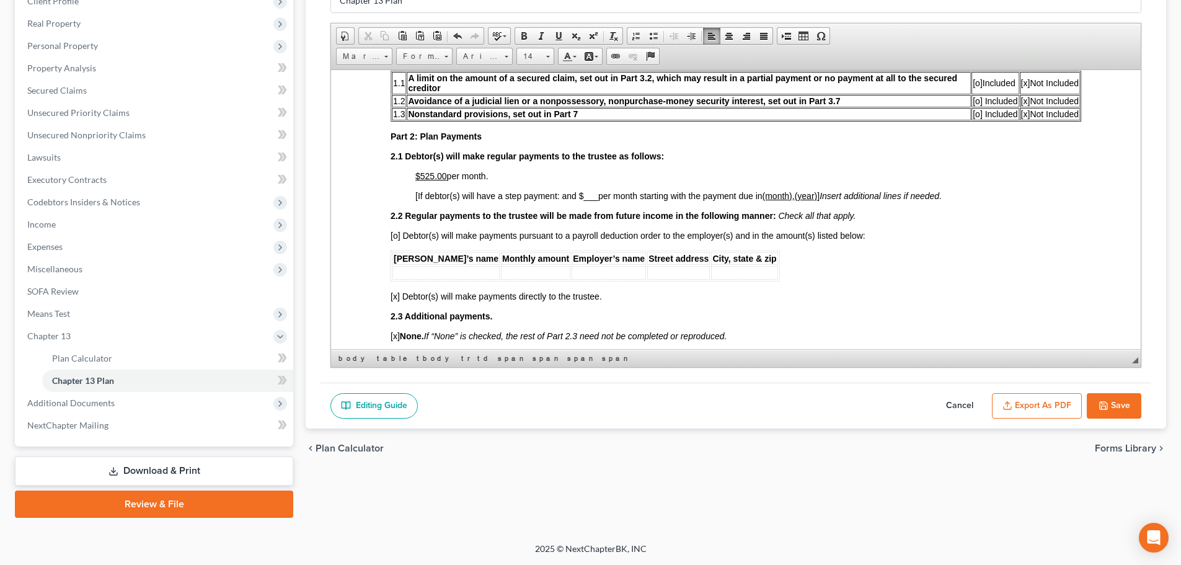
click at [1043, 405] on button "Export as PDF" at bounding box center [1037, 406] width 90 height 26
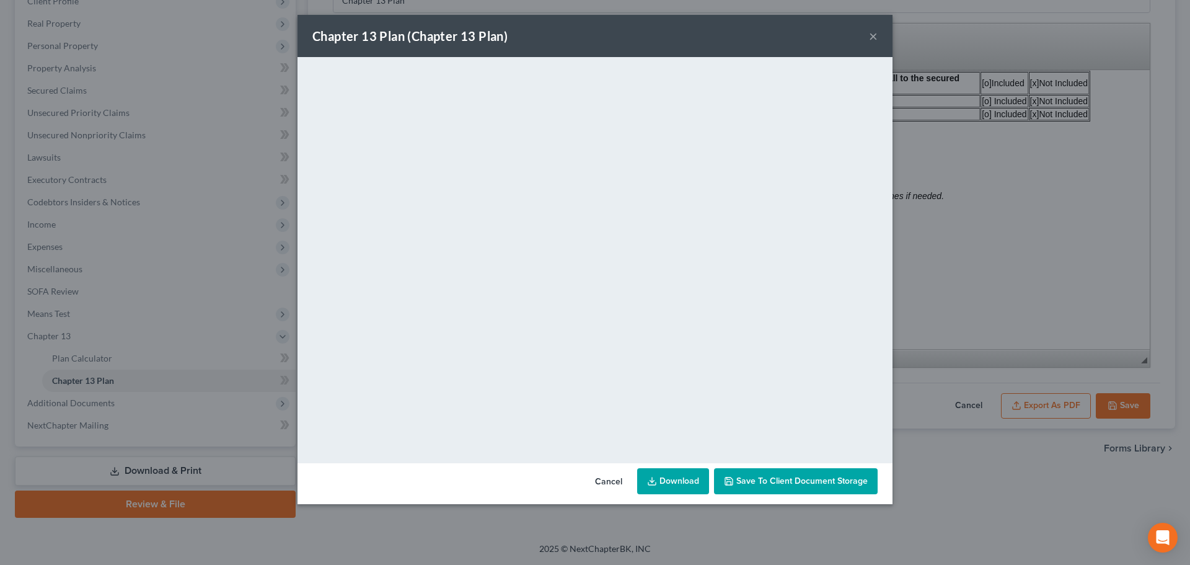
click at [745, 482] on span "Save to Client Document Storage" at bounding box center [802, 481] width 131 height 11
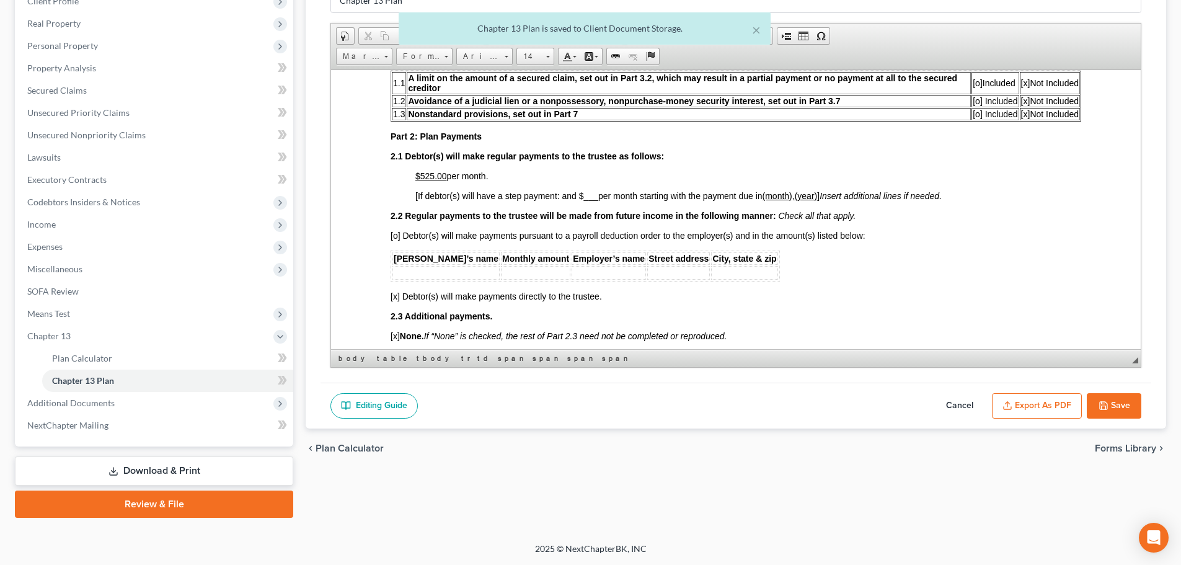
click at [1102, 402] on icon "button" at bounding box center [1103, 405] width 7 height 7
select select "0"
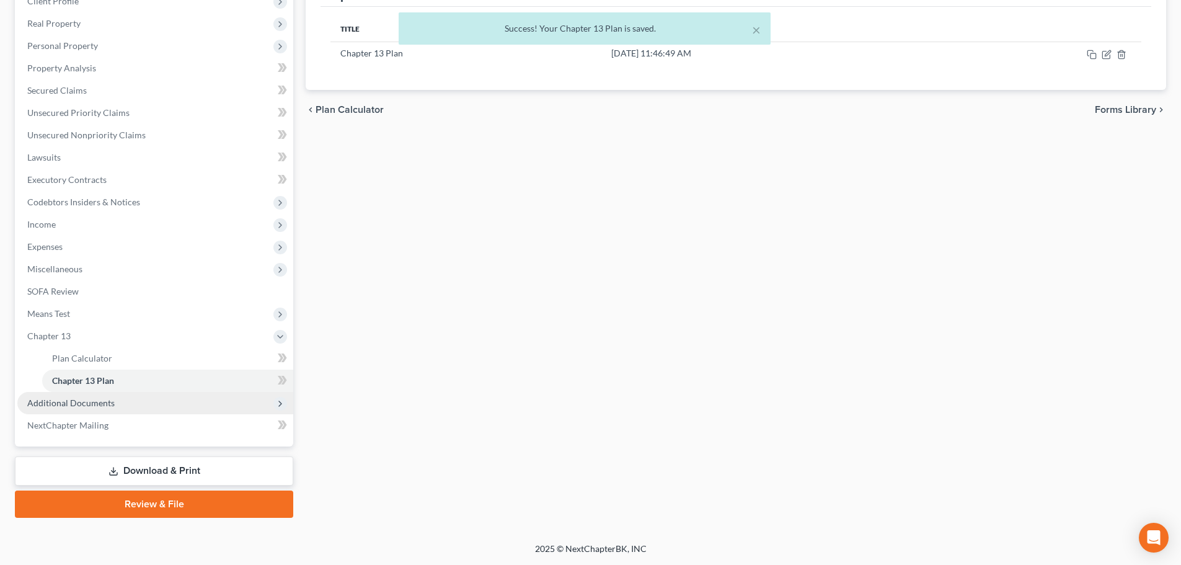
click at [73, 404] on span "Additional Documents" at bounding box center [70, 402] width 87 height 11
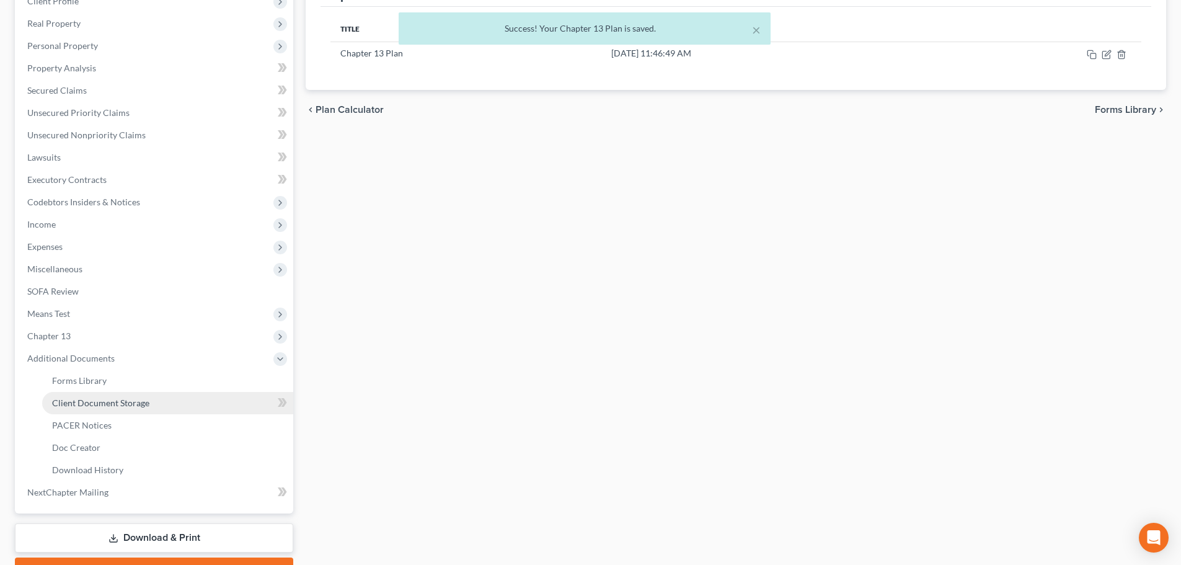
click at [113, 413] on link "Client Document Storage" at bounding box center [167, 403] width 251 height 22
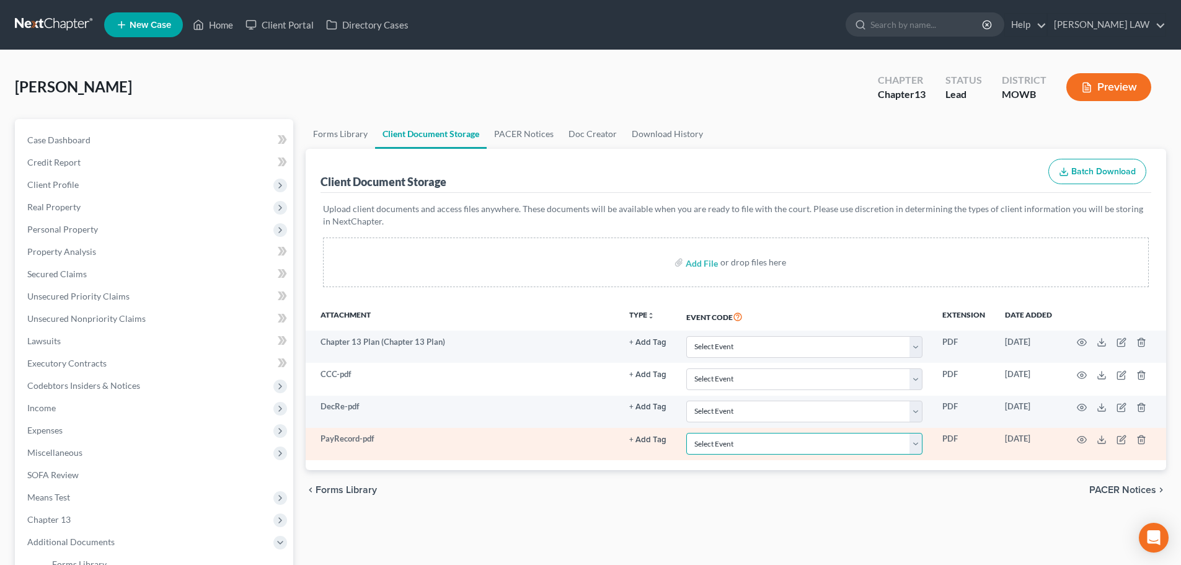
drag, startPoint x: 912, startPoint y: 451, endPoint x: 903, endPoint y: 453, distance: 8.9
click at [911, 451] on select "Select Event 20 Largest Unsecured Creditors Affidavit re: NO Tax Returns Amende…" at bounding box center [804, 444] width 236 height 22
select select "21"
click at [686, 433] on select "Select Event 20 Largest Unsecured Creditors Affidavit re: NO Tax Returns Amende…" at bounding box center [804, 444] width 236 height 22
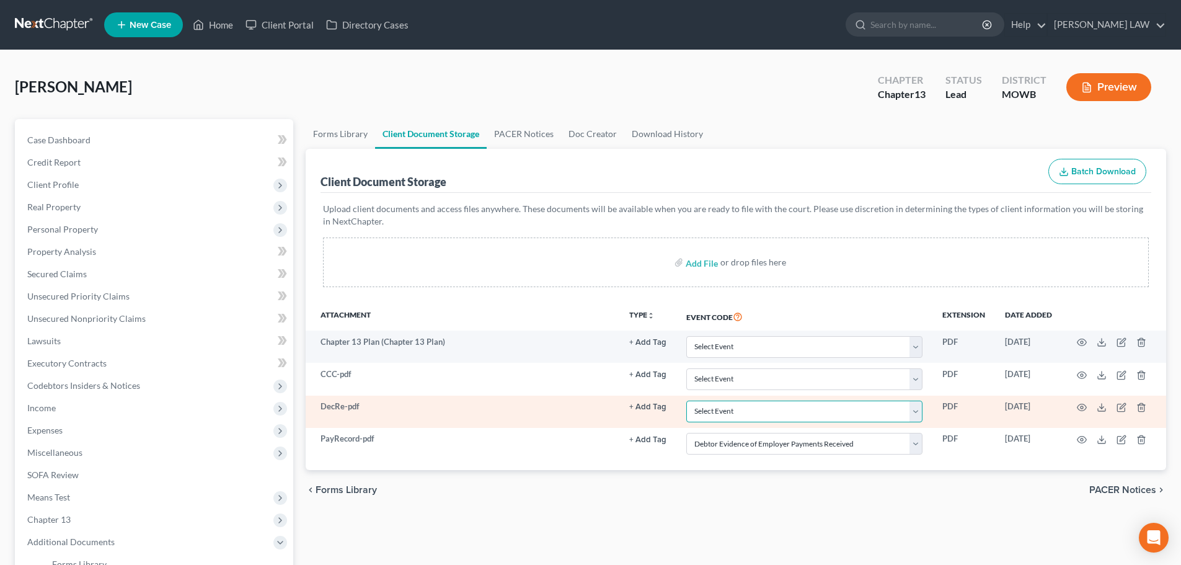
click at [769, 414] on select "Select Event 20 Largest Unsecured Creditors Affidavit re: NO Tax Returns Amende…" at bounding box center [804, 412] width 236 height 22
select select "24"
click at [686, 401] on select "Select Event 20 Largest Unsecured Creditors Affidavit re: NO Tax Returns Amende…" at bounding box center [804, 412] width 236 height 22
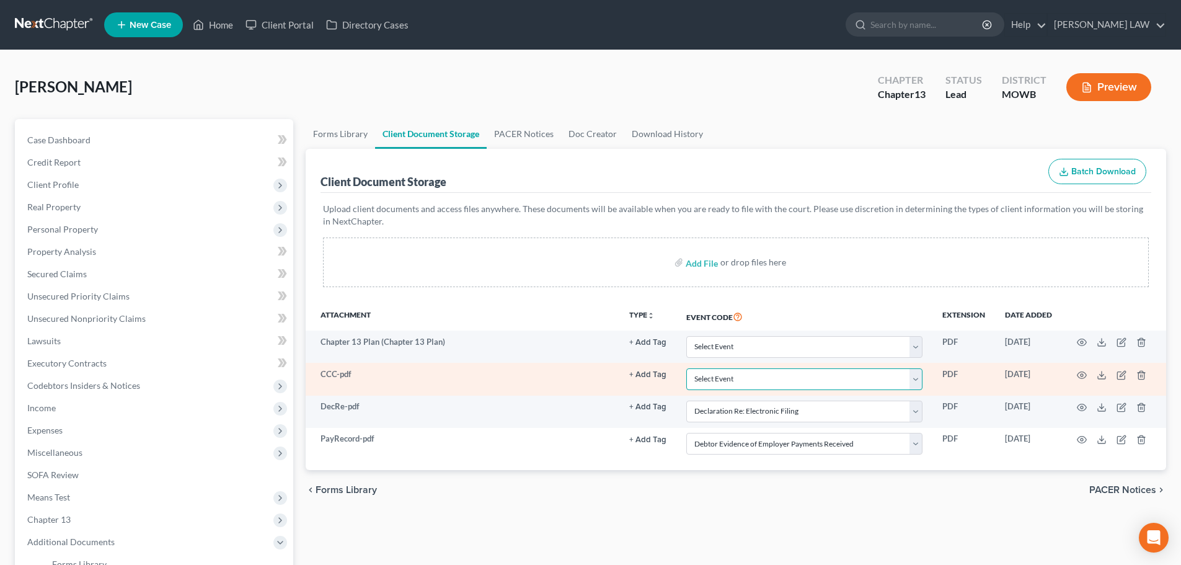
click at [789, 381] on select "Select Event 20 Largest Unsecured Creditors Affidavit re: NO Tax Returns Amende…" at bounding box center [804, 379] width 236 height 22
select select "5"
click at [686, 368] on select "Select Event 20 Largest Unsecured Creditors Affidavit re: NO Tax Returns Amende…" at bounding box center [804, 379] width 236 height 22
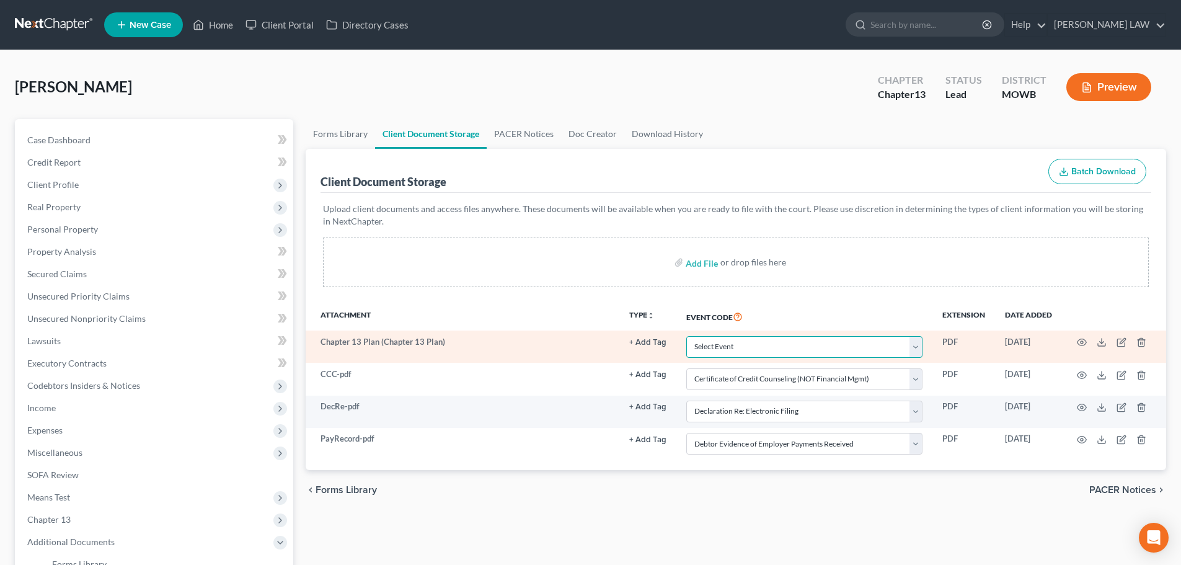
click at [782, 356] on select "Select Event 20 Largest Unsecured Creditors Affidavit re: NO Tax Returns Amende…" at bounding box center [804, 347] width 236 height 22
select select "18"
click at [686, 336] on select "Select Event 20 Largest Unsecured Creditors Affidavit re: NO Tax Returns Amende…" at bounding box center [804, 347] width 236 height 22
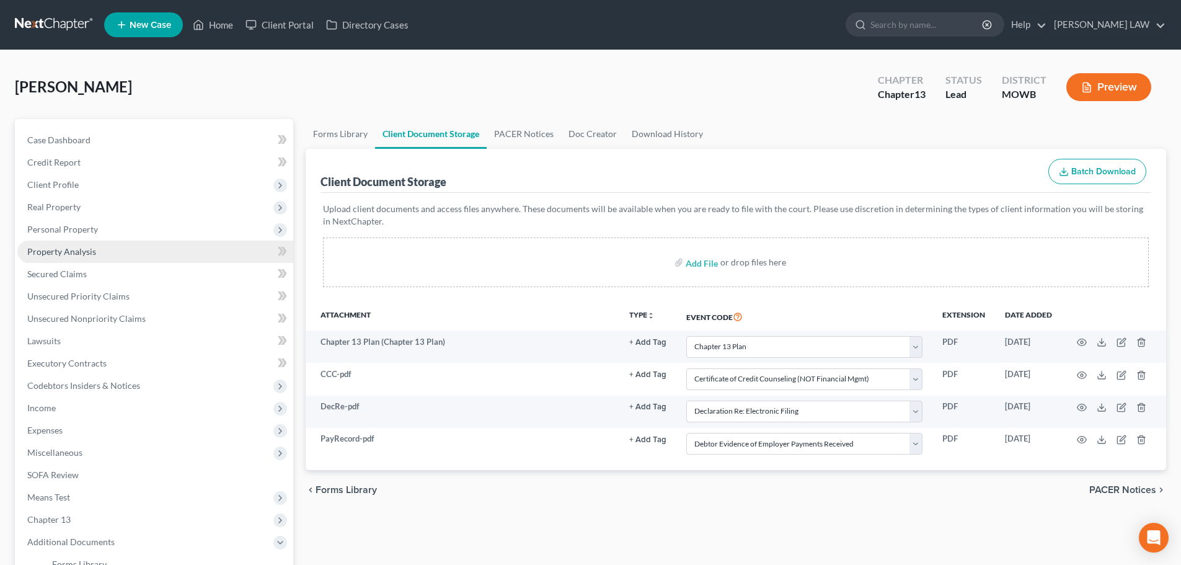
click at [70, 249] on span "Property Analysis" at bounding box center [61, 251] width 69 height 11
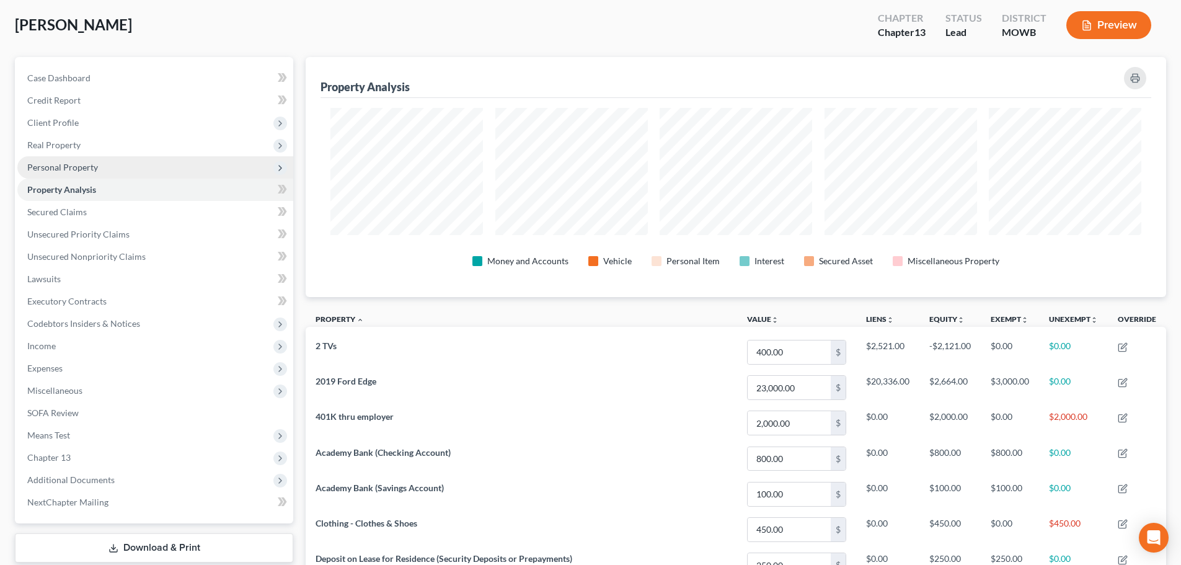
click at [90, 168] on span "Personal Property" at bounding box center [62, 167] width 71 height 11
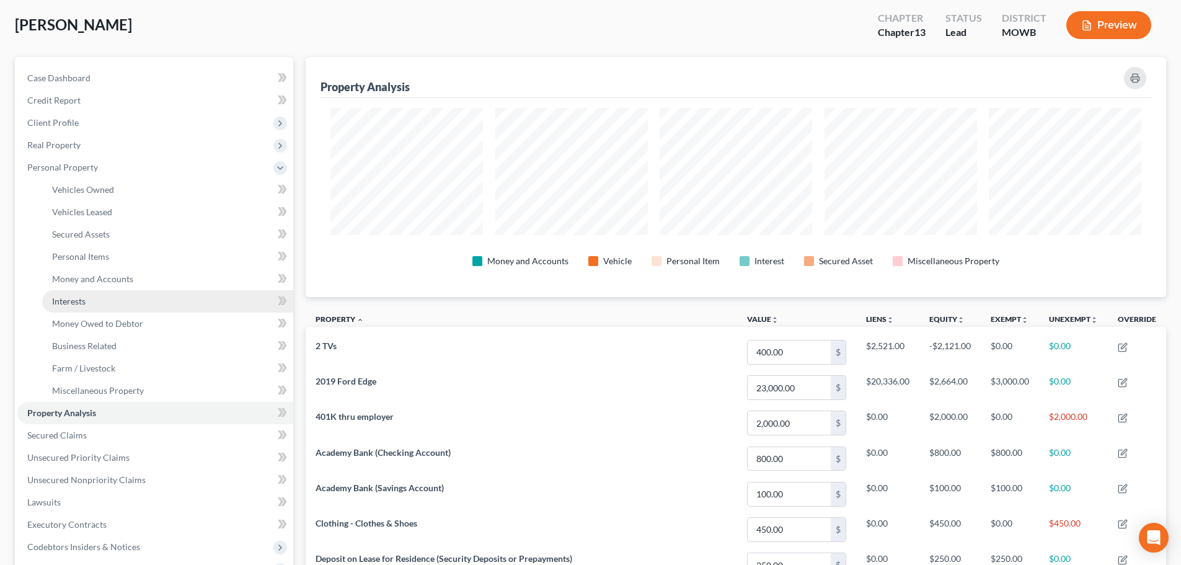
click at [107, 301] on link "Interests" at bounding box center [167, 301] width 251 height 22
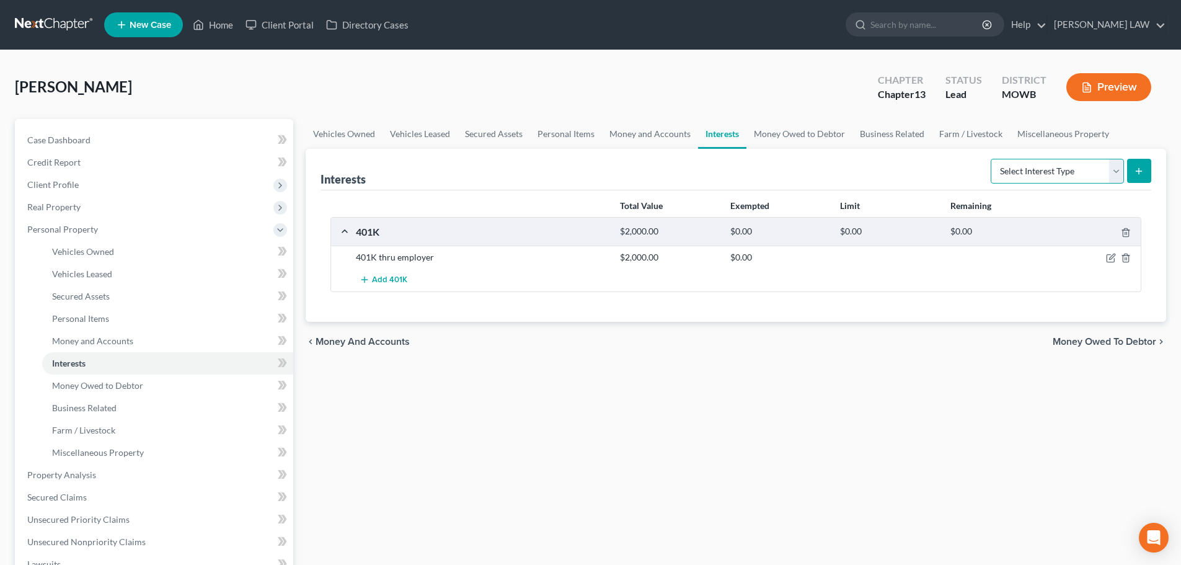
click at [1109, 164] on select "Select Interest Type 401K Annuity Bond Education IRA Government Bond Government…" at bounding box center [1057, 171] width 133 height 25
drag, startPoint x: 786, startPoint y: 342, endPoint x: 885, endPoint y: 305, distance: 105.9
click at [790, 341] on div "chevron_left Money and Accounts Money Owed to Debtor chevron_right" at bounding box center [736, 342] width 861 height 40
click at [1108, 256] on icon "button" at bounding box center [1111, 258] width 10 height 10
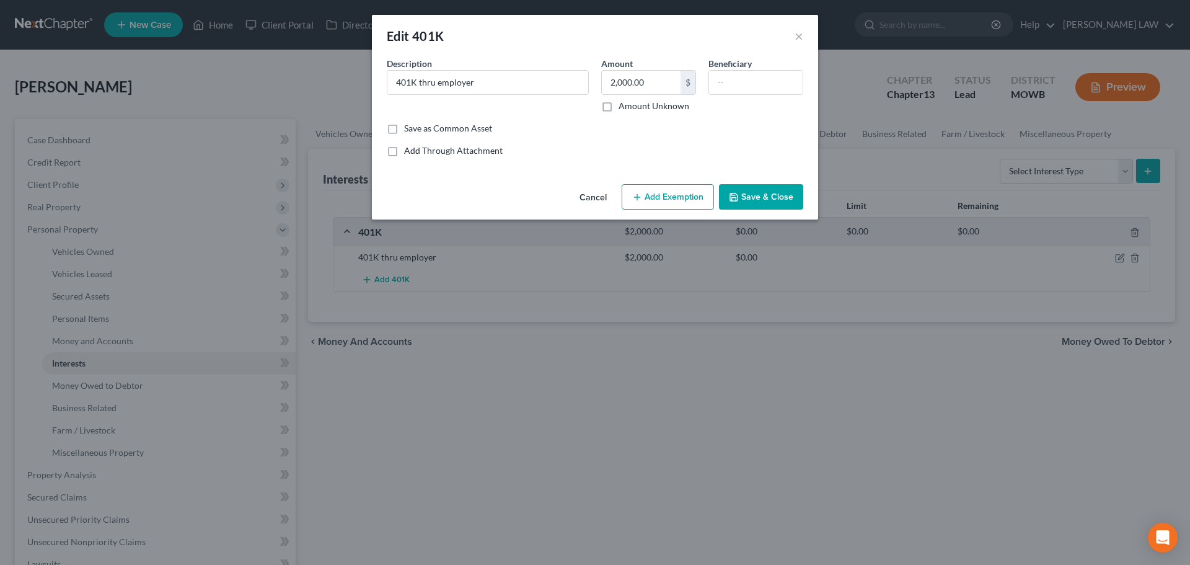
click at [663, 195] on button "Add Exemption" at bounding box center [668, 197] width 92 height 26
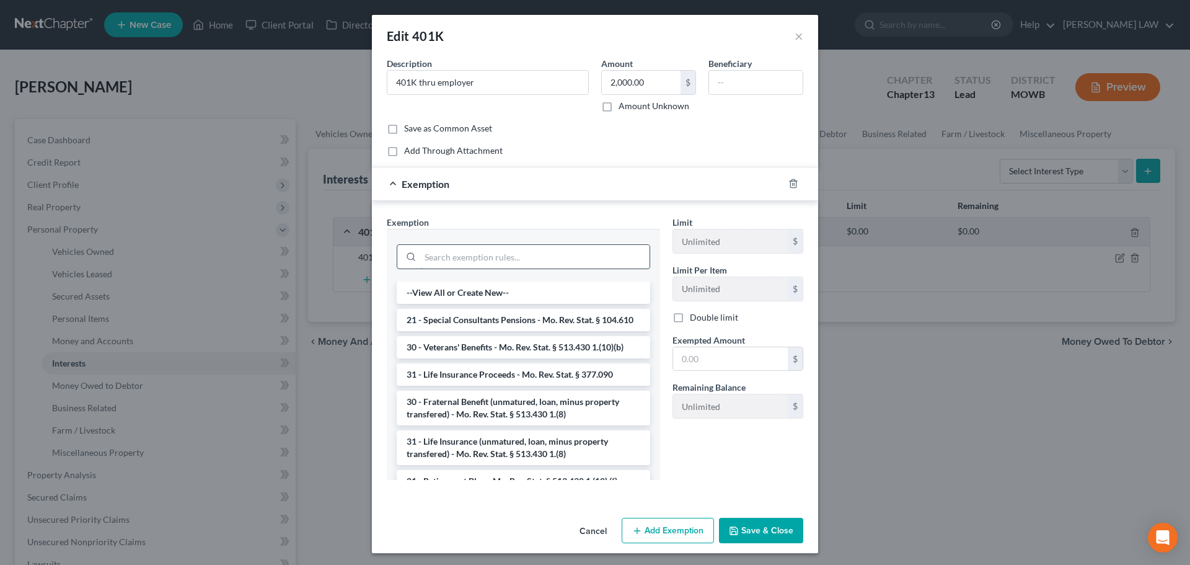
click at [444, 264] on input "search" at bounding box center [534, 257] width 229 height 24
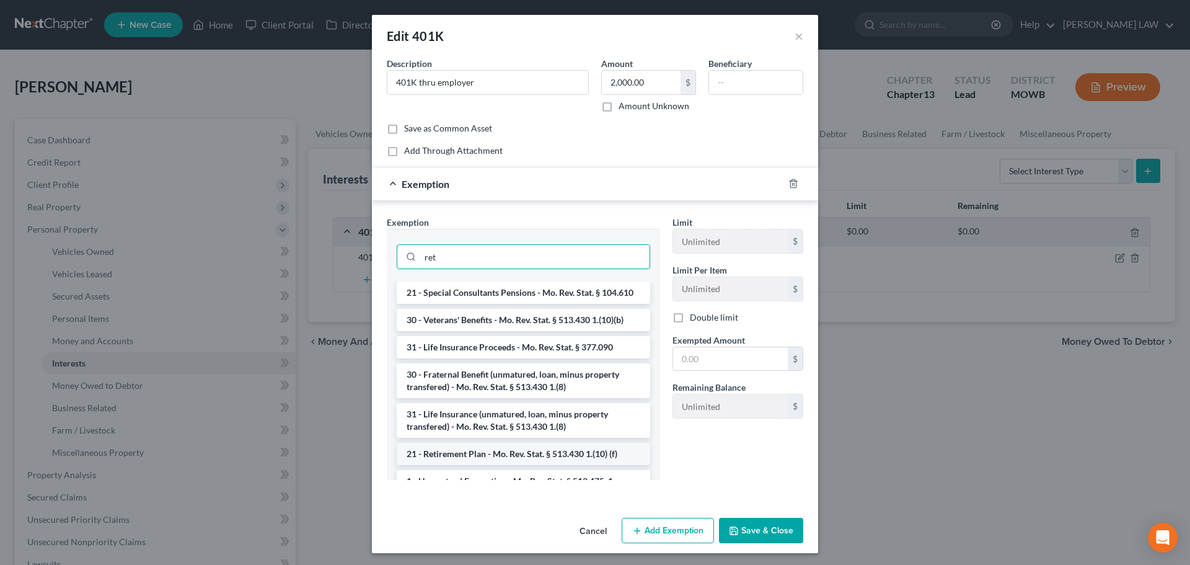
type input "ret"
click at [458, 465] on li "21 - Retirement Plan - Mo. Rev. Stat. § 513.430 1.(10) (f)" at bounding box center [524, 454] width 254 height 22
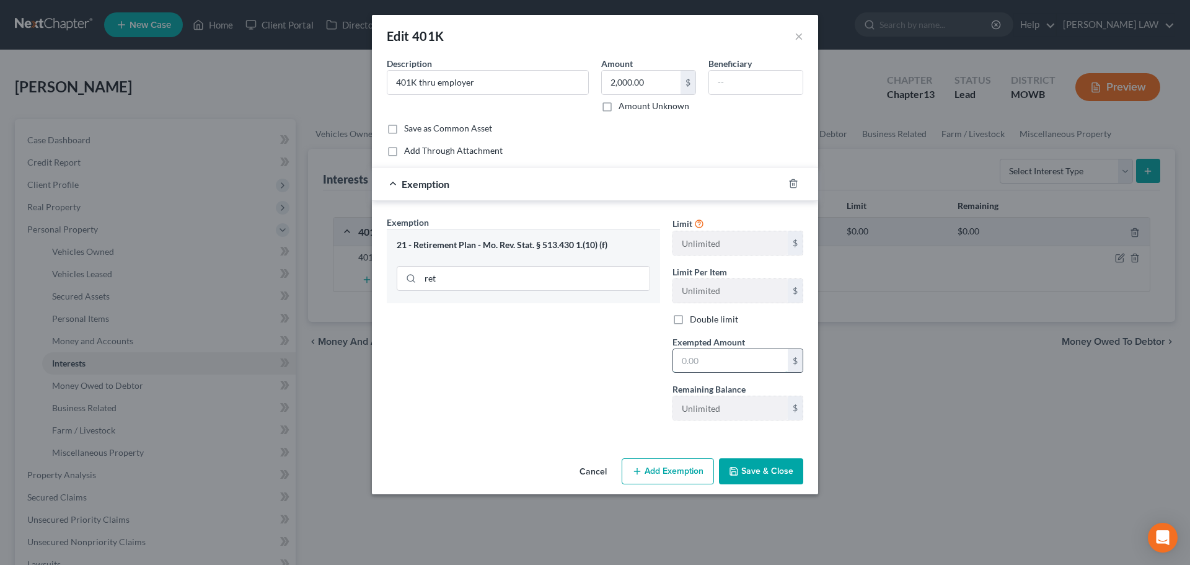
click at [743, 365] on input "text" at bounding box center [730, 361] width 115 height 24
type input "2,000"
click at [779, 469] on button "Save & Close" at bounding box center [761, 471] width 84 height 26
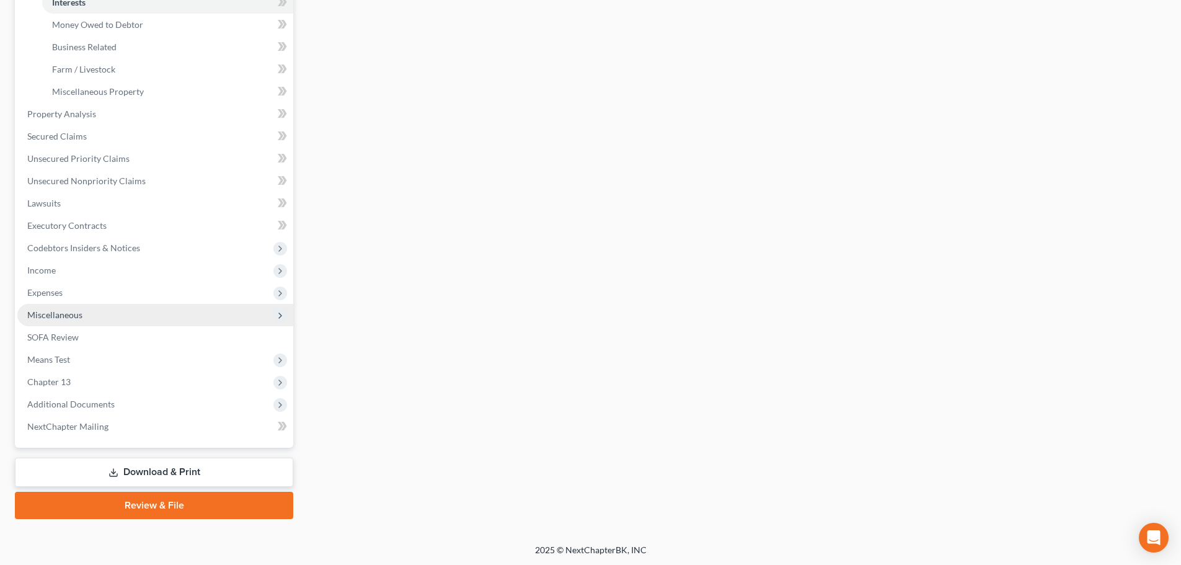
scroll to position [362, 0]
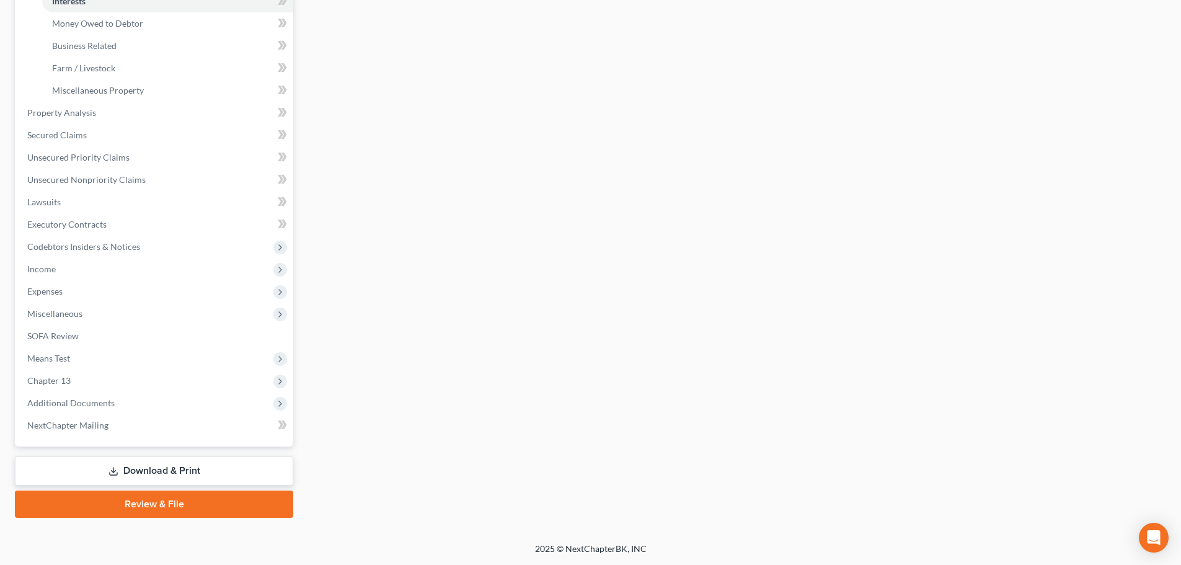
click at [126, 505] on link "Review & File" at bounding box center [154, 503] width 278 height 27
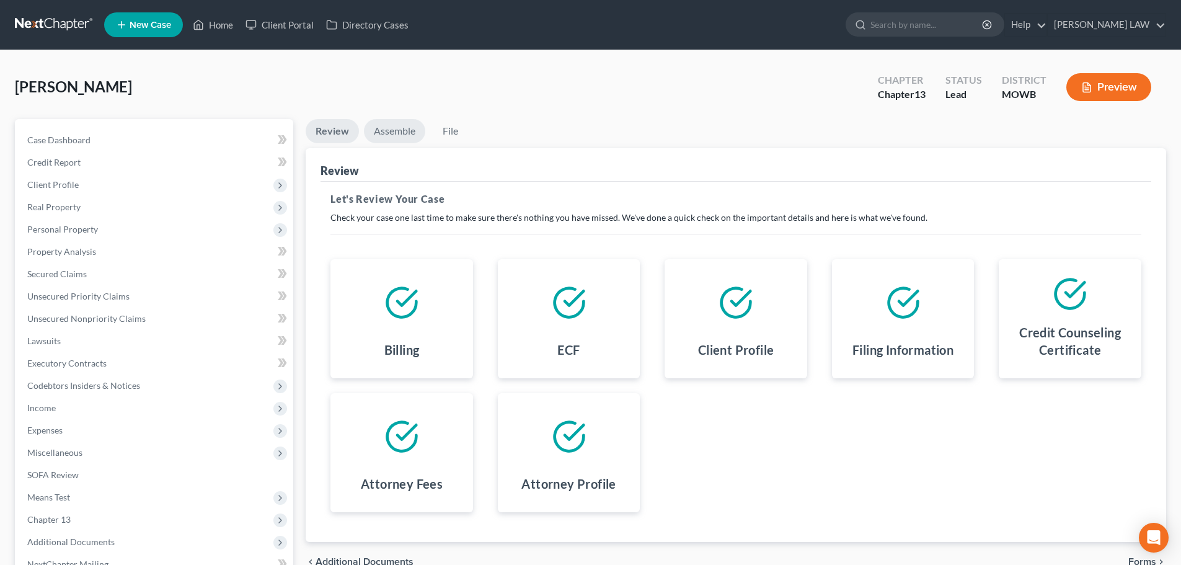
click at [411, 135] on link "Assemble" at bounding box center [394, 131] width 61 height 24
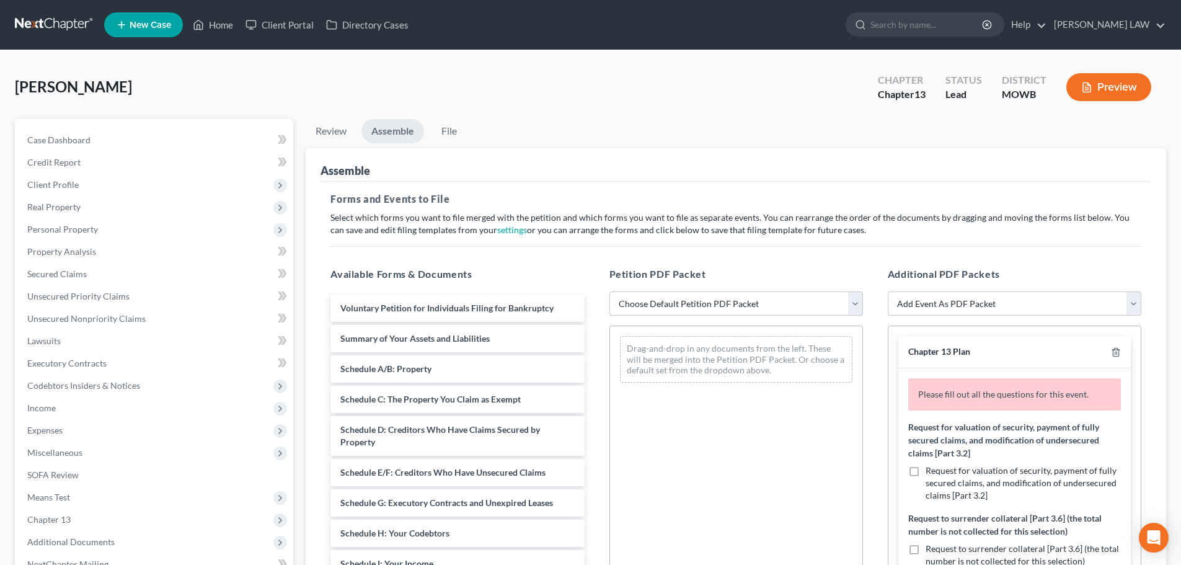
click at [692, 295] on select "Choose Default Petition PDF Packet Complete Bankruptcy Petition (all forms and …" at bounding box center [736, 303] width 254 height 25
select select "0"
click at [609, 291] on select "Choose Default Petition PDF Packet Complete Bankruptcy Petition (all forms and …" at bounding box center [736, 303] width 254 height 25
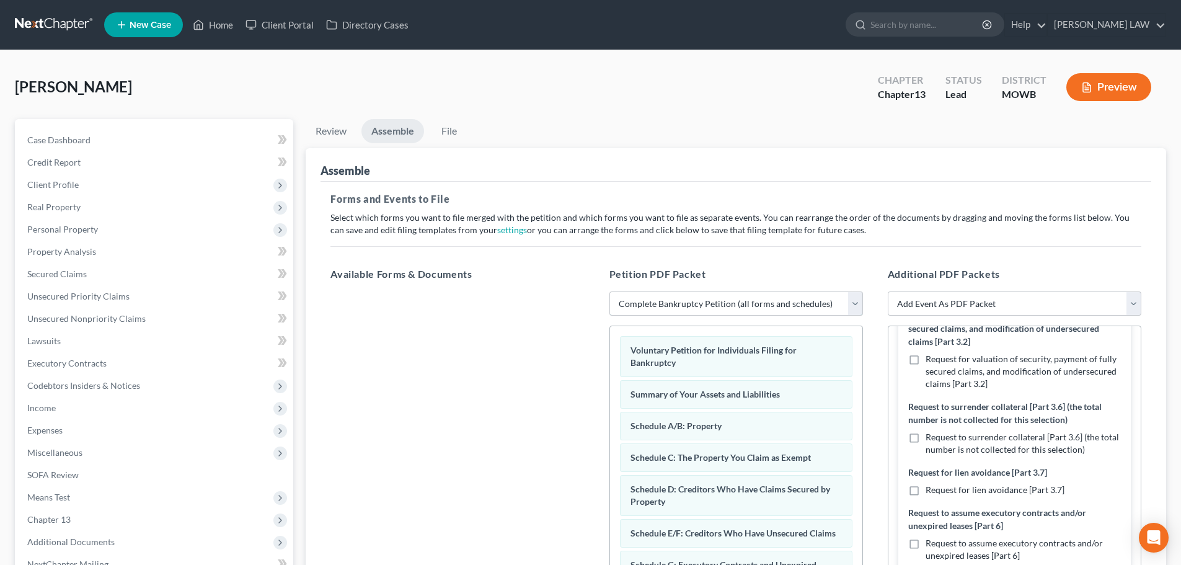
scroll to position [124, 0]
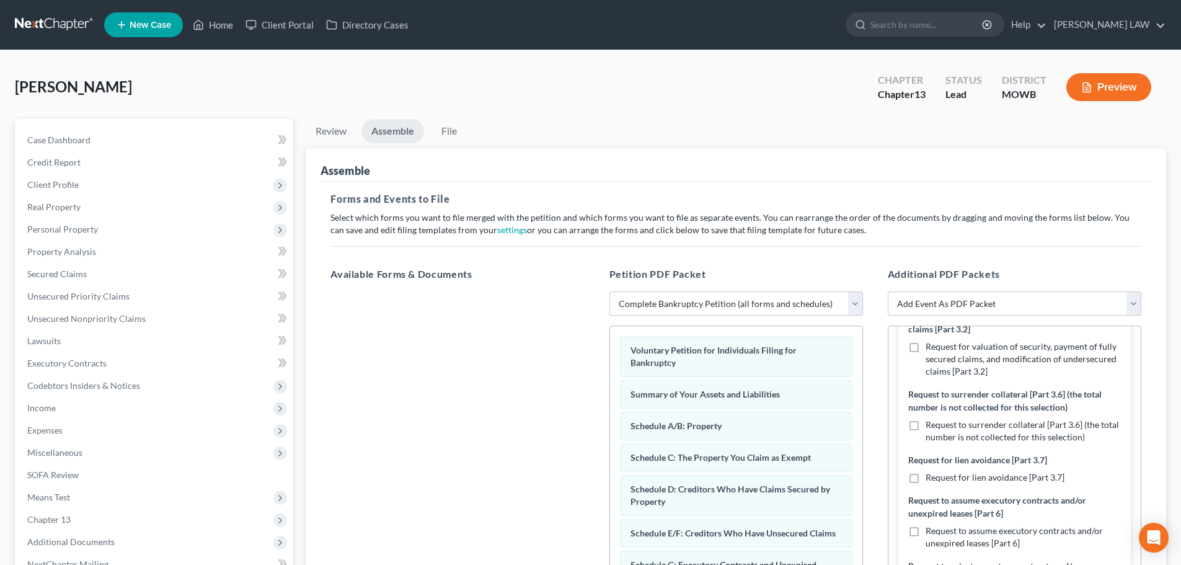
drag, startPoint x: 988, startPoint y: 309, endPoint x: 986, endPoint y: 318, distance: 9.5
click at [986, 309] on select "Add Event As PDF Packet Affidavit re: NO Tax Returns Amended Matrix Adding Cred…" at bounding box center [1015, 303] width 254 height 25
select select "7"
click at [888, 291] on select "Add Event As PDF Packet Affidavit re: NO Tax Returns Amended Matrix Adding Cred…" at bounding box center [1015, 303] width 254 height 25
select select
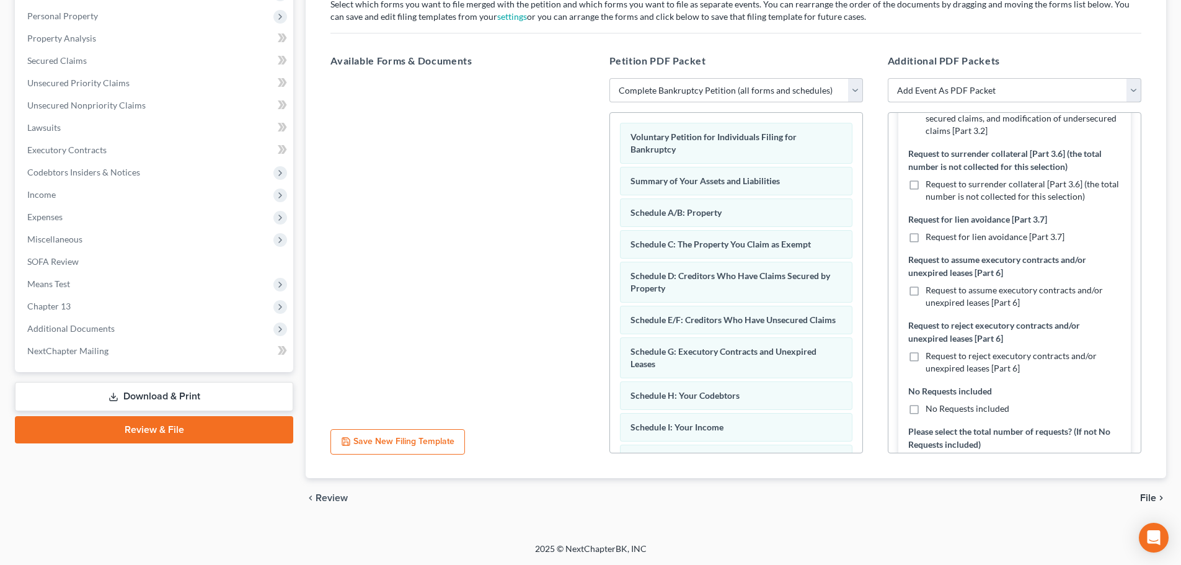
scroll to position [300, 0]
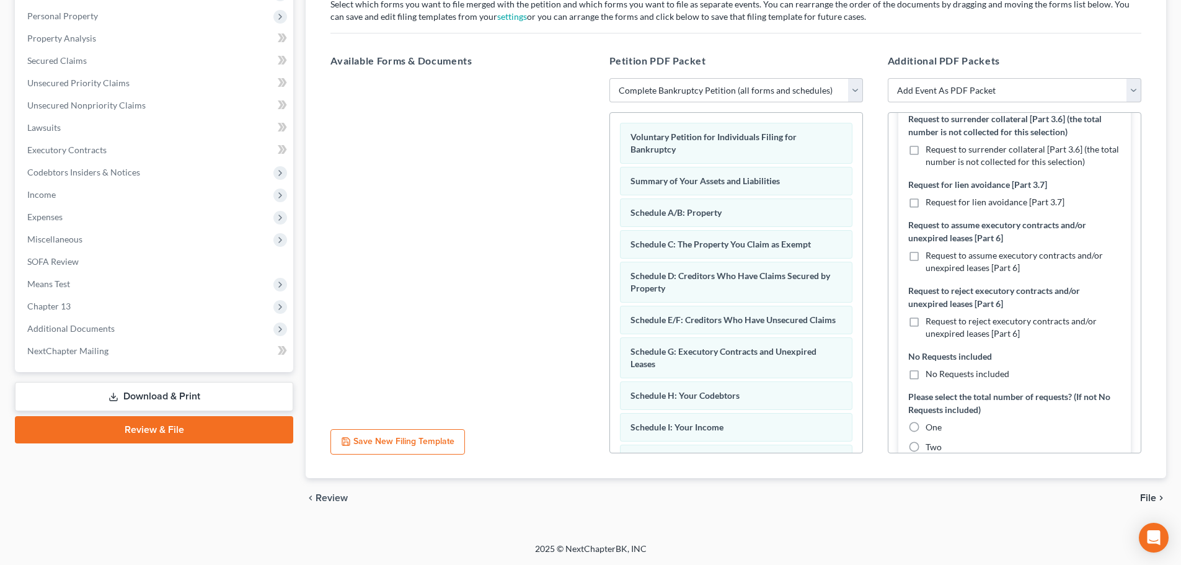
drag, startPoint x: 918, startPoint y: 247, endPoint x: 915, endPoint y: 260, distance: 13.9
click at [926, 249] on label "Request to assume executory contracts and/or unexpired leases [Part 6]" at bounding box center [1023, 261] width 195 height 25
click at [931, 249] on input "Request to assume executory contracts and/or unexpired leases [Part 6]" at bounding box center [935, 253] width 8 height 8
checkbox input "true"
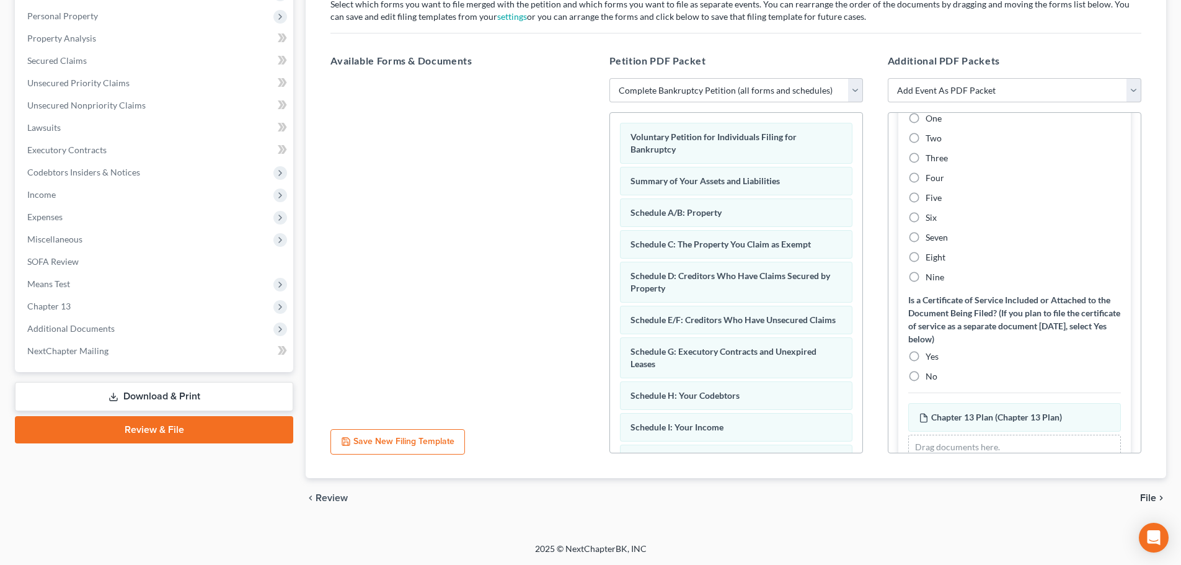
scroll to position [610, 0]
click at [926, 159] on label "Three" at bounding box center [937, 157] width 22 height 12
click at [931, 159] on input "Three" at bounding box center [935, 155] width 8 height 8
radio input "true"
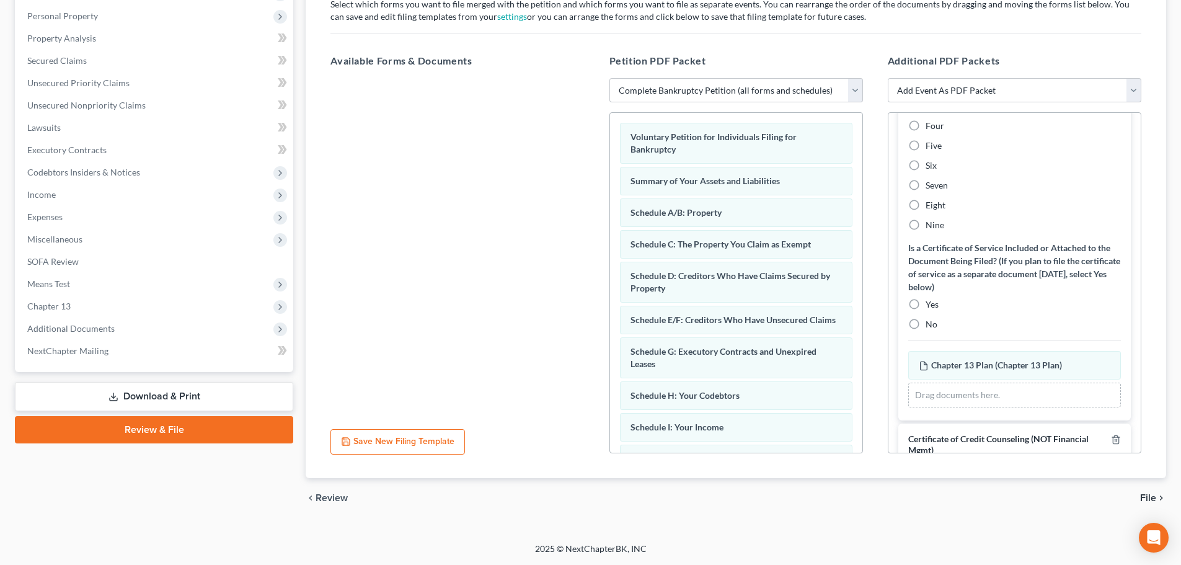
scroll to position [734, 0]
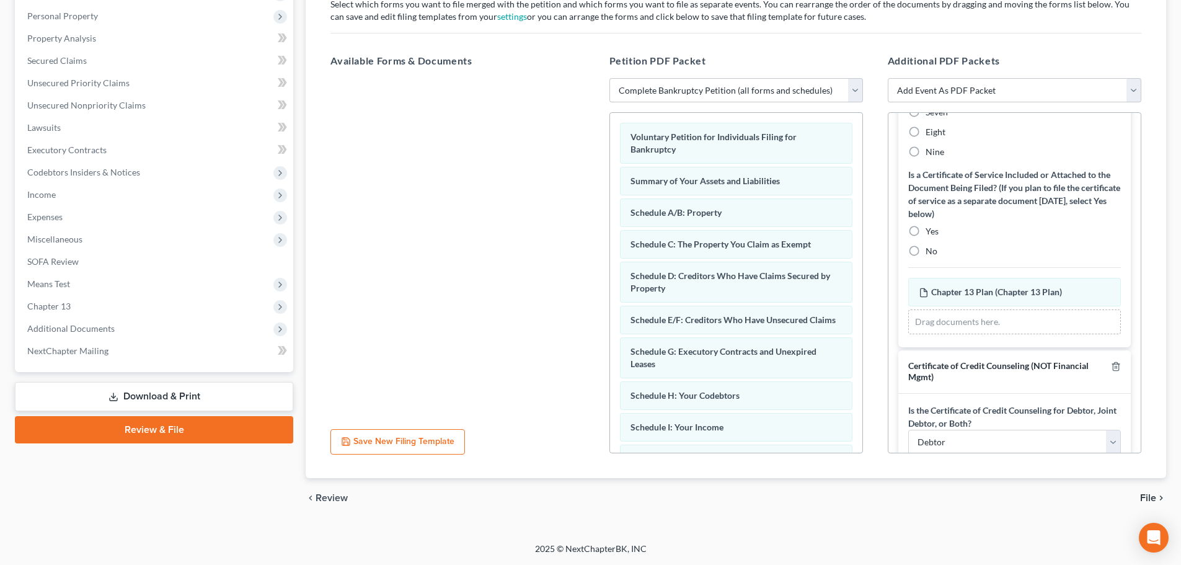
click at [926, 247] on label "No" at bounding box center [932, 251] width 12 height 12
click at [931, 247] on input "No" at bounding box center [935, 249] width 8 height 8
radio input "true"
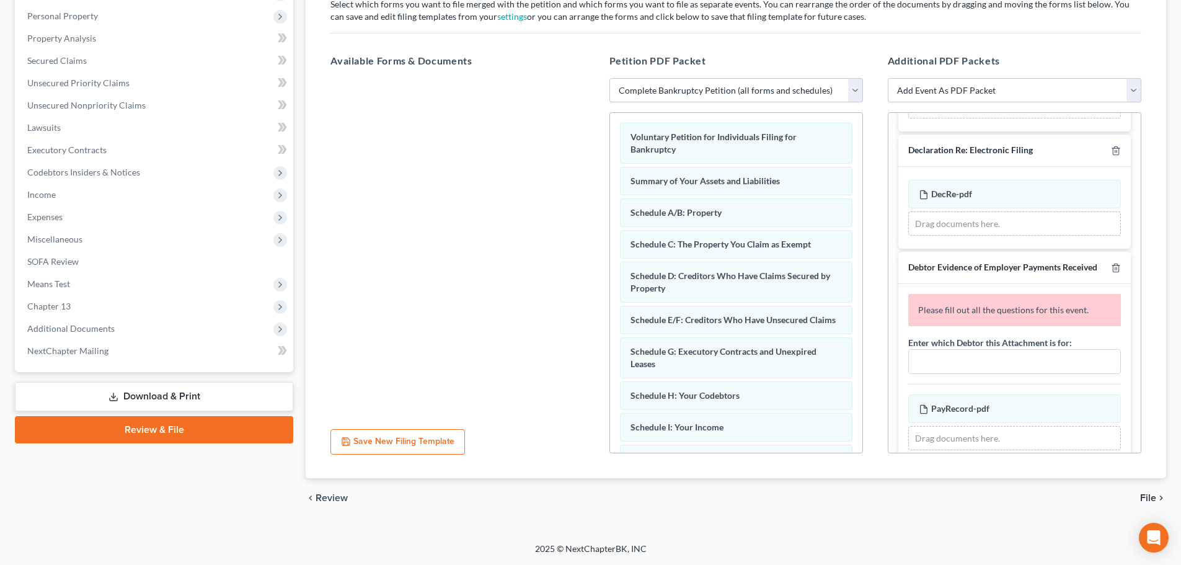
scroll to position [1126, 0]
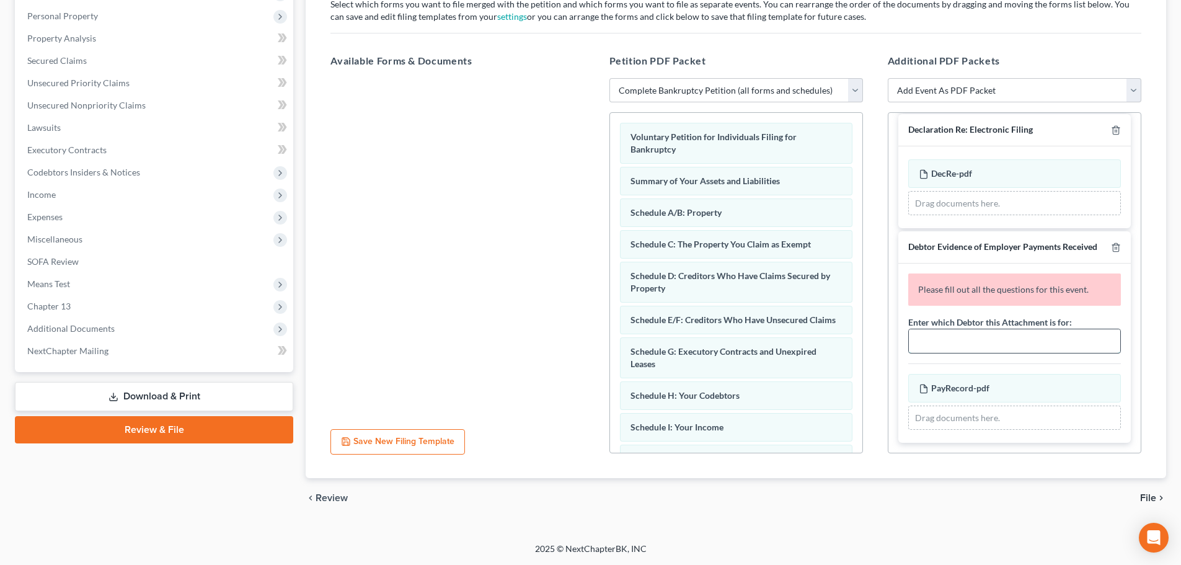
click at [942, 353] on input "text" at bounding box center [1014, 341] width 211 height 24
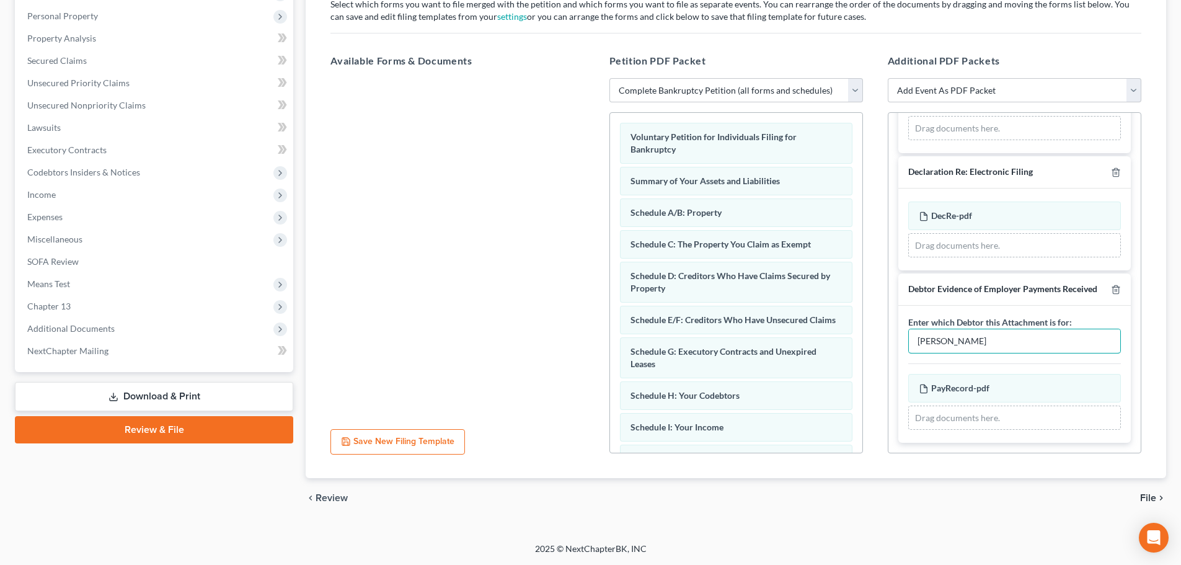
type input "Devin Cary"
click at [1149, 499] on span "File" at bounding box center [1148, 498] width 16 height 10
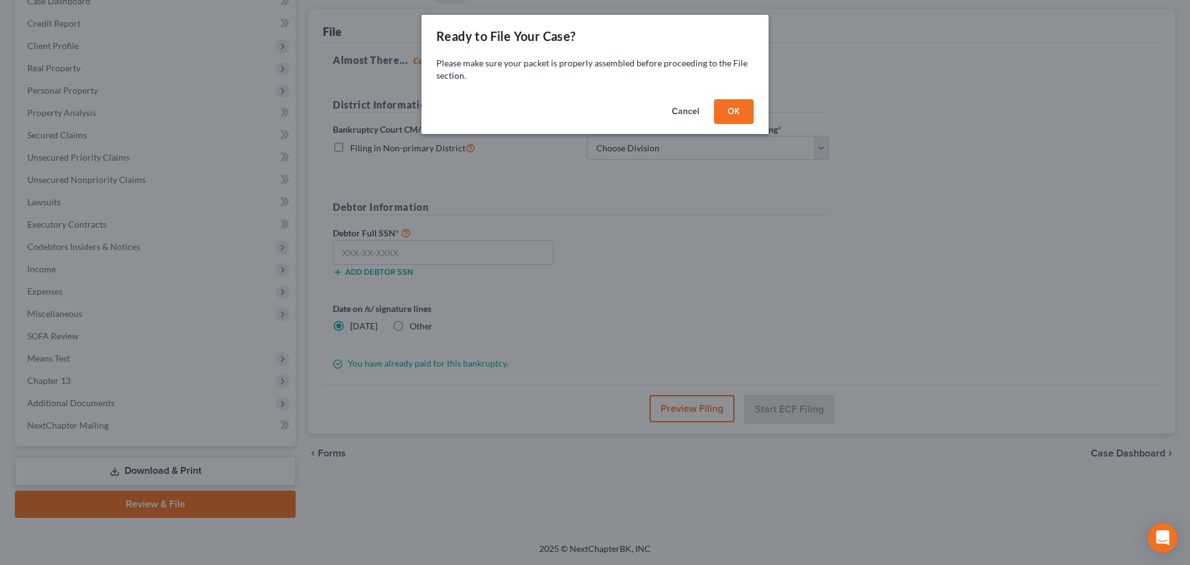
click at [746, 113] on button "OK" at bounding box center [734, 111] width 40 height 25
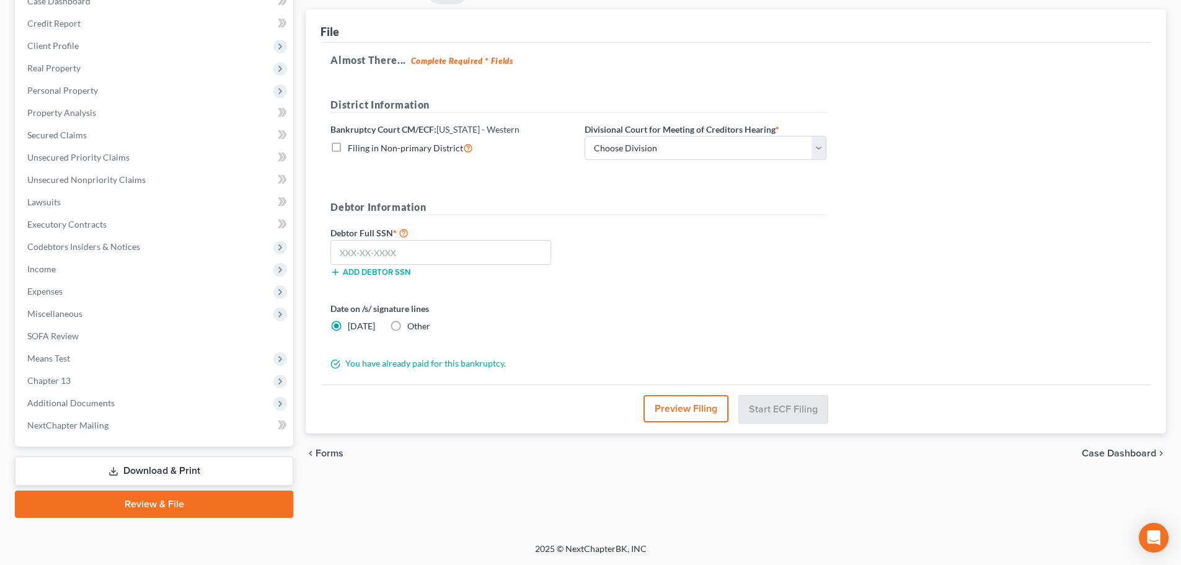
click at [662, 163] on div "District Information Bankruptcy Court CM/ECF: Missouri - Western Filing in Non-…" at bounding box center [578, 133] width 508 height 73
click at [657, 152] on select "Choose Division Central Southern Southwestern St. Joseph Western" at bounding box center [706, 148] width 242 height 25
select select "3"
click at [585, 136] on select "Choose Division Central Southern Southwestern St. Joseph Western" at bounding box center [706, 148] width 242 height 25
click at [409, 246] on input "text" at bounding box center [440, 252] width 221 height 25
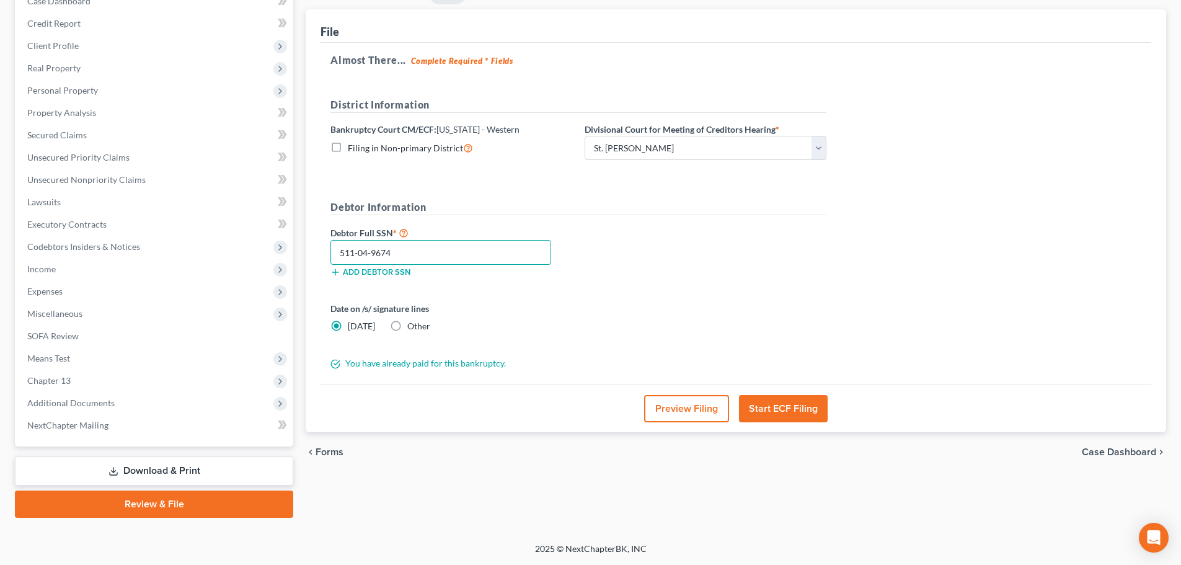
type input "511-04-9674"
click at [777, 402] on button "Start ECF Filing" at bounding box center [783, 408] width 89 height 27
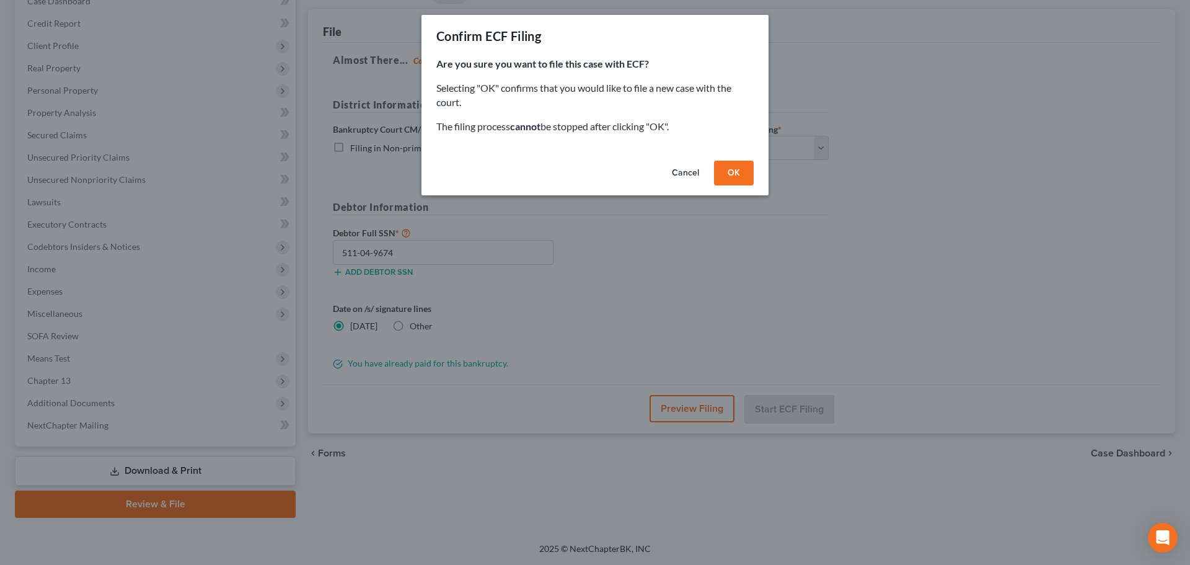
click at [730, 169] on button "OK" at bounding box center [734, 173] width 40 height 25
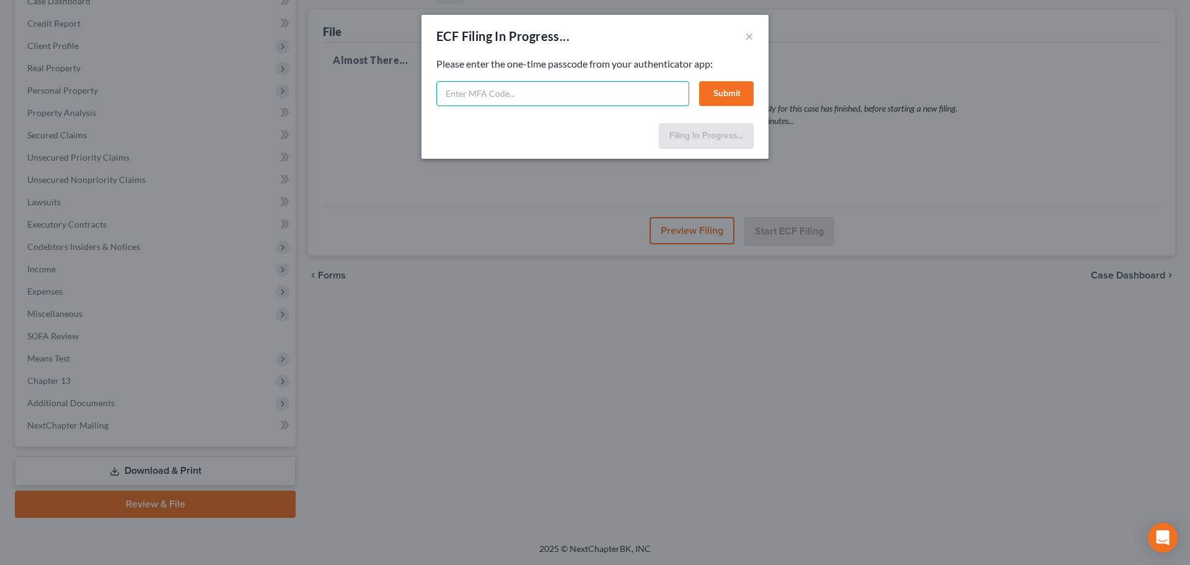
click at [639, 99] on input "text" at bounding box center [562, 93] width 253 height 25
type input "242999"
drag, startPoint x: 718, startPoint y: 92, endPoint x: 707, endPoint y: 95, distance: 10.8
click at [717, 94] on button "Submit" at bounding box center [726, 93] width 55 height 25
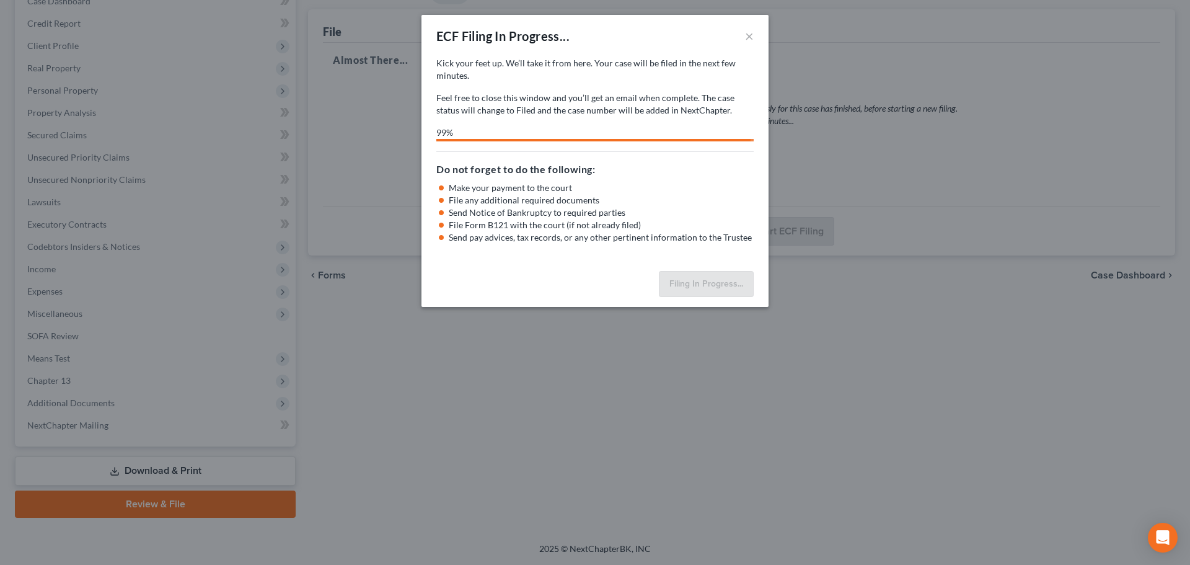
select select "3"
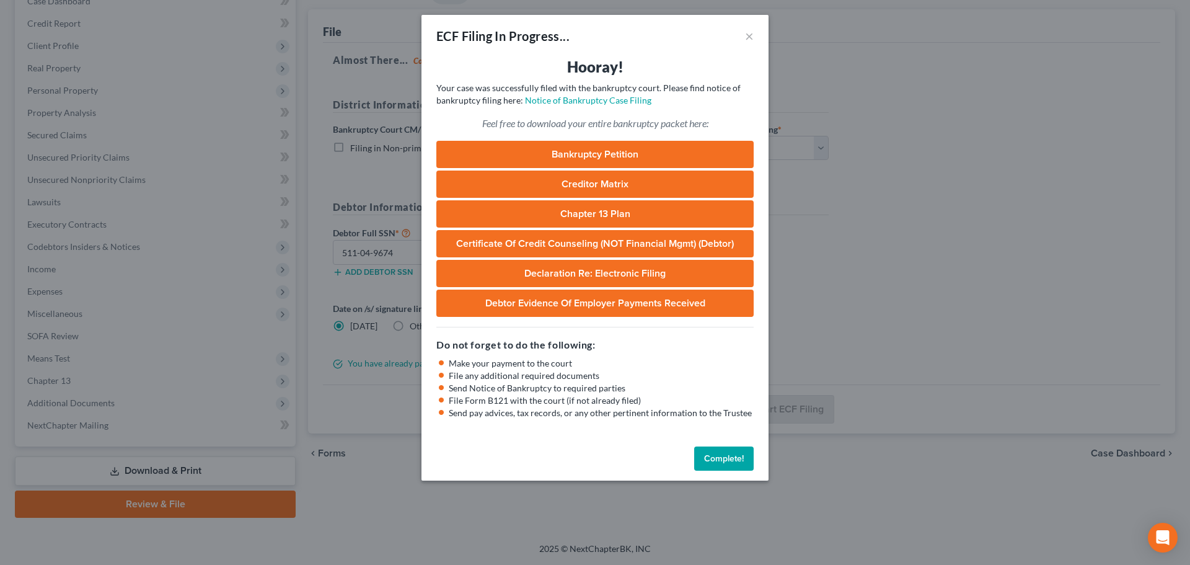
click at [709, 456] on button "Complete!" at bounding box center [724, 458] width 60 height 25
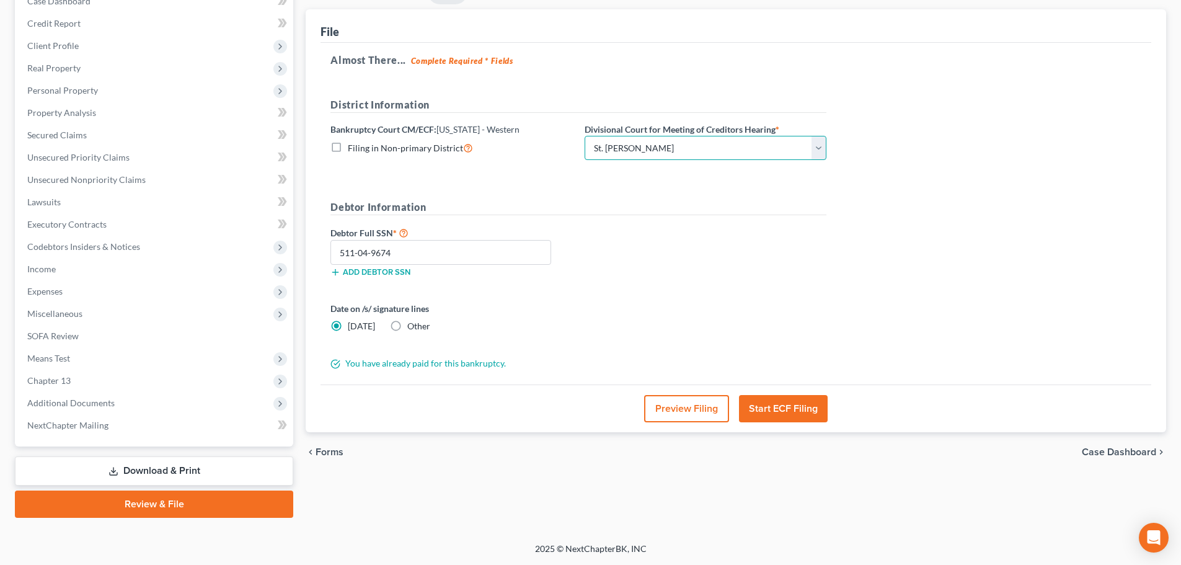
click at [820, 148] on select "Choose Division Central Southern Southwestern St. Joseph Western" at bounding box center [706, 148] width 242 height 25
click at [818, 151] on select "Choose Division Central Southern Southwestern St. Joseph Western" at bounding box center [706, 148] width 242 height 25
click at [803, 71] on div "Almost There... Complete Required * Fields District Information Bankruptcy Cour…" at bounding box center [736, 214] width 831 height 342
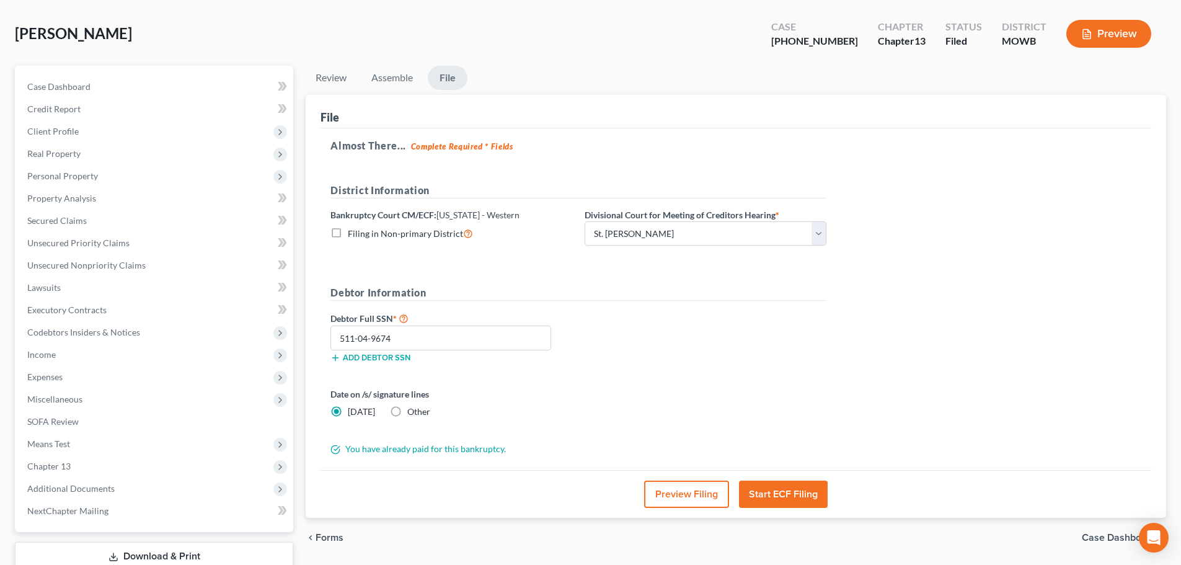
scroll to position [0, 0]
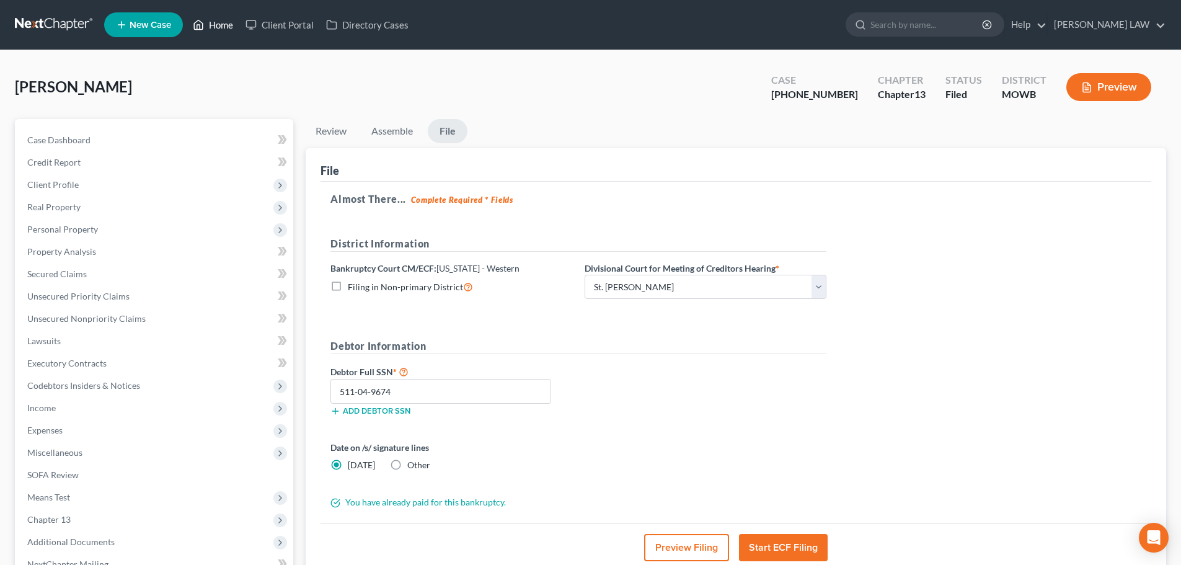
click at [222, 29] on link "Home" at bounding box center [213, 25] width 53 height 22
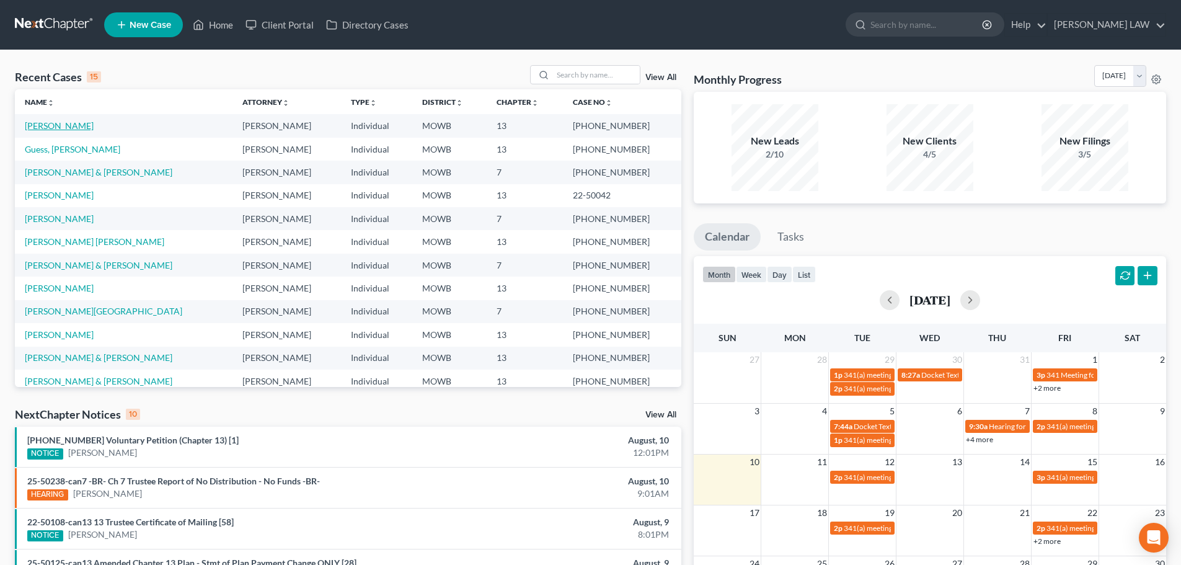
click at [50, 130] on link "[PERSON_NAME]" at bounding box center [59, 125] width 69 height 11
select select "4"
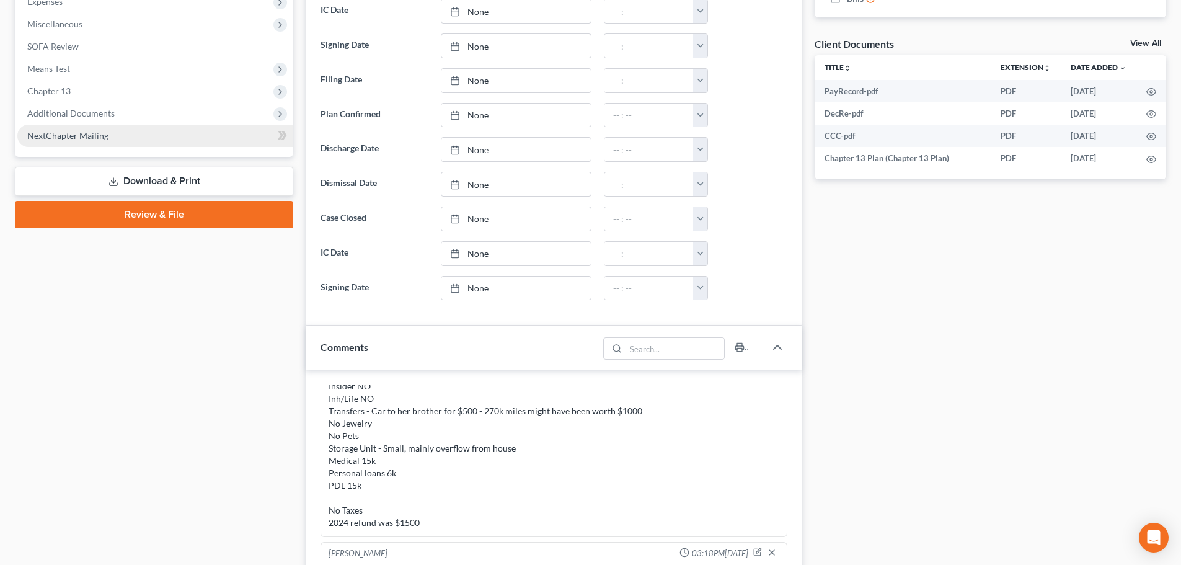
scroll to position [310, 0]
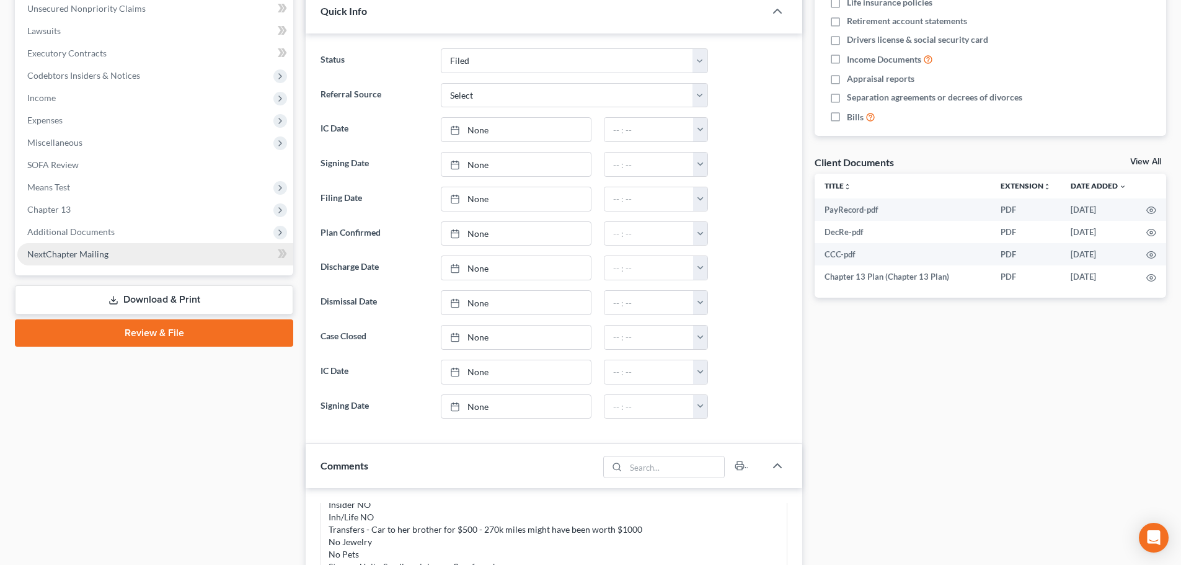
click at [61, 254] on span "NextChapter Mailing" at bounding box center [67, 254] width 81 height 11
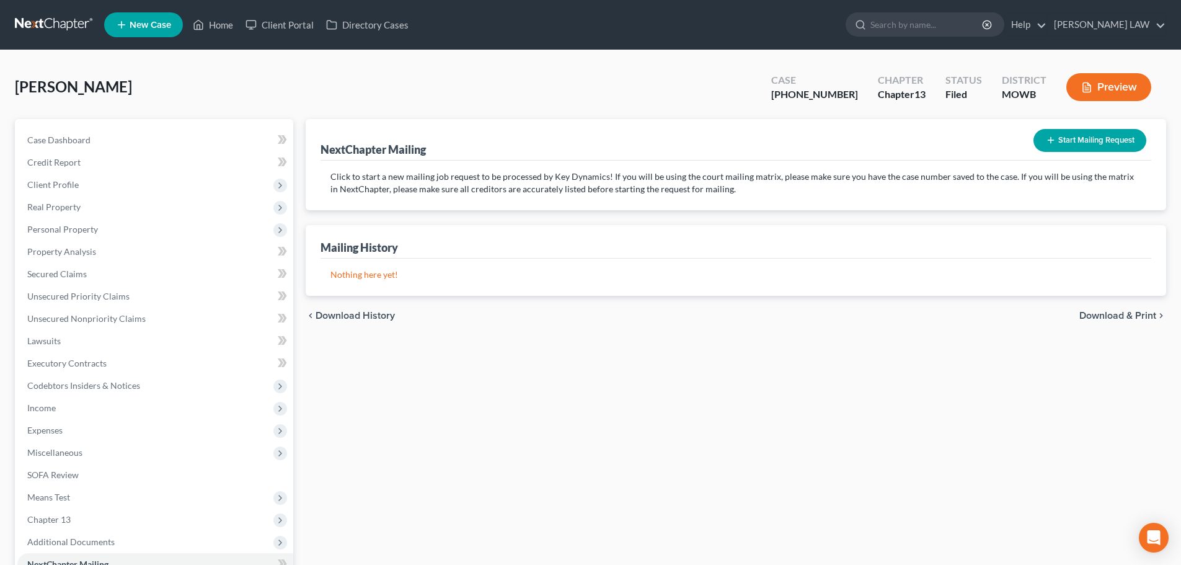
click at [1056, 132] on button "Start Mailing Request" at bounding box center [1090, 140] width 113 height 23
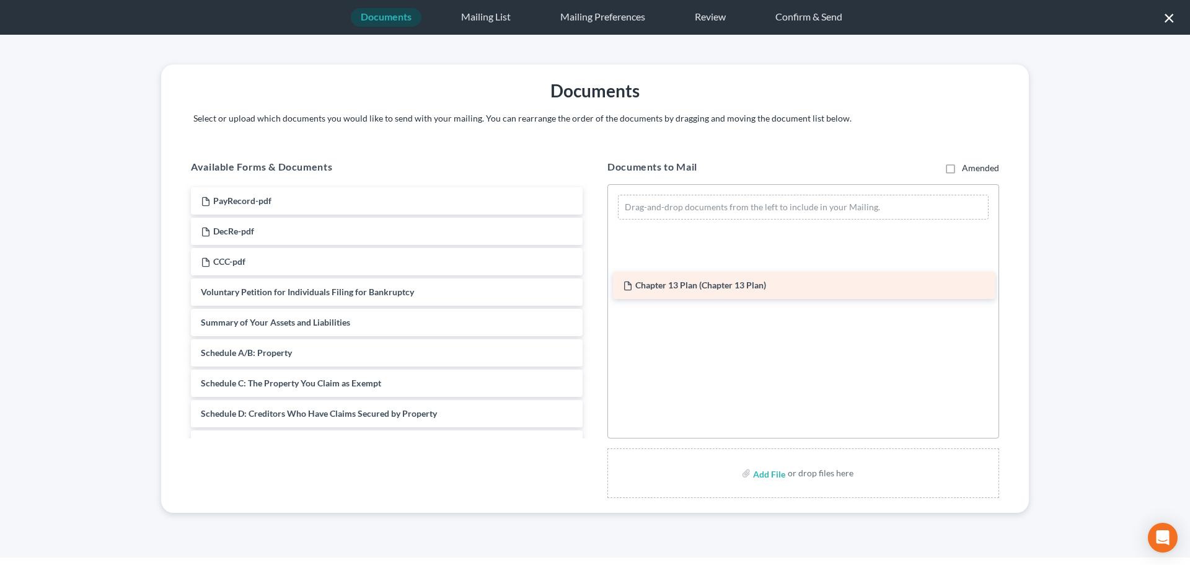
drag, startPoint x: 295, startPoint y: 300, endPoint x: 724, endPoint y: 293, distance: 428.5
click at [593, 293] on div "Chapter 13 Plan (Chapter 13 Plan) PayRecord-pdf DecRe-pdf CCC-pdf Chapter 13 Pl…" at bounding box center [387, 489] width 412 height 605
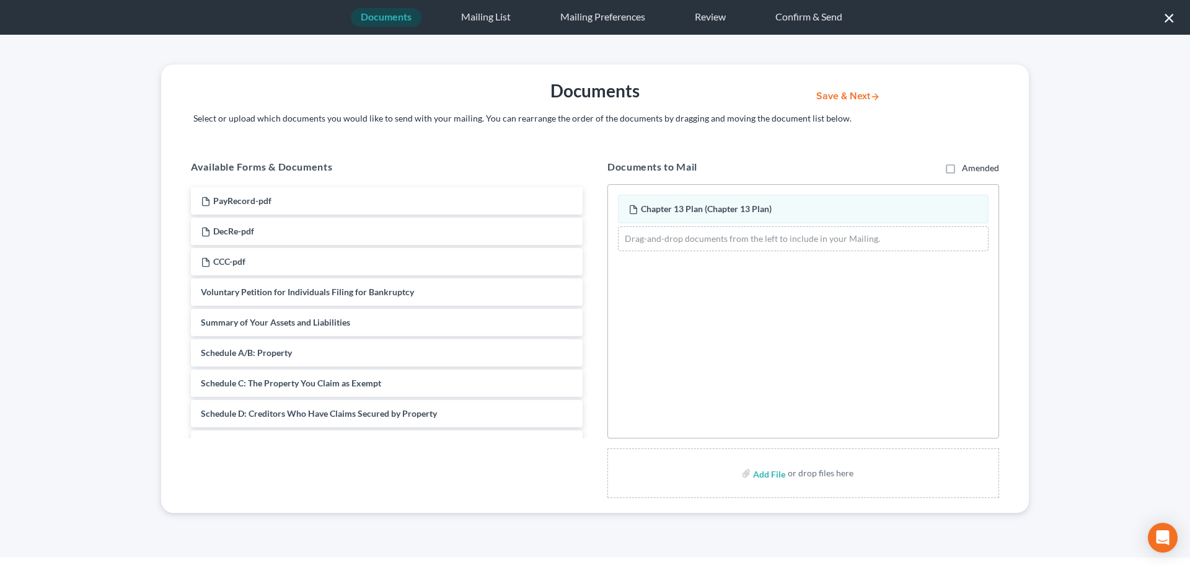
click at [851, 89] on div "Save & Next" at bounding box center [902, 95] width 205 height 12
click at [851, 100] on button "Save & Next" at bounding box center [849, 96] width 84 height 11
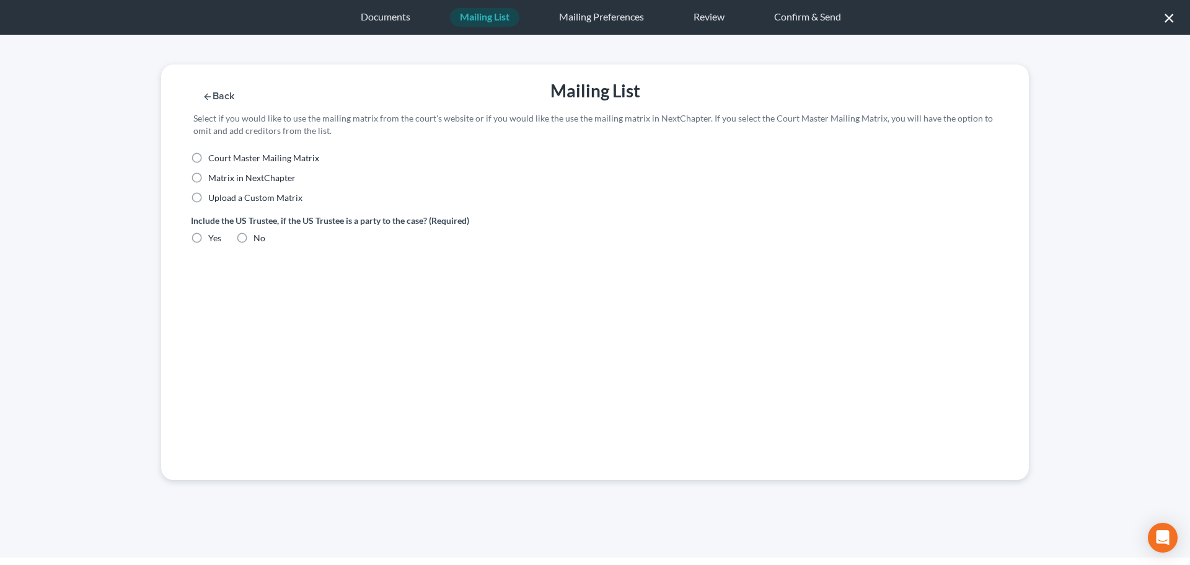
click at [208, 163] on label "Court Master Mailing Matrix" at bounding box center [263, 158] width 111 height 12
click at [213, 160] on input "Court Master Mailing Matrix" at bounding box center [217, 156] width 8 height 8
radio input "true"
drag, startPoint x: 199, startPoint y: 239, endPoint x: 196, endPoint y: 280, distance: 41.7
click at [208, 239] on label "Yes" at bounding box center [214, 238] width 13 height 12
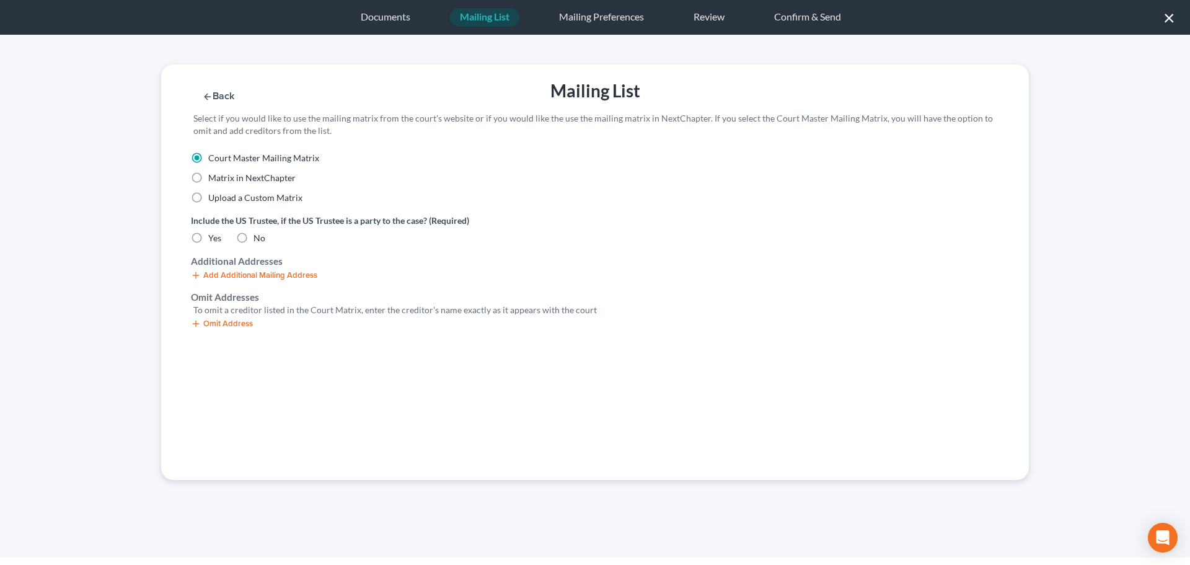
click at [213, 239] on input "Yes" at bounding box center [217, 236] width 8 height 8
radio input "true"
click at [198, 322] on icon "button" at bounding box center [196, 324] width 10 height 10
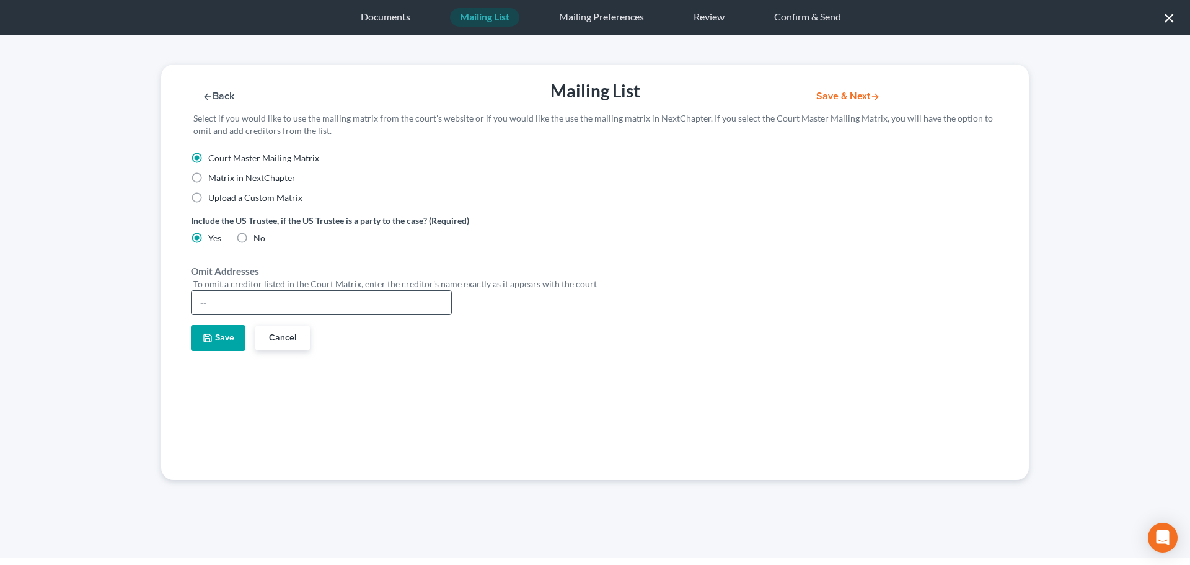
click at [237, 291] on input "text" at bounding box center [322, 303] width 260 height 24
type input "Ryan D. Knipp"
click at [204, 343] on button "Save" at bounding box center [218, 338] width 55 height 26
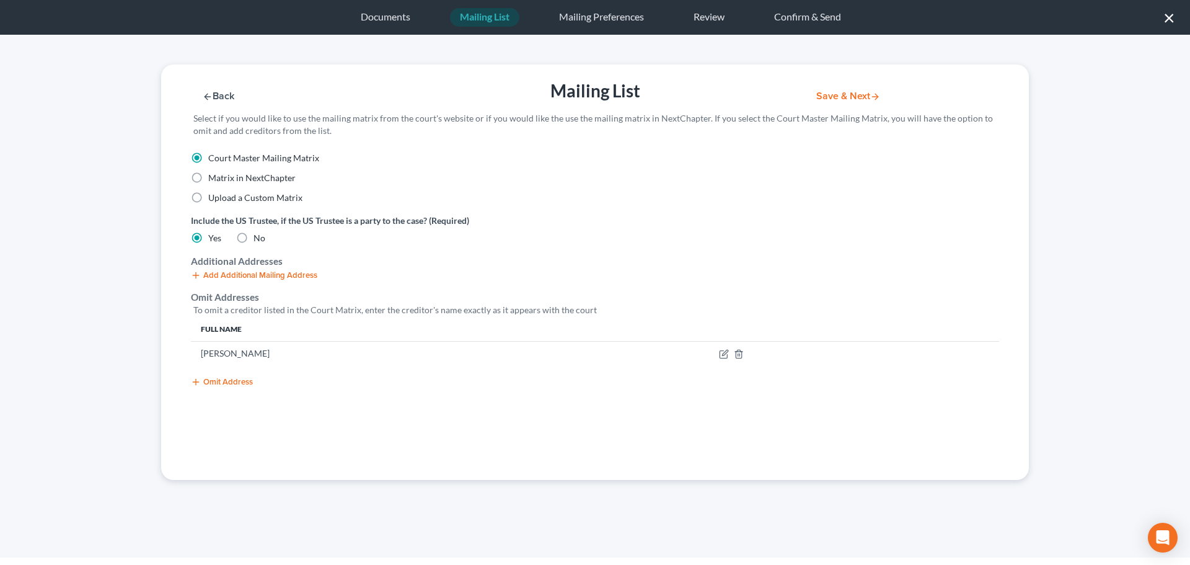
click at [844, 89] on div "Back Mailing List Save & Next Select if you would like to use the mailing matri…" at bounding box center [595, 107] width 880 height 87
click at [841, 99] on button "Save & Next" at bounding box center [849, 96] width 84 height 11
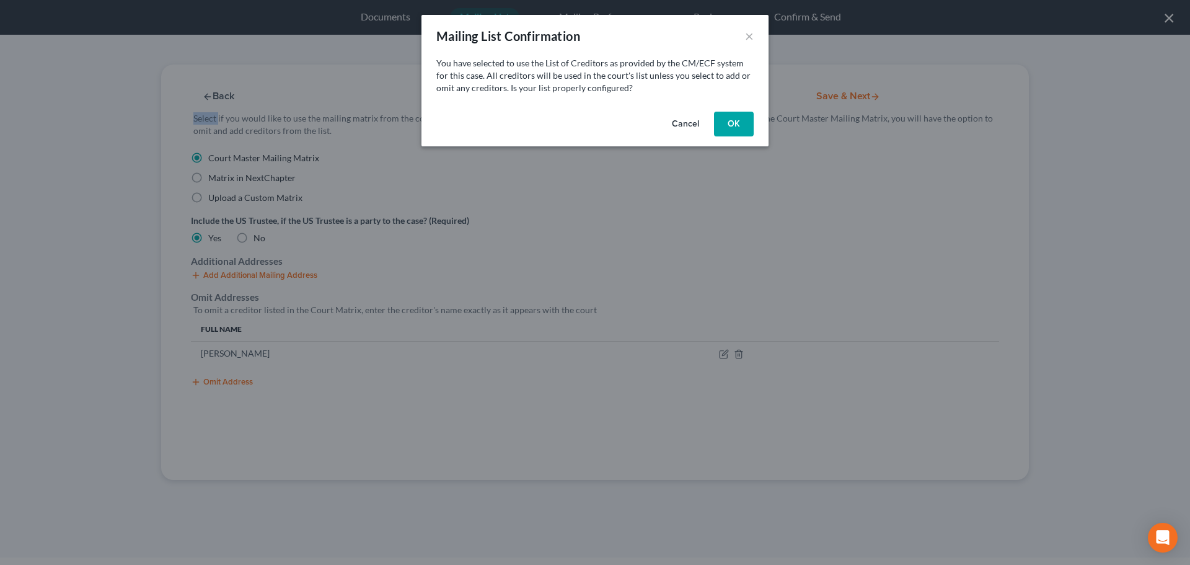
click at [718, 134] on button "OK" at bounding box center [734, 124] width 40 height 25
select select "26"
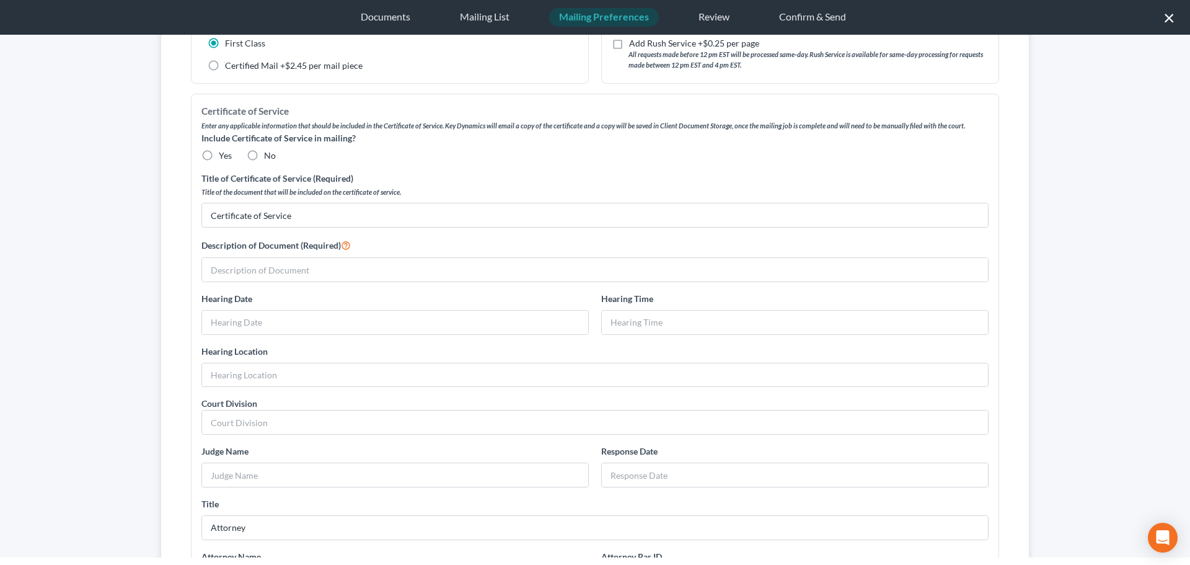
scroll to position [186, 0]
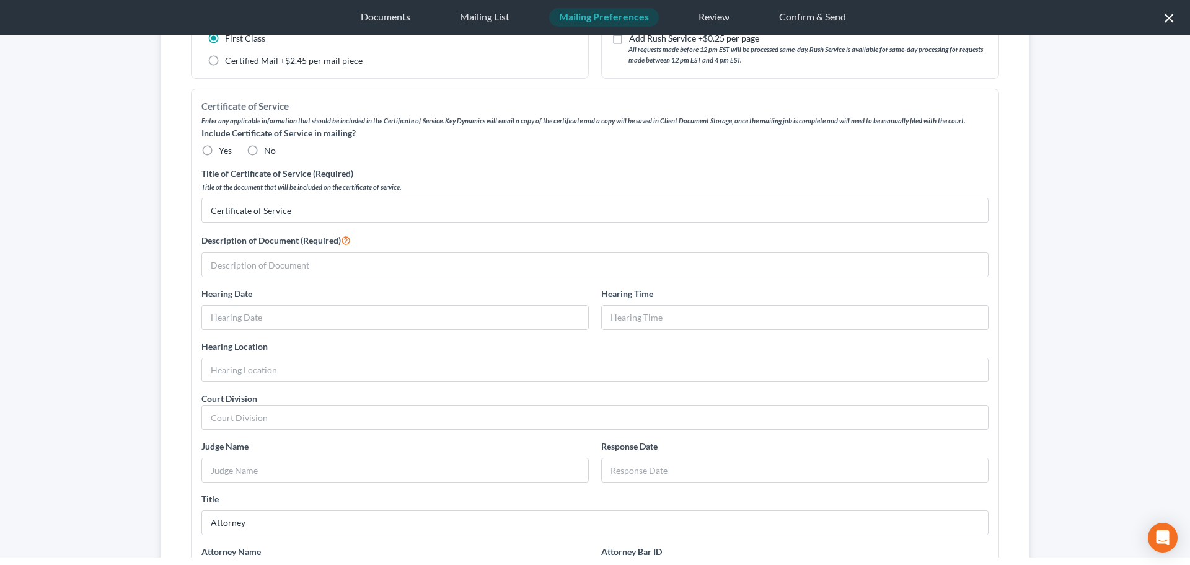
click at [264, 146] on label "No" at bounding box center [270, 150] width 12 height 12
click at [269, 146] on input "No" at bounding box center [273, 148] width 8 height 8
radio input "true"
click at [252, 258] on input "text" at bounding box center [595, 265] width 786 height 24
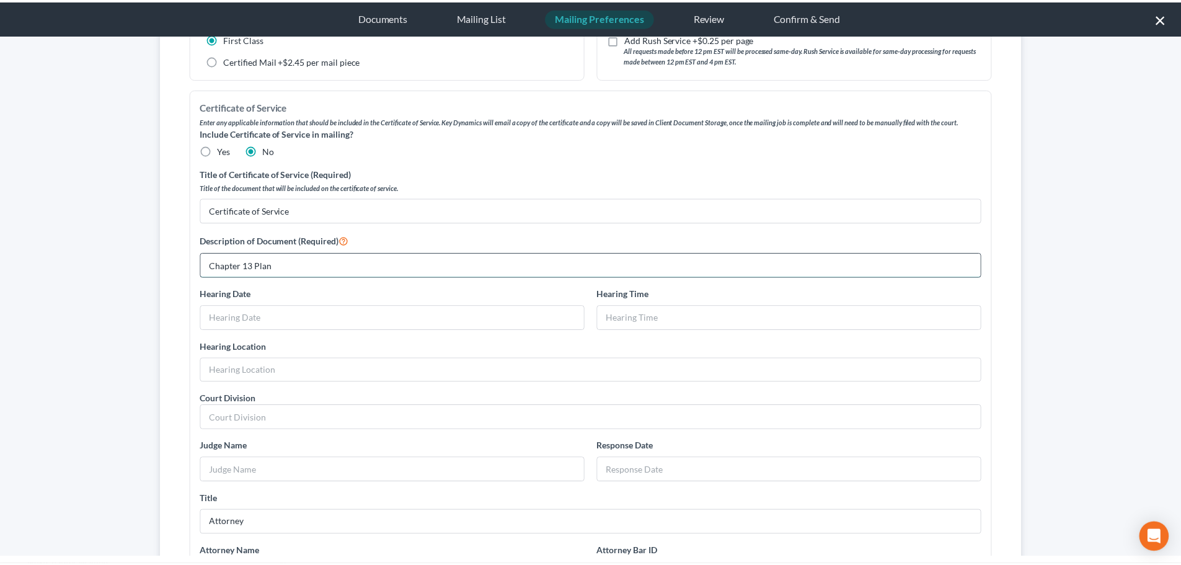
scroll to position [0, 0]
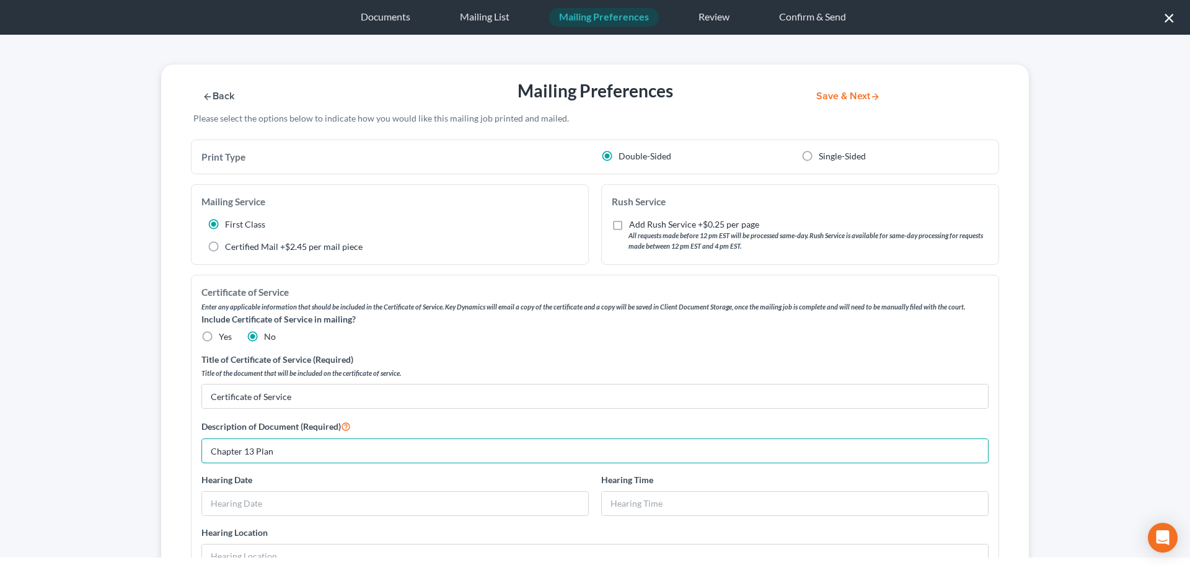
type input "Chapter 13 Plan"
click at [823, 100] on button "Save & Next" at bounding box center [849, 96] width 84 height 11
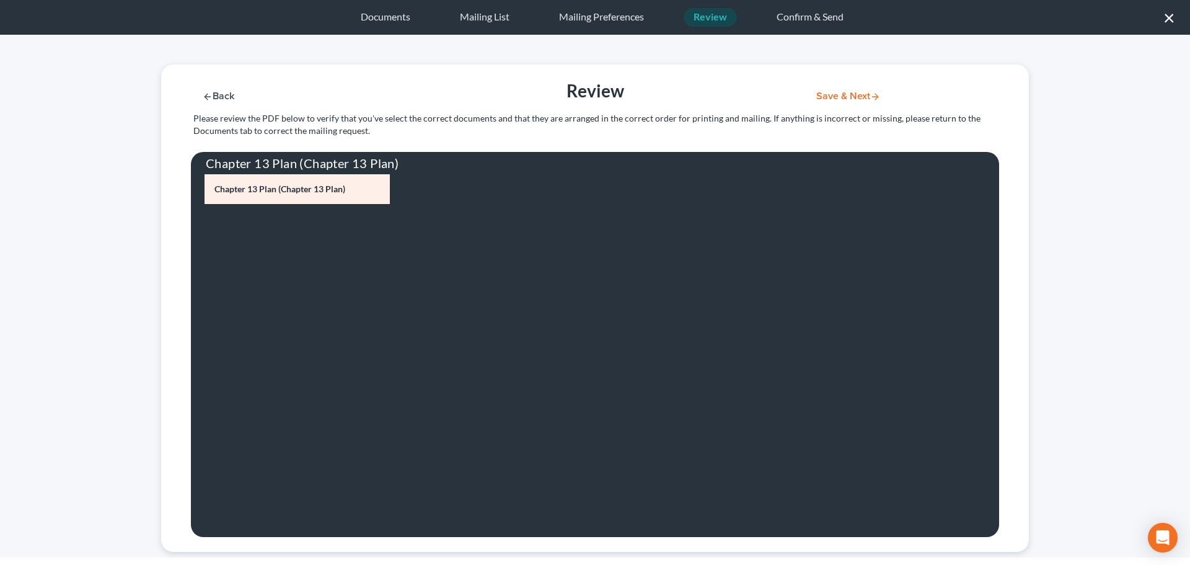
click at [844, 95] on button "Save & Next" at bounding box center [849, 96] width 84 height 11
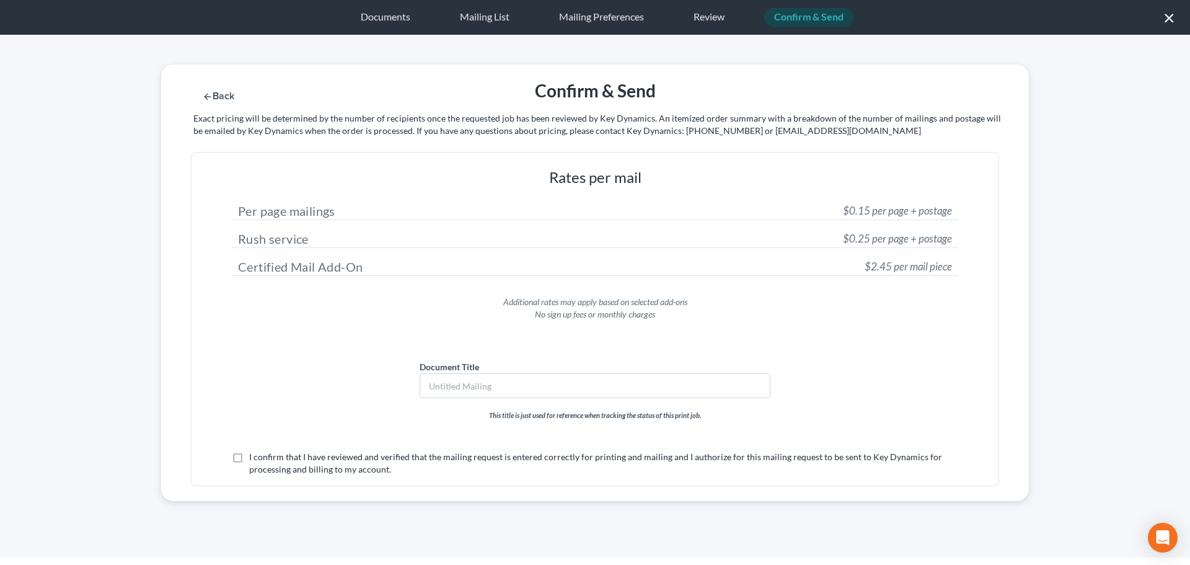
drag, startPoint x: 234, startPoint y: 457, endPoint x: 429, endPoint y: 445, distance: 195.7
click at [249, 456] on label "I confirm that I have reviewed and verified that the mailing request is entered…" at bounding box center [603, 463] width 709 height 25
click at [254, 456] on input "I confirm that I have reviewed and verified that the mailing request is entered…" at bounding box center [258, 455] width 8 height 8
checkbox input "true"
click at [436, 397] on input "text" at bounding box center [595, 386] width 350 height 24
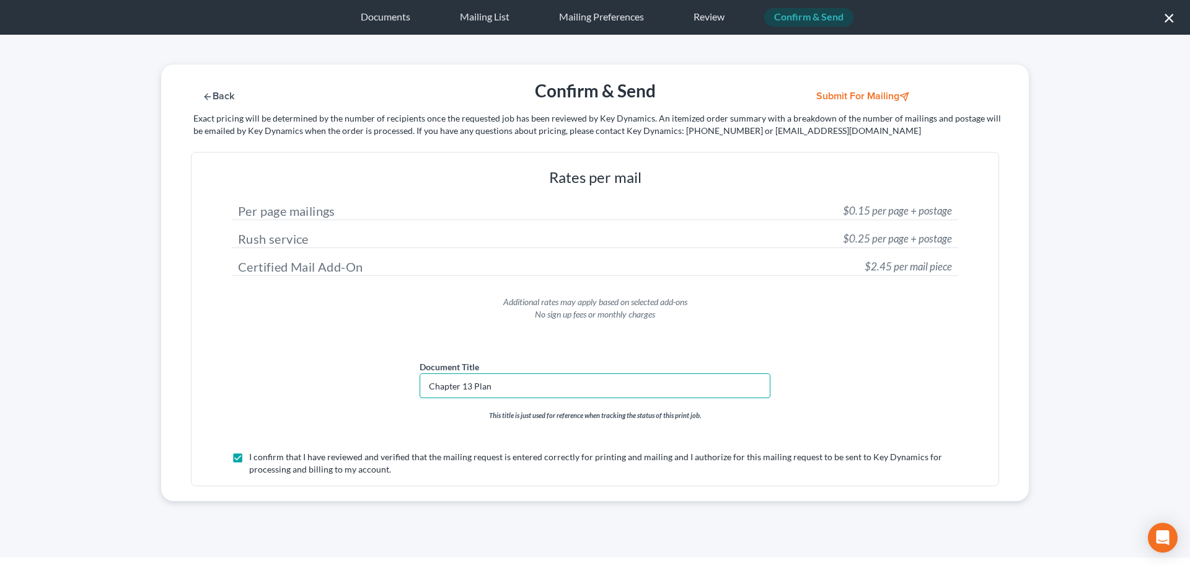
type input "Chapter 13 Plan"
click at [849, 95] on button "Submit for Mailing" at bounding box center [864, 96] width 115 height 11
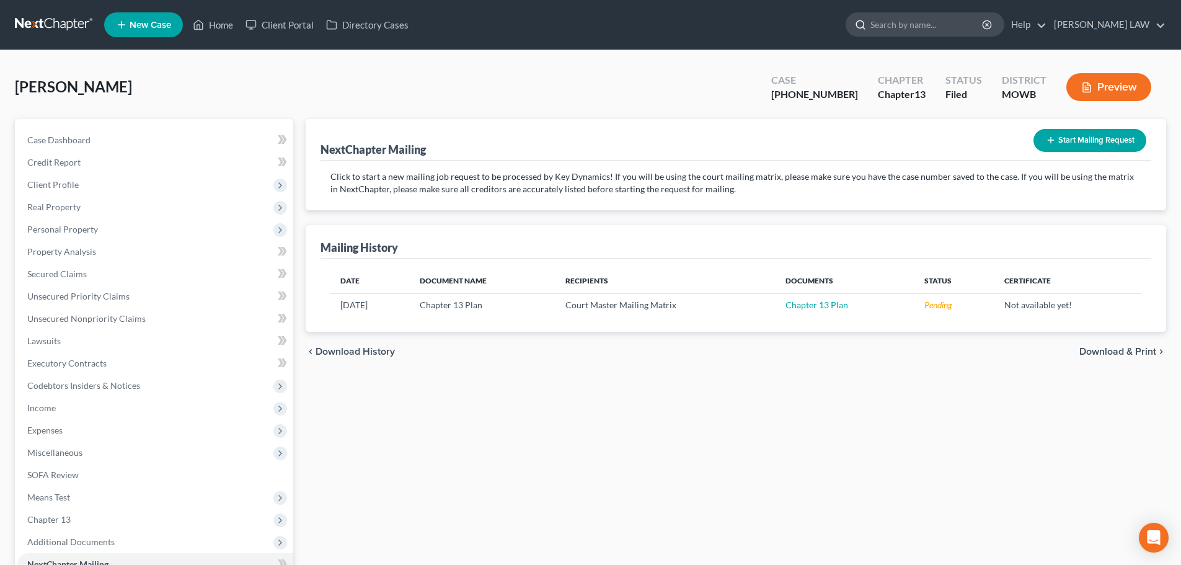
click at [963, 32] on input "search" at bounding box center [926, 24] width 113 height 23
type input "almanza"
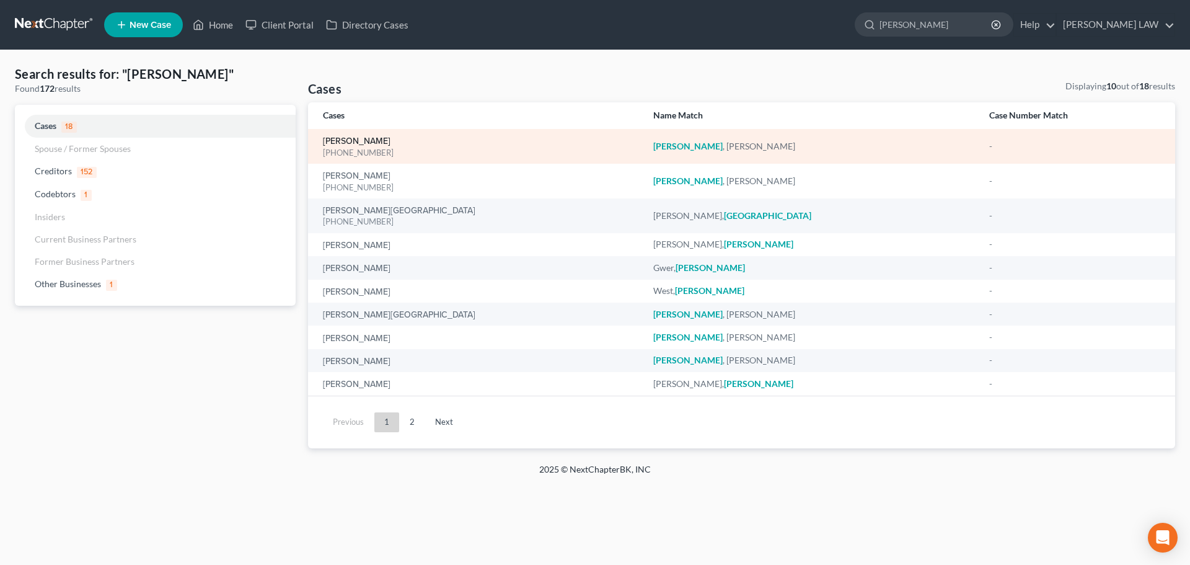
click at [374, 141] on link "Almanza, Misty" at bounding box center [357, 141] width 68 height 9
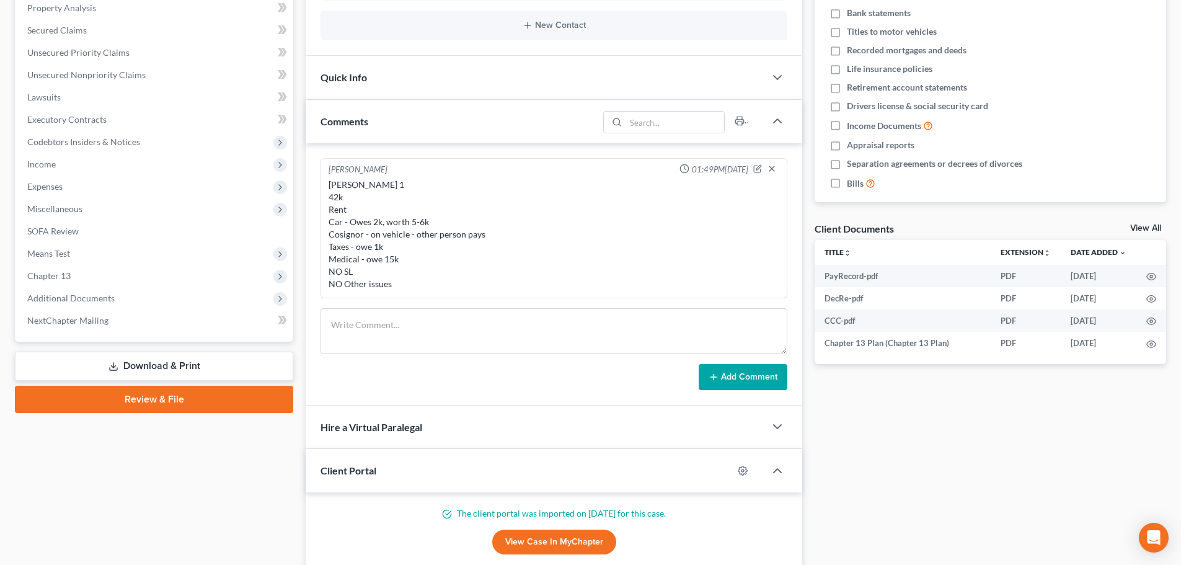
scroll to position [310, 0]
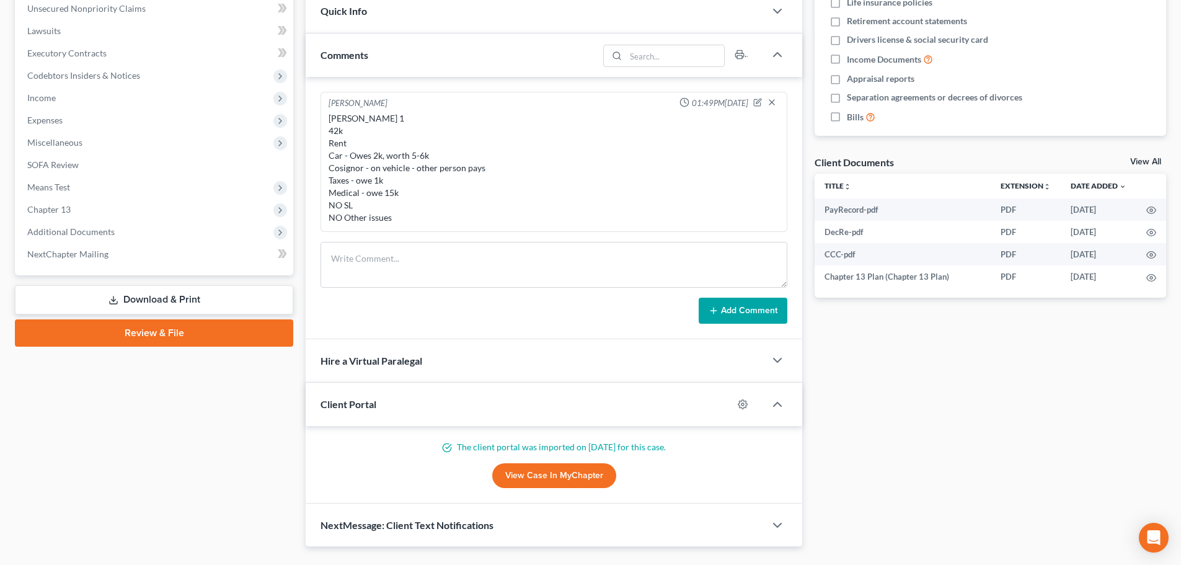
click at [154, 307] on link "Download & Print" at bounding box center [154, 299] width 278 height 29
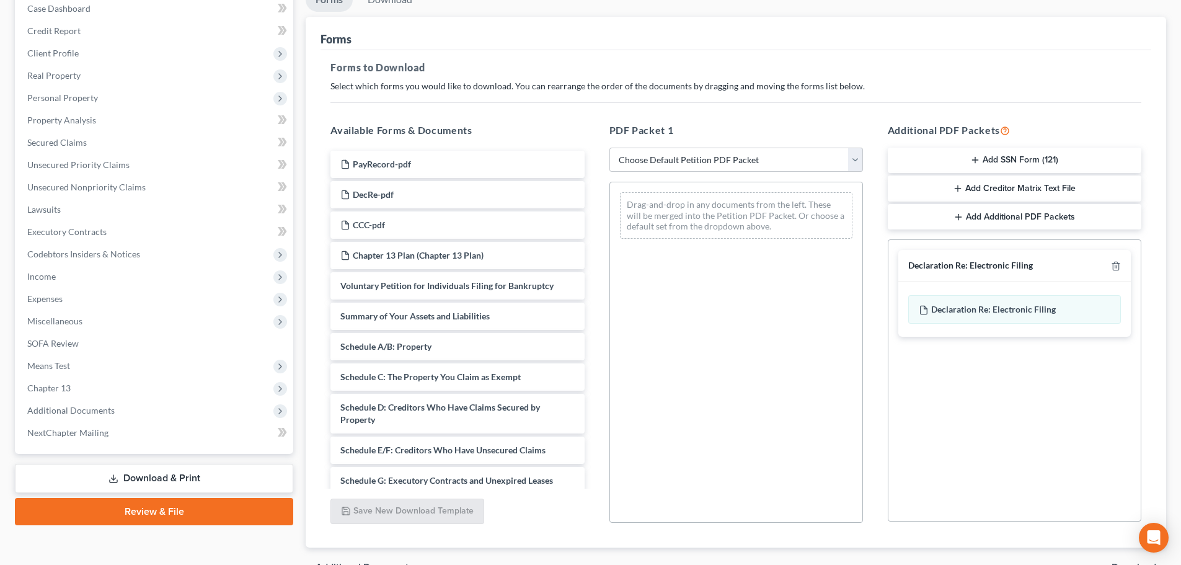
scroll to position [62, 0]
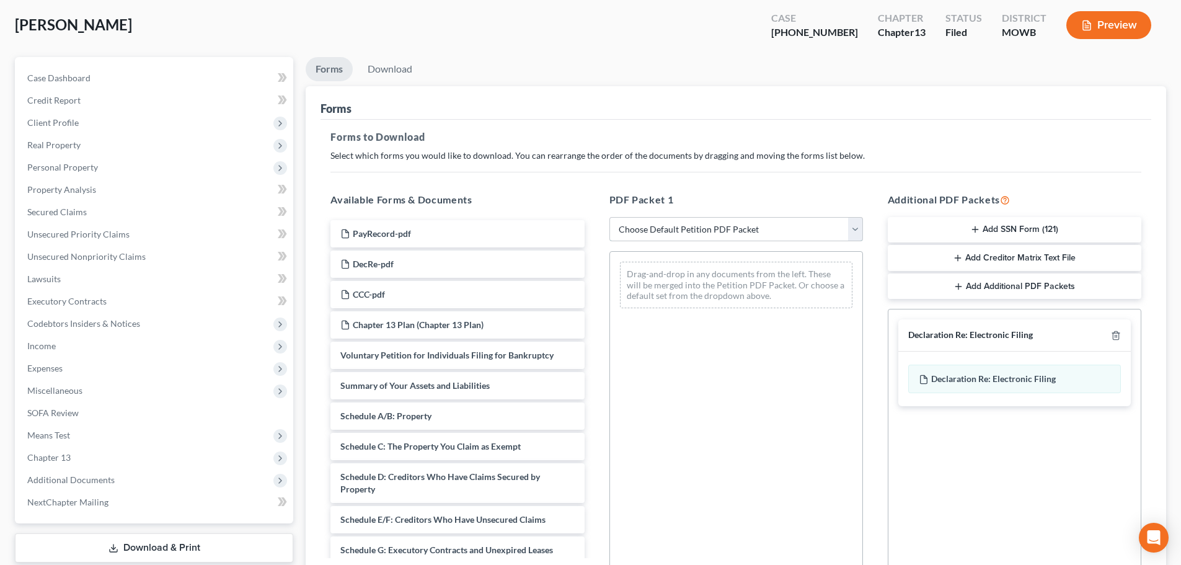
click at [711, 226] on select "Choose Default Petition PDF Packet Complete Bankruptcy Petition (all forms and …" at bounding box center [736, 229] width 254 height 25
select select "7"
click at [609, 217] on select "Choose Default Petition PDF Packet Complete Bankruptcy Petition (all forms and …" at bounding box center [736, 229] width 254 height 25
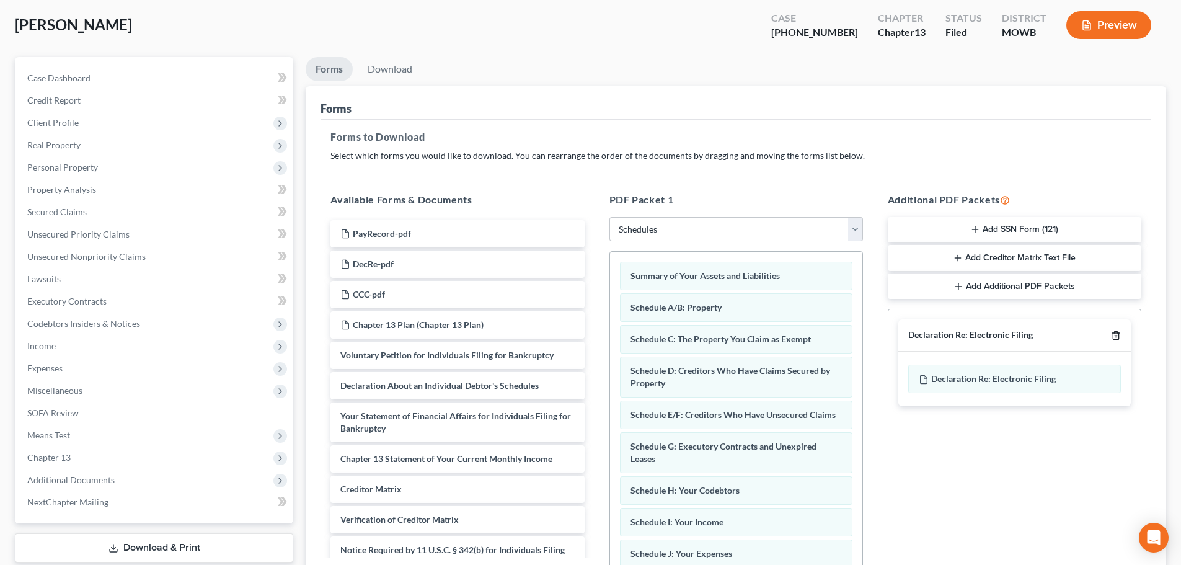
click at [1115, 332] on icon "button" at bounding box center [1116, 336] width 6 height 8
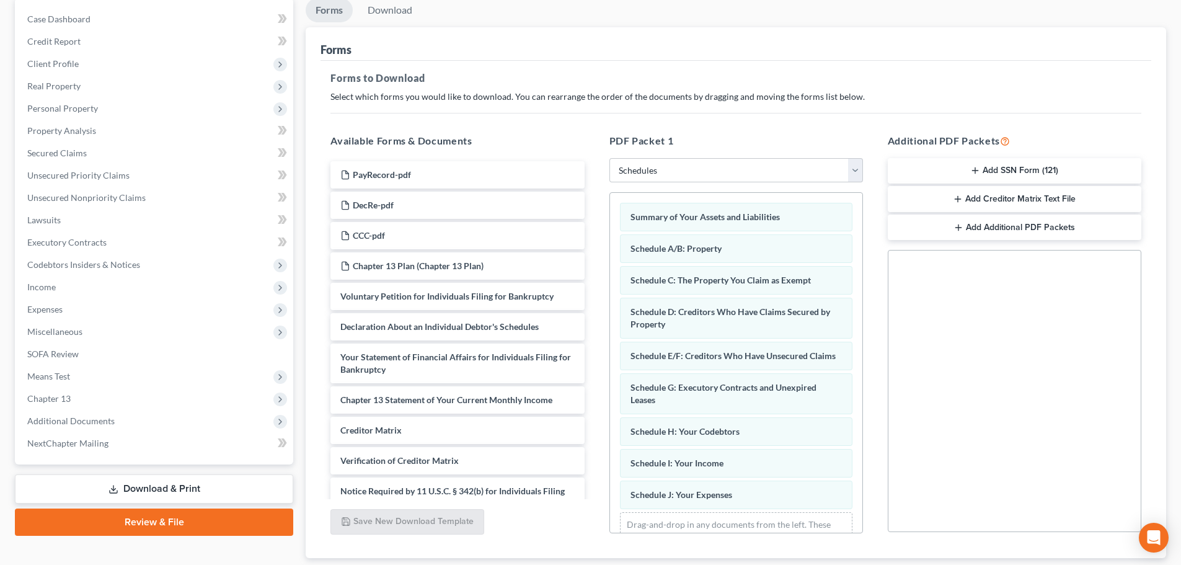
scroll to position [201, 0]
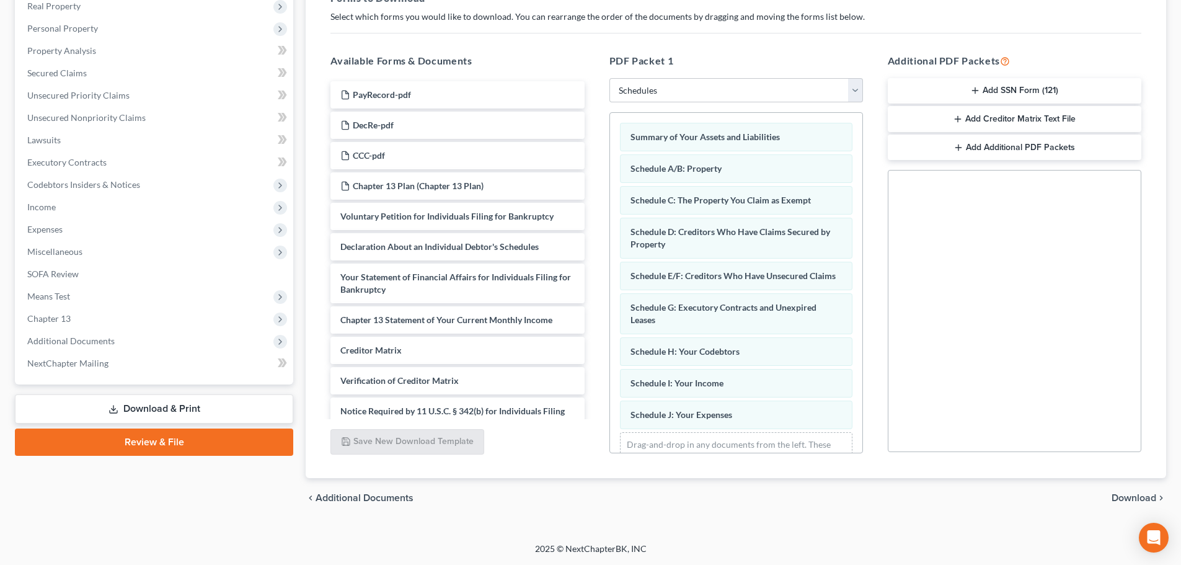
click at [1135, 497] on span "Download" at bounding box center [1134, 498] width 45 height 10
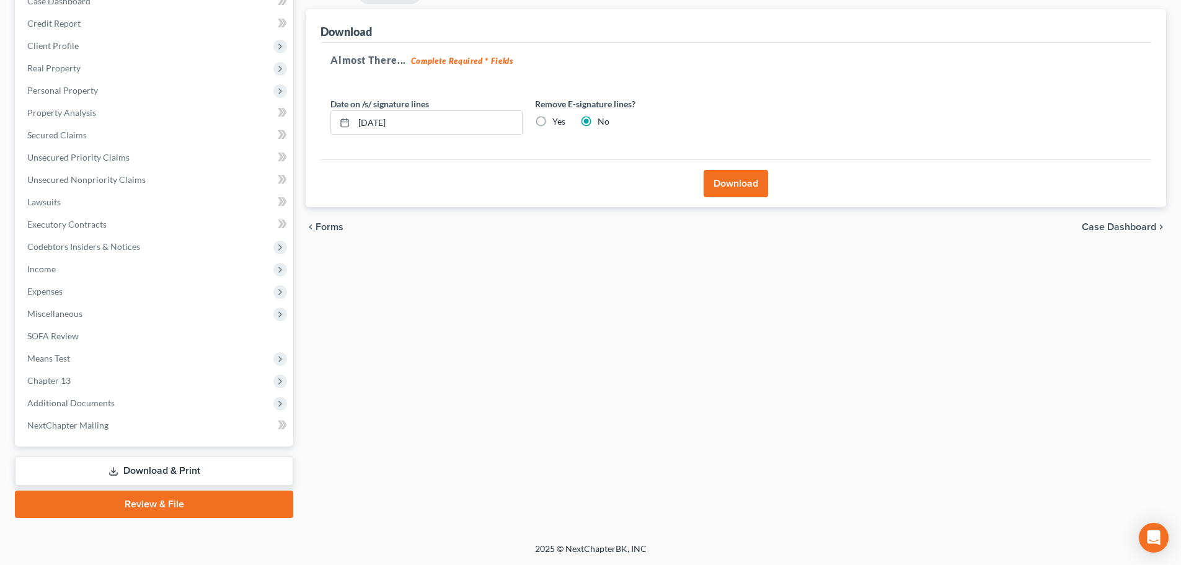
scroll to position [139, 0]
click at [709, 188] on button "Download" at bounding box center [736, 183] width 64 height 27
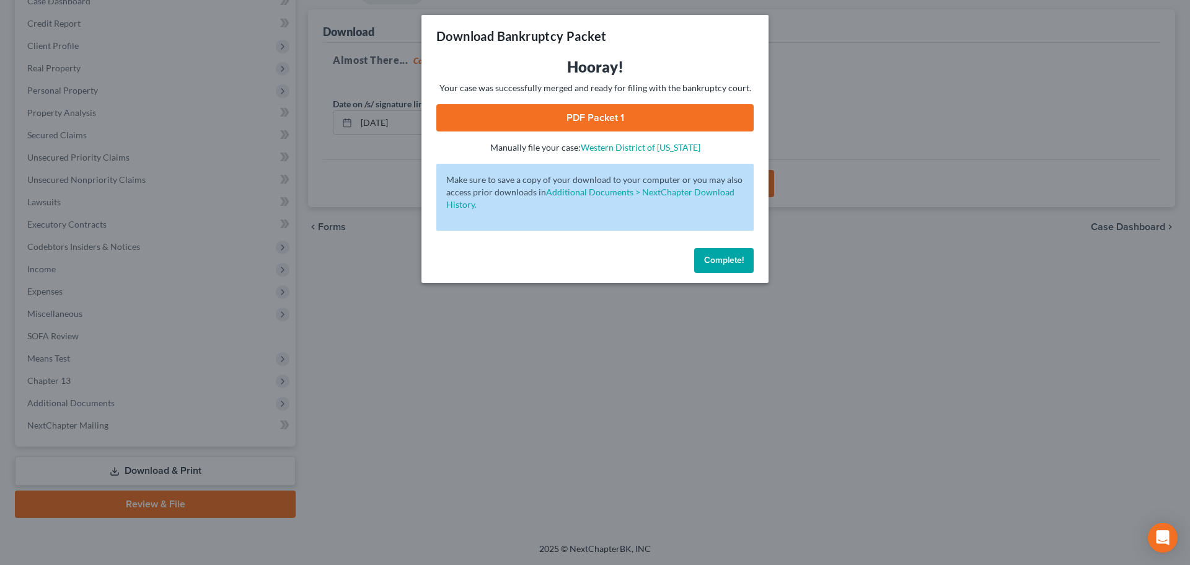
click at [569, 113] on link "PDF Packet 1" at bounding box center [594, 117] width 317 height 27
click at [724, 263] on span "Complete!" at bounding box center [724, 260] width 40 height 11
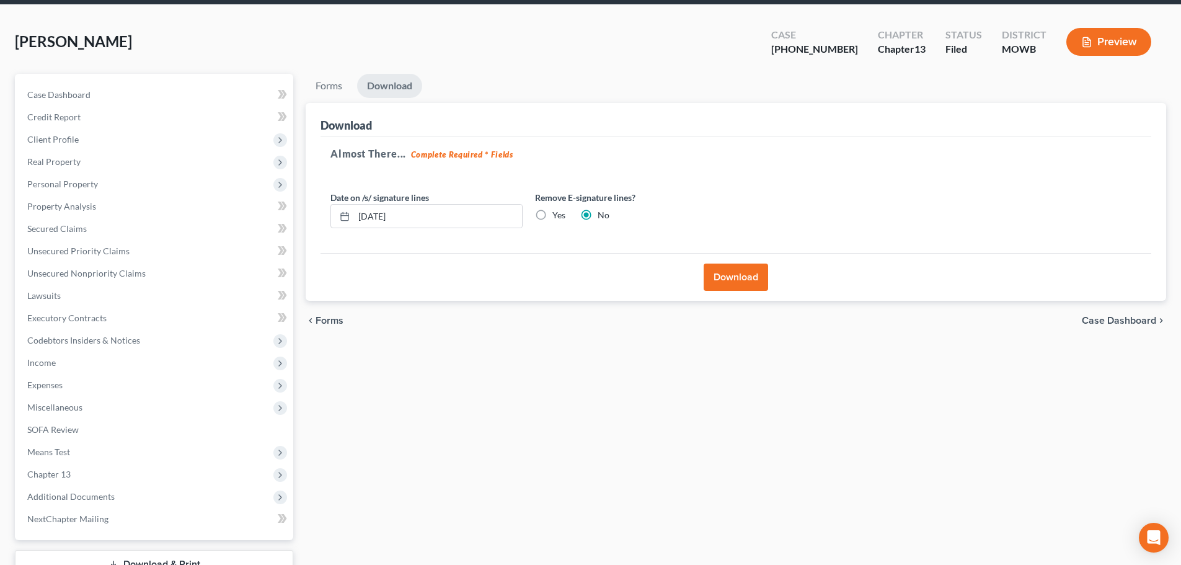
scroll to position [0, 0]
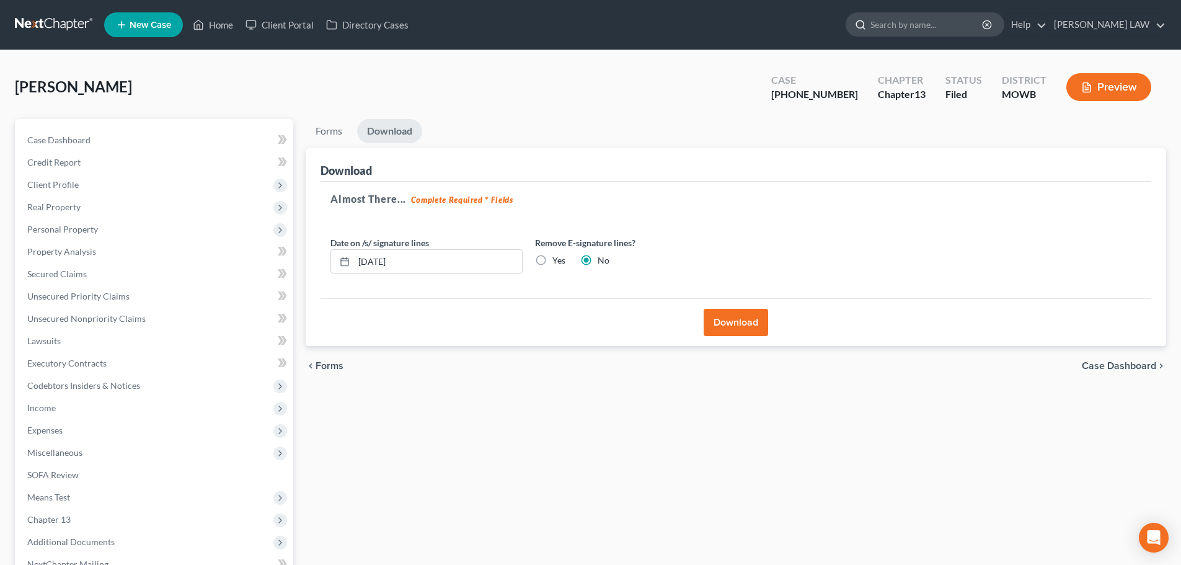
click at [974, 35] on input "search" at bounding box center [926, 24] width 113 height 23
type input "a"
type input "mardanlou"
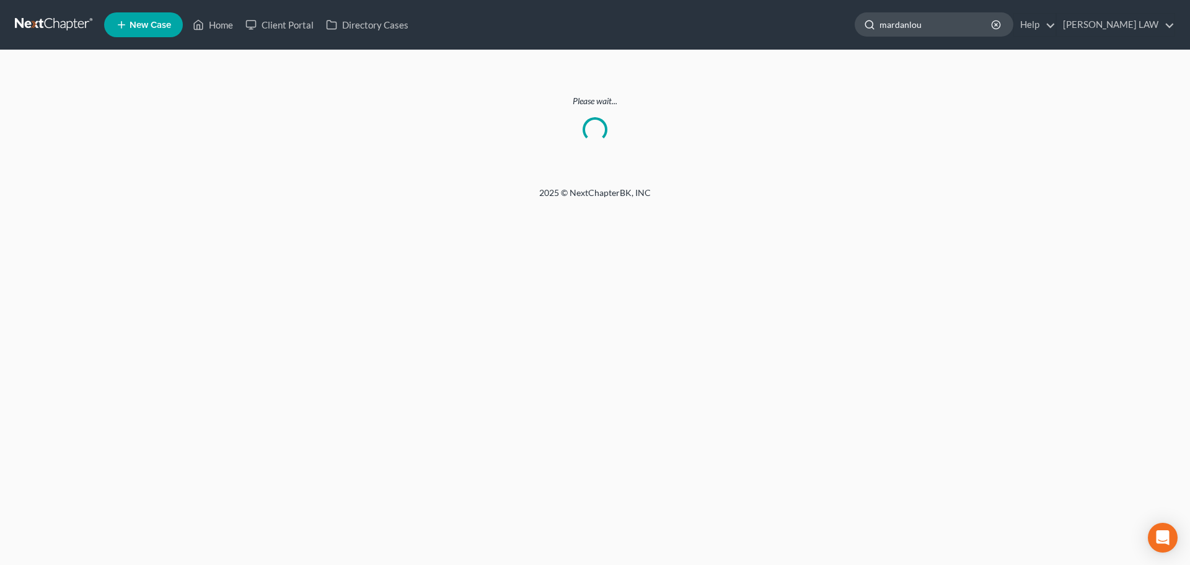
click at [970, 23] on input "mardanlou" at bounding box center [936, 24] width 113 height 23
drag, startPoint x: 980, startPoint y: 31, endPoint x: 886, endPoint y: 24, distance: 94.5
click at [886, 24] on ul "New Case Home Client Portal Directory Cases mardanlou - No Result - Creditors M…" at bounding box center [639, 25] width 1071 height 32
drag, startPoint x: 988, startPoint y: 24, endPoint x: 907, endPoint y: 29, distance: 81.4
click at [907, 29] on div "parvaneh" at bounding box center [934, 24] width 159 height 24
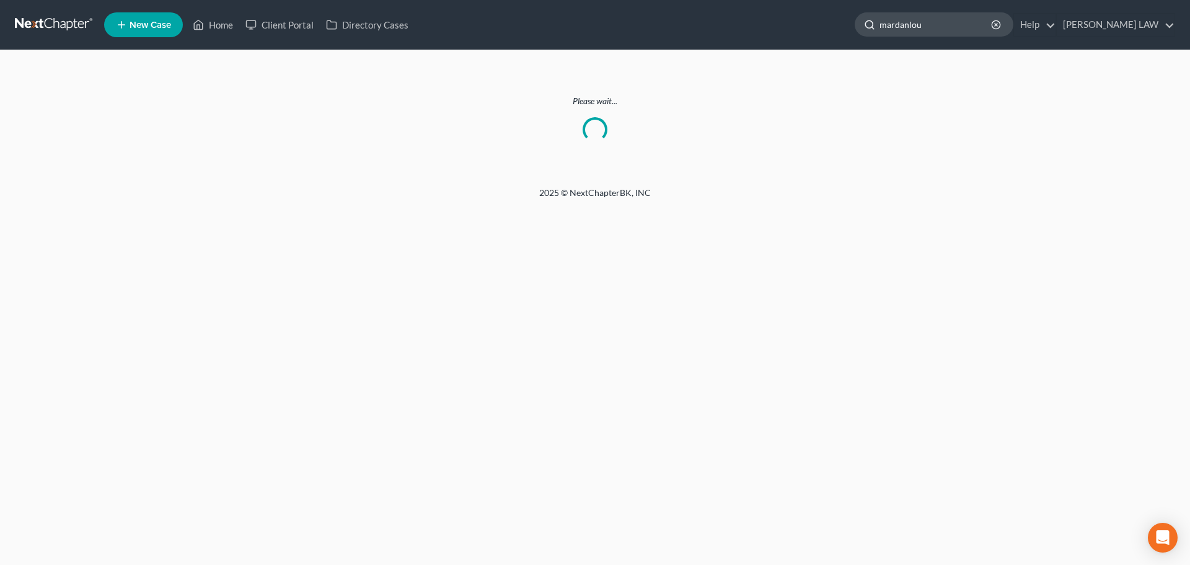
type input "mardanlou"
click at [975, 33] on input "mardanlou" at bounding box center [936, 24] width 113 height 23
click at [205, 20] on link "Home" at bounding box center [213, 25] width 53 height 22
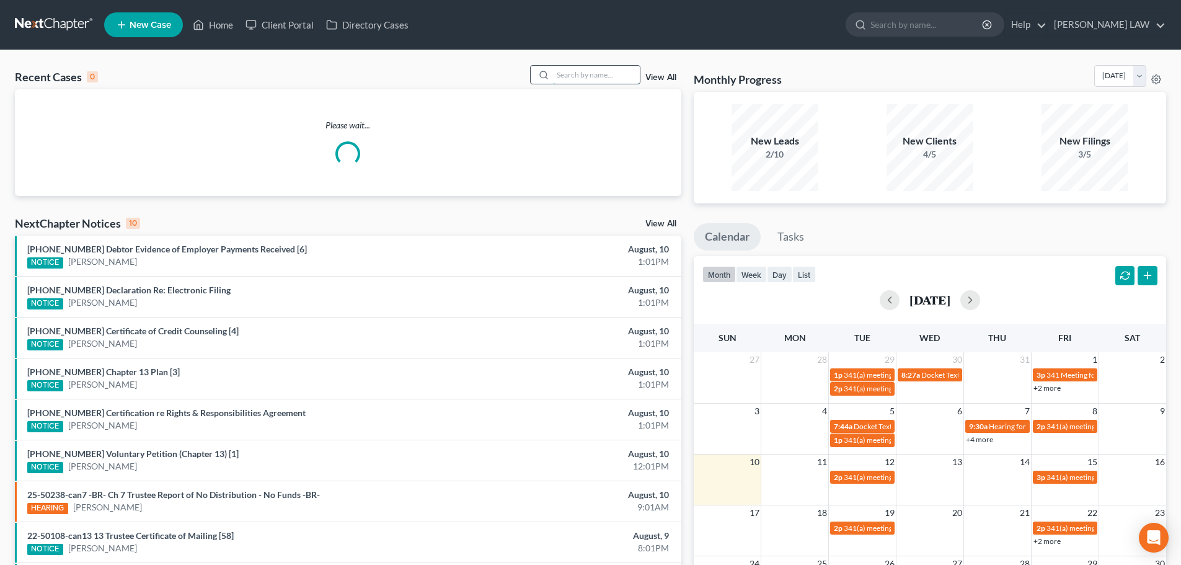
click at [582, 76] on input "search" at bounding box center [596, 75] width 87 height 18
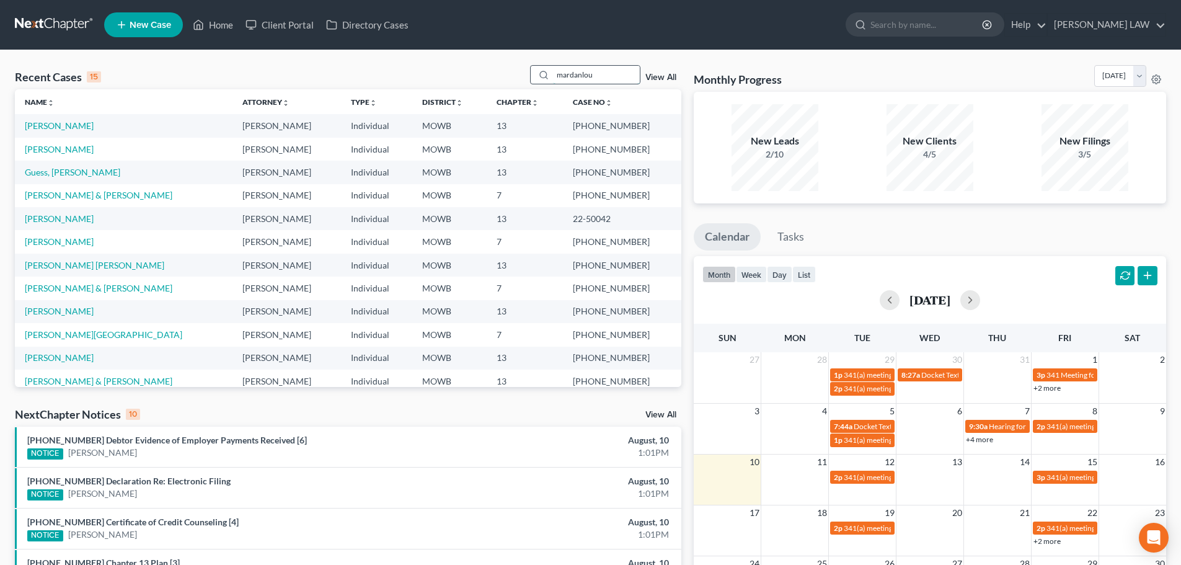
type input "mardanlou"
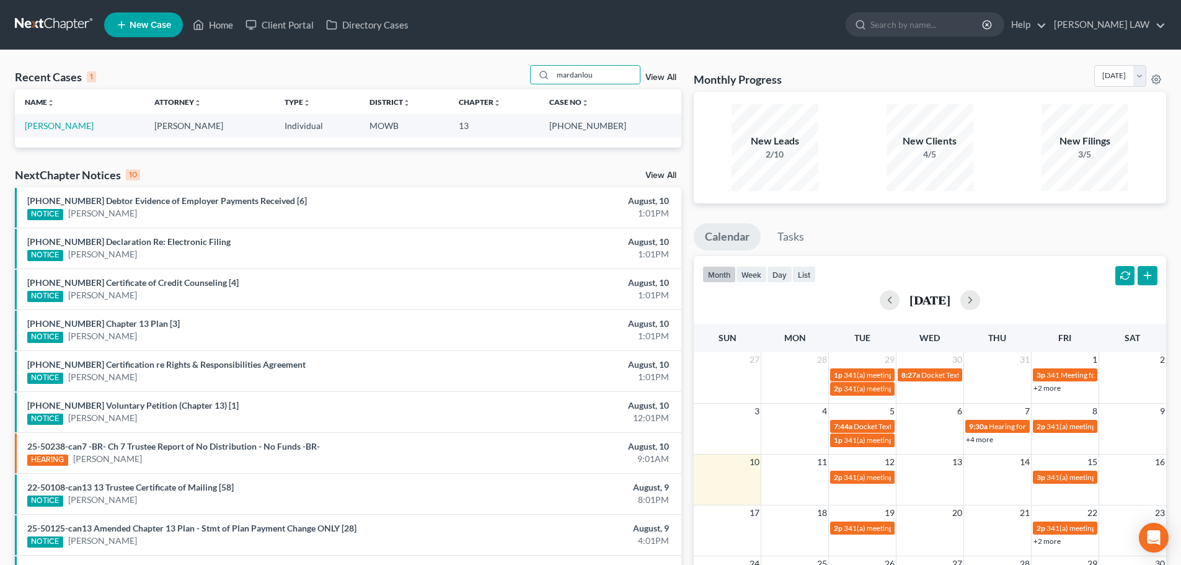
click at [47, 119] on td "[PERSON_NAME]" at bounding box center [80, 125] width 130 height 23
click at [60, 131] on link "[PERSON_NAME]" at bounding box center [59, 125] width 69 height 11
select select "2"
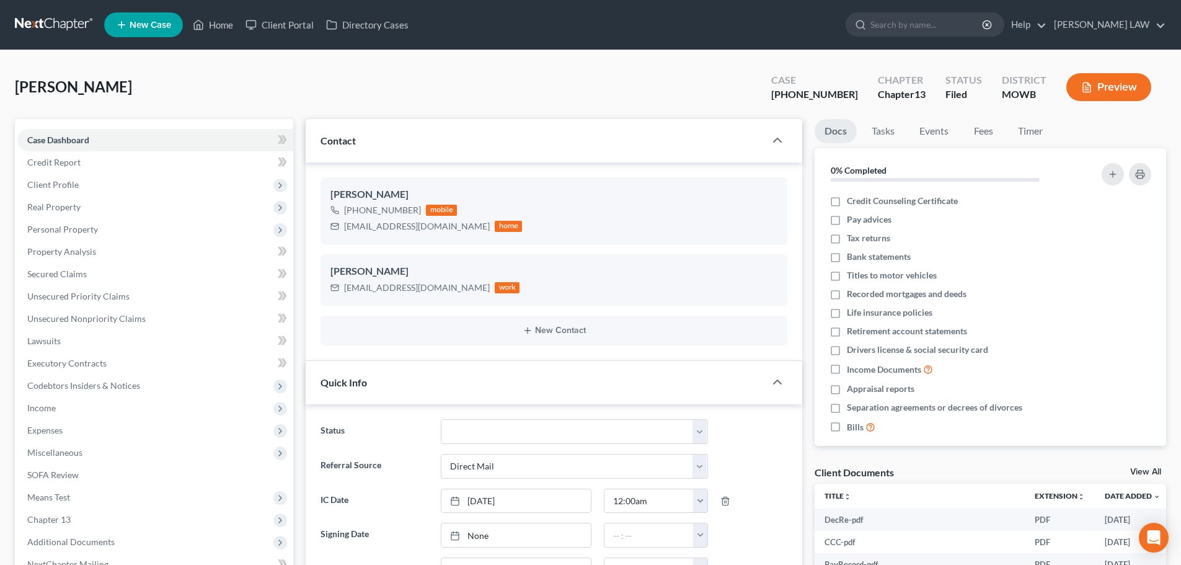
click at [1101, 93] on button "Preview" at bounding box center [1108, 87] width 85 height 28
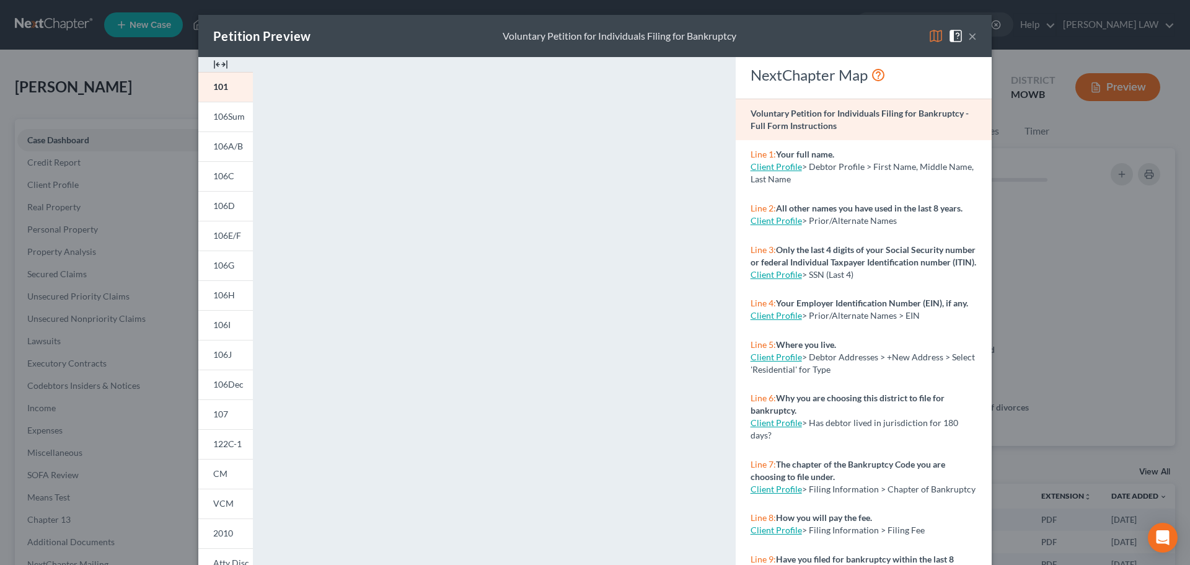
click at [213, 69] on img at bounding box center [220, 64] width 15 height 15
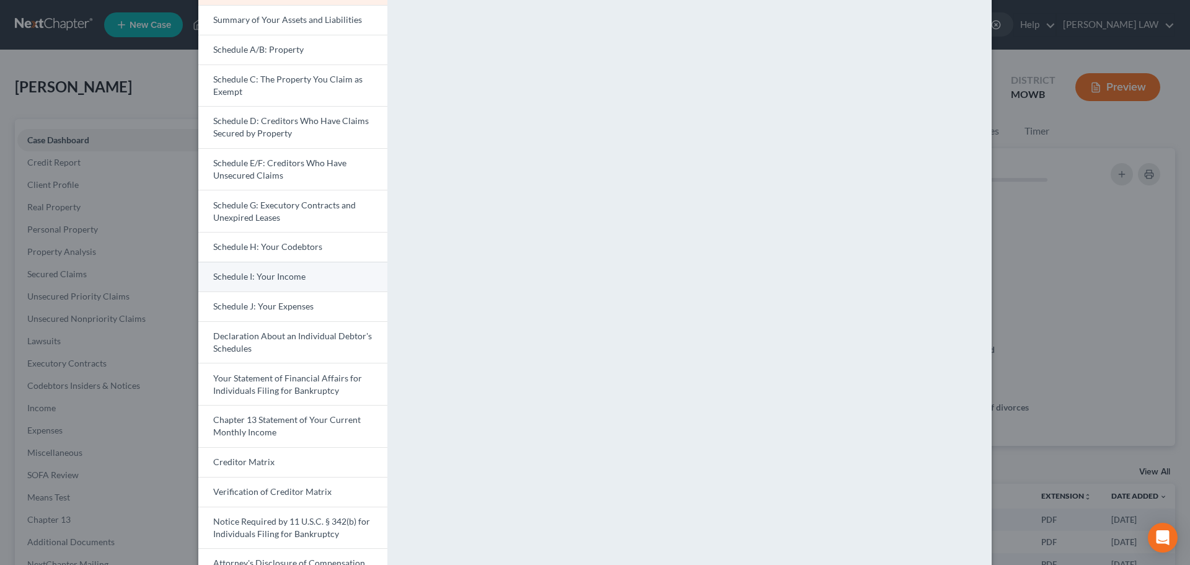
scroll to position [175, 0]
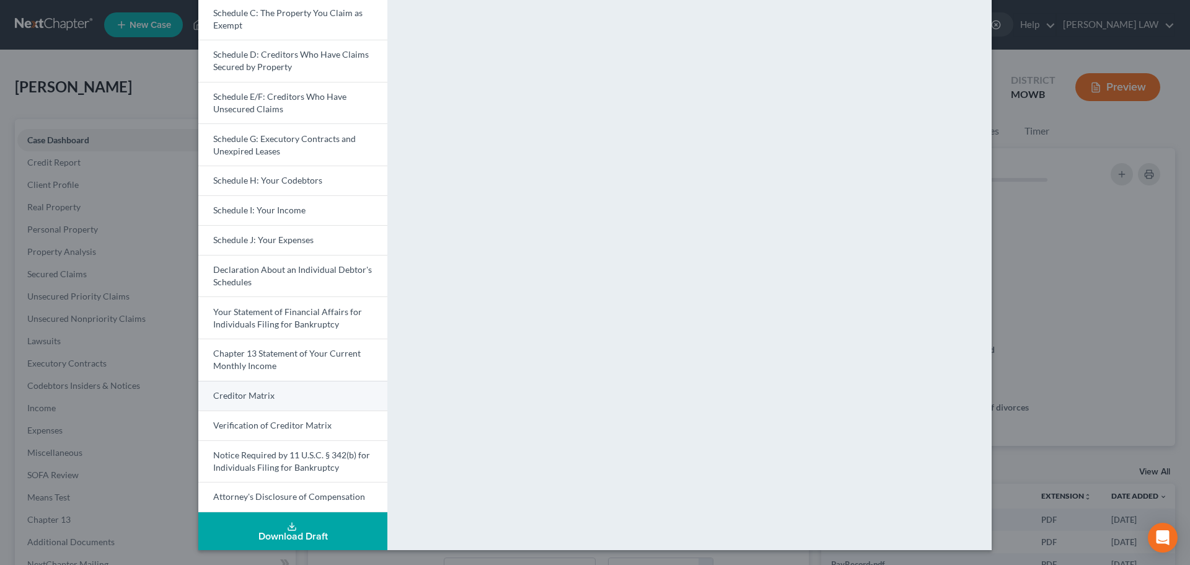
click at [245, 396] on span "Creditor Matrix" at bounding box center [243, 395] width 61 height 11
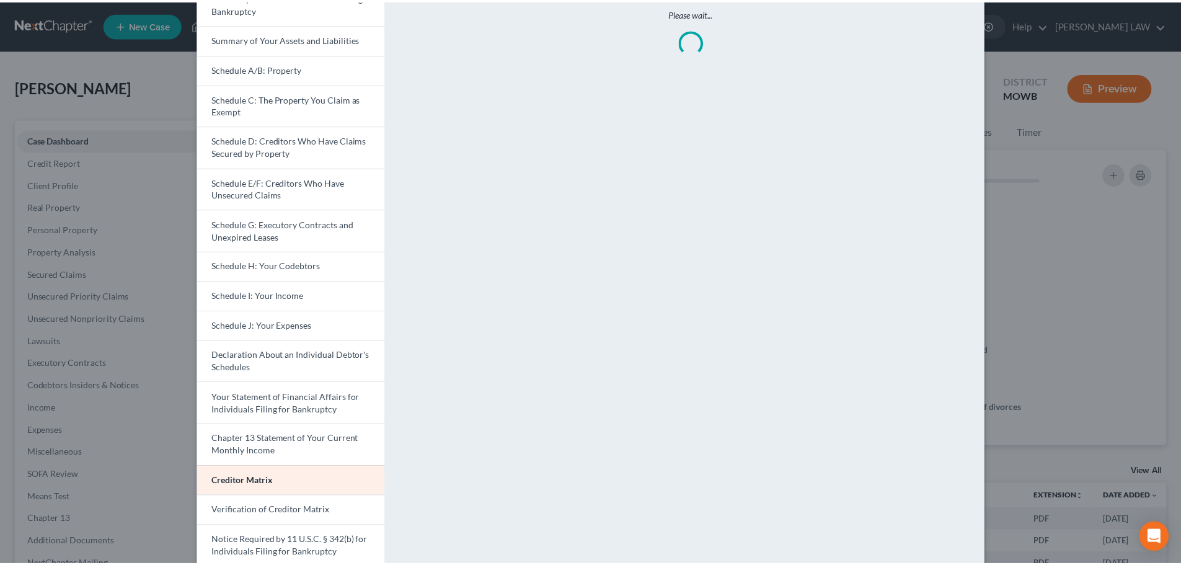
scroll to position [0, 0]
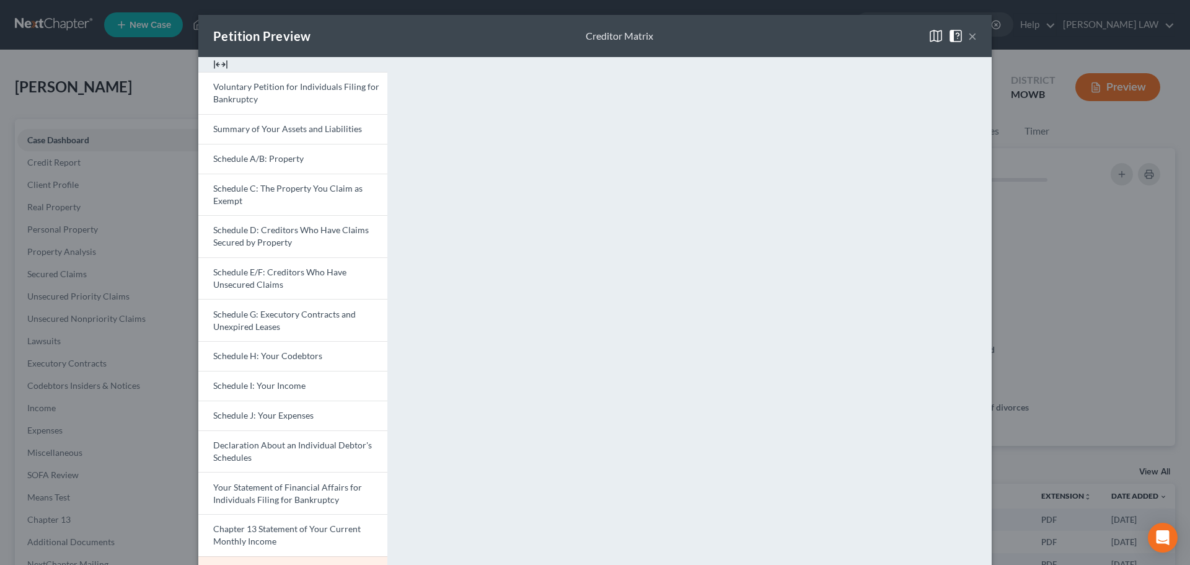
click at [957, 33] on img at bounding box center [956, 36] width 15 height 15
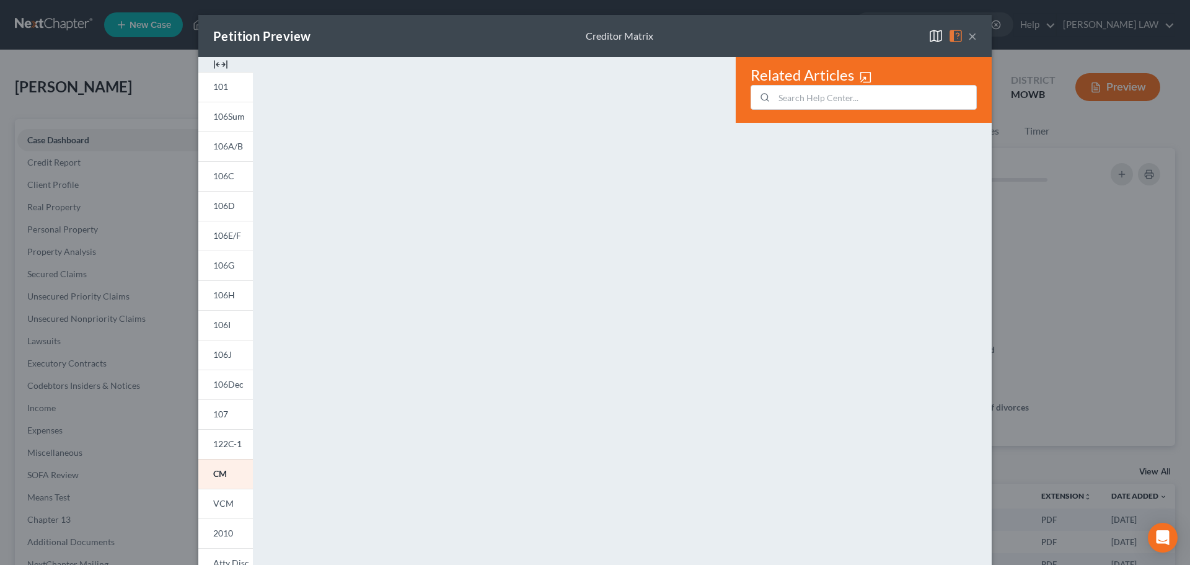
click at [968, 39] on button "×" at bounding box center [972, 36] width 9 height 15
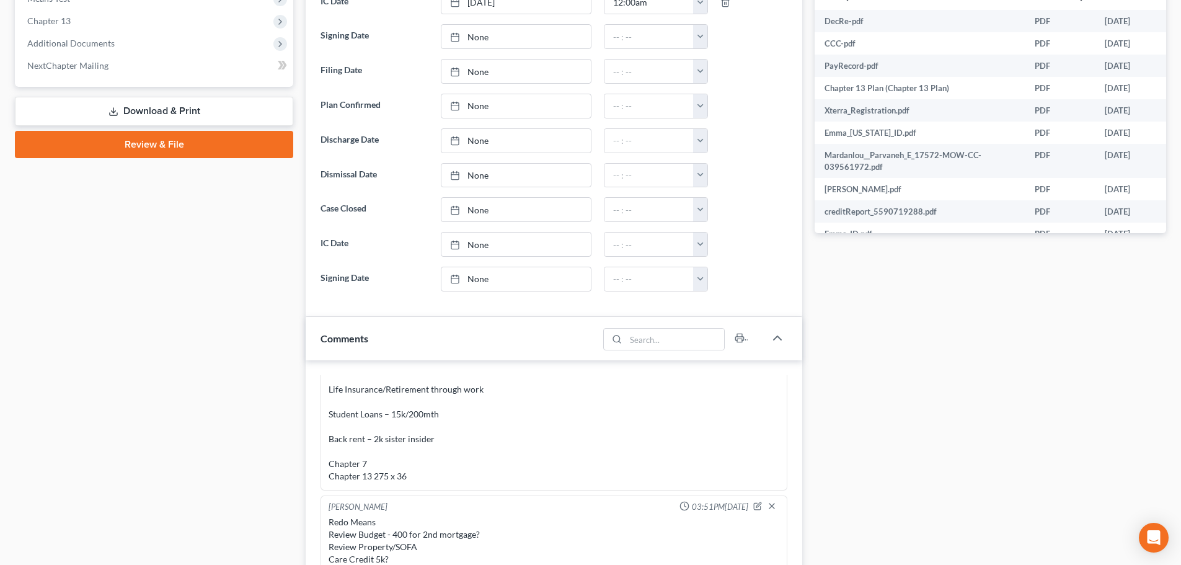
scroll to position [558, 0]
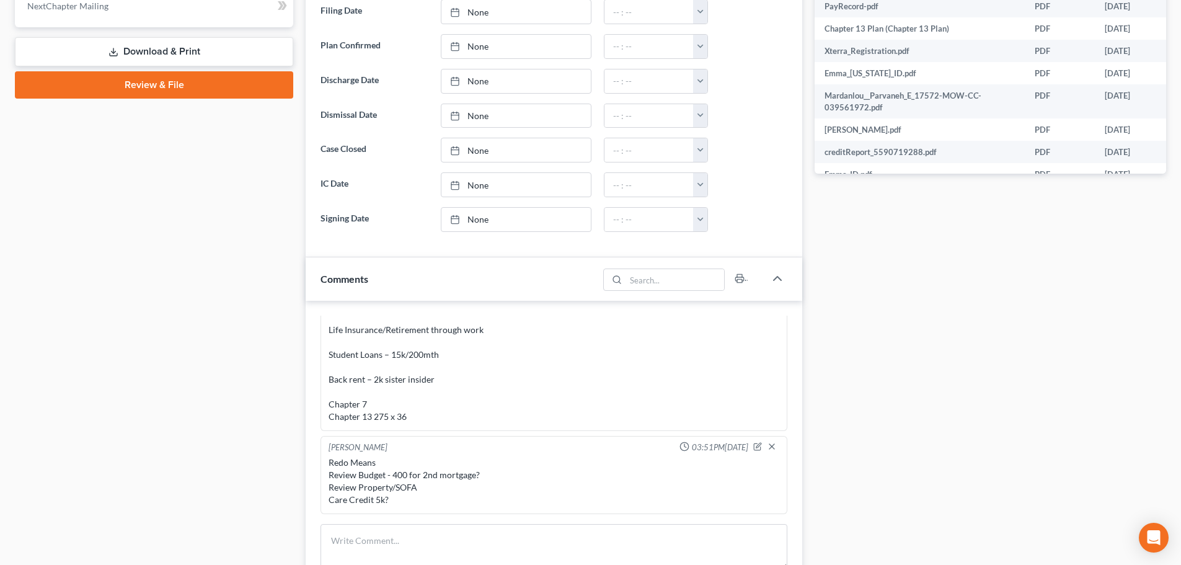
click at [162, 57] on link "Download & Print" at bounding box center [154, 51] width 278 height 29
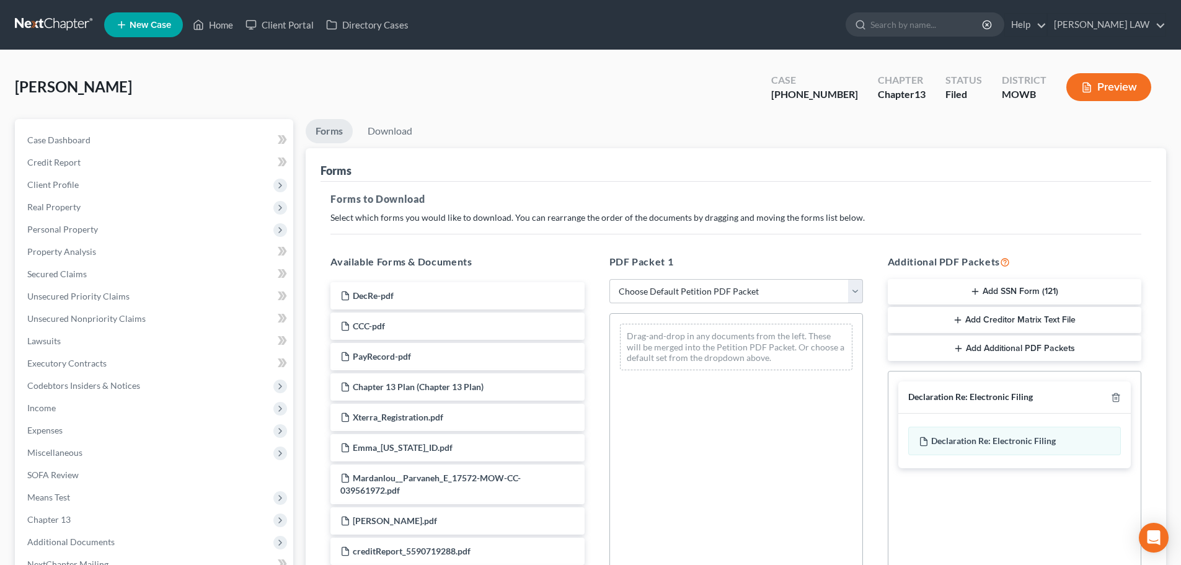
click at [1114, 404] on div "Declaration Re: Electronic Filing" at bounding box center [1014, 397] width 233 height 32
click at [1115, 395] on polyline "button" at bounding box center [1115, 395] width 7 height 0
click at [689, 286] on select "Choose Default Petition PDF Packet Complete Bankruptcy Petition (all forms and …" at bounding box center [736, 291] width 254 height 25
select select "7"
click at [609, 279] on select "Choose Default Petition PDF Packet Complete Bankruptcy Petition (all forms and …" at bounding box center [736, 291] width 254 height 25
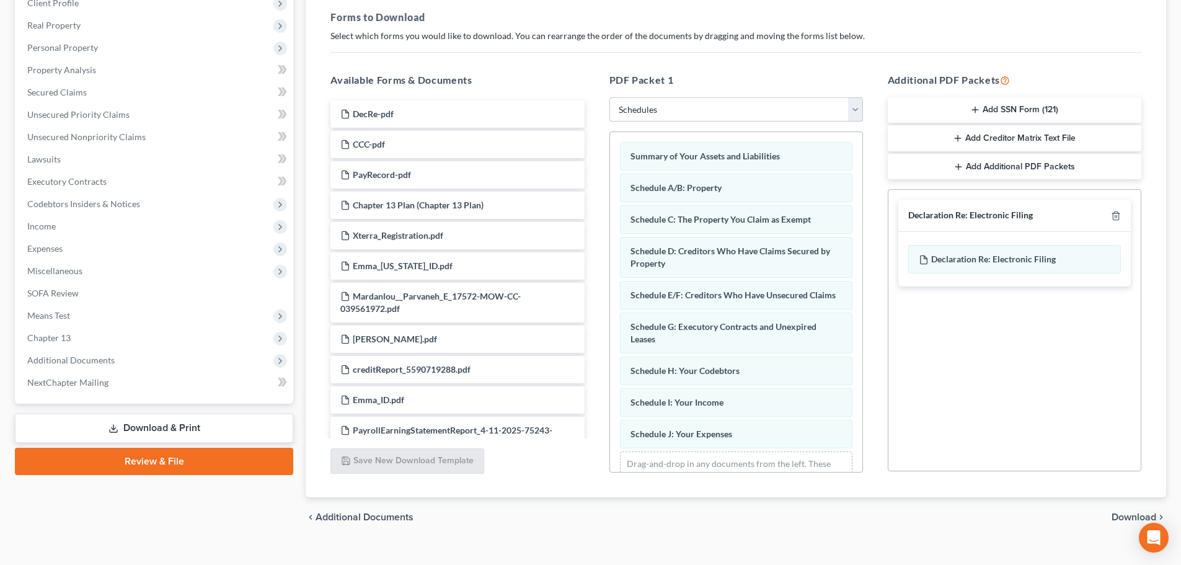
scroll to position [201, 0]
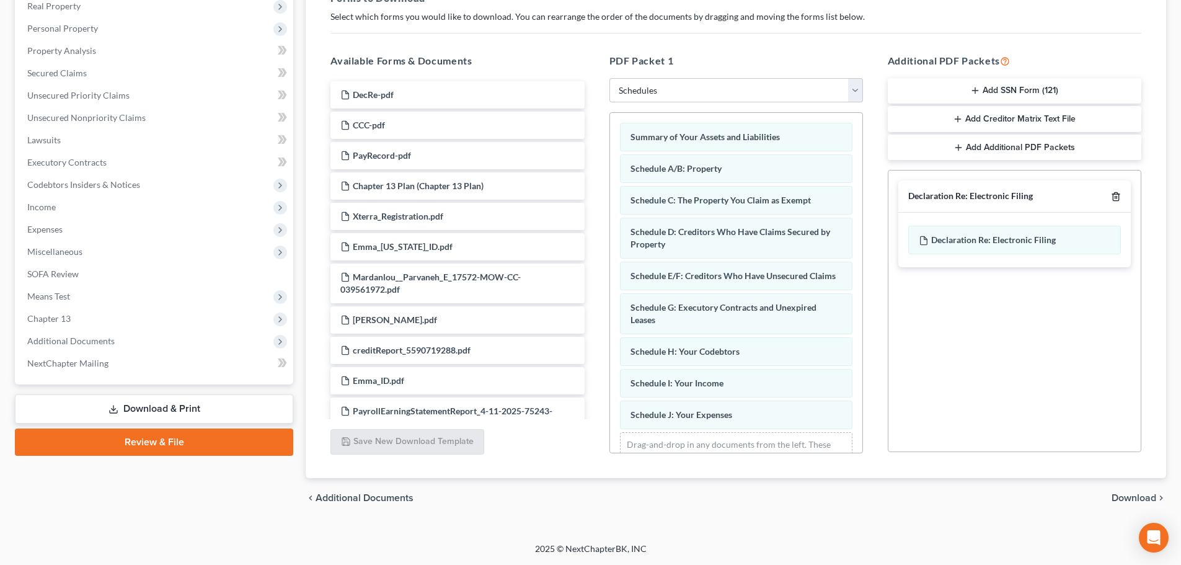
drag, startPoint x: 1114, startPoint y: 199, endPoint x: 1113, endPoint y: 249, distance: 49.6
click at [1114, 200] on icon "button" at bounding box center [1116, 197] width 10 height 10
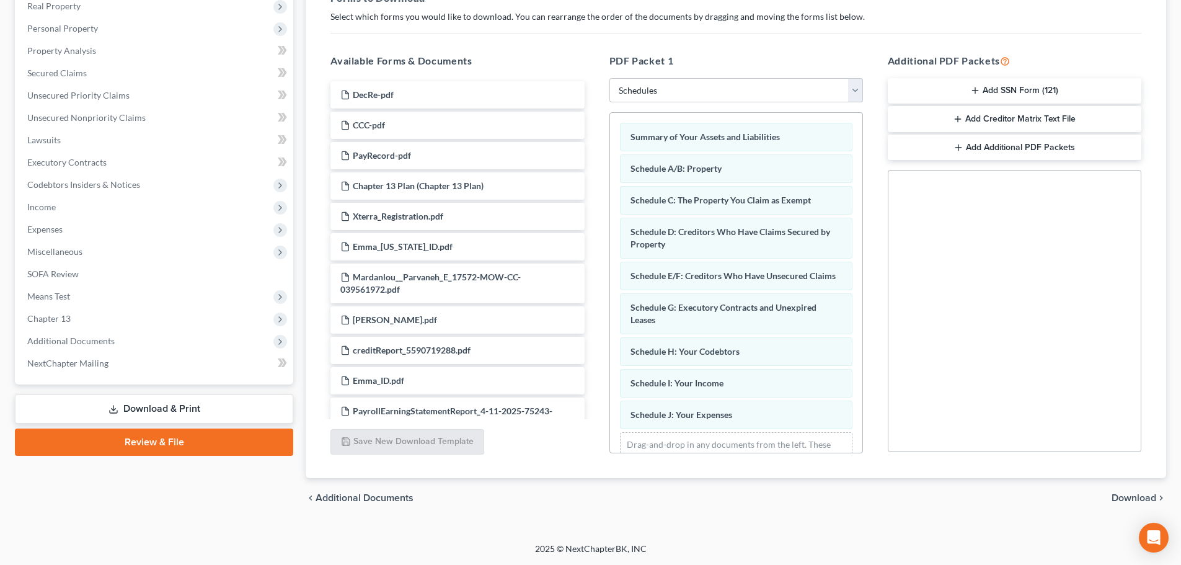
click at [1132, 500] on span "Download" at bounding box center [1134, 498] width 45 height 10
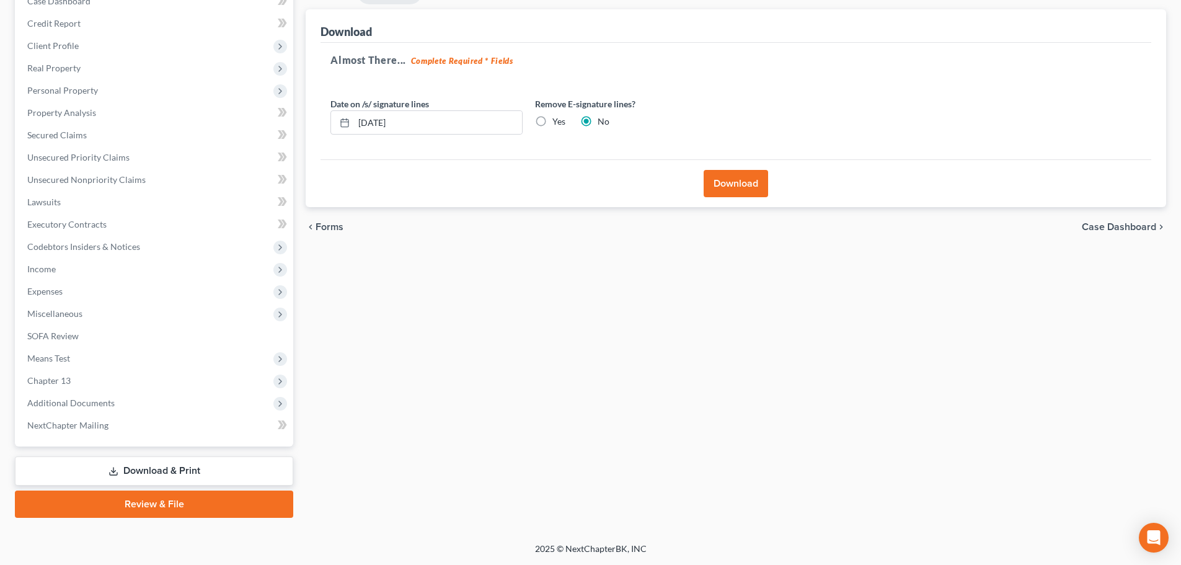
click at [723, 182] on button "Download" at bounding box center [736, 183] width 64 height 27
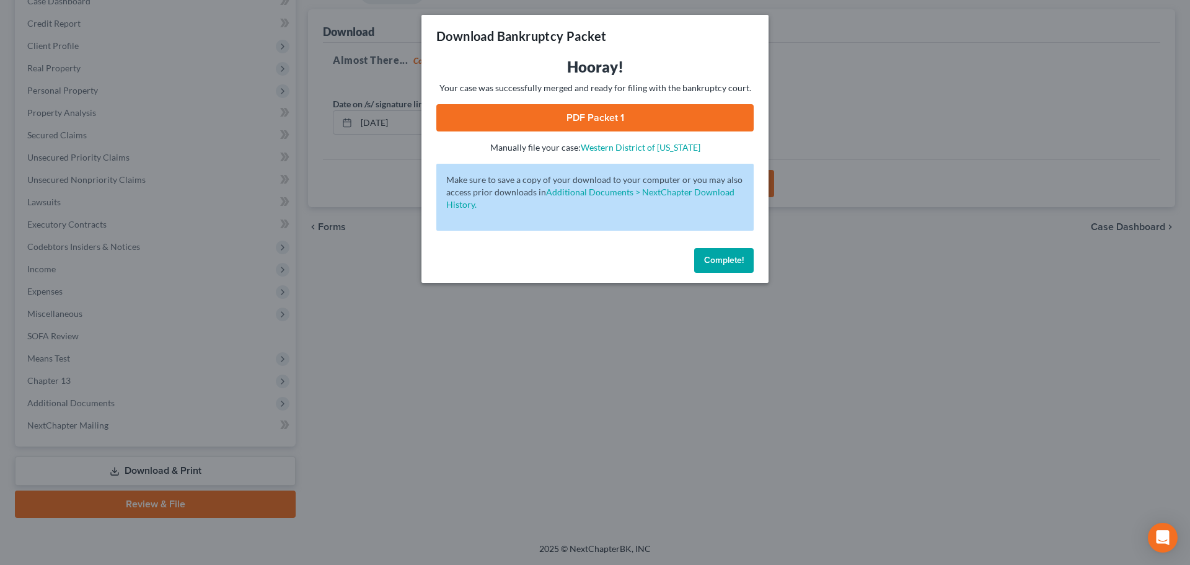
click at [621, 120] on link "PDF Packet 1" at bounding box center [594, 117] width 317 height 27
click at [725, 259] on span "Complete!" at bounding box center [724, 260] width 40 height 11
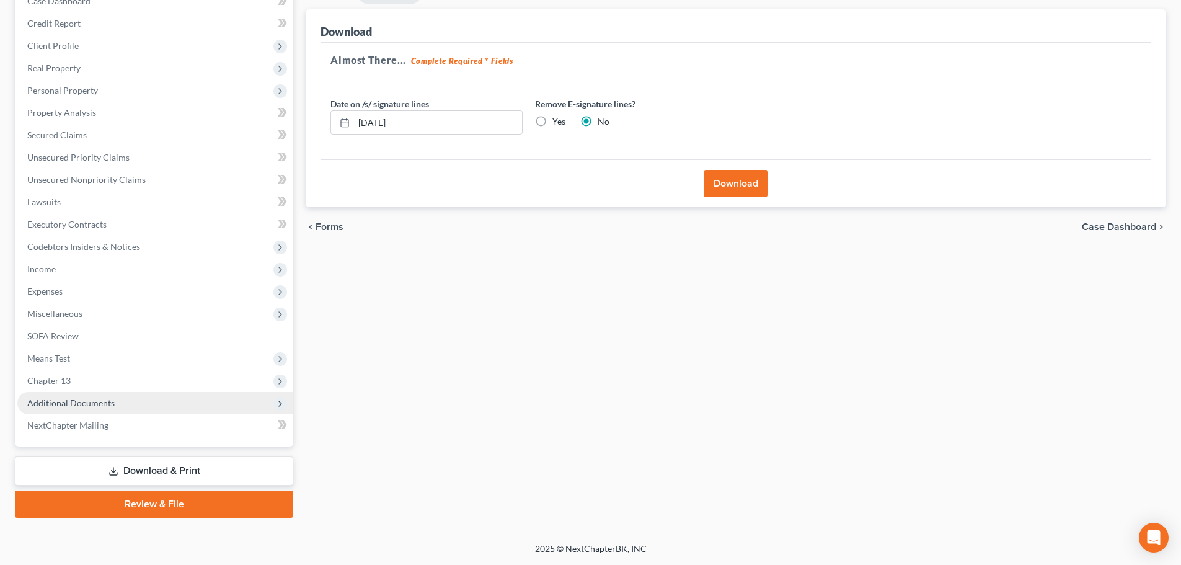
click at [98, 405] on span "Additional Documents" at bounding box center [70, 402] width 87 height 11
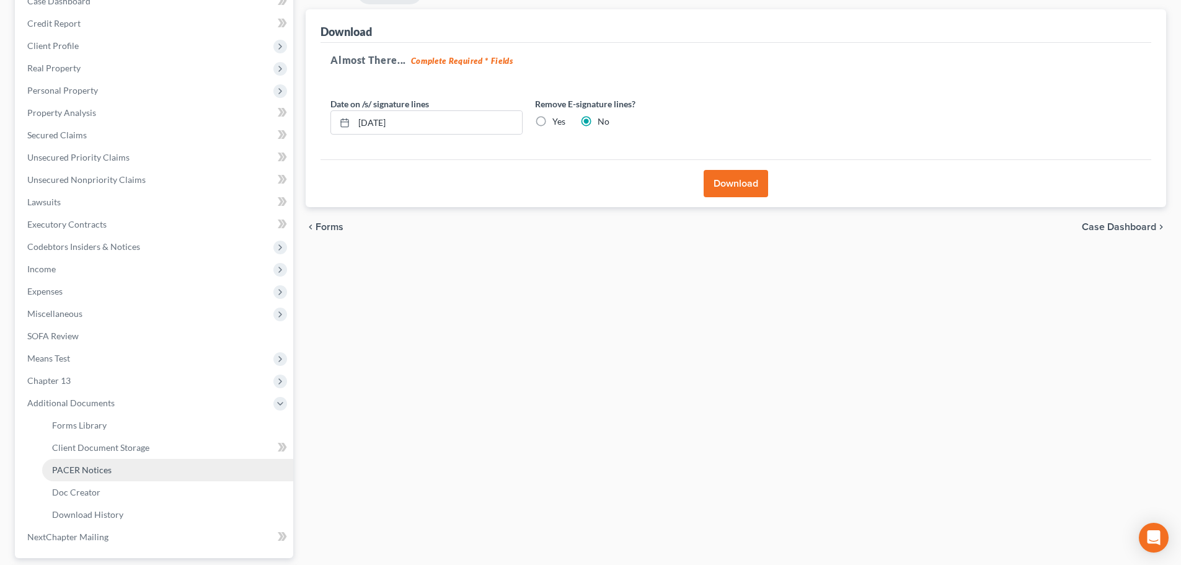
click at [117, 470] on link "PACER Notices" at bounding box center [167, 470] width 251 height 22
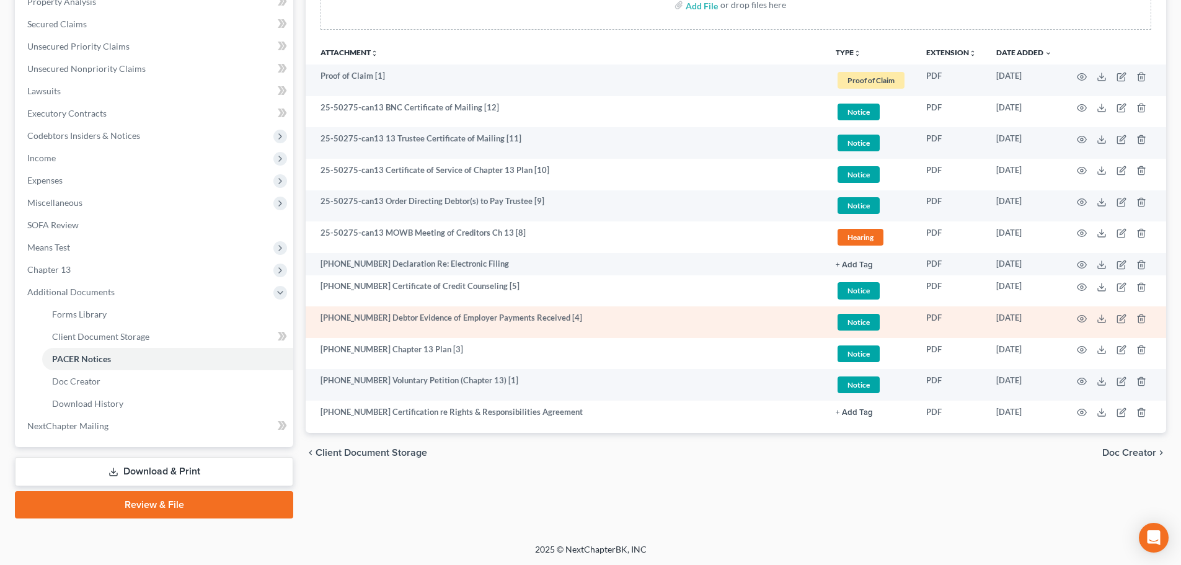
scroll to position [250, 0]
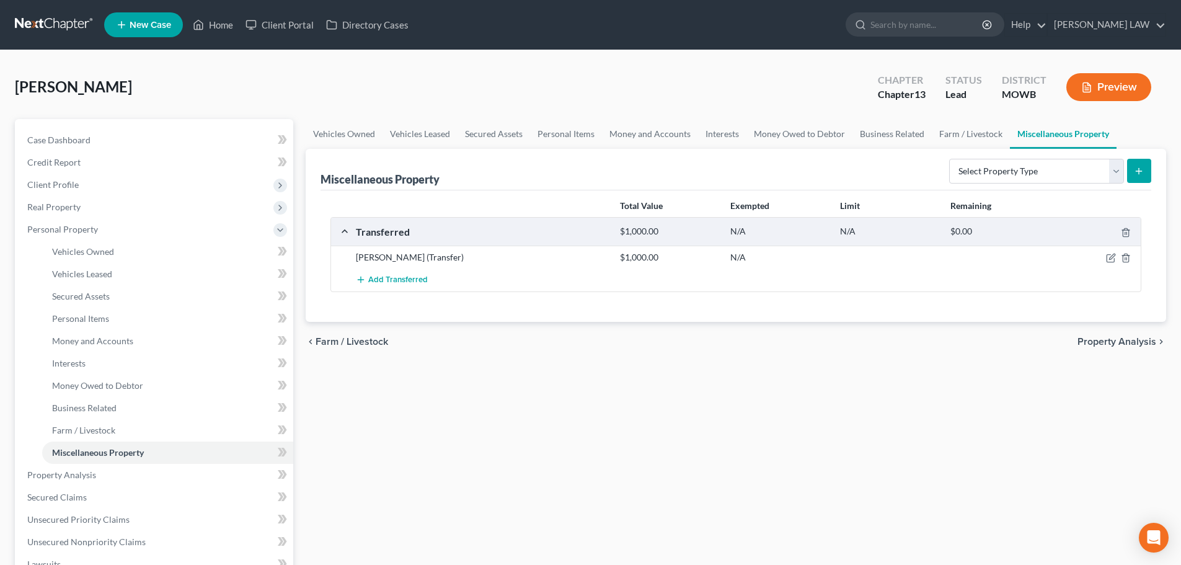
scroll to position [310, 0]
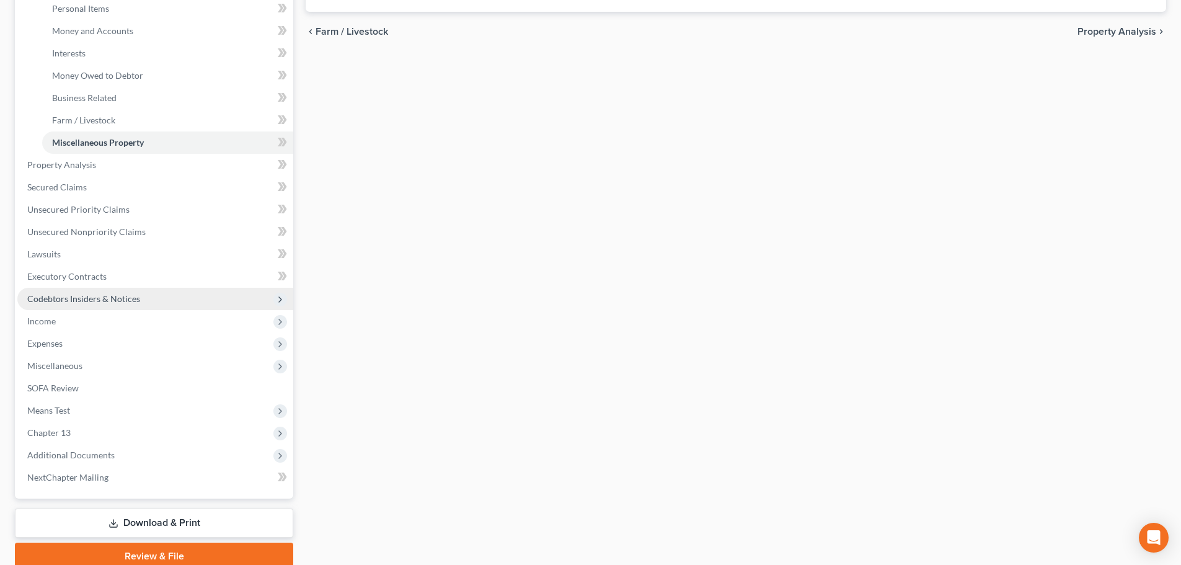
click at [74, 293] on span "Codebtors Insiders & Notices" at bounding box center [83, 298] width 113 height 11
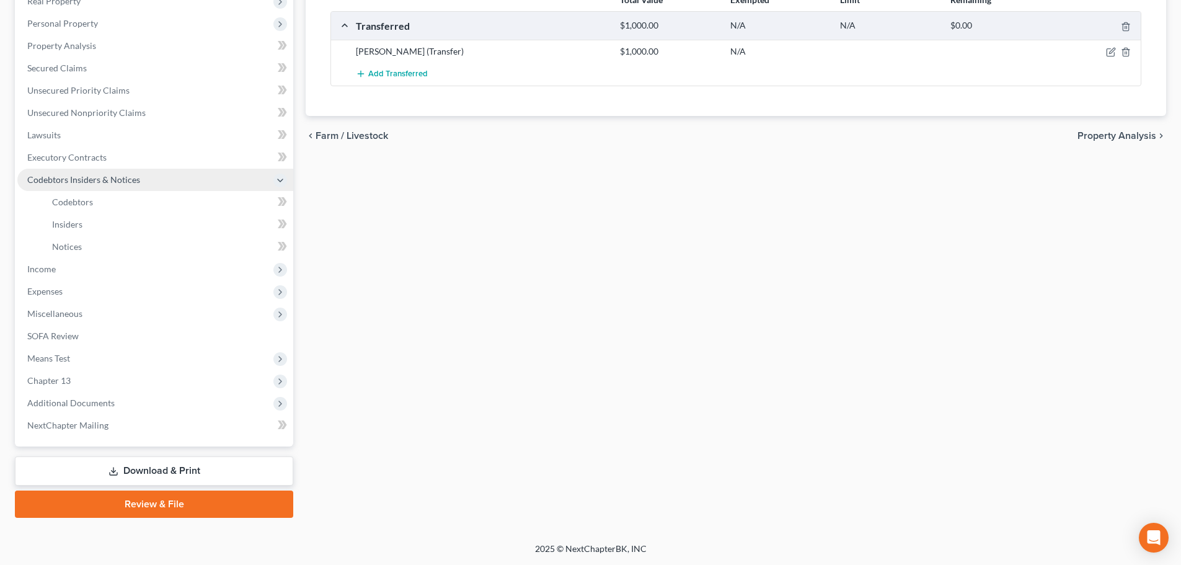
scroll to position [206, 0]
click at [64, 155] on span "Executory Contracts" at bounding box center [66, 157] width 79 height 11
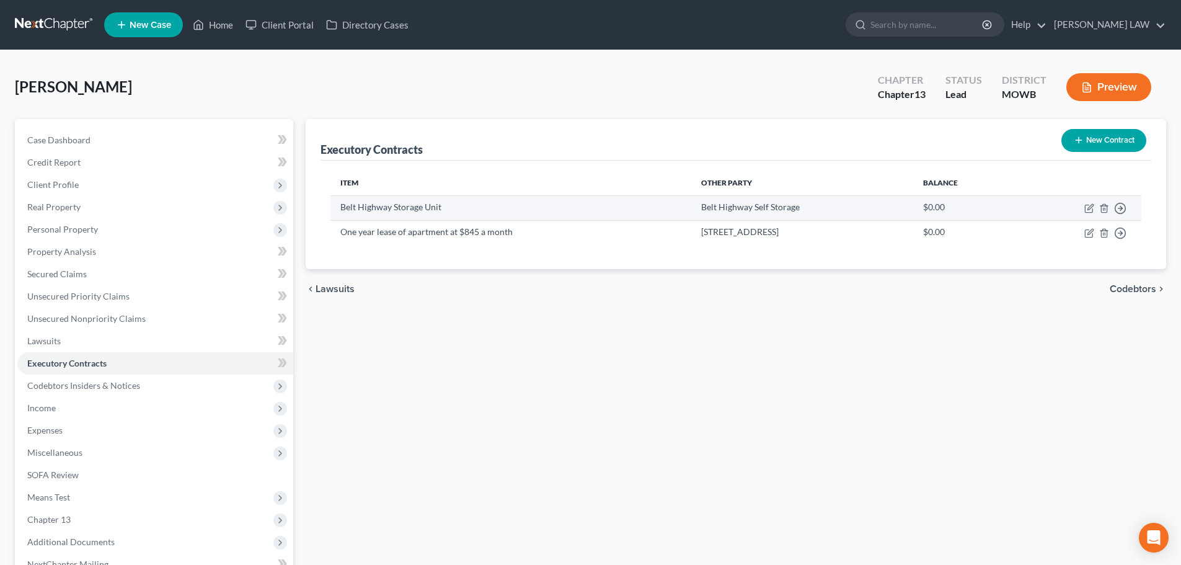
click at [400, 210] on td "Belt Highway Storage Unit" at bounding box center [510, 207] width 361 height 25
click at [1087, 208] on icon "button" at bounding box center [1089, 208] width 10 height 10
select select "26"
select select "0"
select select "2"
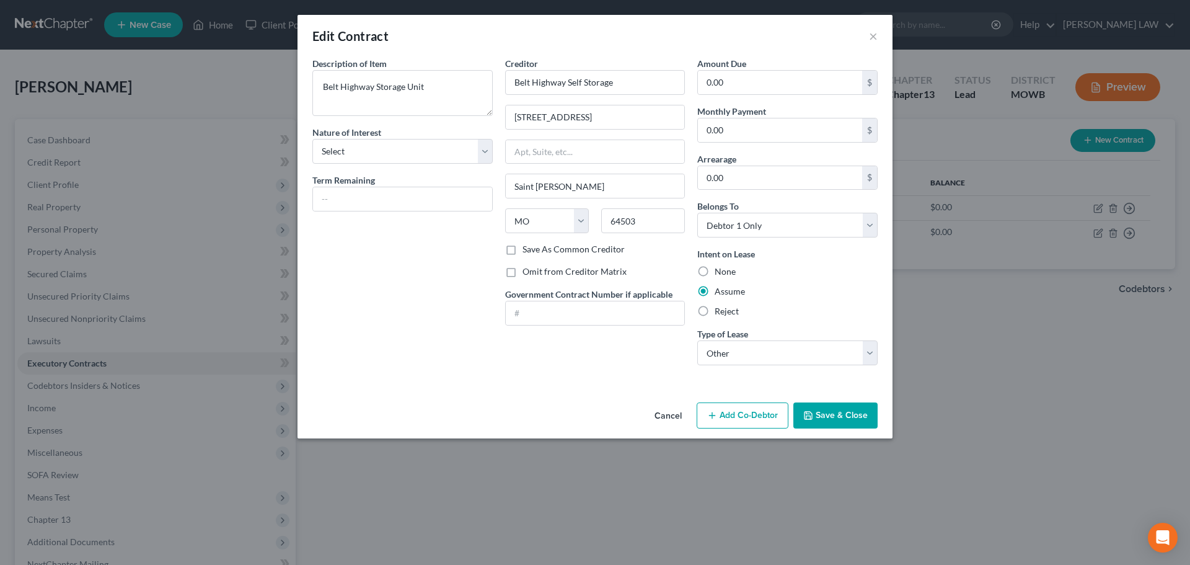
select select "26"
select select "0"
select select "2"
click at [828, 415] on button "Save & Close" at bounding box center [836, 415] width 84 height 26
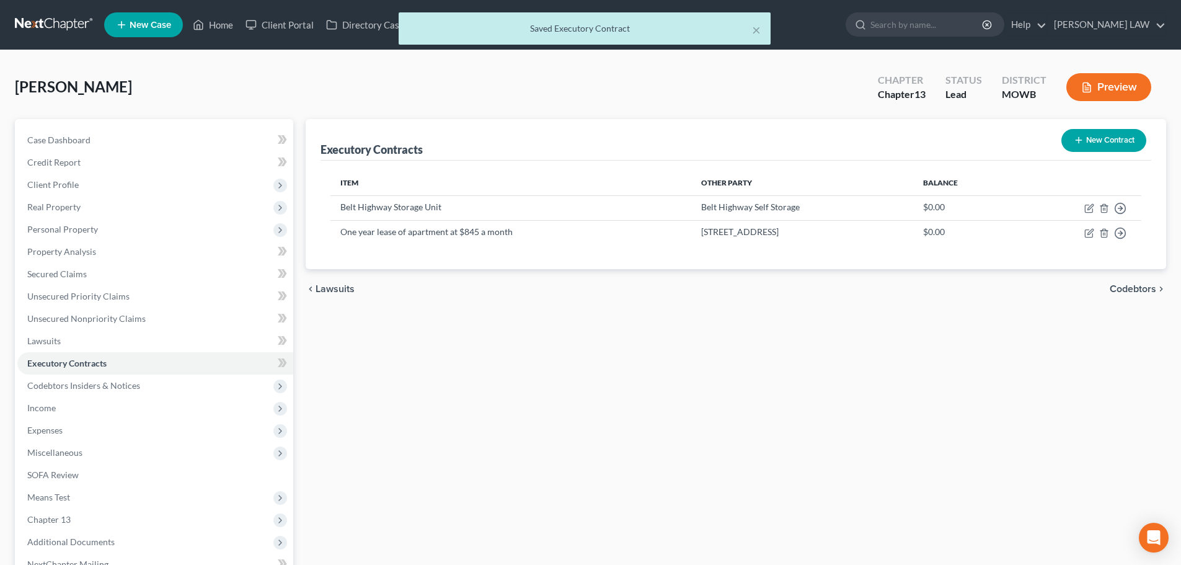
click at [950, 21] on div "Home New Case Client Portal Directory Cases [PERSON_NAME] LAW [EMAIL_ADDRESS][D…" at bounding box center [590, 352] width 1181 height 704
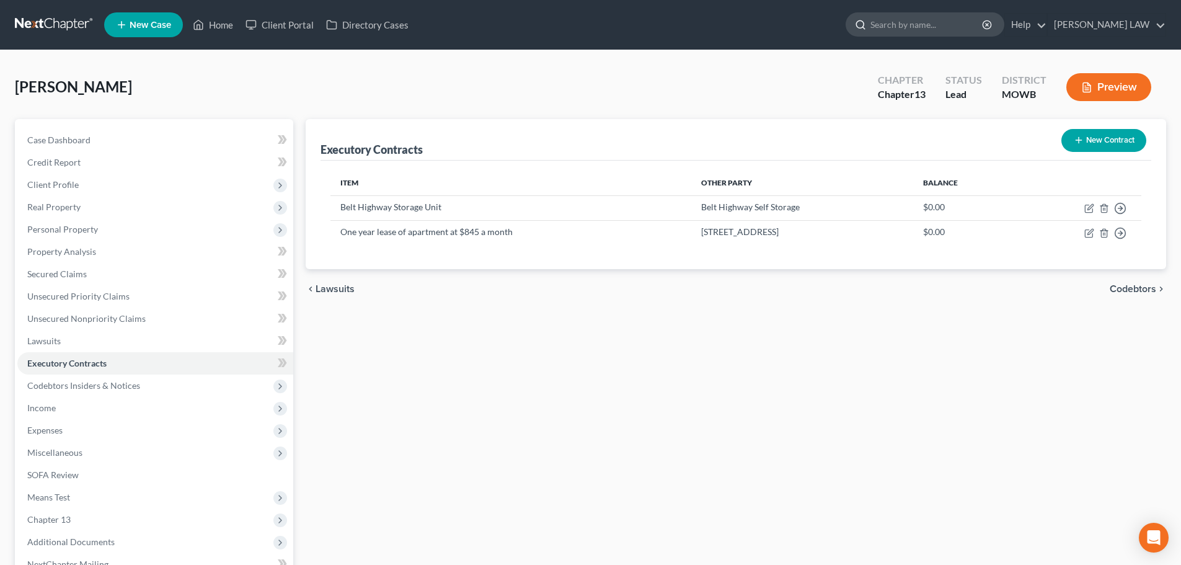
click at [950, 33] on input "search" at bounding box center [926, 24] width 113 height 23
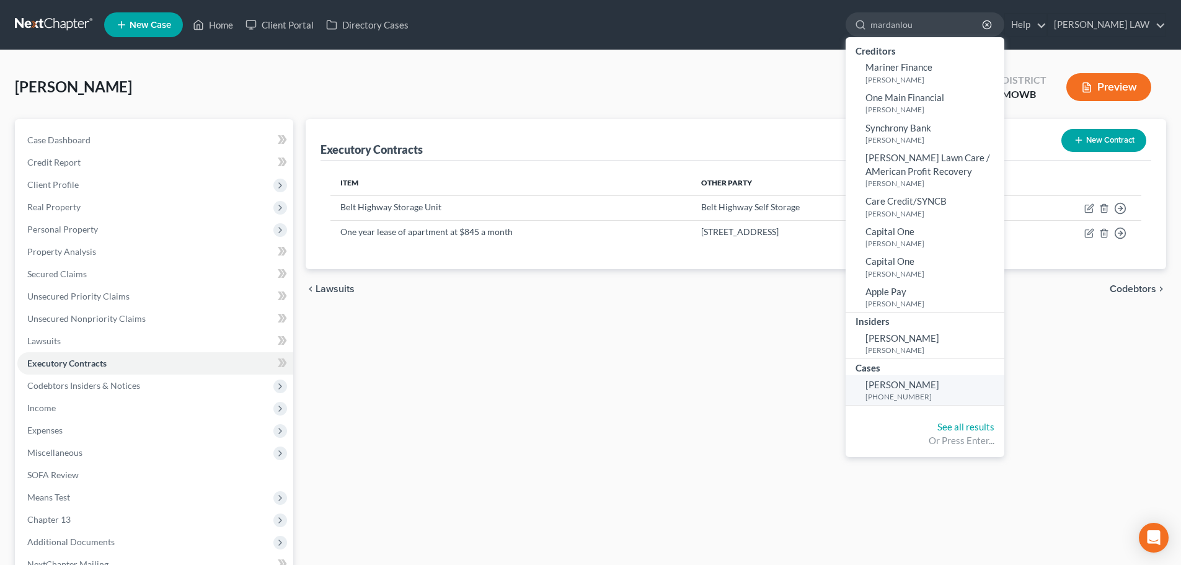
type input "mardanlou"
click at [939, 387] on span "[PERSON_NAME]" at bounding box center [903, 384] width 74 height 11
select select "2"
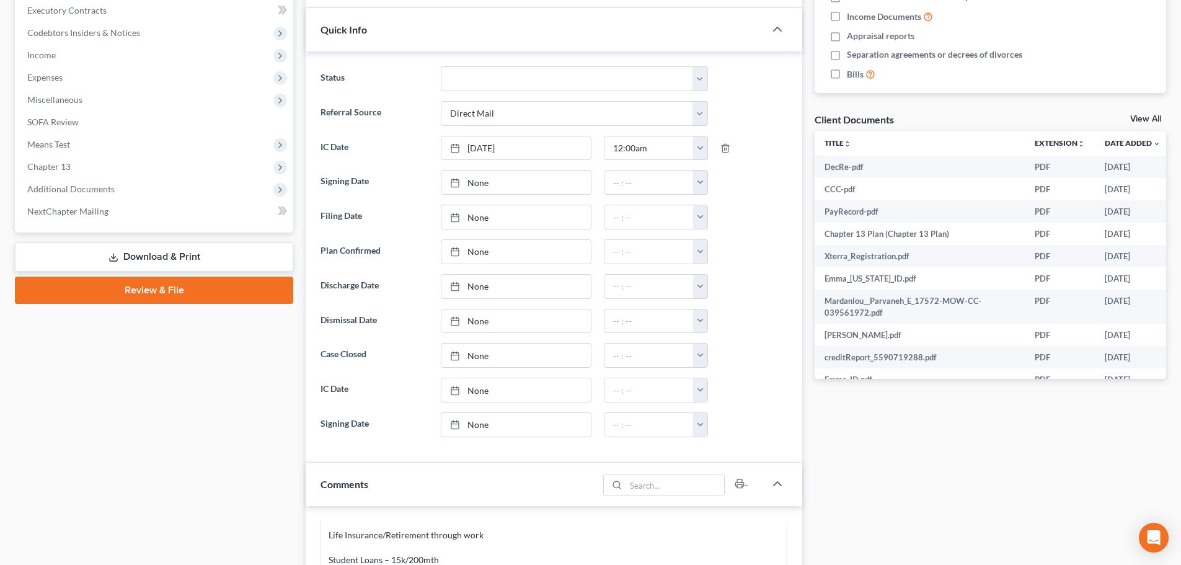
scroll to position [372, 0]
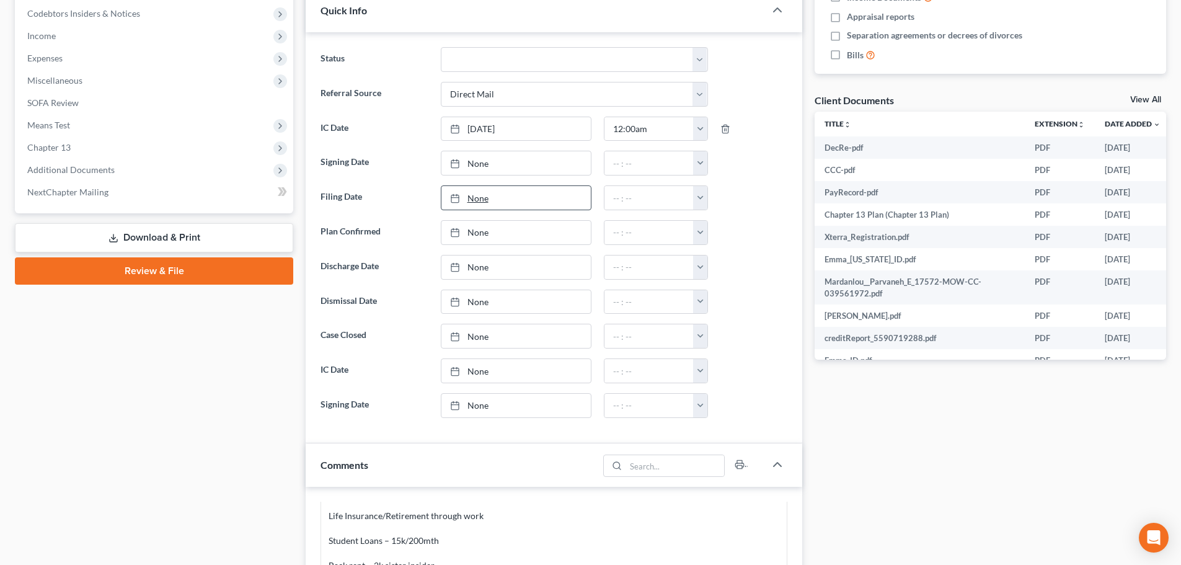
click at [460, 199] on div at bounding box center [458, 198] width 17 height 11
type input "[DATE]"
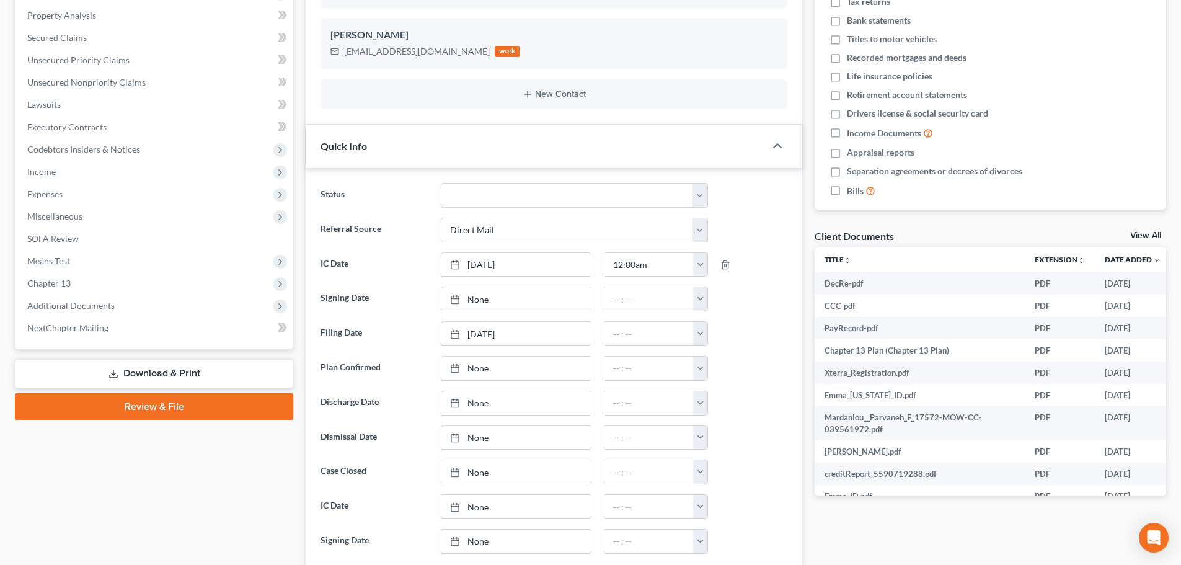
scroll to position [124, 0]
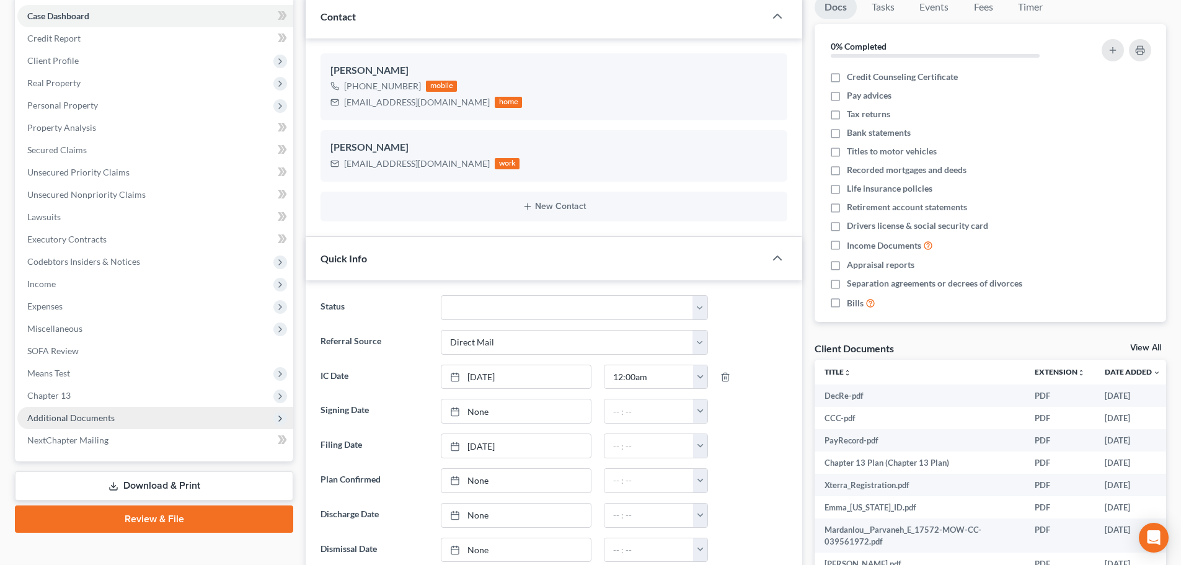
click at [79, 419] on span "Additional Documents" at bounding box center [70, 417] width 87 height 11
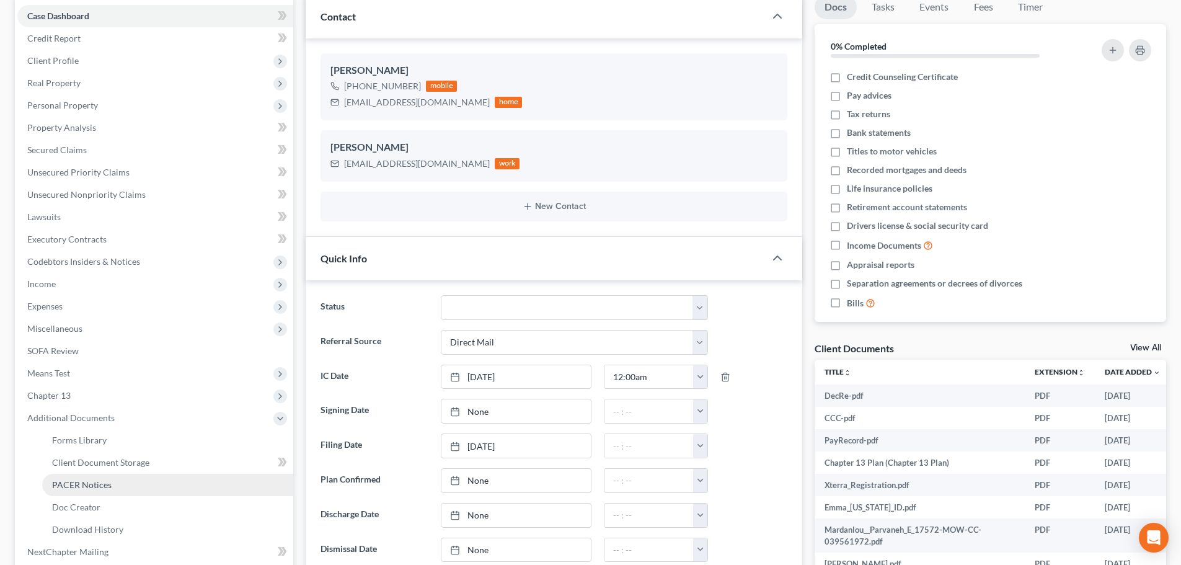
click at [109, 481] on span "PACER Notices" at bounding box center [82, 484] width 60 height 11
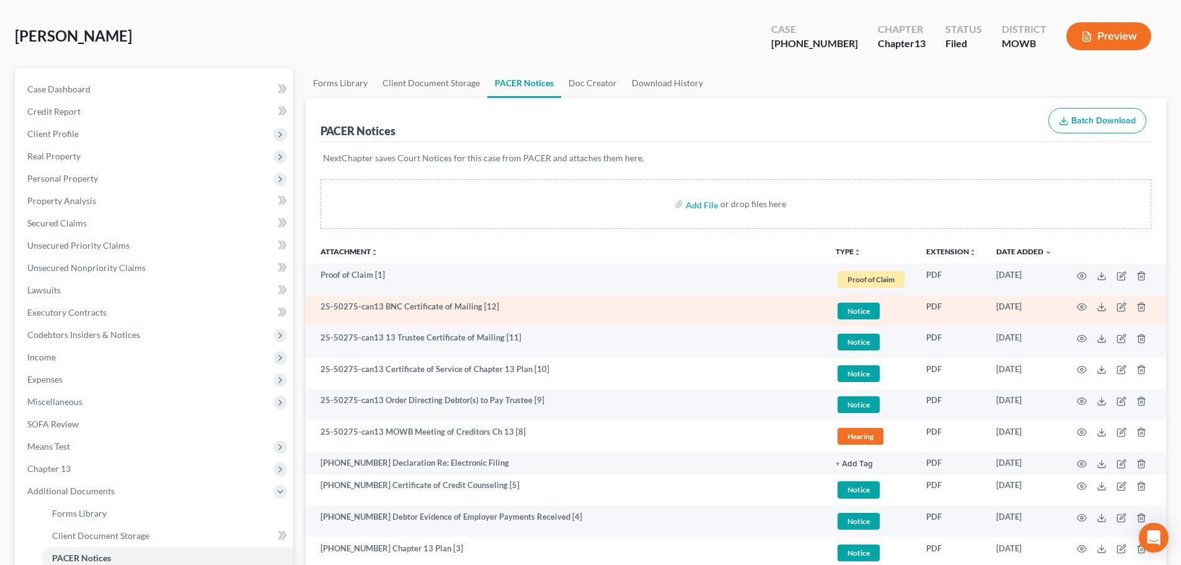
scroll to position [250, 0]
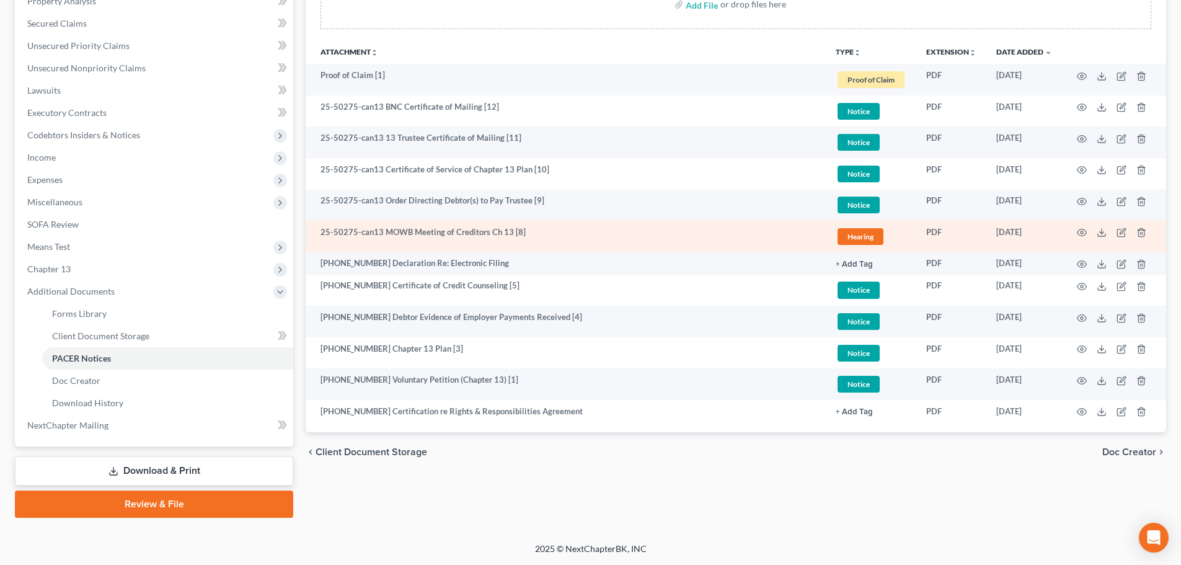
click at [1073, 231] on td at bounding box center [1114, 237] width 104 height 32
click at [1078, 232] on icon "button" at bounding box center [1082, 232] width 9 height 7
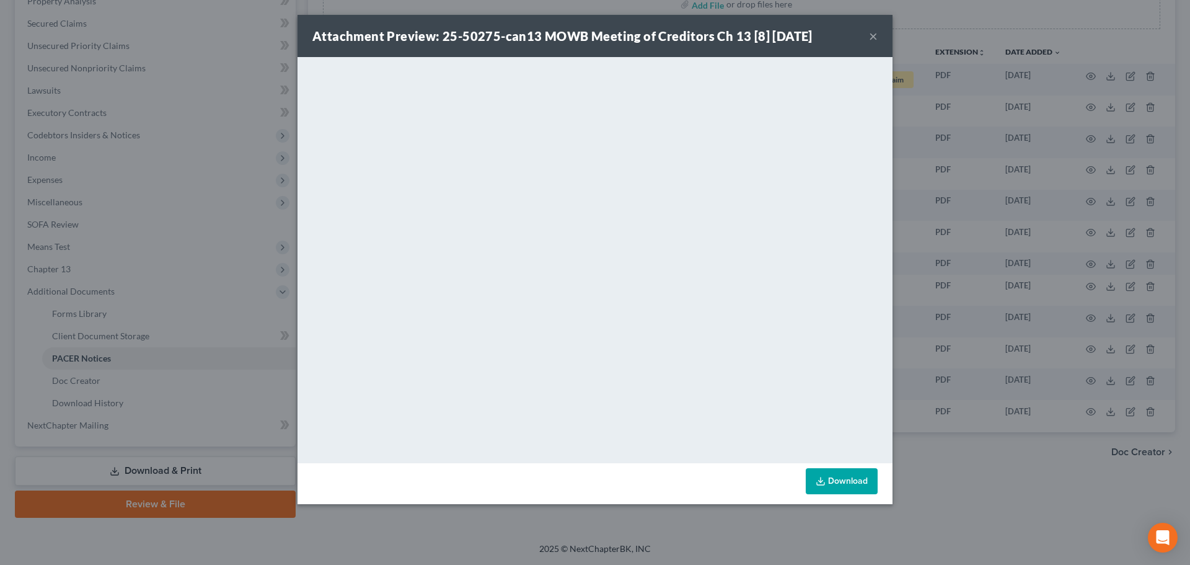
click at [870, 35] on button "×" at bounding box center [873, 36] width 9 height 15
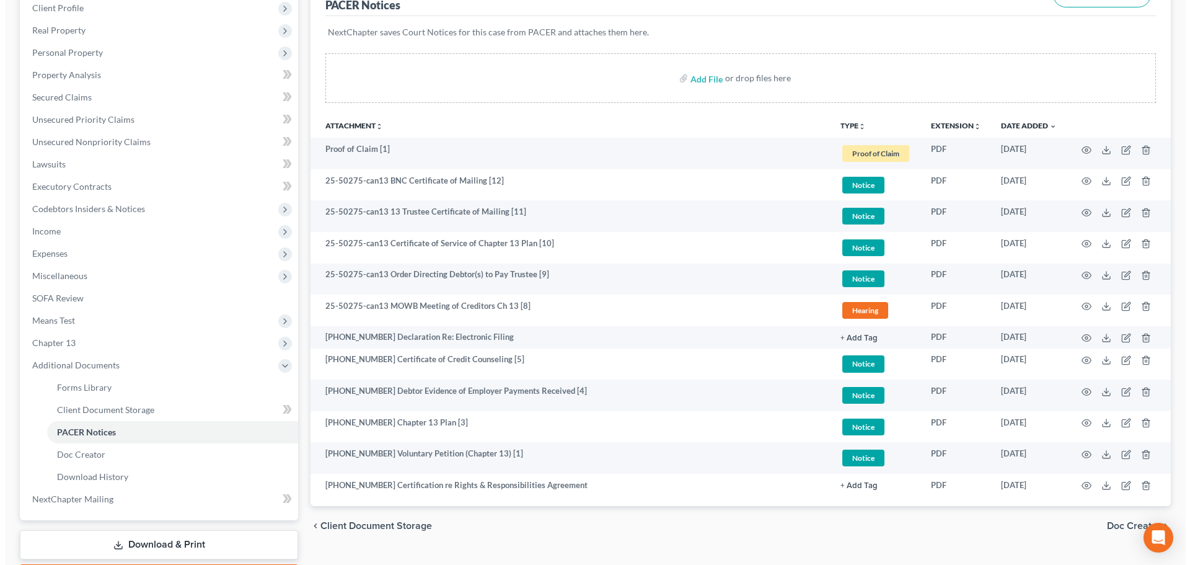
scroll to position [0, 0]
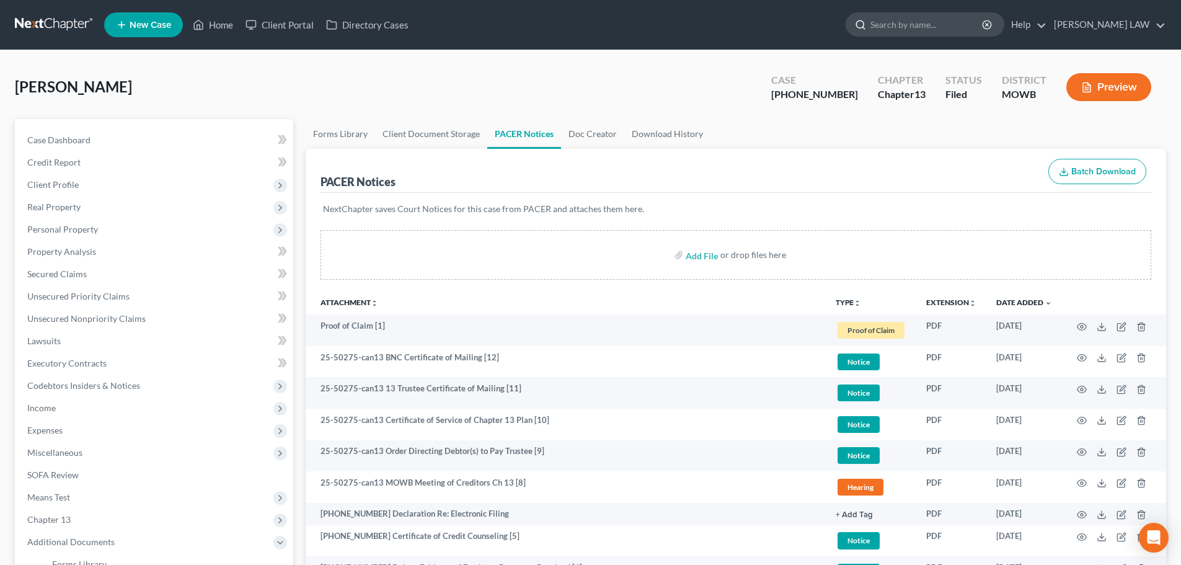
click at [969, 27] on input "search" at bounding box center [926, 24] width 113 height 23
type input "may"
